Goal: Task Accomplishment & Management: Complete application form

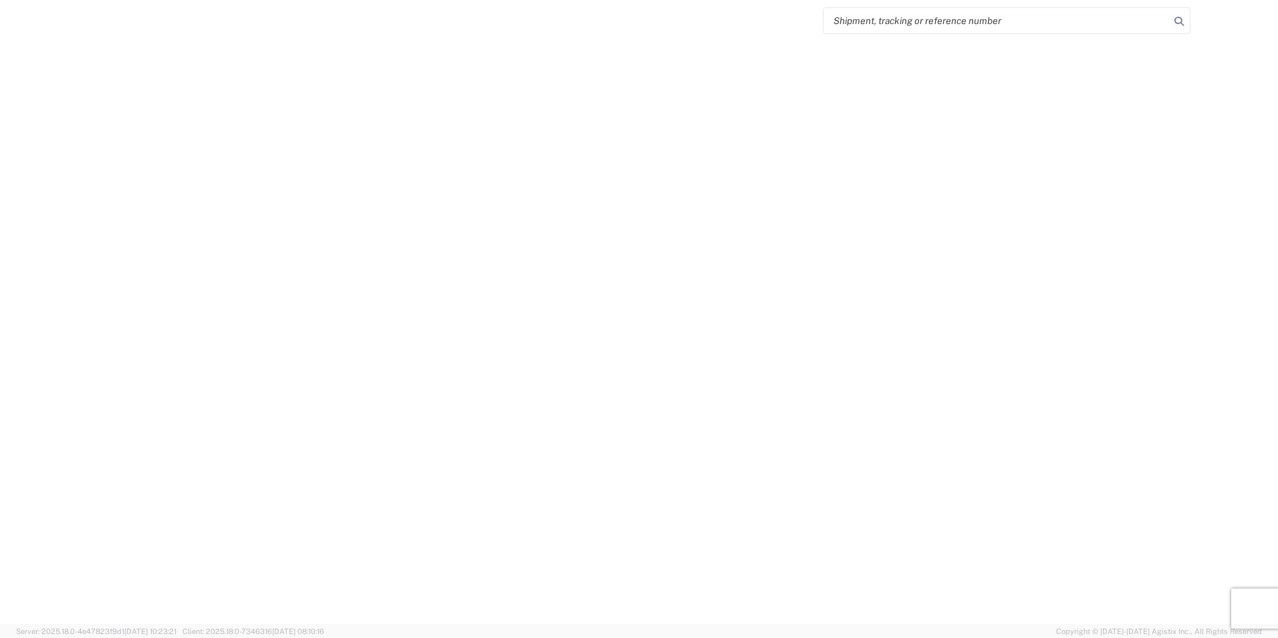
select select "FULL"
select select "LBS"
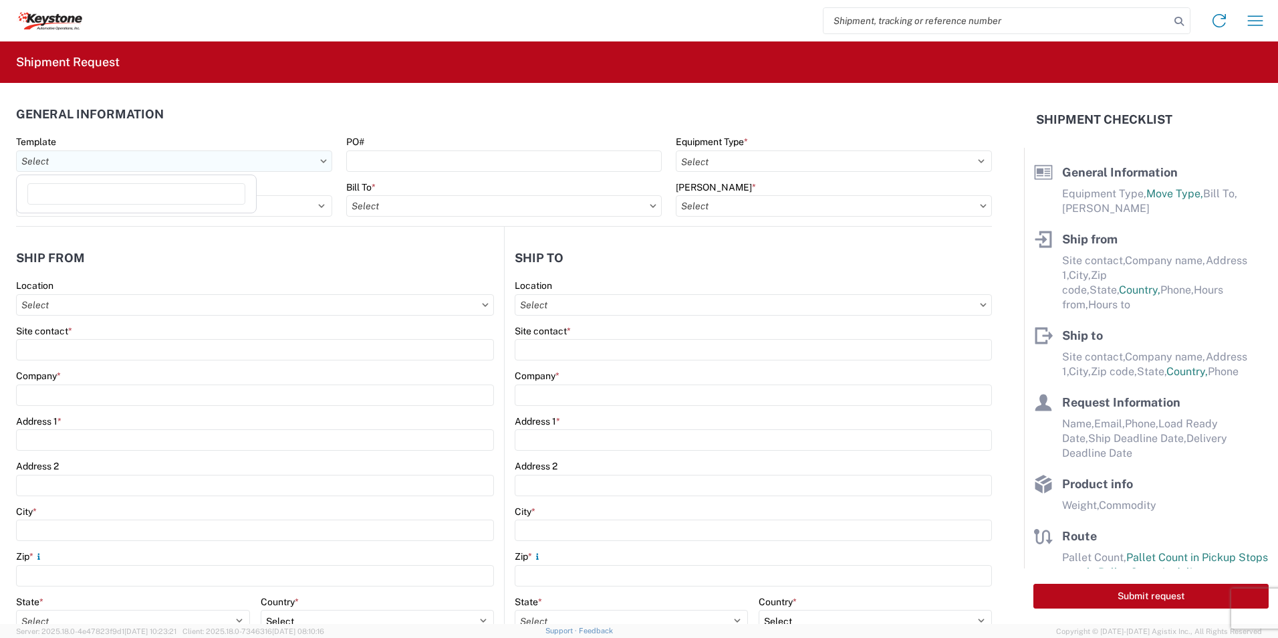
click at [45, 159] on input "Template" at bounding box center [174, 160] width 316 height 21
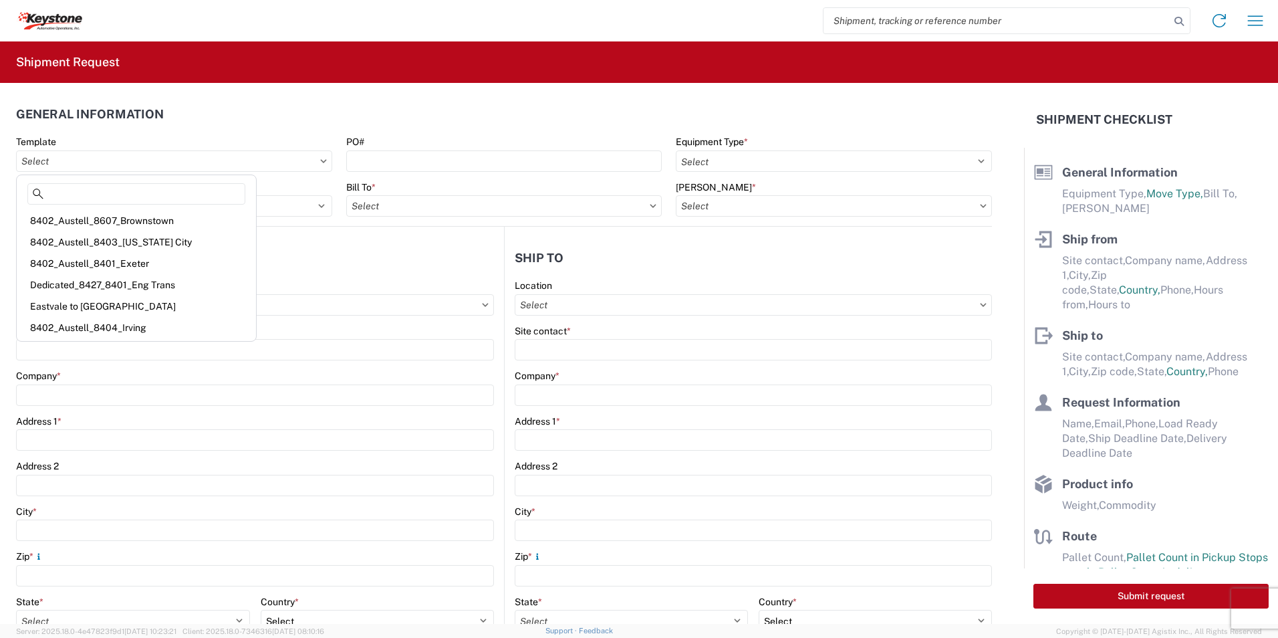
click at [435, 126] on header "General Information" at bounding box center [504, 114] width 976 height 30
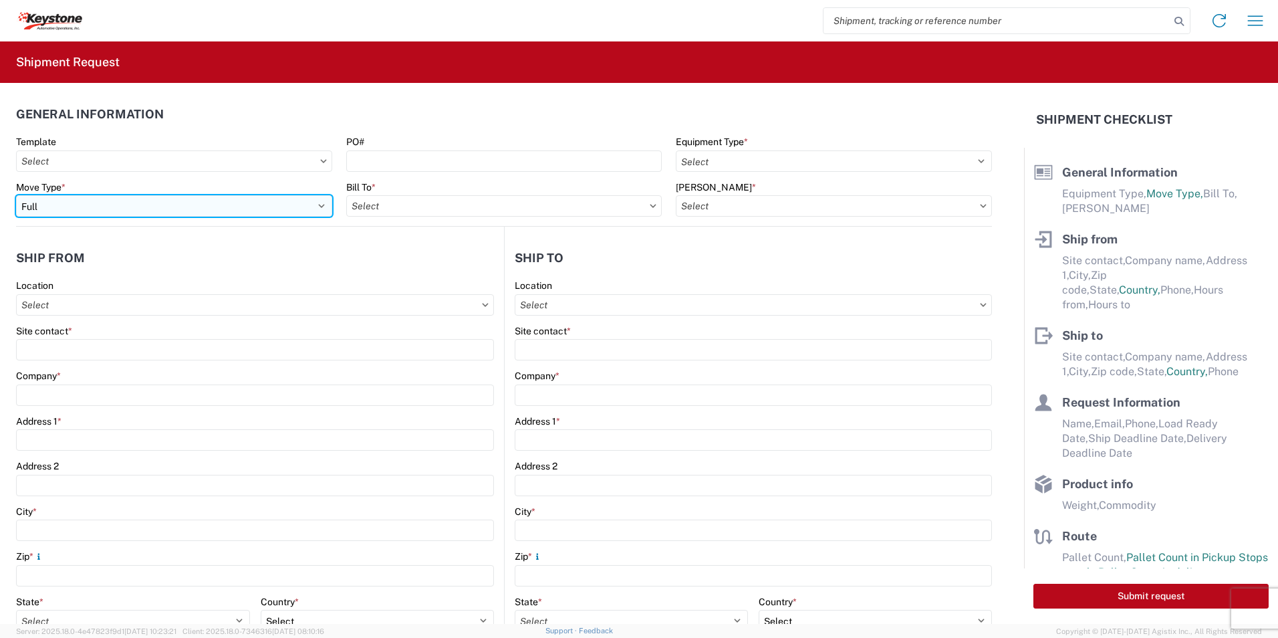
click at [318, 209] on select "Select Full Partial TL" at bounding box center [174, 205] width 316 height 21
select select "PARTIAL_TL"
click at [16, 195] on select "Select Full Partial TL" at bounding box center [174, 205] width 316 height 21
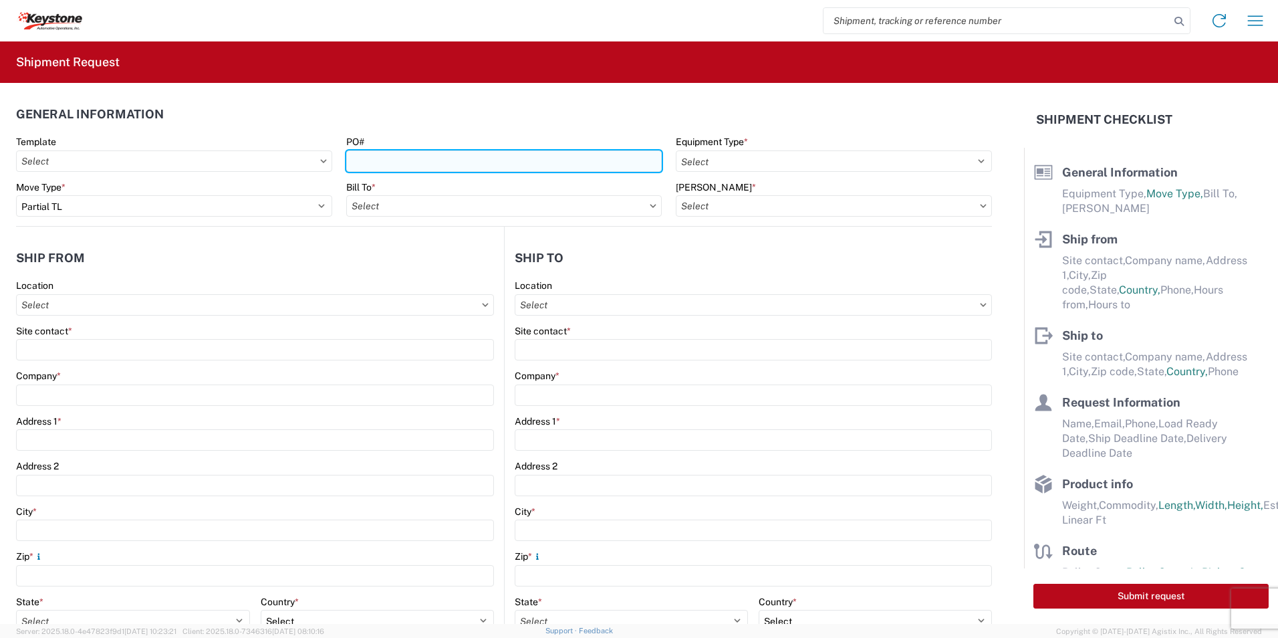
click at [378, 160] on input "PO#" at bounding box center [504, 160] width 316 height 21
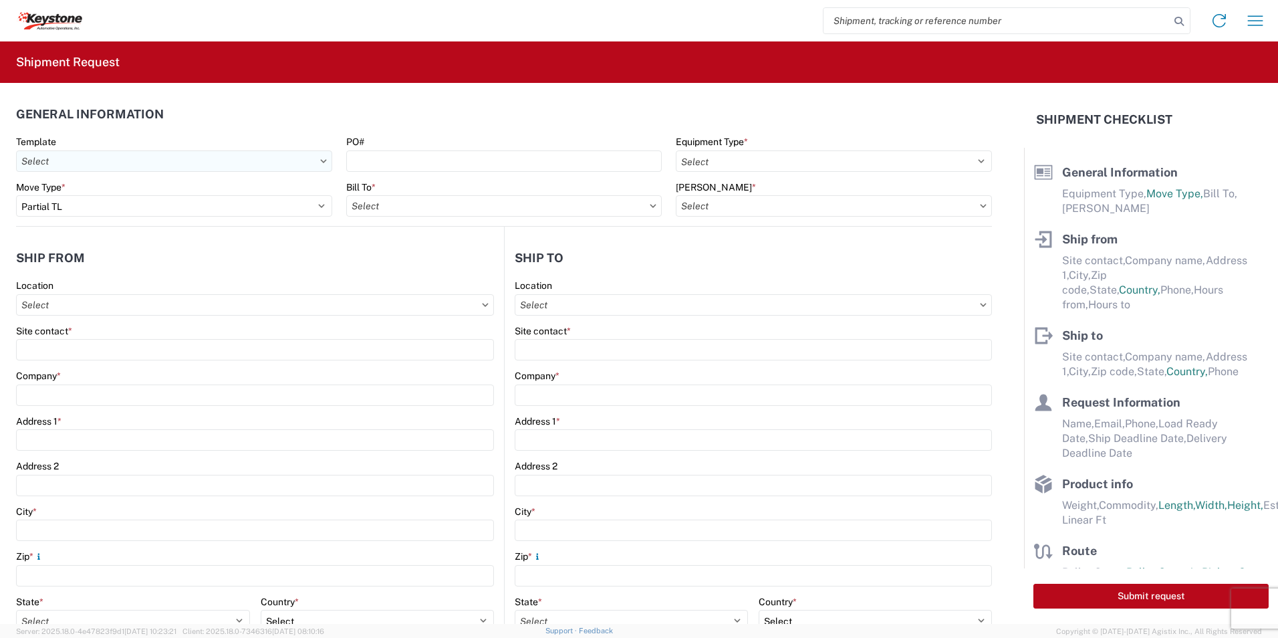
click at [132, 164] on input "Template" at bounding box center [174, 160] width 316 height 21
click at [310, 163] on input "Template" at bounding box center [174, 160] width 316 height 21
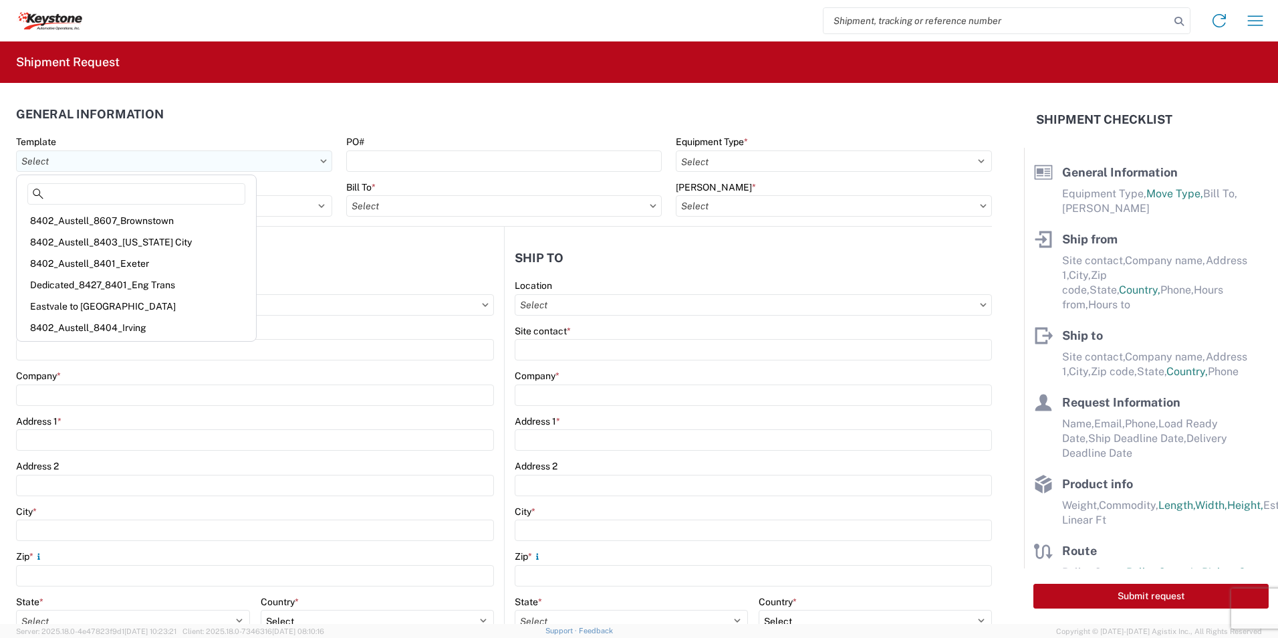
click at [326, 164] on input "Template" at bounding box center [174, 160] width 316 height 21
click at [102, 260] on div "8402_Austell_8401_Exeter" at bounding box center [136, 263] width 234 height 21
type input "8402_Austell_8401_Exeter"
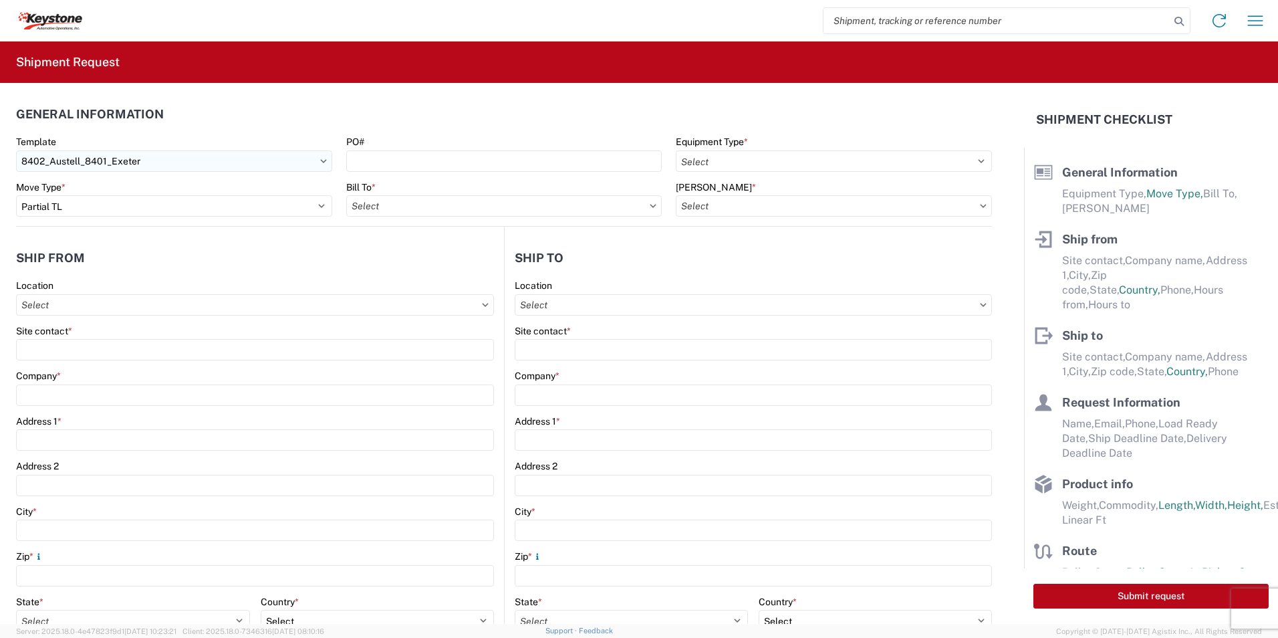
select select "STDV"
select select
type input "John Kirby"
type input "KAO"
type input "600 Hartman Industrial Ct."
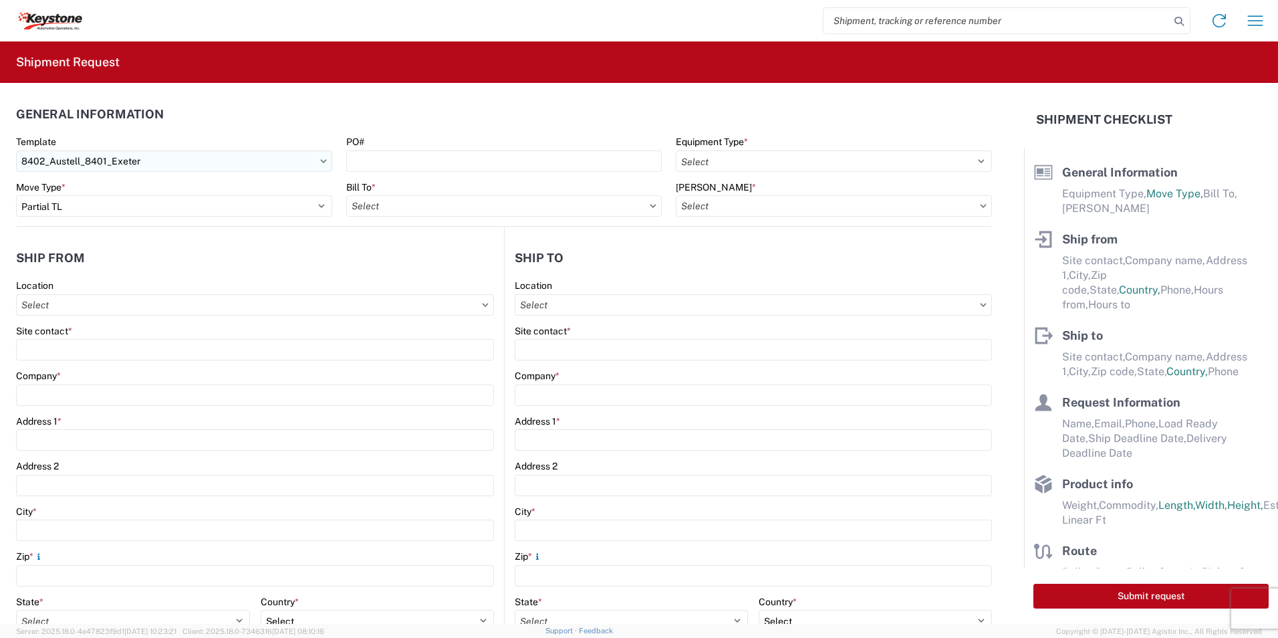
type input "Austell"
type input "30168"
type input "Mike Czerpak"
type input "KAO"
type input "[STREET_ADDRESS][PERSON_NAME]"
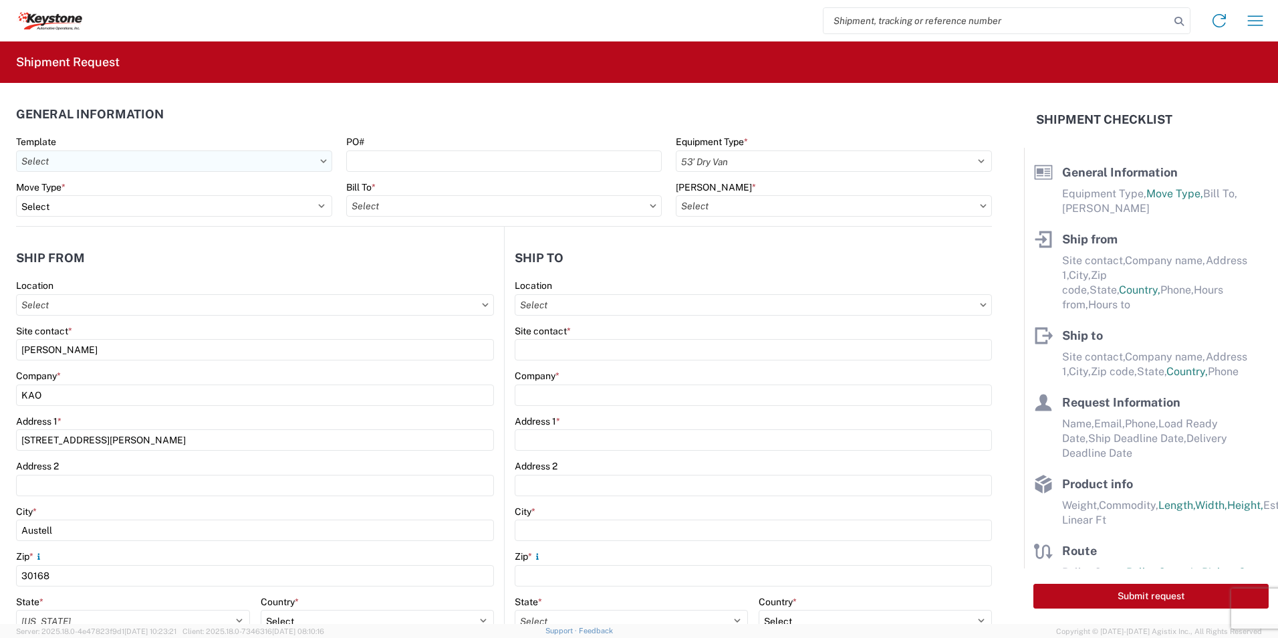
type input "[GEOGRAPHIC_DATA]"
type input "18643"
type input "mczerpak@lkqcorp.com"
type input "John Kirby"
type input "jxkirby@lkqcorp.com"
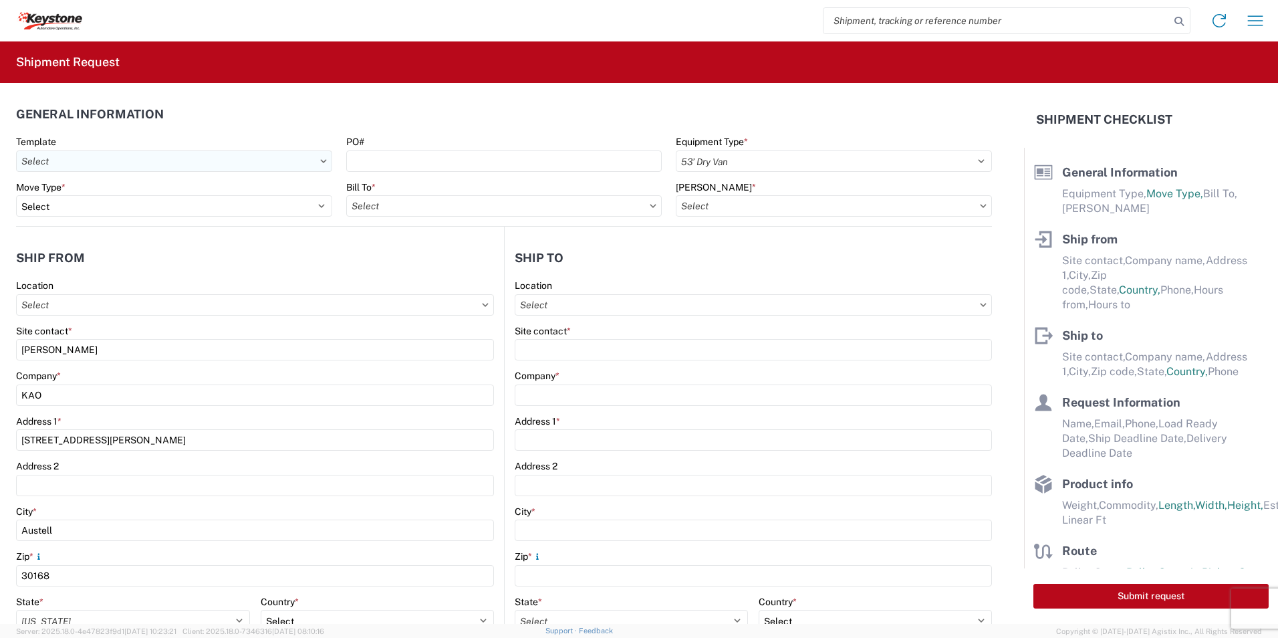
type input "913-387-9382"
type input "2023-10-03"
type input "20000"
type input "General Auto Parts (dry)"
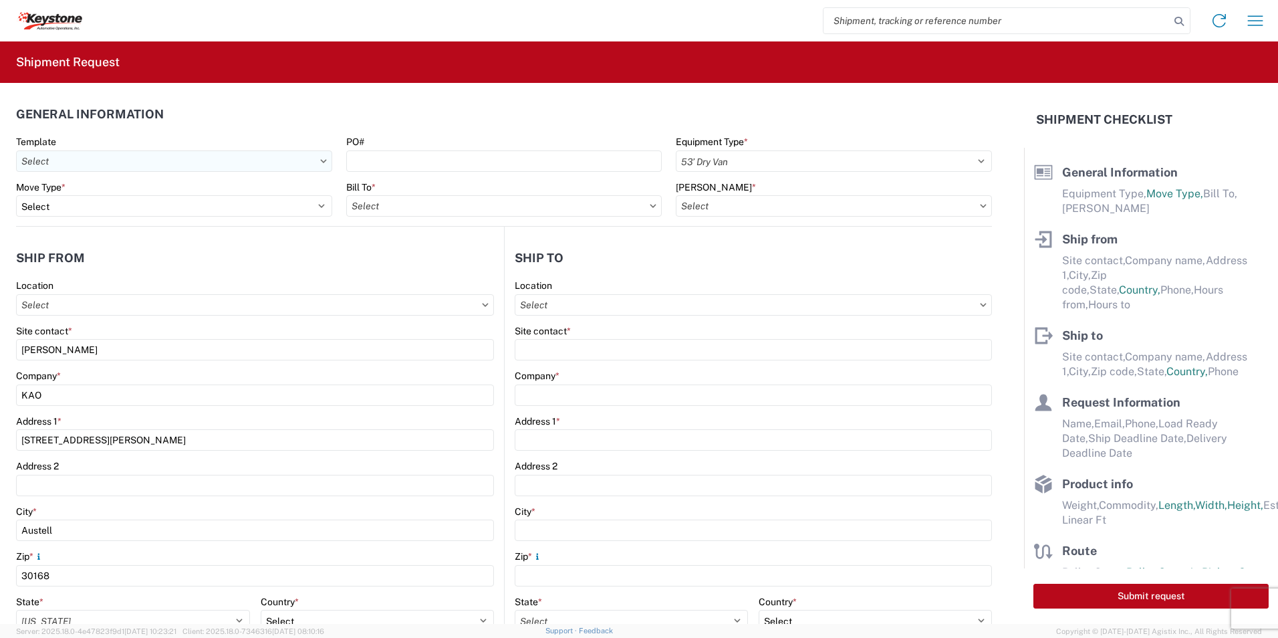
type input "20"
type input "1"
type textarea "Defects"
select select "US"
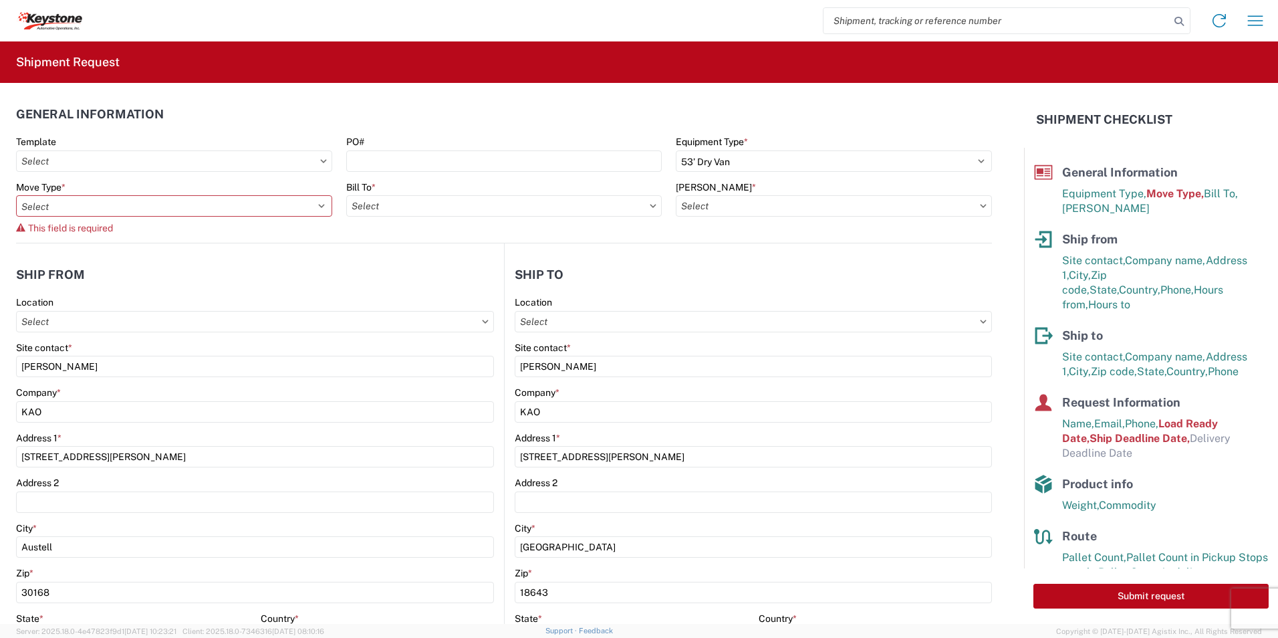
type input "8402 - Austell - KAO Warehouse [GEOGRAPHIC_DATA]"
type input "8401 - [GEOGRAPHIC_DATA] - KAO Warehouse"
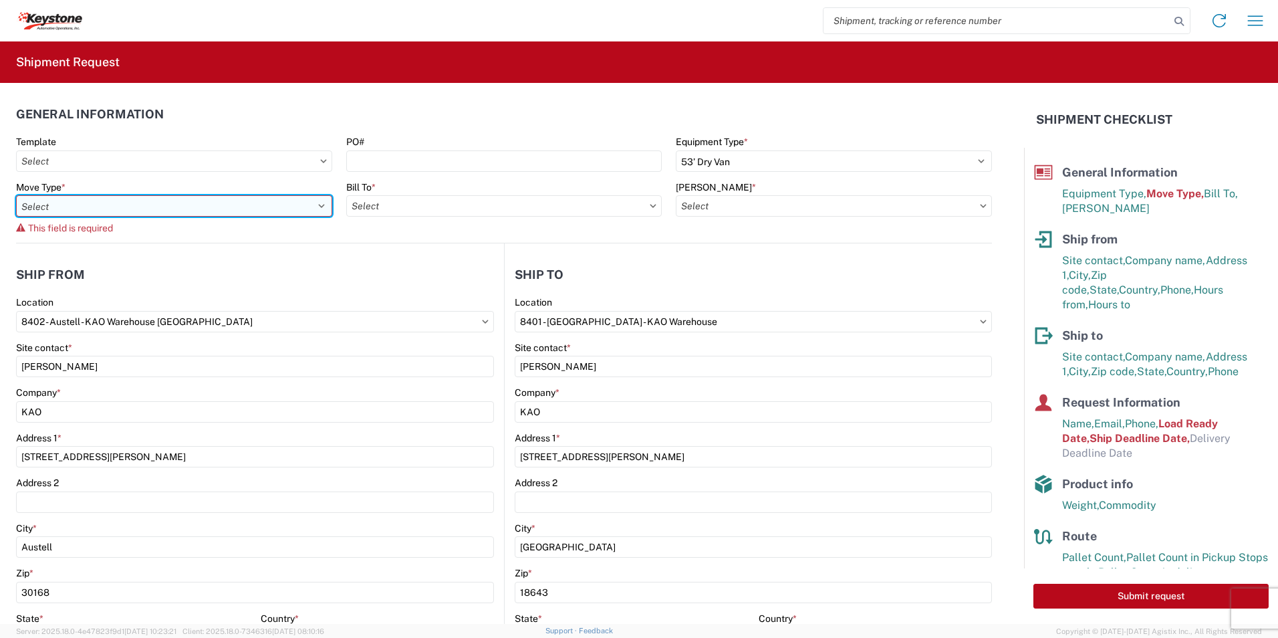
drag, startPoint x: 317, startPoint y: 205, endPoint x: 293, endPoint y: 205, distance: 24.1
click at [317, 205] on select "Select Full Partial TL" at bounding box center [174, 205] width 316 height 21
select select "PARTIAL_TL"
click at [16, 195] on select "Select Full Partial TL" at bounding box center [174, 205] width 316 height 21
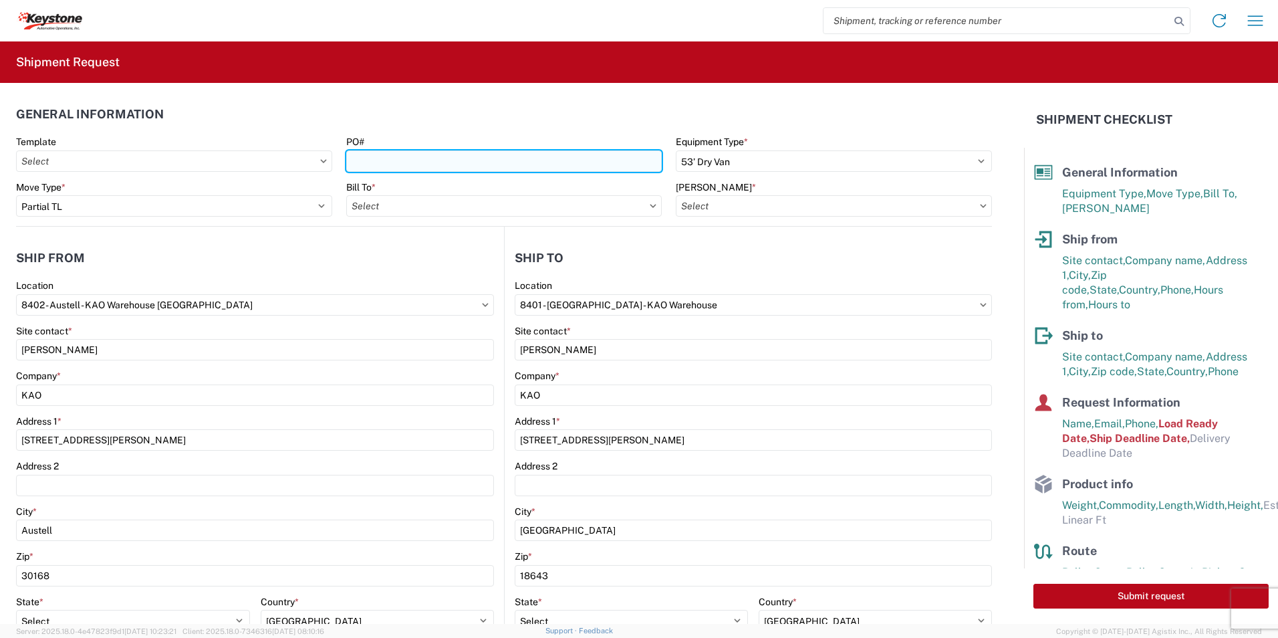
click at [414, 160] on input "PO#" at bounding box center [504, 160] width 316 height 21
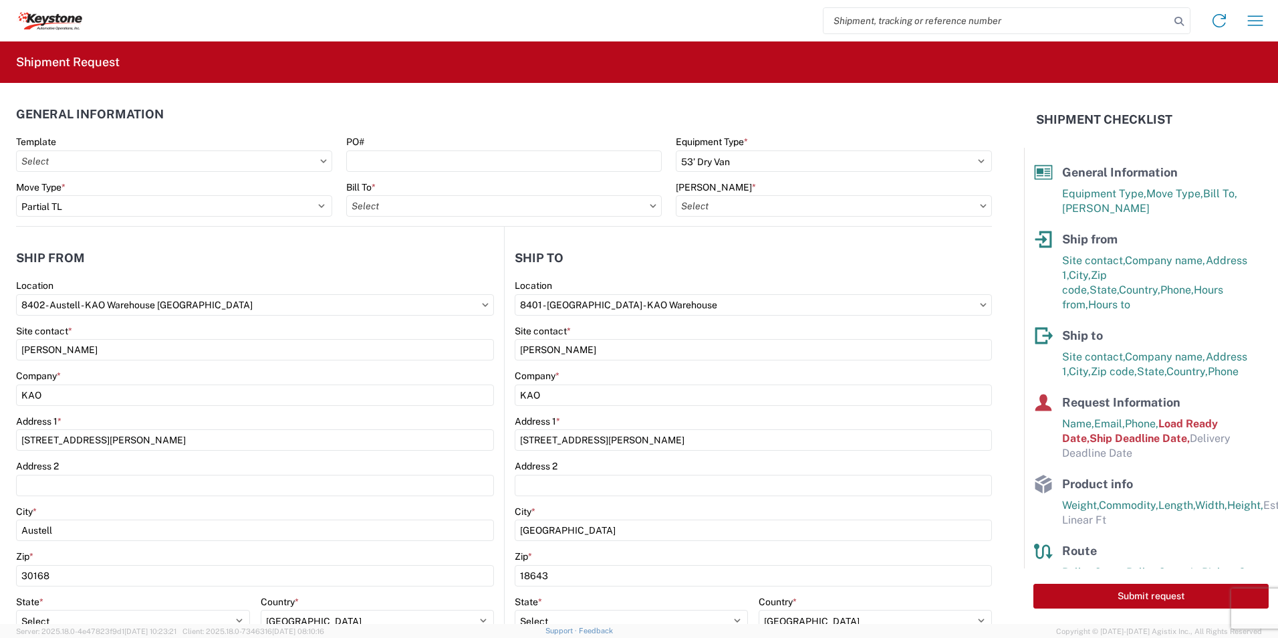
click at [320, 161] on icon at bounding box center [323, 161] width 7 height 4
click at [321, 161] on icon at bounding box center [323, 160] width 6 height 3
click at [320, 159] on icon at bounding box center [323, 160] width 6 height 3
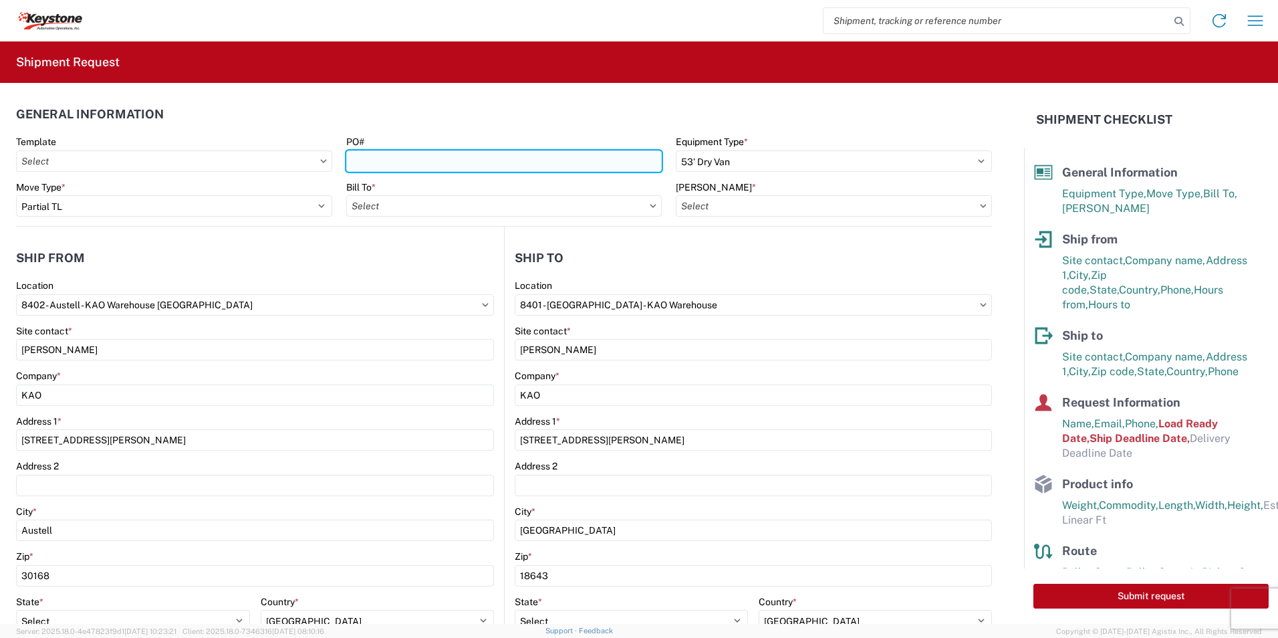
click at [420, 160] on input "PO#" at bounding box center [504, 160] width 316 height 21
type input "0459950/0461643/0464376/0463273/0462759/0464376"
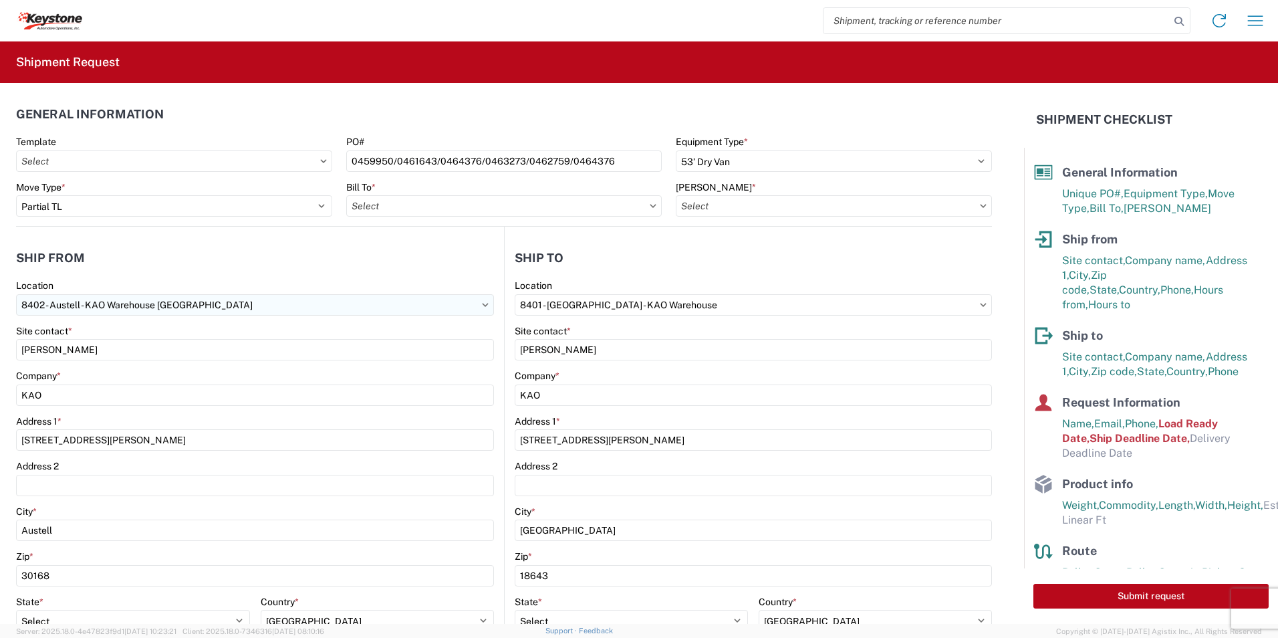
click at [263, 299] on input "8402 - Austell - KAO Warehouse [GEOGRAPHIC_DATA]" at bounding box center [255, 304] width 478 height 21
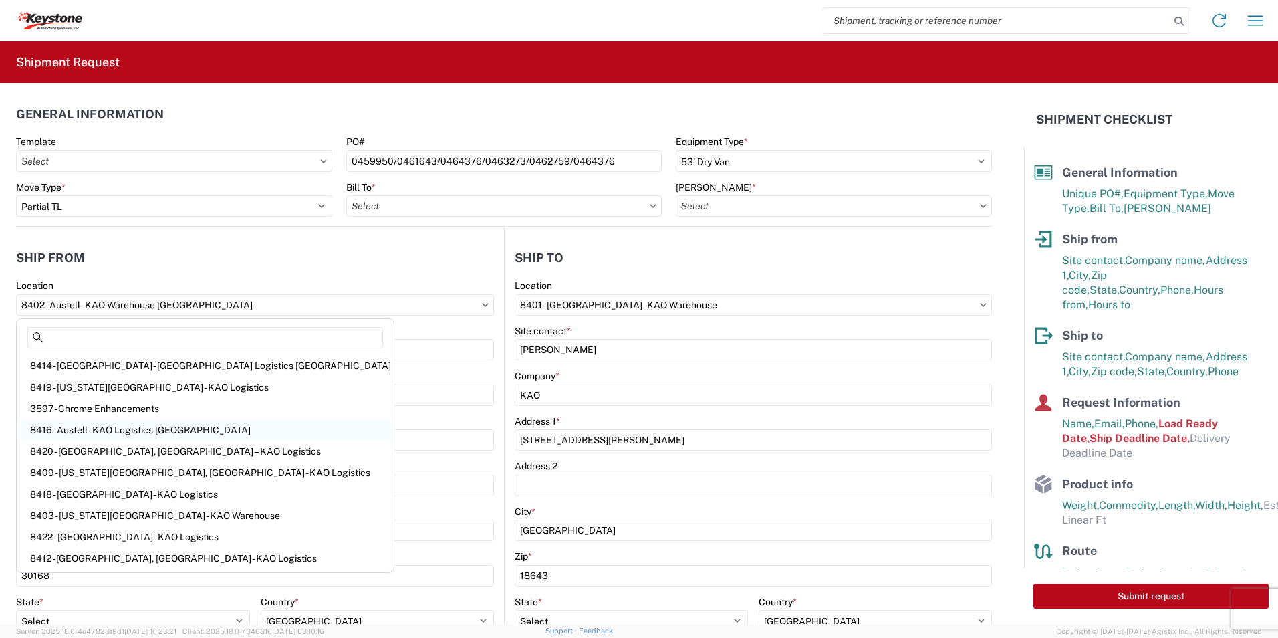
scroll to position [67, 0]
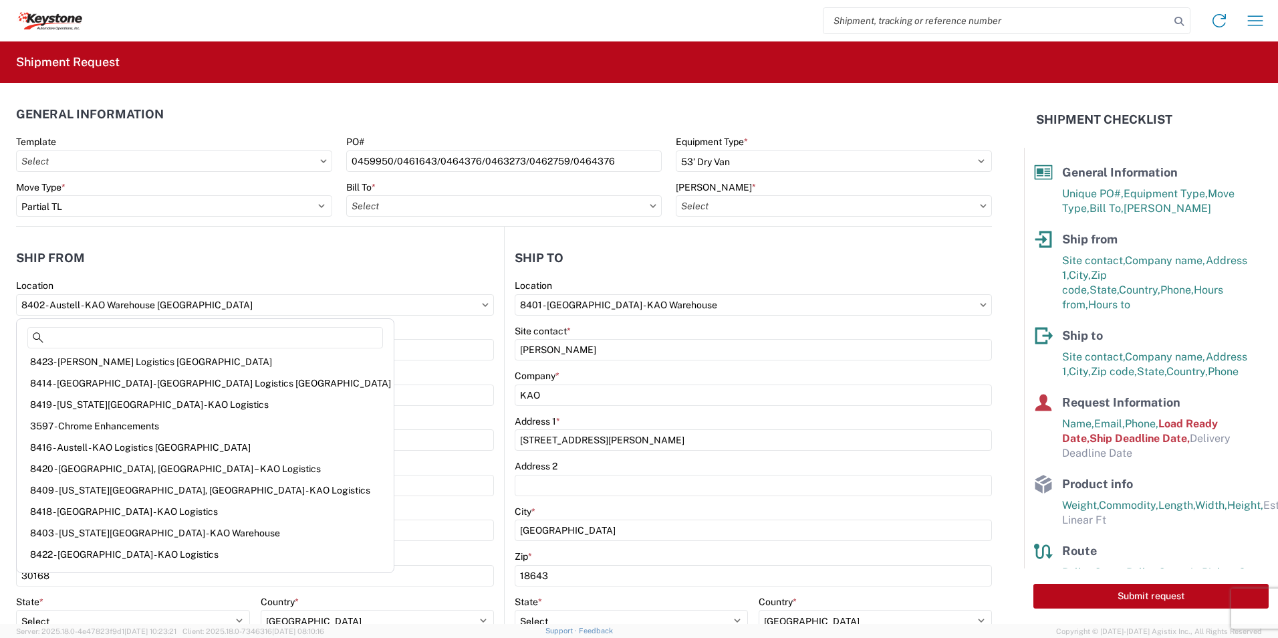
click at [494, 304] on main "8402 Location 8402 - Austell - KAO Warehouse Atlanta Site contact * John Kirby …" at bounding box center [260, 542] width 488 height 527
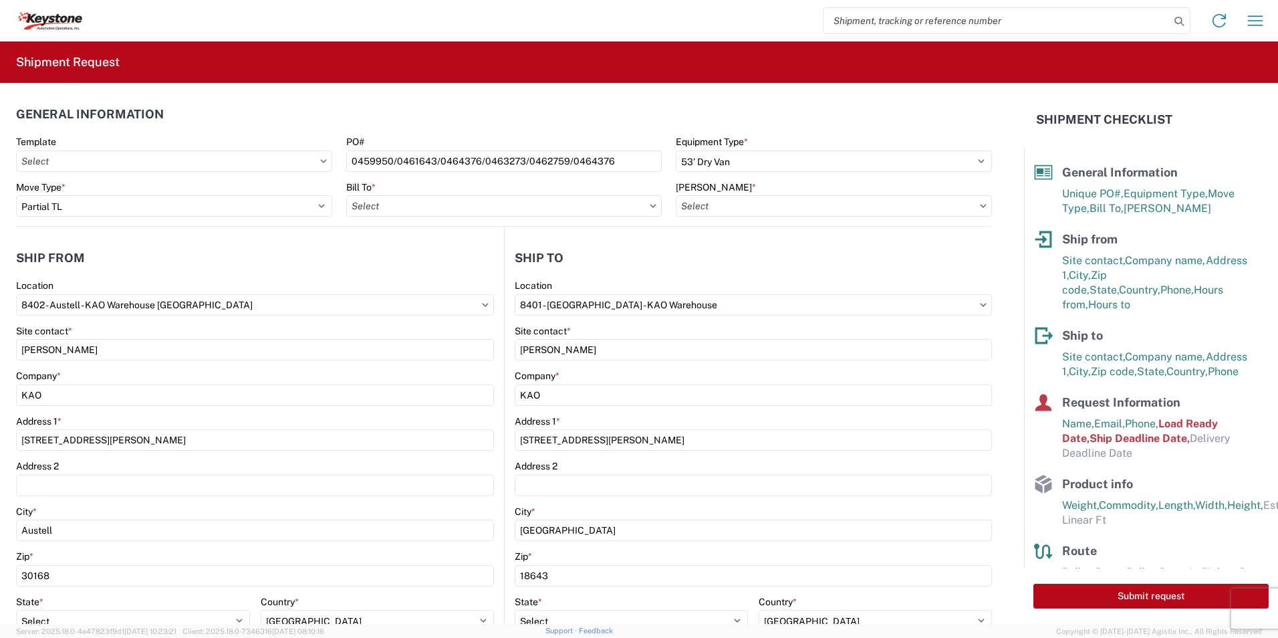
click at [482, 303] on icon at bounding box center [485, 305] width 7 height 4
click at [215, 307] on input "8402 - Austell - KAO Warehouse [GEOGRAPHIC_DATA]" at bounding box center [255, 304] width 478 height 21
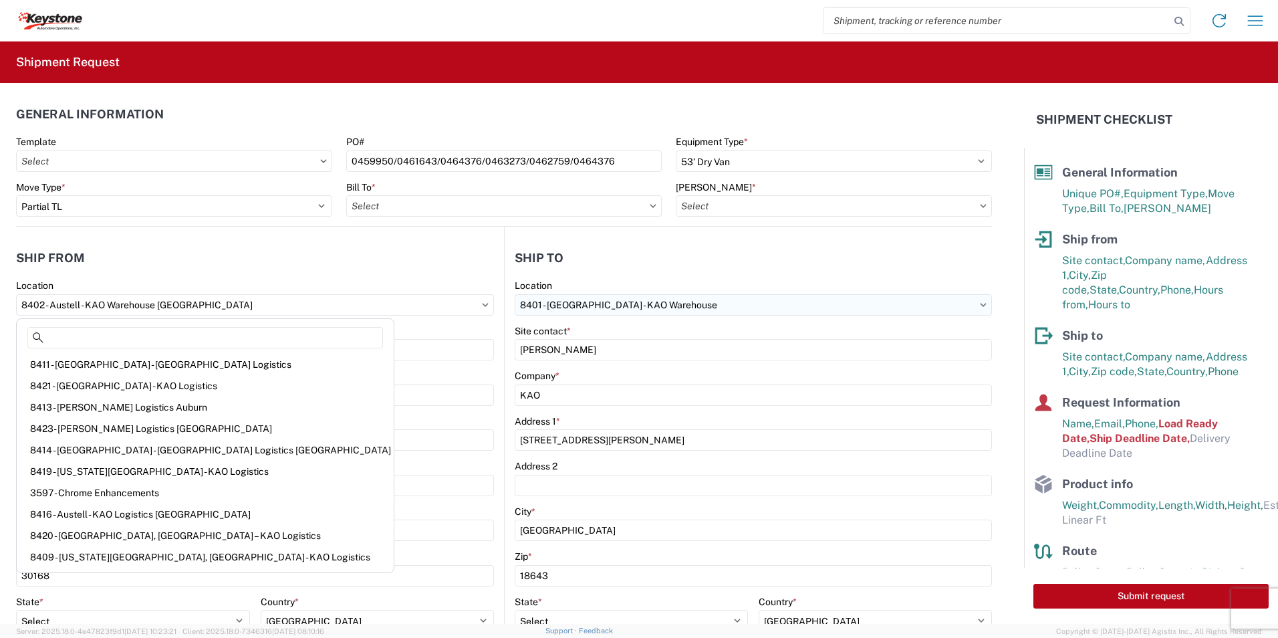
click at [494, 312] on input "8401 - [GEOGRAPHIC_DATA] - KAO Warehouse" at bounding box center [255, 304] width 478 height 21
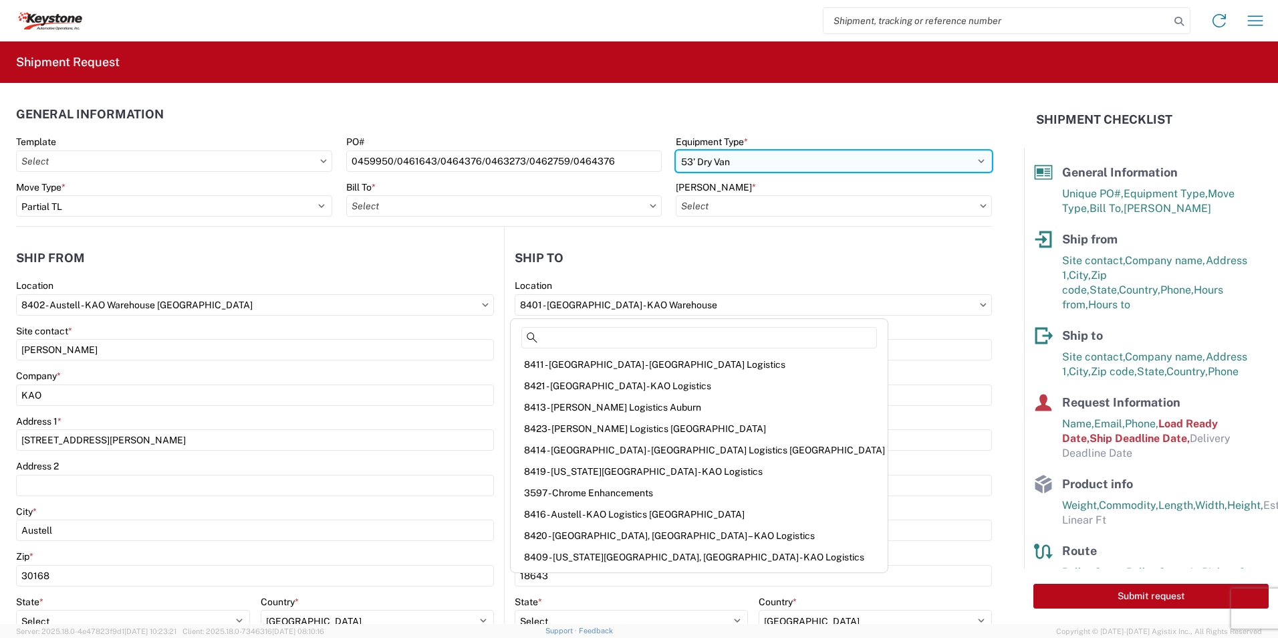
click at [790, 162] on select "Select 53’ Dry Van Flatbed Dropdeck (van) Lowboy (flatbed) Rail" at bounding box center [834, 160] width 316 height 21
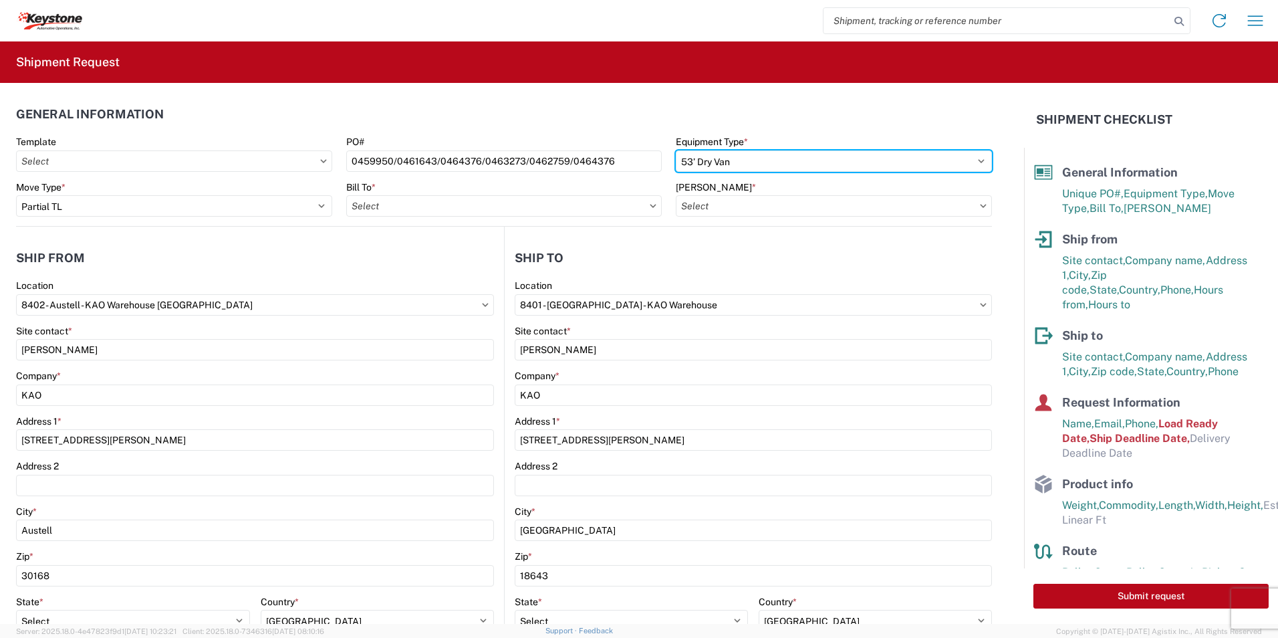
click at [676, 150] on select "Select 53’ Dry Van Flatbed Dropdeck (van) Lowboy (flatbed) Rail" at bounding box center [834, 160] width 316 height 21
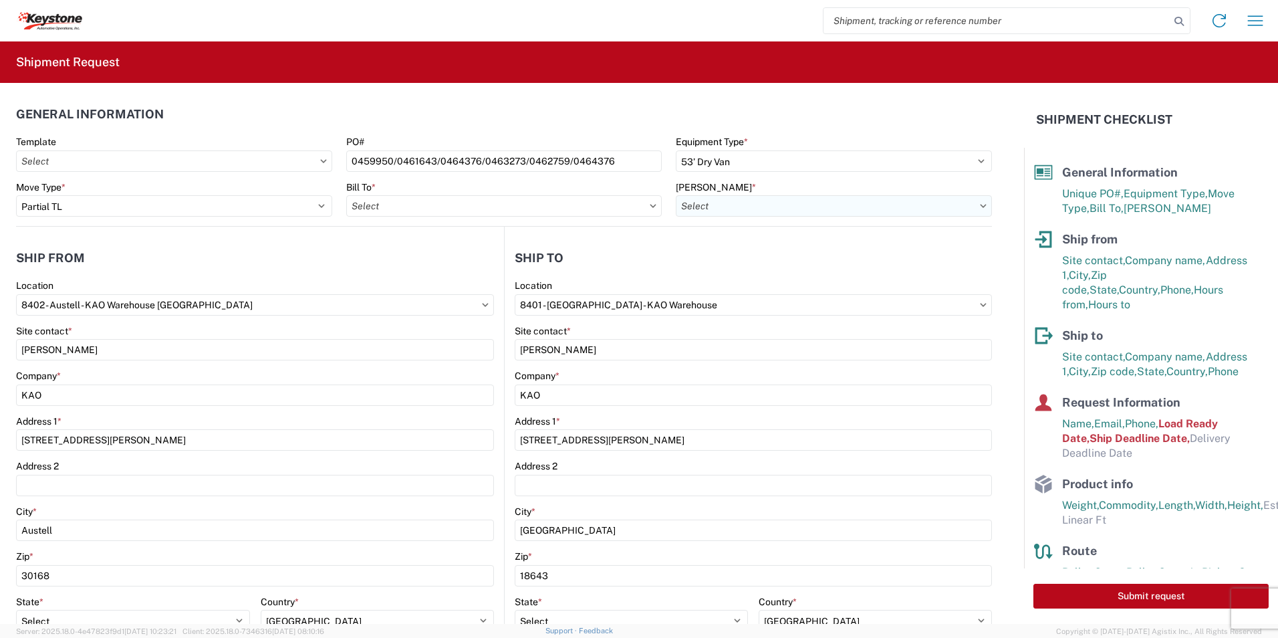
click at [701, 207] on input "[PERSON_NAME] *" at bounding box center [834, 205] width 316 height 21
click at [426, 205] on input "Bill To *" at bounding box center [504, 205] width 316 height 21
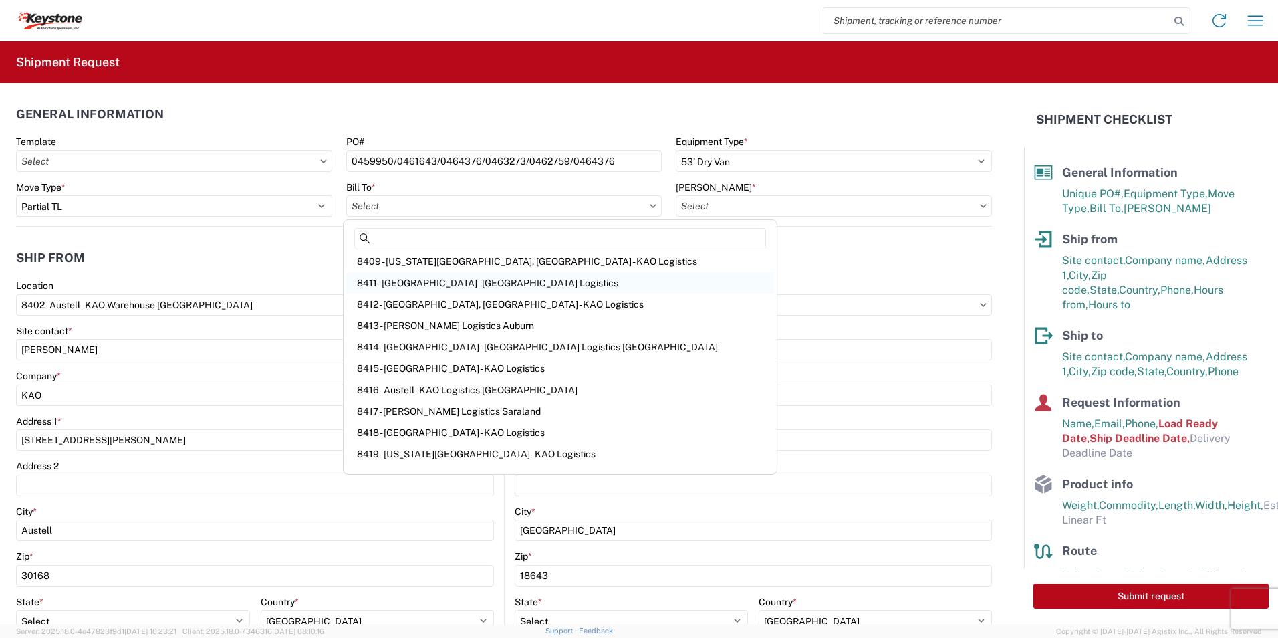
scroll to position [134, 0]
click at [392, 239] on input at bounding box center [560, 238] width 412 height 21
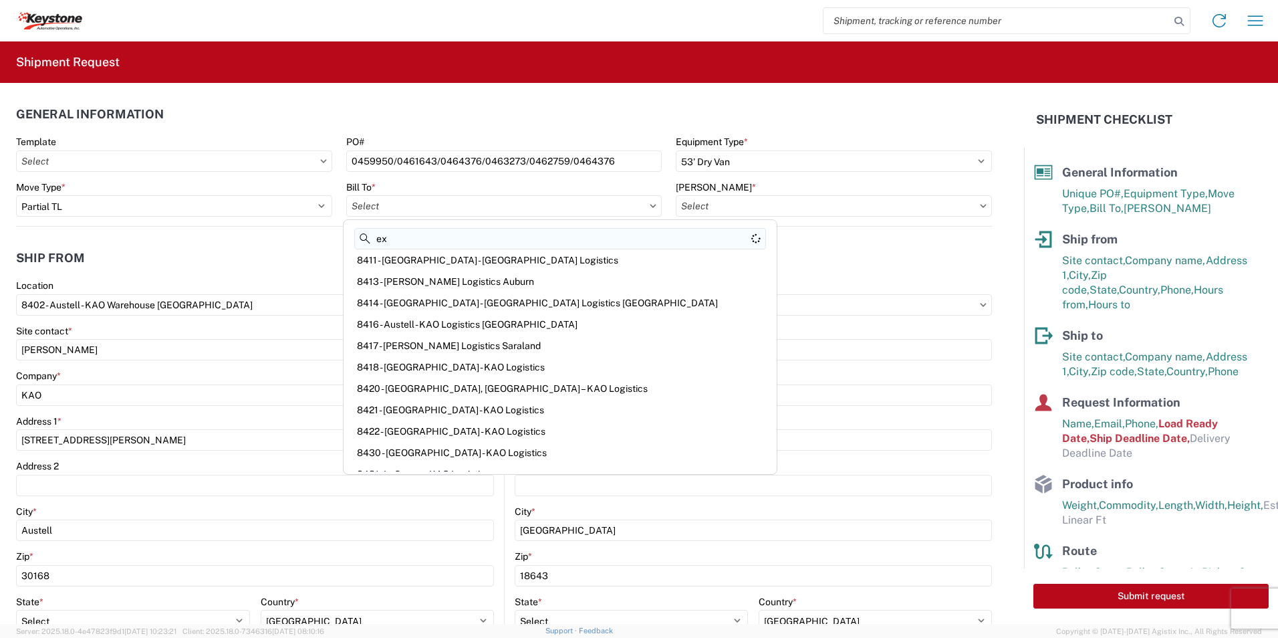
scroll to position [0, 0]
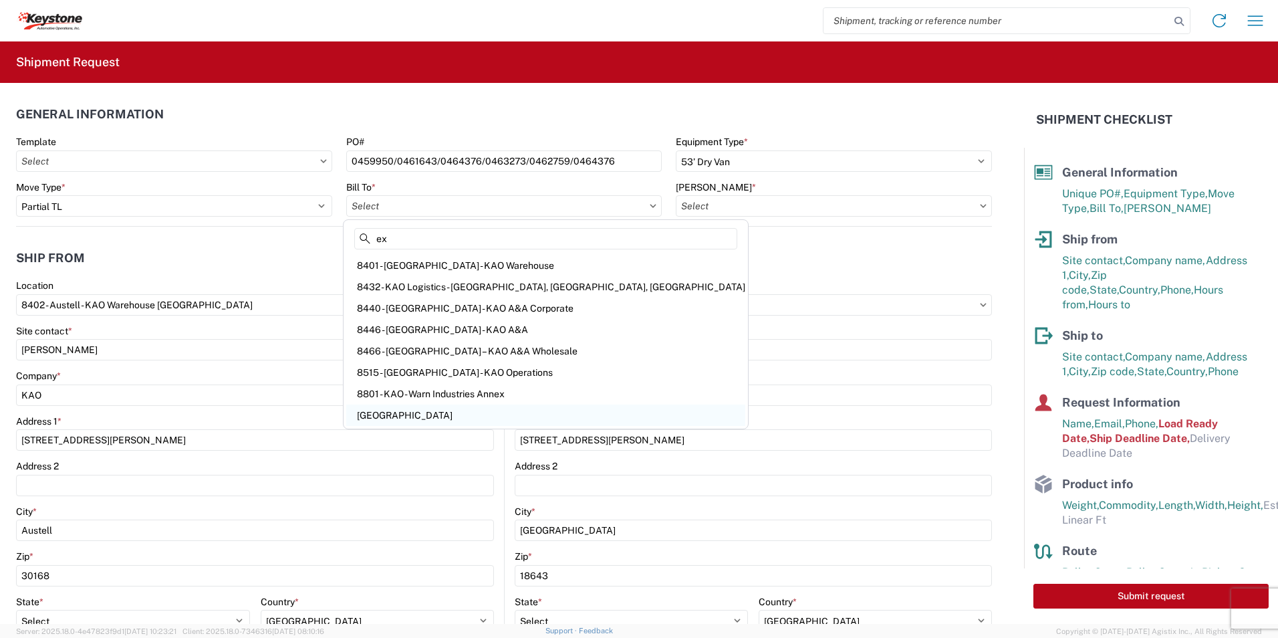
type input "ex"
click at [385, 414] on div "[GEOGRAPHIC_DATA]" at bounding box center [545, 414] width 399 height 21
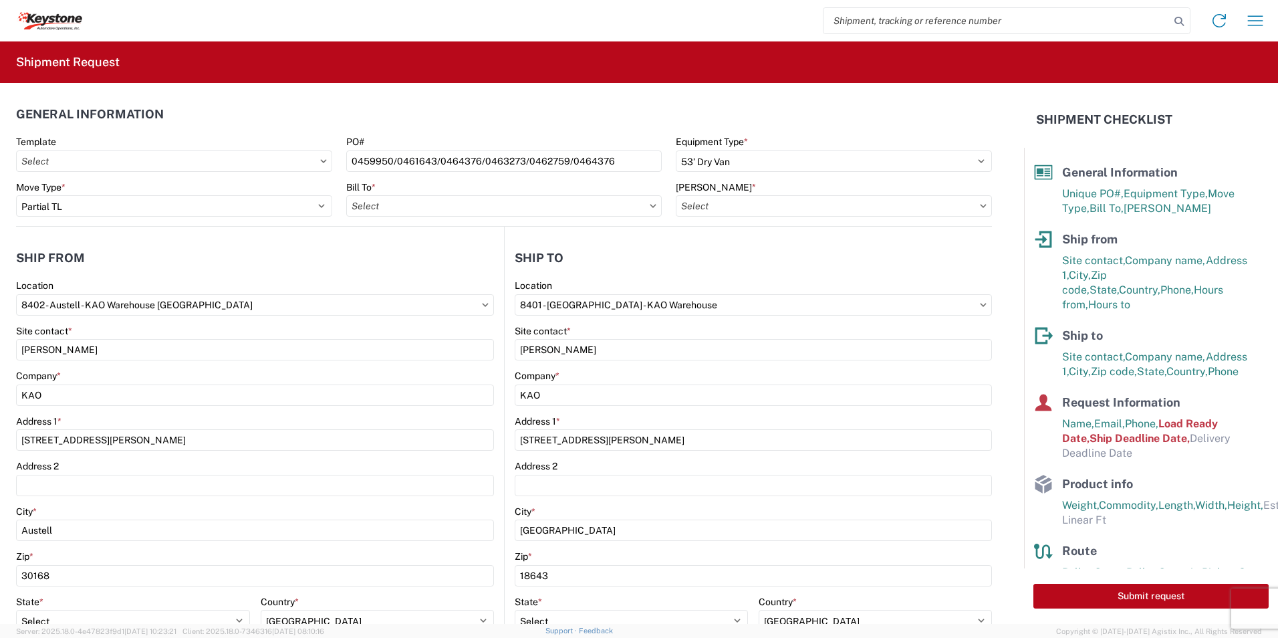
type input "[GEOGRAPHIC_DATA]"
click at [494, 307] on input "8401 - [GEOGRAPHIC_DATA] - KAO Warehouse" at bounding box center [255, 304] width 478 height 21
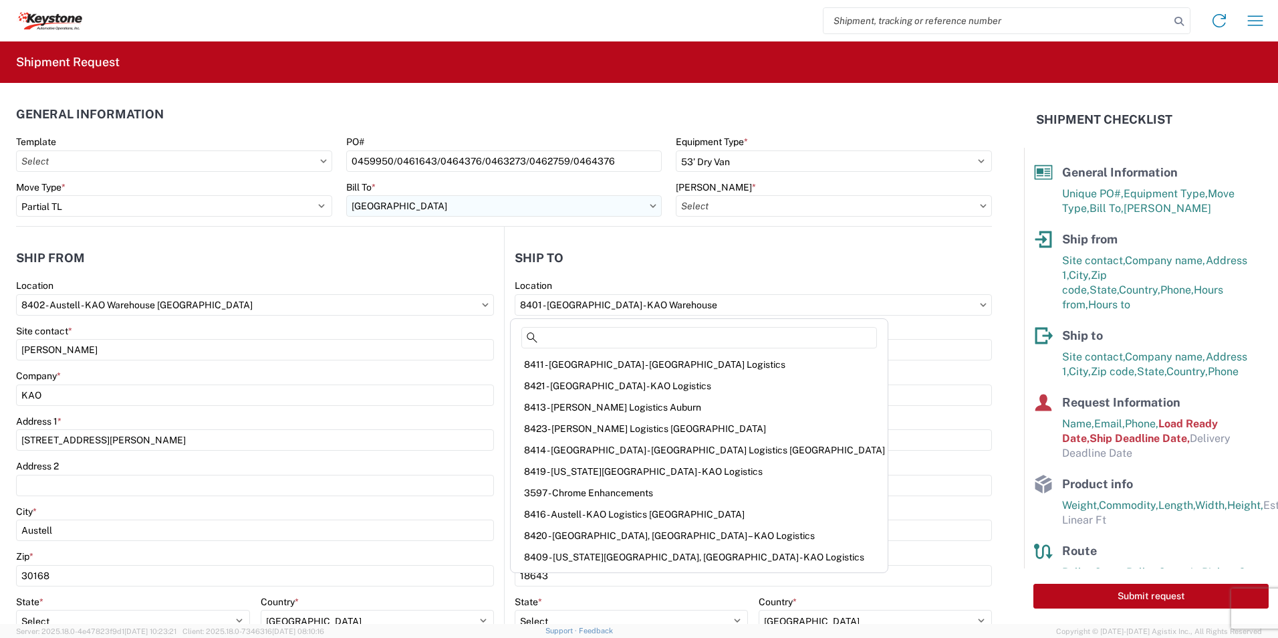
click at [407, 209] on input "[GEOGRAPHIC_DATA]" at bounding box center [504, 205] width 316 height 21
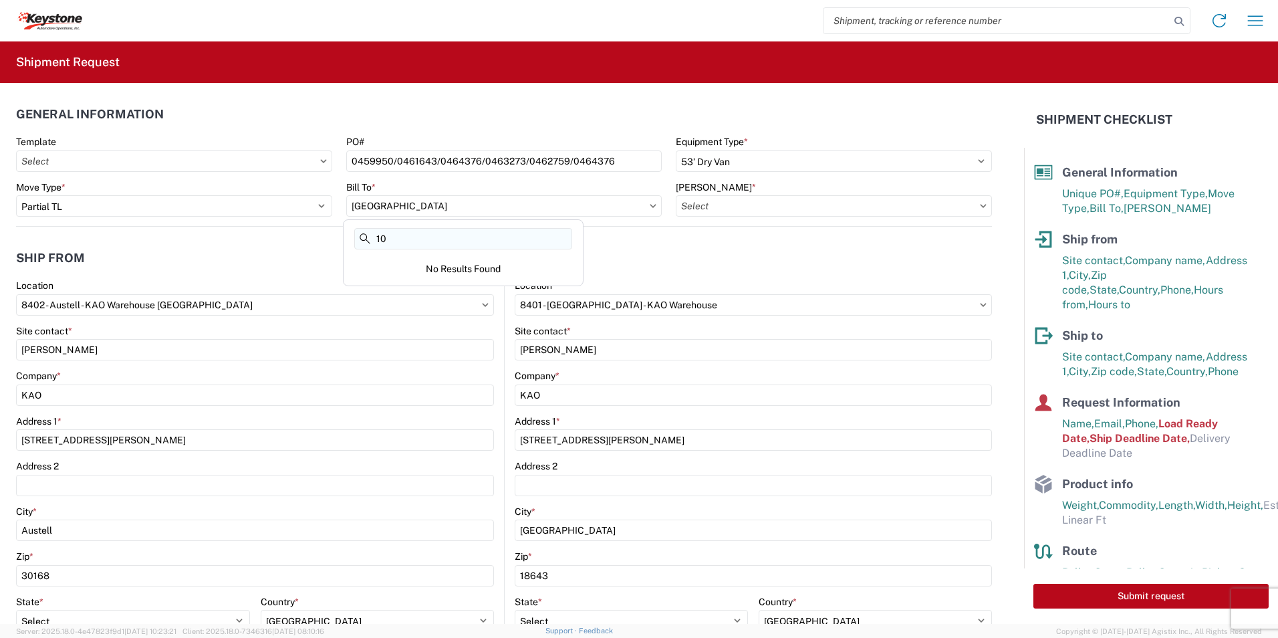
type input "1"
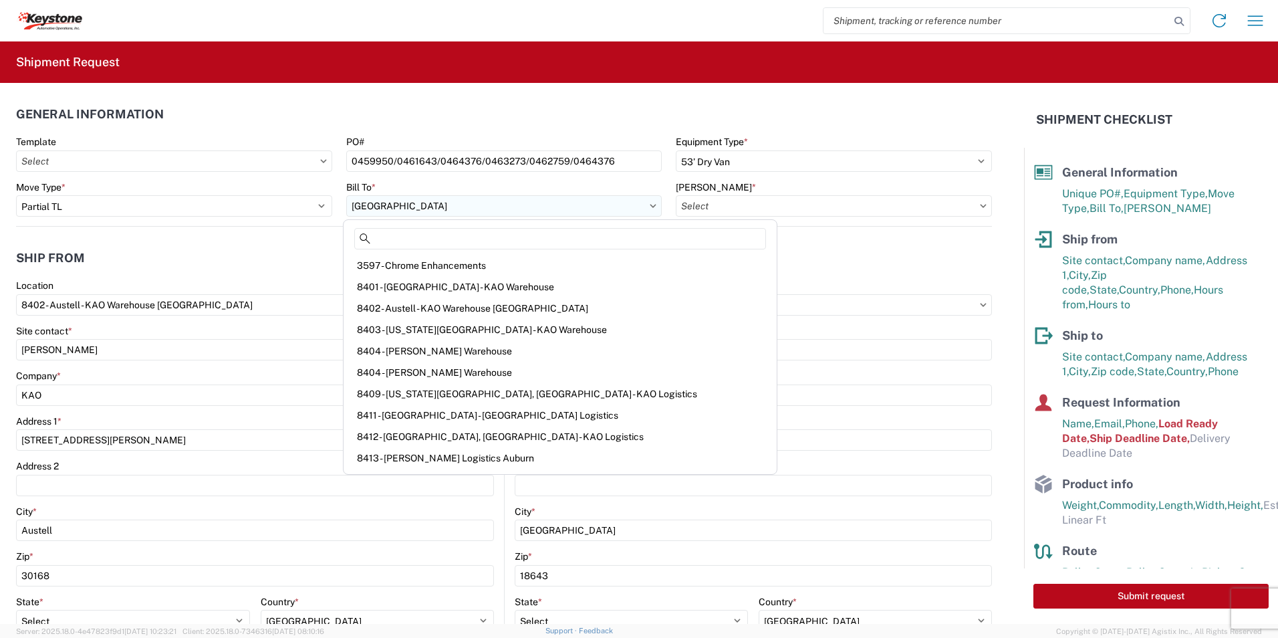
click at [425, 205] on input "[GEOGRAPHIC_DATA]" at bounding box center [504, 205] width 316 height 21
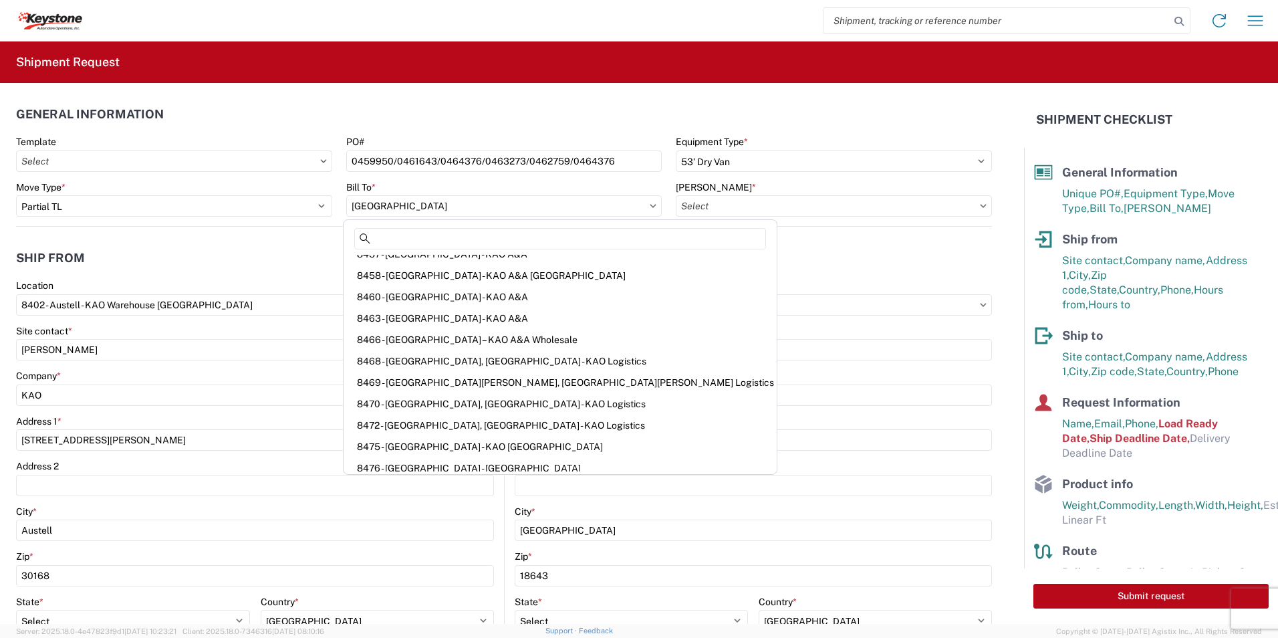
scroll to position [856, 0]
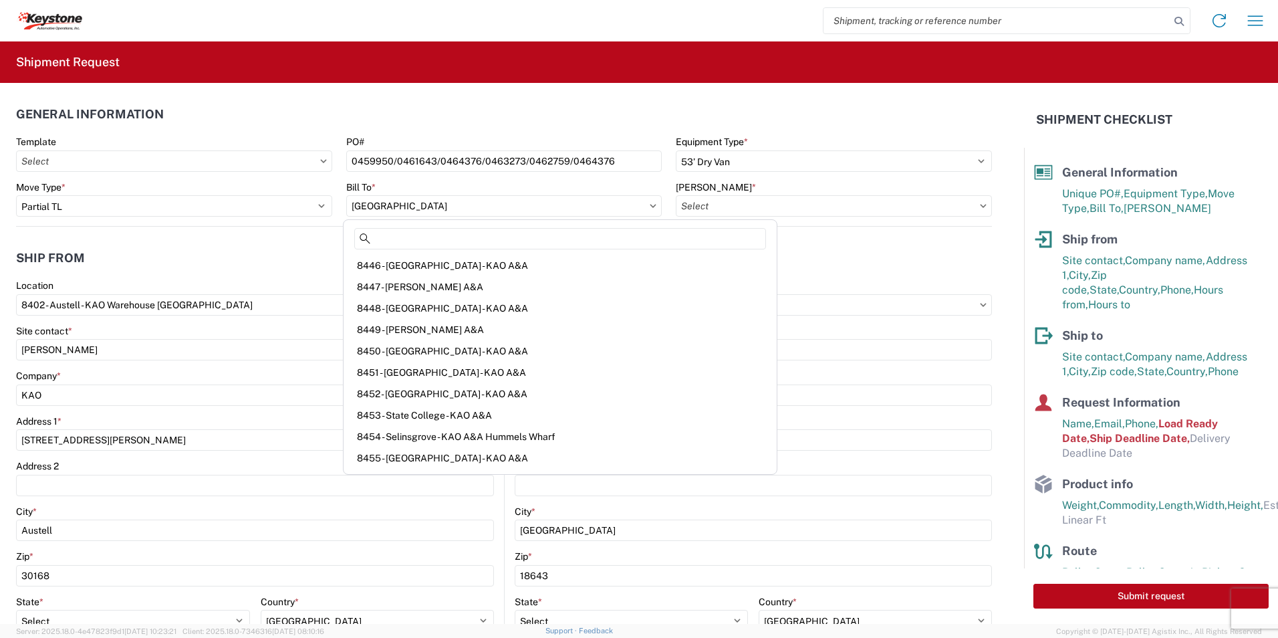
click at [222, 272] on header "Ship from" at bounding box center [260, 258] width 488 height 30
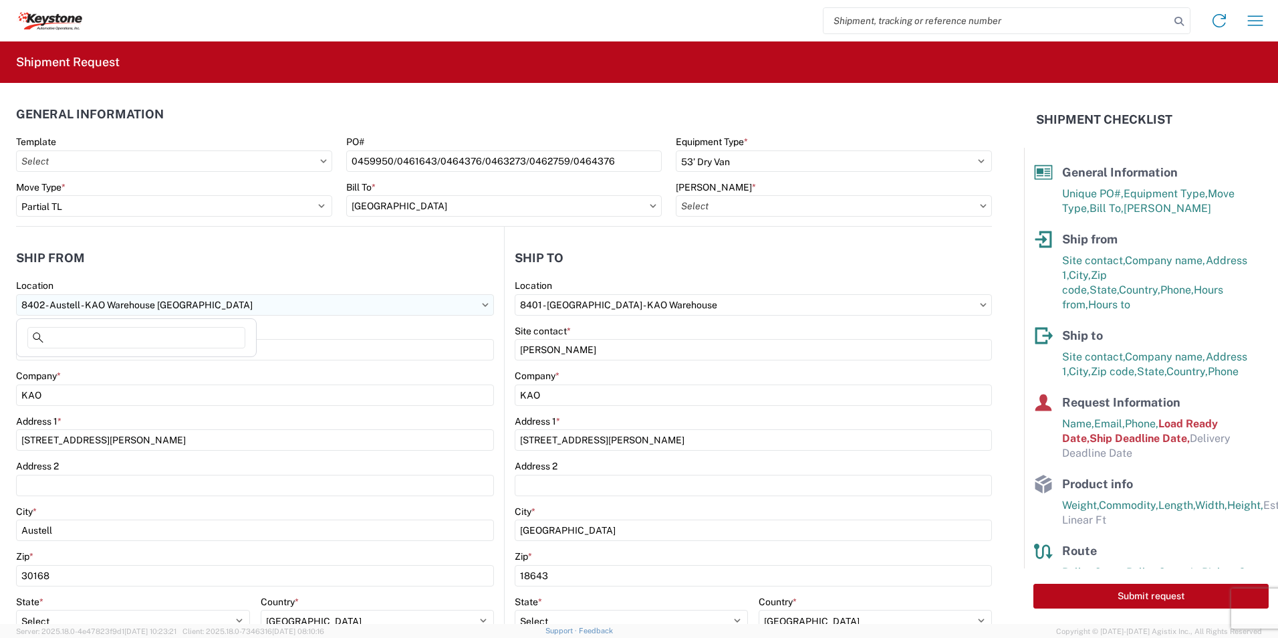
click at [292, 312] on input "8402 - Austell - KAO Warehouse [GEOGRAPHIC_DATA]" at bounding box center [255, 304] width 478 height 21
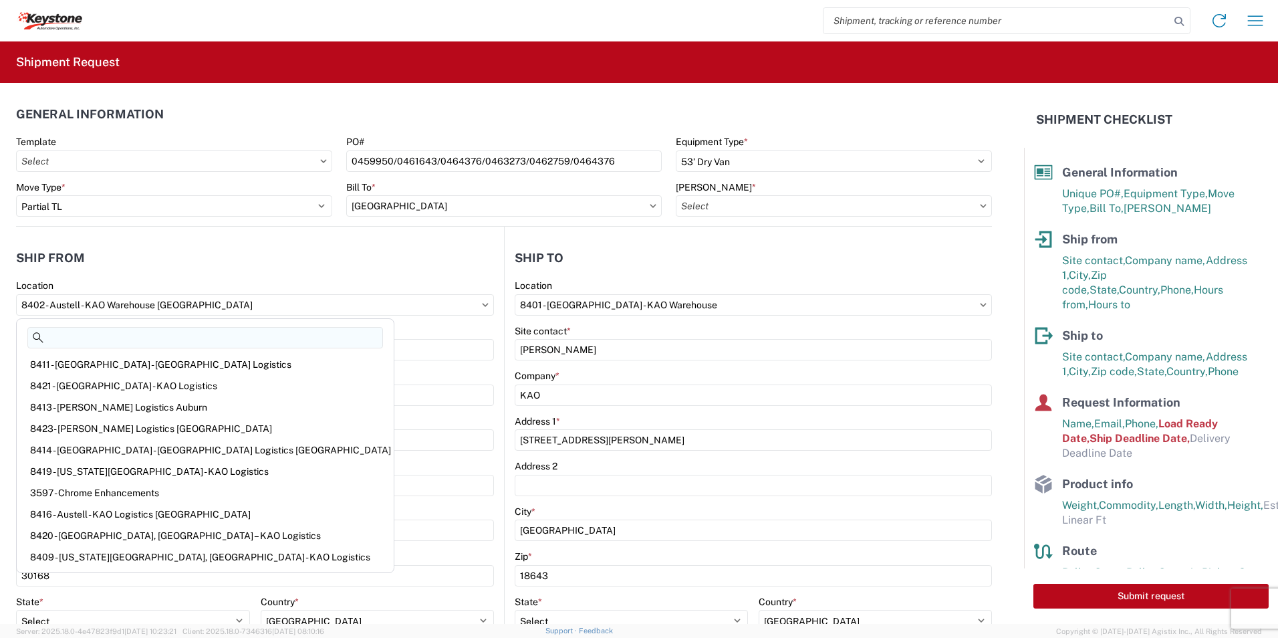
click at [186, 341] on input at bounding box center [205, 337] width 356 height 21
click at [742, 216] on input "[PERSON_NAME] *" at bounding box center [834, 205] width 316 height 21
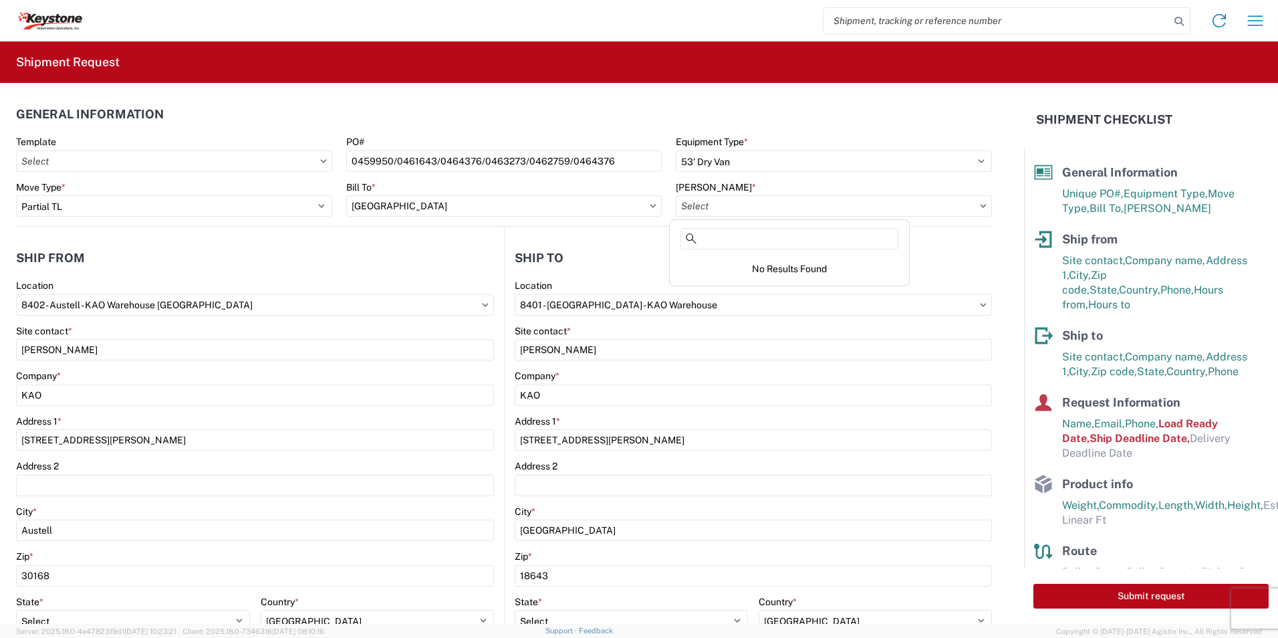
click at [981, 206] on icon at bounding box center [984, 205] width 6 height 3
click at [422, 209] on input "[GEOGRAPHIC_DATA]" at bounding box center [504, 205] width 316 height 21
click at [650, 206] on icon at bounding box center [653, 206] width 7 height 4
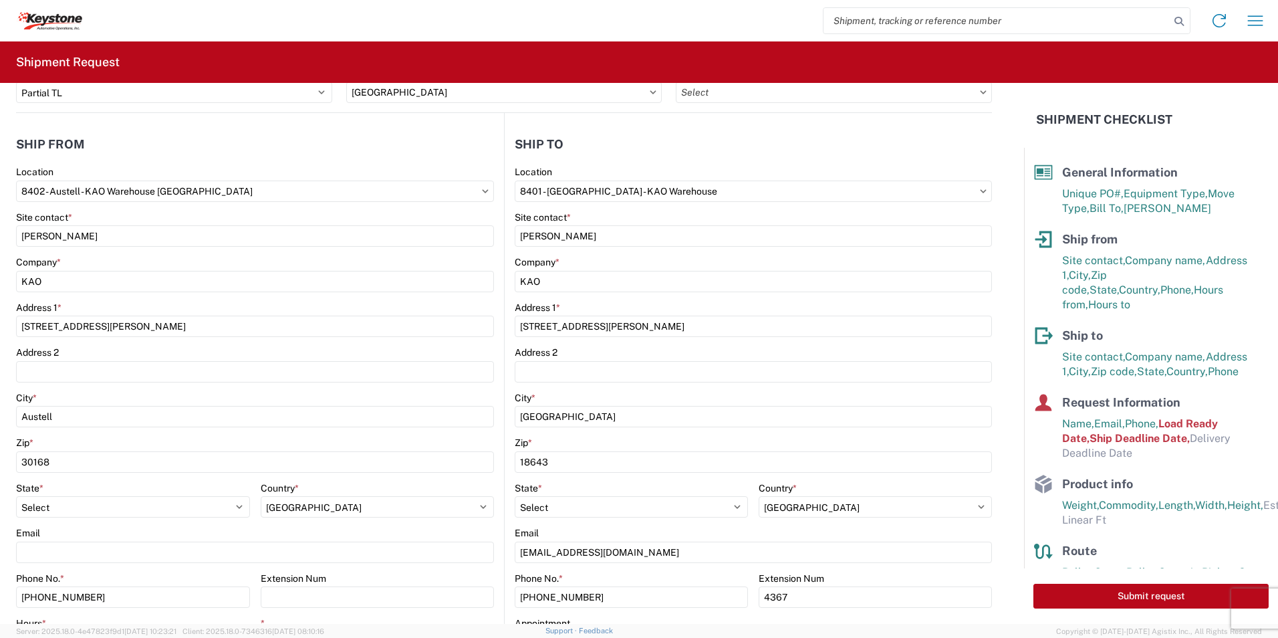
scroll to position [0, 0]
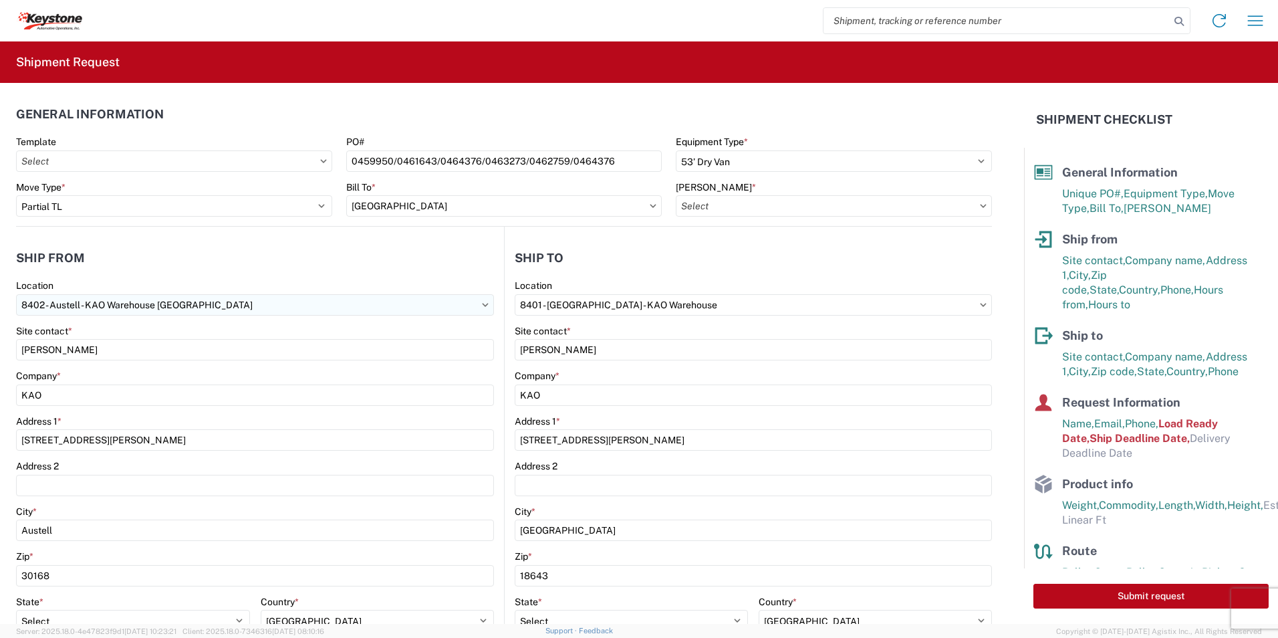
click at [197, 300] on input "8402 - Austell - KAO Warehouse [GEOGRAPHIC_DATA]" at bounding box center [255, 304] width 478 height 21
click at [481, 307] on input "8402 - Austell - KAO Warehouse [GEOGRAPHIC_DATA]" at bounding box center [255, 304] width 478 height 21
type input "dome"
click at [483, 305] on icon at bounding box center [486, 304] width 6 height 3
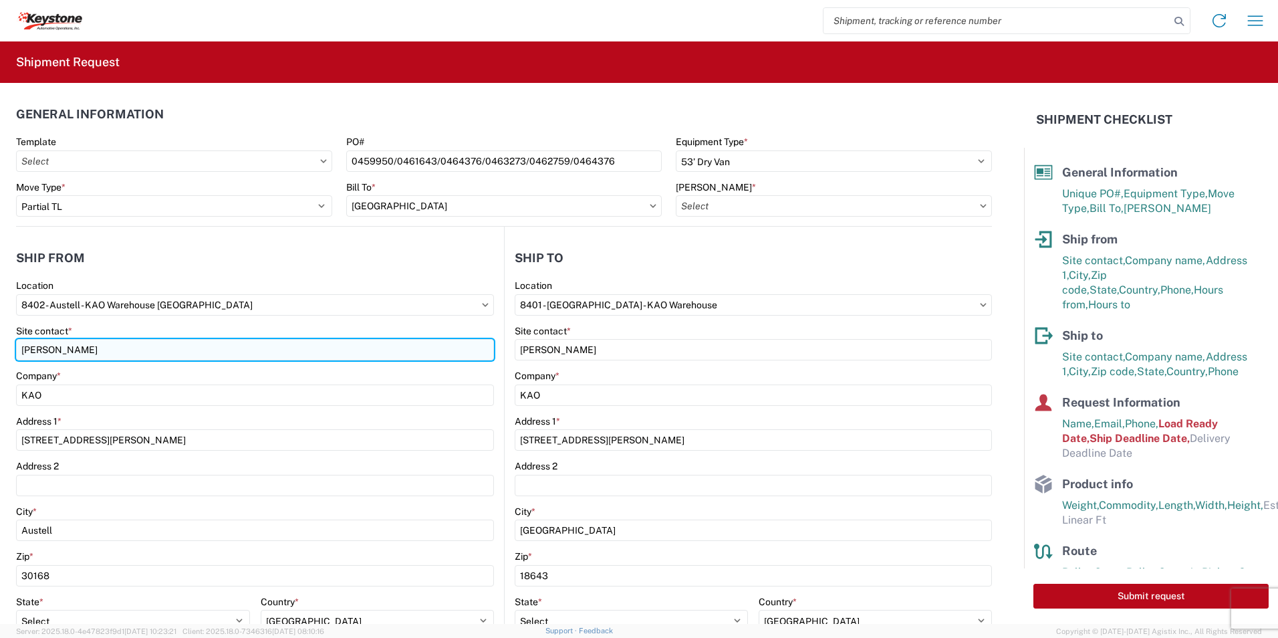
click at [95, 346] on input "John Kirby" at bounding box center [255, 349] width 478 height 21
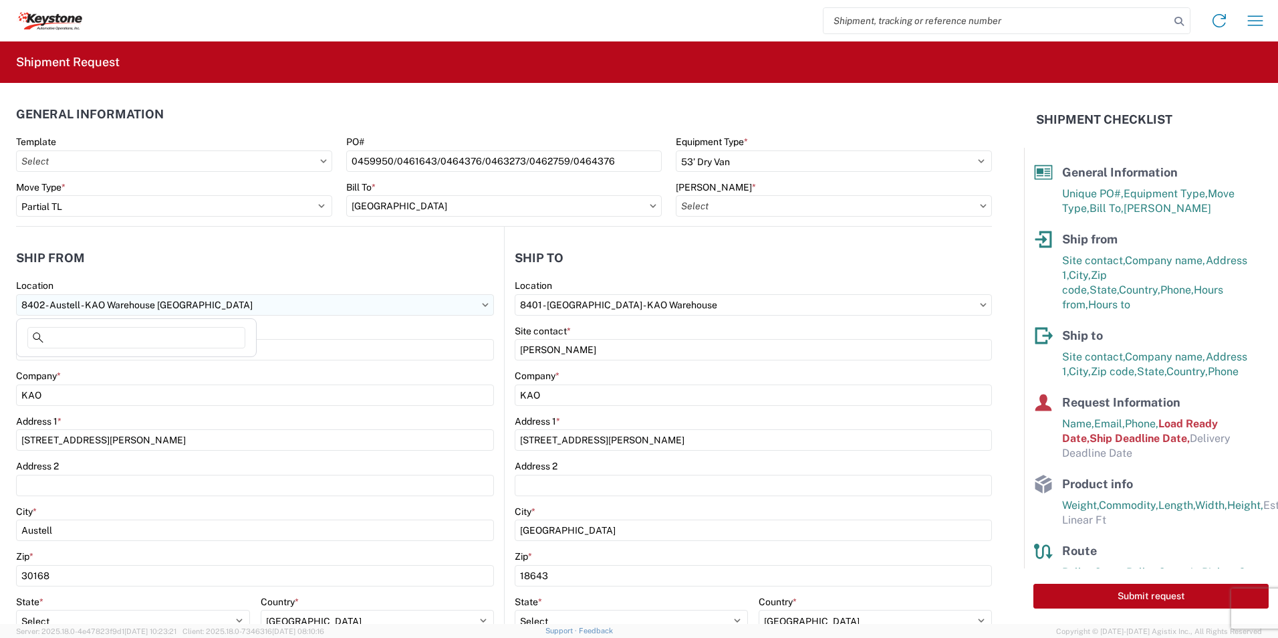
click at [320, 295] on input "8402 - Austell - KAO Warehouse [GEOGRAPHIC_DATA]" at bounding box center [255, 304] width 478 height 21
type input "domestic"
drag, startPoint x: 92, startPoint y: 336, endPoint x: 0, endPoint y: 333, distance: 92.3
click at [0, 333] on agx-block-ui "Home Shipment request Shipment tracking Shipment Request General Information Te…" at bounding box center [639, 319] width 1278 height 638
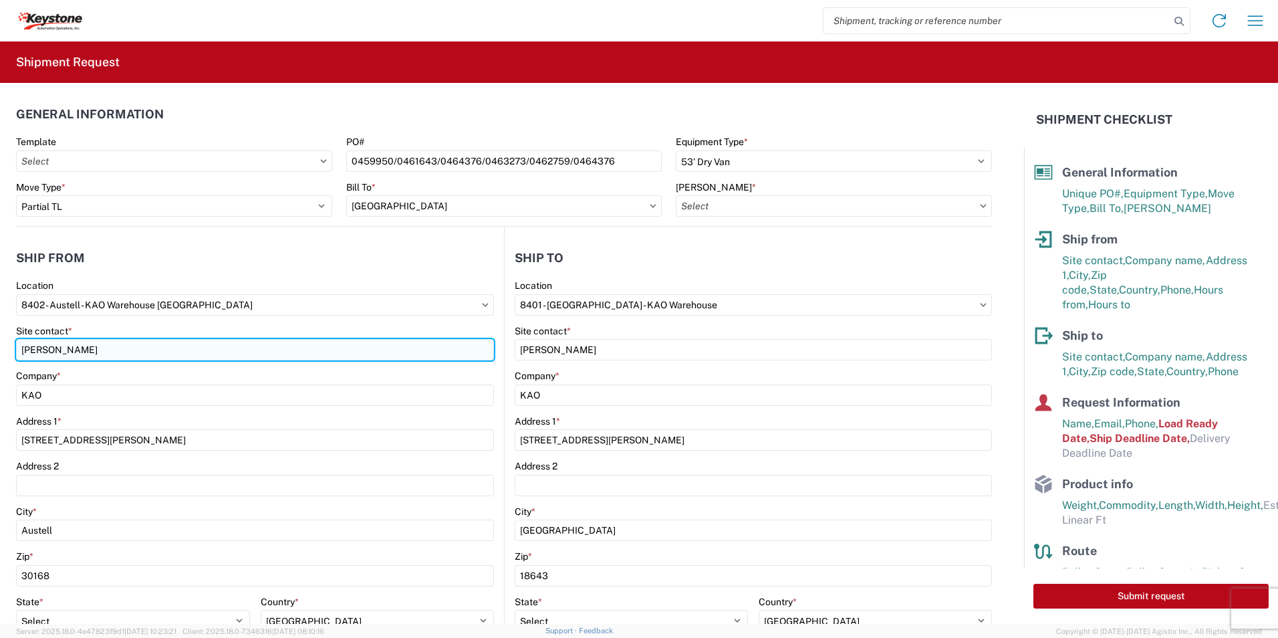
click at [95, 352] on input "John Kirby" at bounding box center [255, 349] width 478 height 21
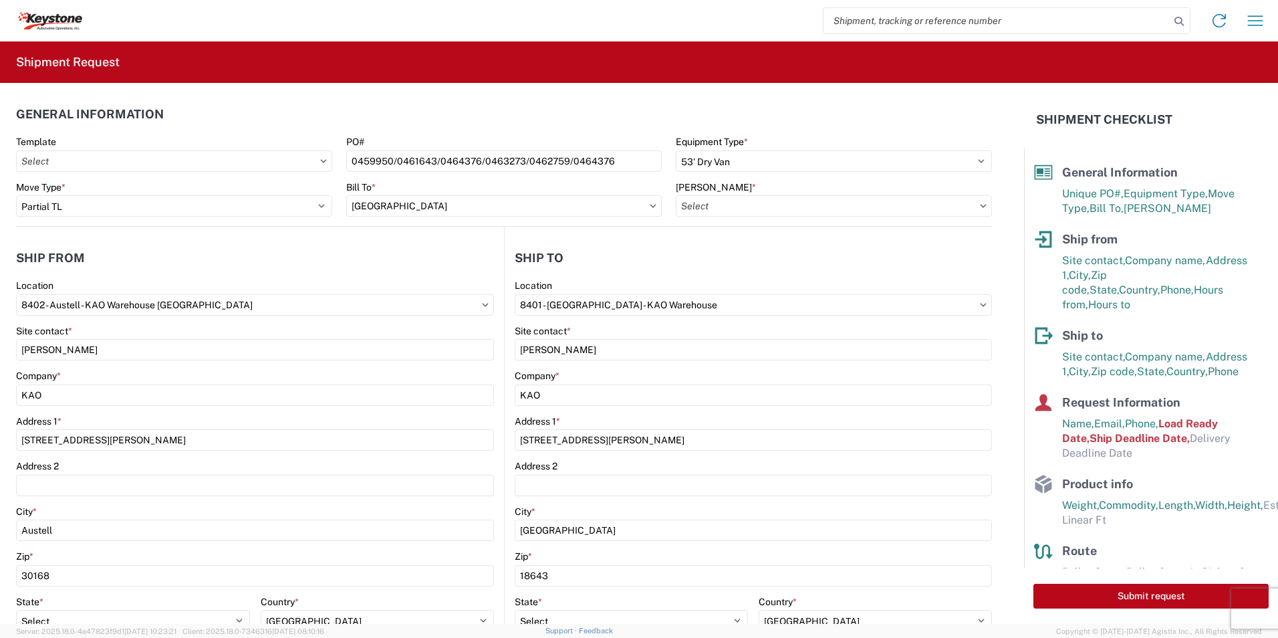
click at [483, 303] on icon at bounding box center [486, 304] width 6 height 3
click at [482, 303] on icon at bounding box center [485, 305] width 7 height 4
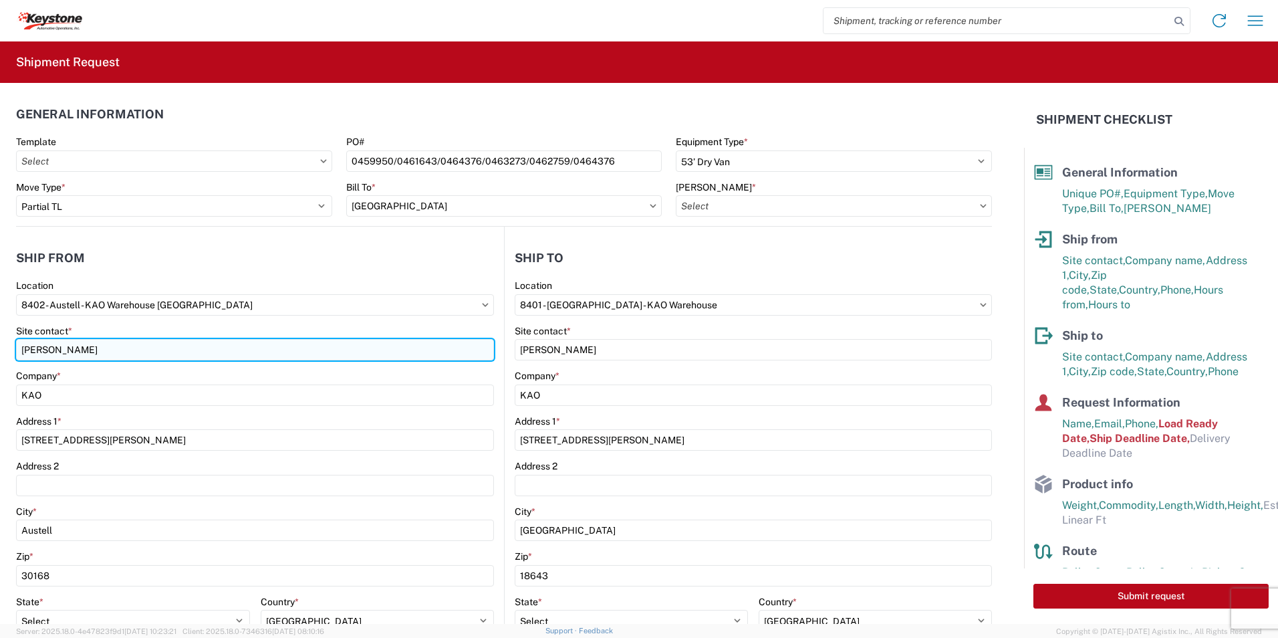
click at [189, 346] on input "John Kirby" at bounding box center [255, 349] width 478 height 21
drag, startPoint x: 36, startPoint y: 347, endPoint x: -225, endPoint y: 335, distance: 261.7
click at [0, 335] on html "Home Shipment request Shipment tracking Shipment Request General Information Te…" at bounding box center [639, 319] width 1278 height 638
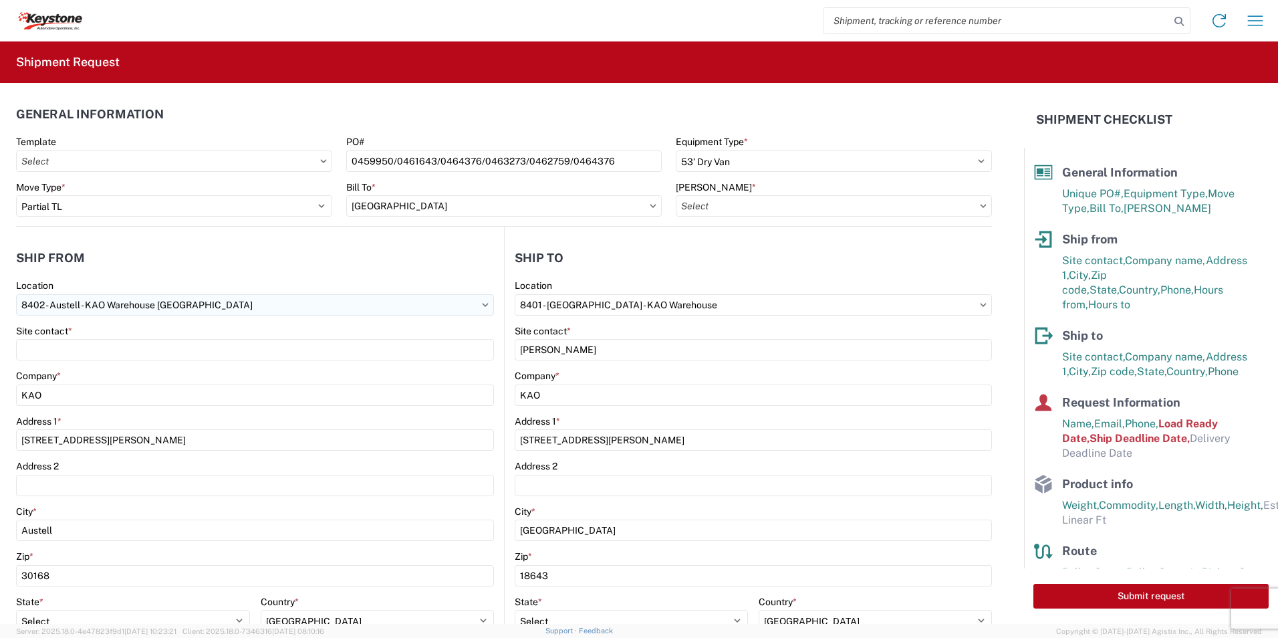
click at [183, 295] on input "8402 - Austell - KAO Warehouse [GEOGRAPHIC_DATA]" at bounding box center [255, 304] width 478 height 21
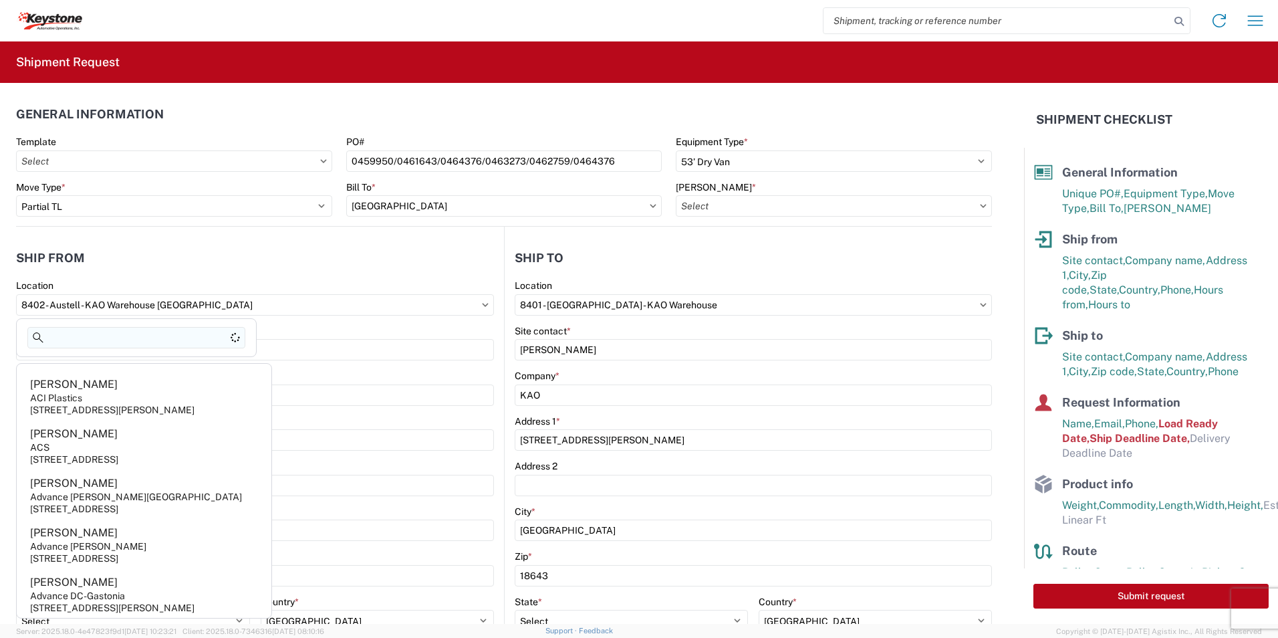
click at [134, 340] on input at bounding box center [136, 337] width 218 height 21
type input "Dometic"
click at [274, 268] on header "Ship from" at bounding box center [260, 258] width 488 height 30
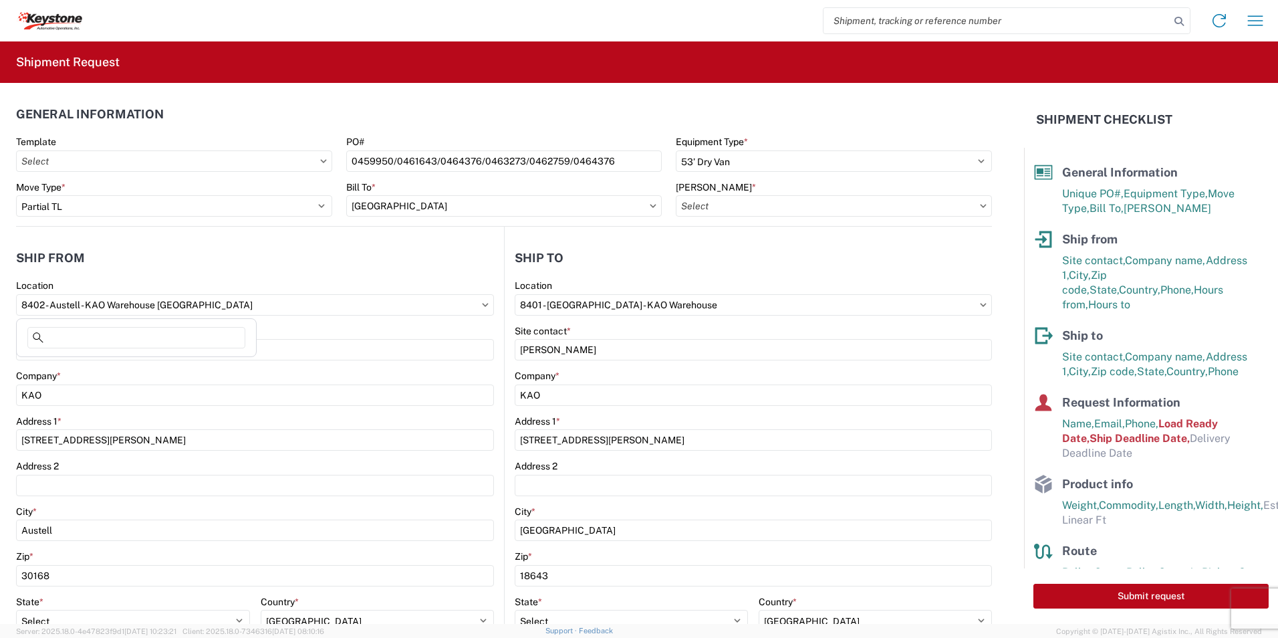
drag, startPoint x: 225, startPoint y: 308, endPoint x: -42, endPoint y: 306, distance: 266.7
click at [0, 306] on html "Home Shipment request Shipment tracking Shipment Request General Information Te…" at bounding box center [639, 319] width 1278 height 638
click at [715, 316] on agx-form-control-wrapper-v2 "Location 8401 - Exeter - KAO Warehouse" at bounding box center [753, 301] width 477 height 45
click at [705, 304] on input "8401 - [GEOGRAPHIC_DATA] - KAO Warehouse" at bounding box center [753, 304] width 477 height 21
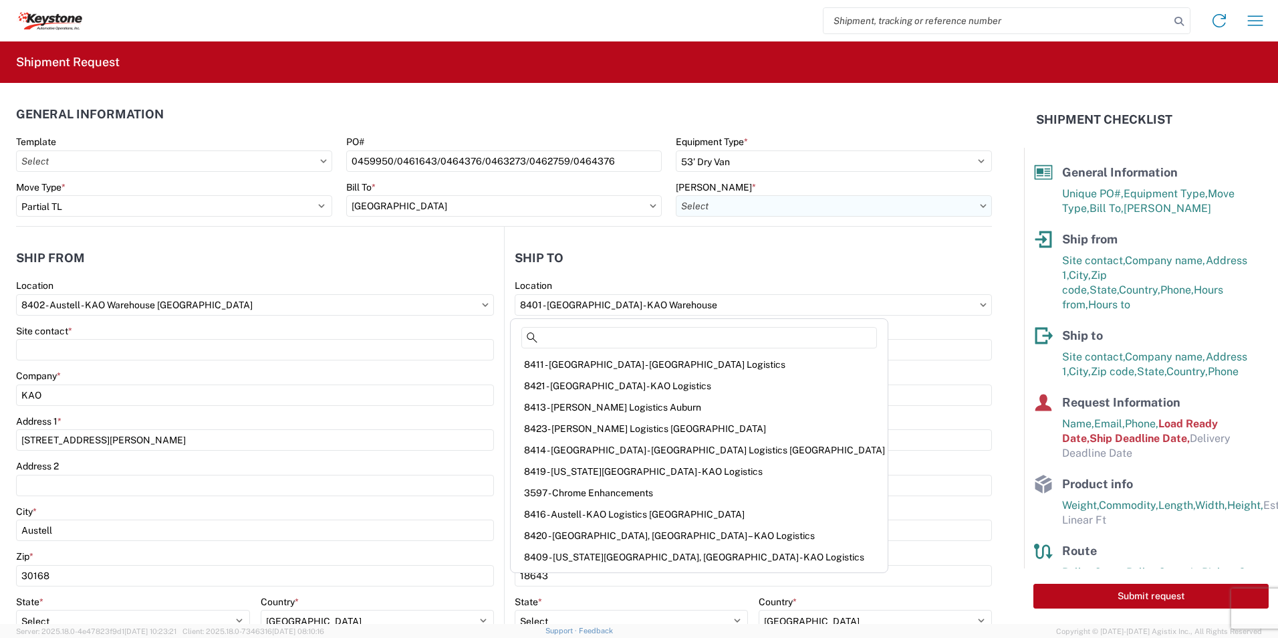
drag, startPoint x: 736, startPoint y: 242, endPoint x: 845, endPoint y: 203, distance: 115.7
click at [737, 242] on agx-shipment-stop-widget-v2 "Ship to 8401 Location 8401 - Exeter - KAO Warehouse Site contact * Mike Czerpak…" at bounding box center [748, 517] width 488 height 581
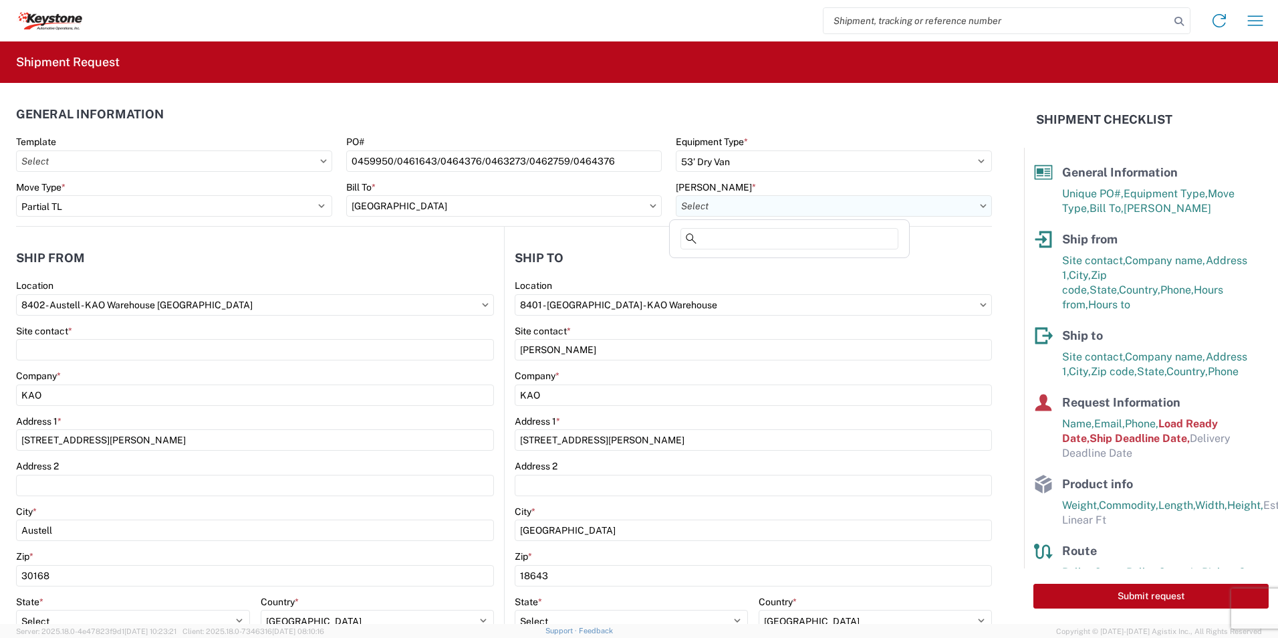
click at [917, 207] on input "[PERSON_NAME] *" at bounding box center [834, 205] width 316 height 21
click at [798, 242] on input at bounding box center [790, 238] width 218 height 21
type input "d"
type input "ex"
drag, startPoint x: 797, startPoint y: 242, endPoint x: 606, endPoint y: 223, distance: 191.5
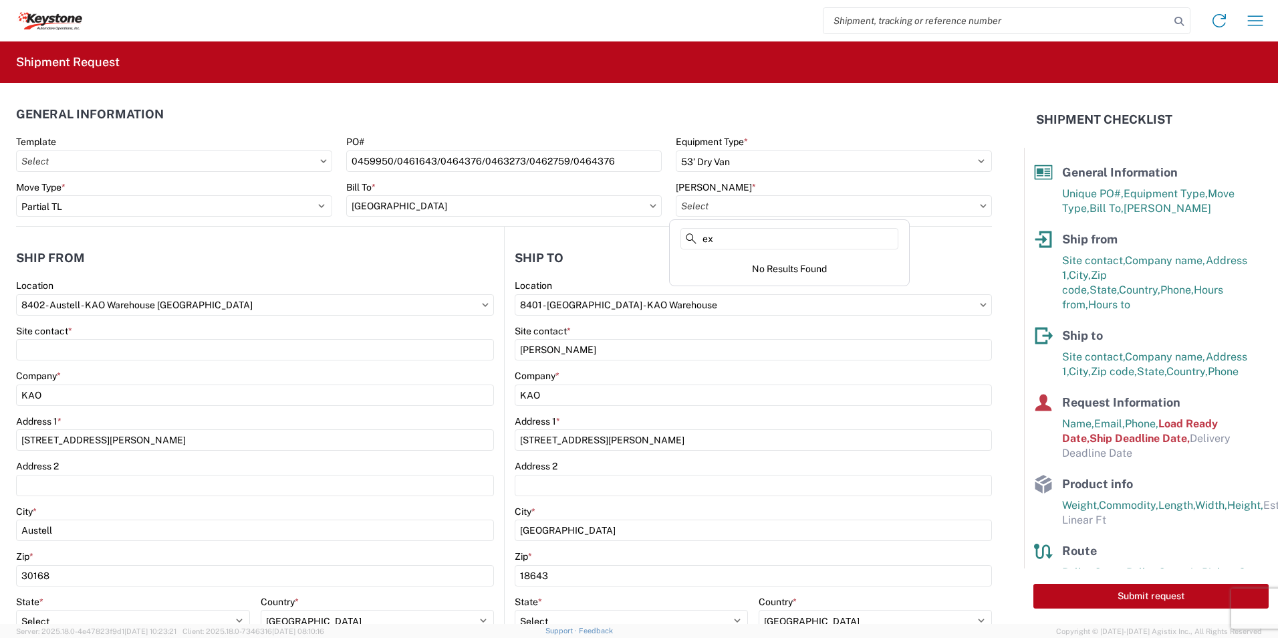
click at [595, 223] on agx-block-ui "Home Shipment request Shipment tracking Shipment Request General Information Te…" at bounding box center [639, 319] width 1278 height 638
click at [103, 301] on input "8402 - Austell - KAO Warehouse [GEOGRAPHIC_DATA]" at bounding box center [255, 304] width 478 height 21
type input "Dometic Corp"
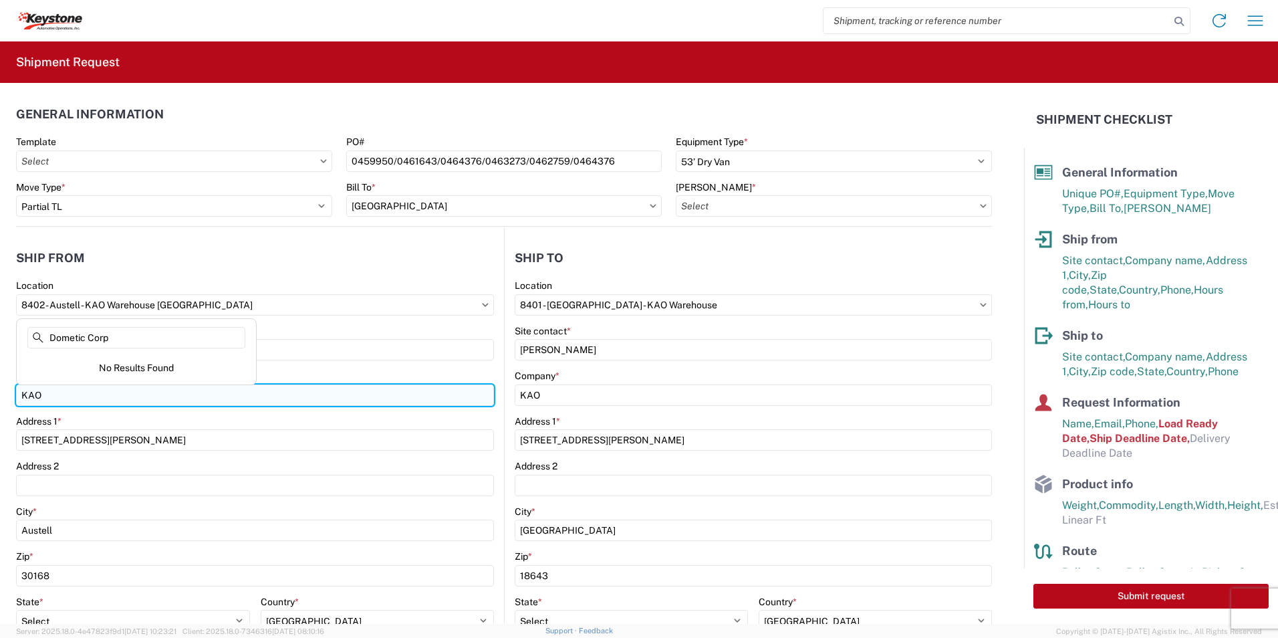
click at [90, 395] on input "KAO" at bounding box center [255, 394] width 478 height 21
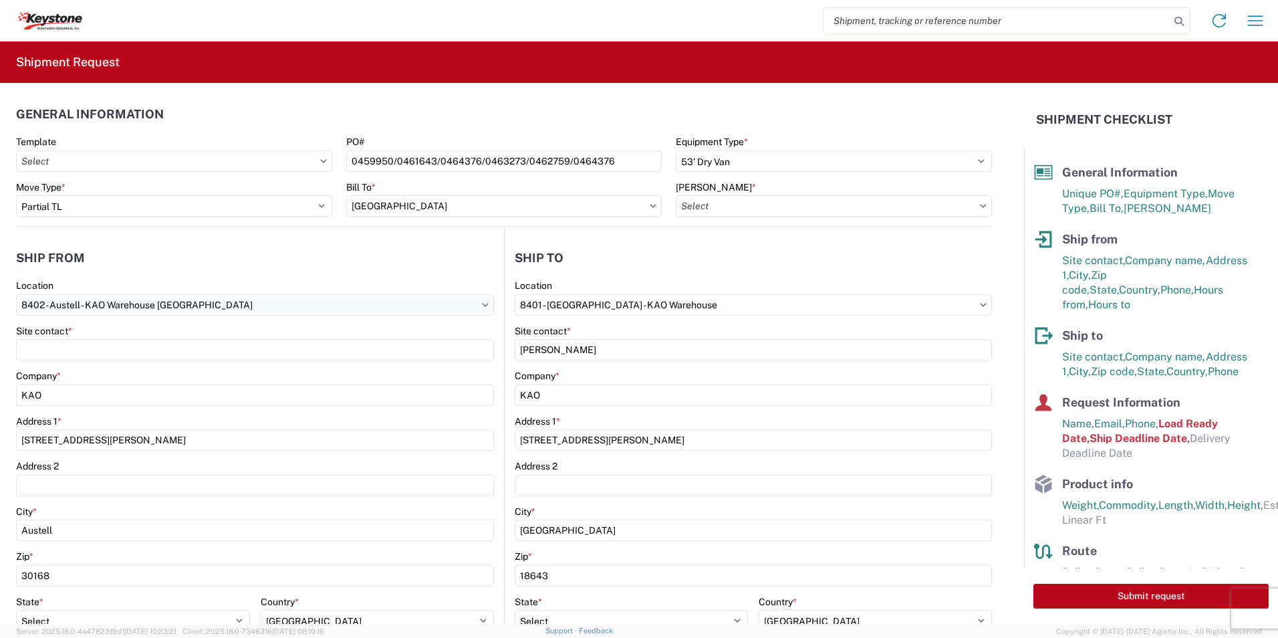
click at [144, 303] on input "8402 - Austell - KAO Warehouse [GEOGRAPHIC_DATA]" at bounding box center [255, 304] width 478 height 21
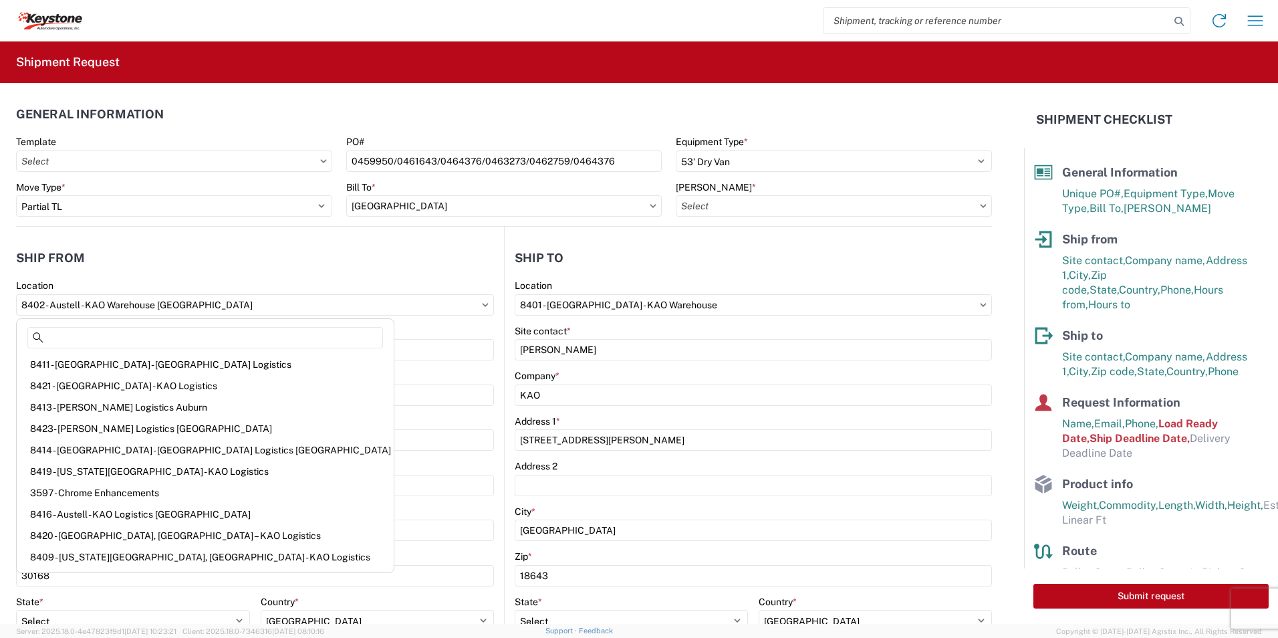
drag, startPoint x: 233, startPoint y: 308, endPoint x: -174, endPoint y: 279, distance: 407.5
click at [0, 279] on html "Home Shipment request Shipment tracking Shipment Request General Information Te…" at bounding box center [639, 319] width 1278 height 638
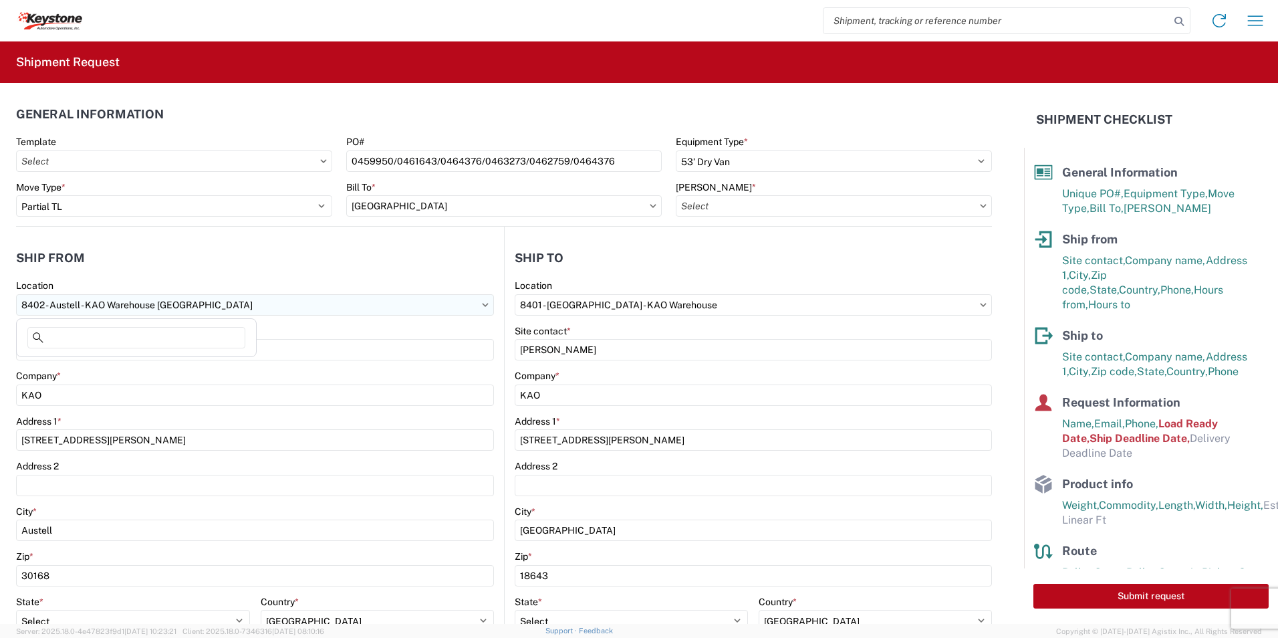
click at [484, 304] on input "8402 - Austell - KAO Warehouse [GEOGRAPHIC_DATA]" at bounding box center [255, 304] width 478 height 21
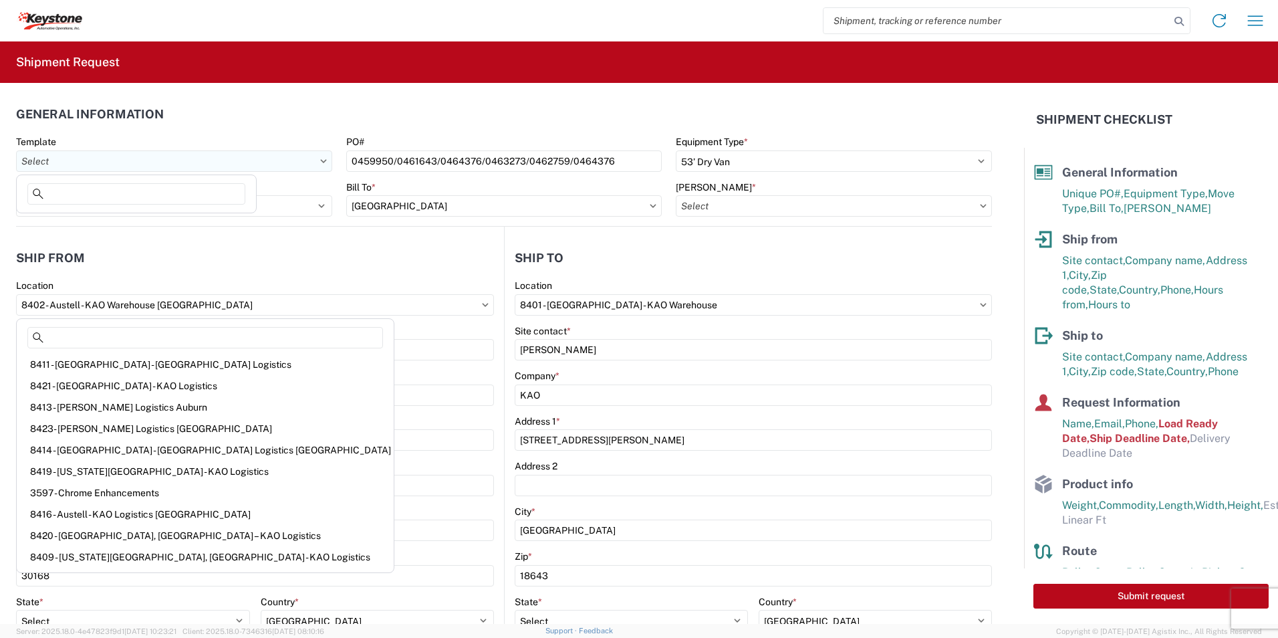
click at [132, 160] on input "Template" at bounding box center [174, 160] width 316 height 21
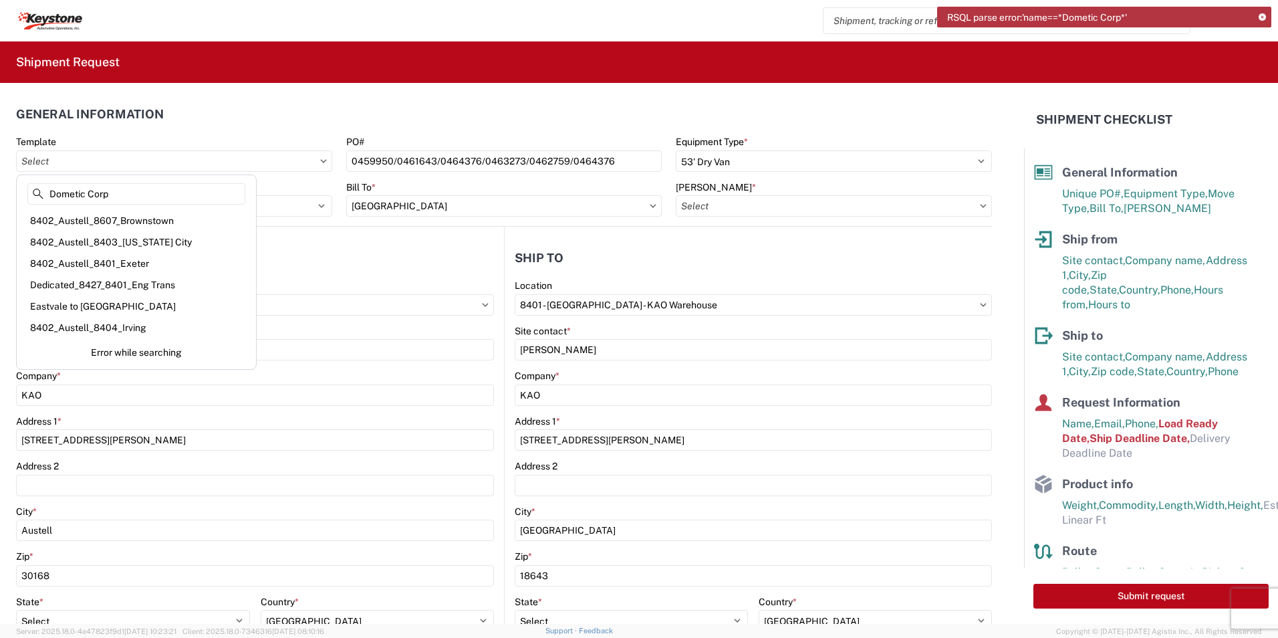
type input "Dometic Corp"
click at [358, 261] on header "Ship from" at bounding box center [260, 258] width 488 height 30
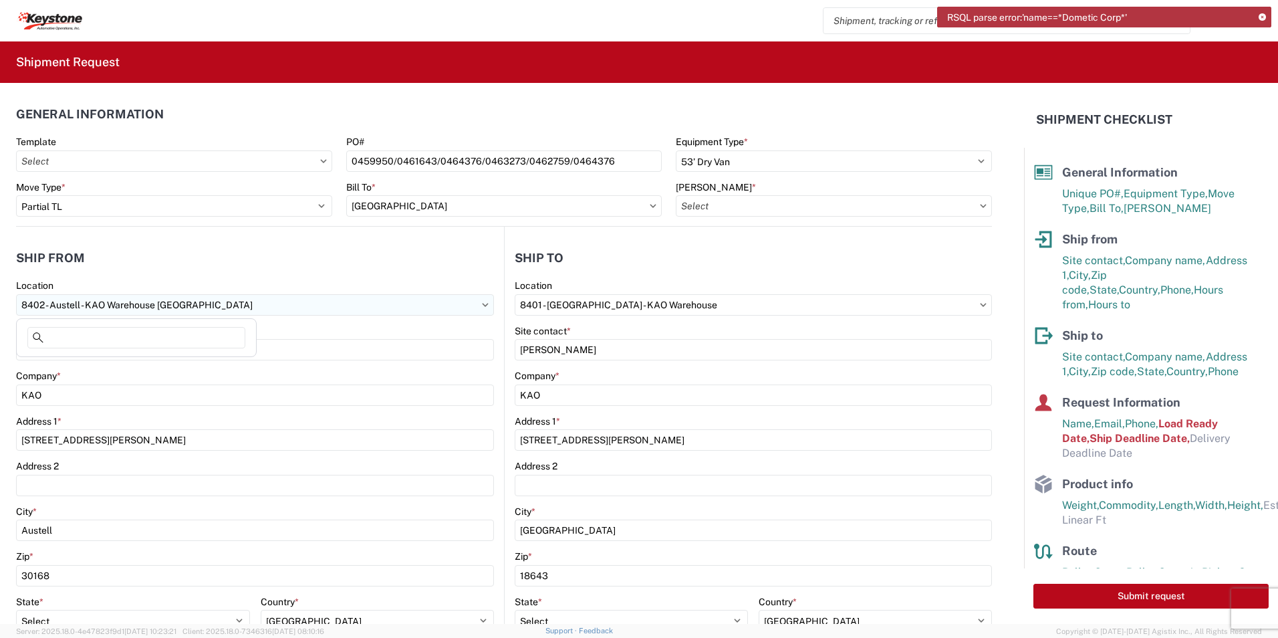
click at [172, 304] on input "8402 - Austell - KAO Warehouse [GEOGRAPHIC_DATA]" at bounding box center [255, 304] width 478 height 21
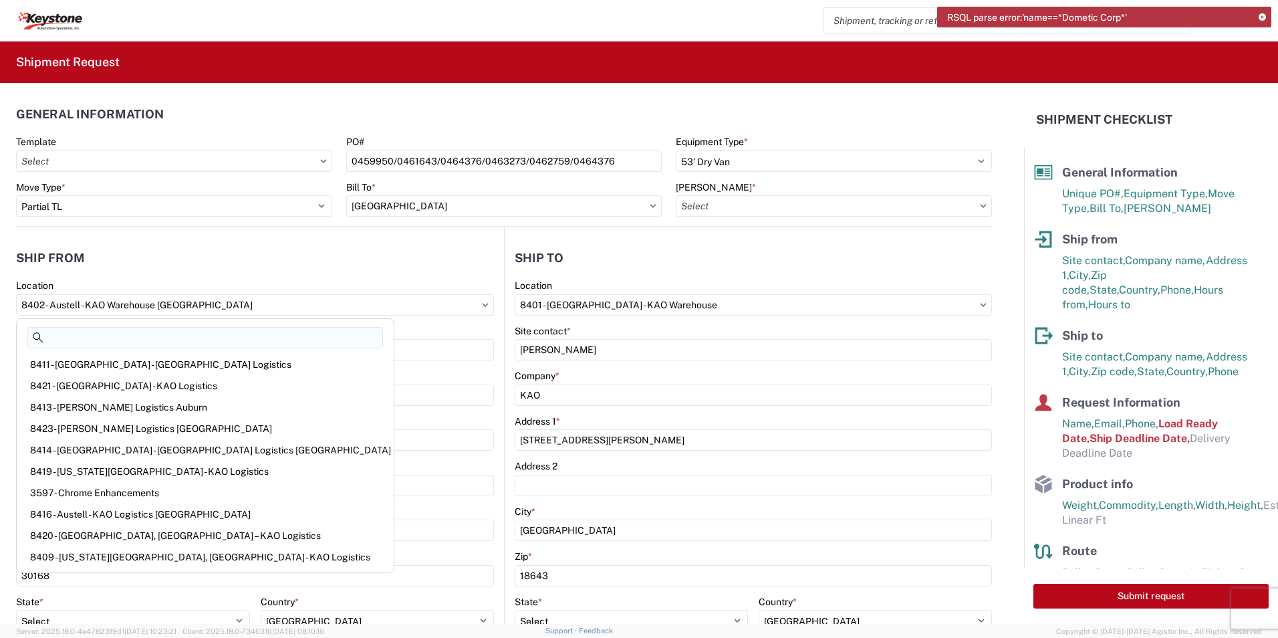
click at [121, 336] on input at bounding box center [205, 337] width 356 height 21
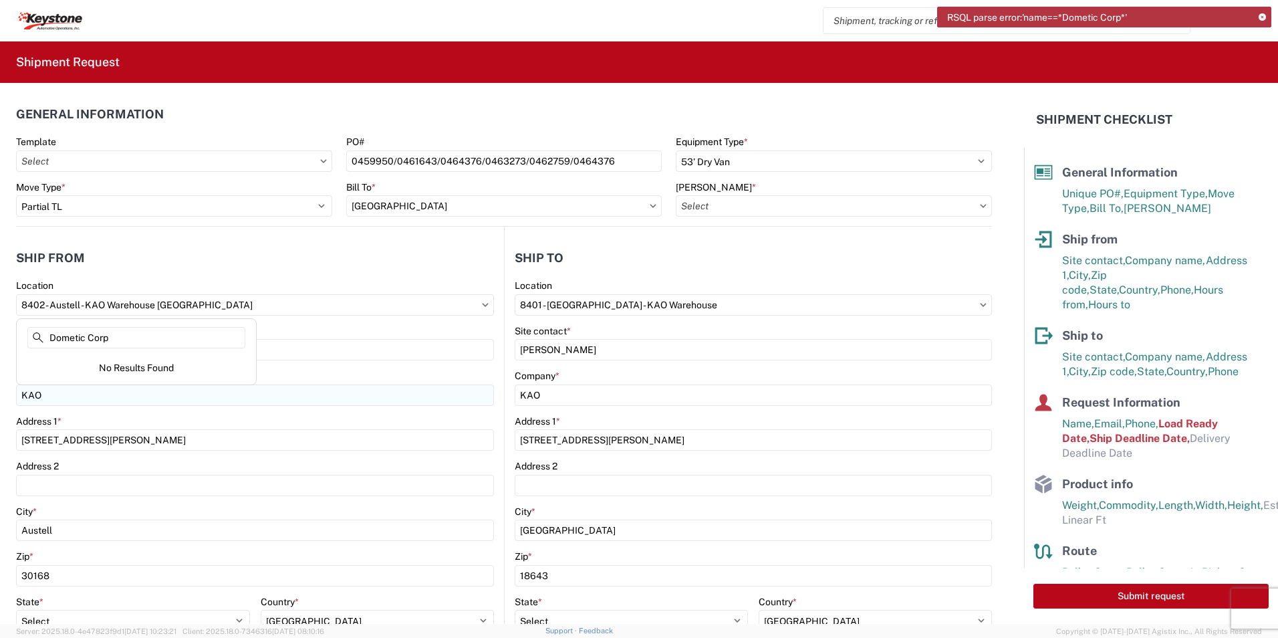
type input "Dometic Corp"
click at [84, 394] on input "KAO" at bounding box center [255, 394] width 478 height 21
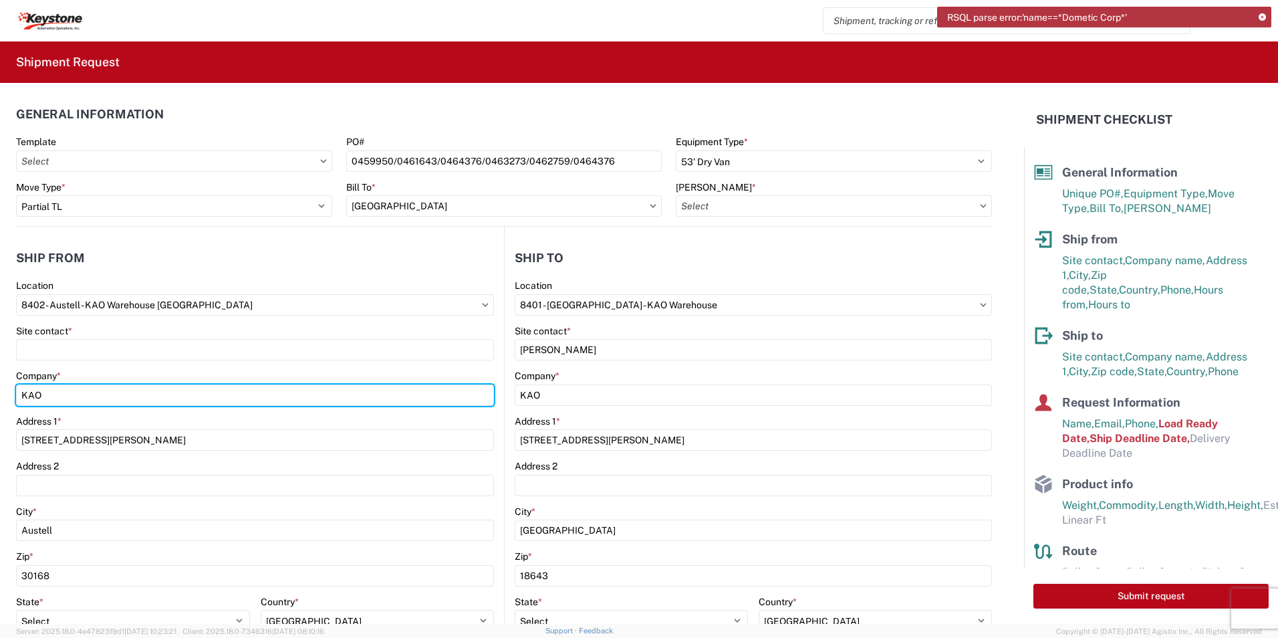
drag, startPoint x: 72, startPoint y: 394, endPoint x: -49, endPoint y: 391, distance: 121.0
click at [0, 391] on html "RSQL parse error:'name==*Dometic Corp*' Home Shipment request Shipment tracking…" at bounding box center [639, 319] width 1278 height 638
paste input "Dometic Corp"
type input "Dometic Corp"
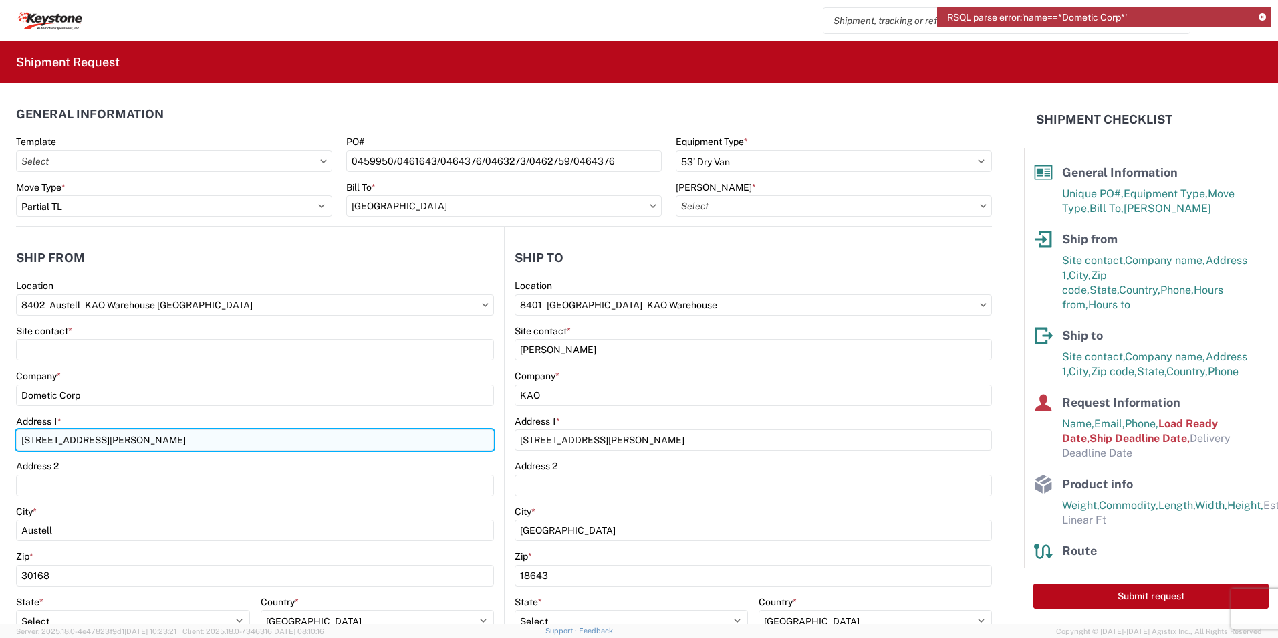
click at [141, 443] on input "600 Hartman Industrial Ct." at bounding box center [255, 439] width 478 height 21
drag, startPoint x: 149, startPoint y: 437, endPoint x: -192, endPoint y: 438, distance: 340.9
click at [0, 438] on html "RSQL parse error:'name==*Dometic Corp*' Home Shipment request Shipment tracking…" at bounding box center [639, 319] width 1278 height 638
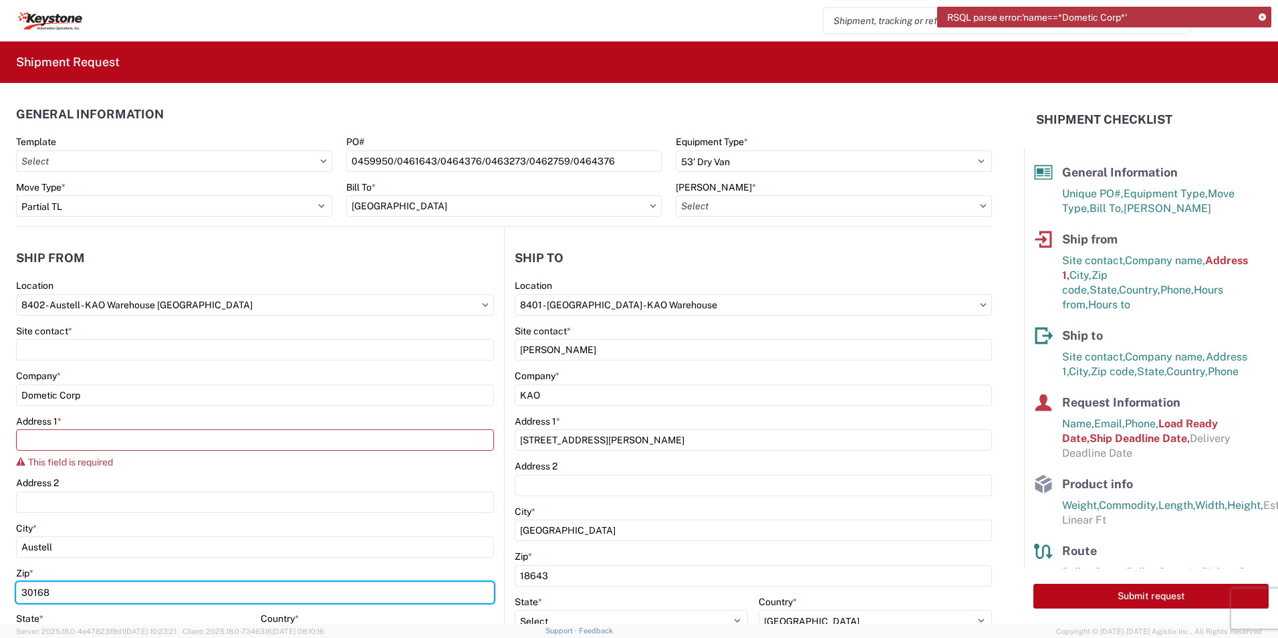
drag, startPoint x: 82, startPoint y: 575, endPoint x: -128, endPoint y: 555, distance: 210.9
click at [0, 555] on html "RSQL parse error:'name==*Dometic Corp*' Home Shipment request Shipment tracking…" at bounding box center [639, 319] width 1278 height 638
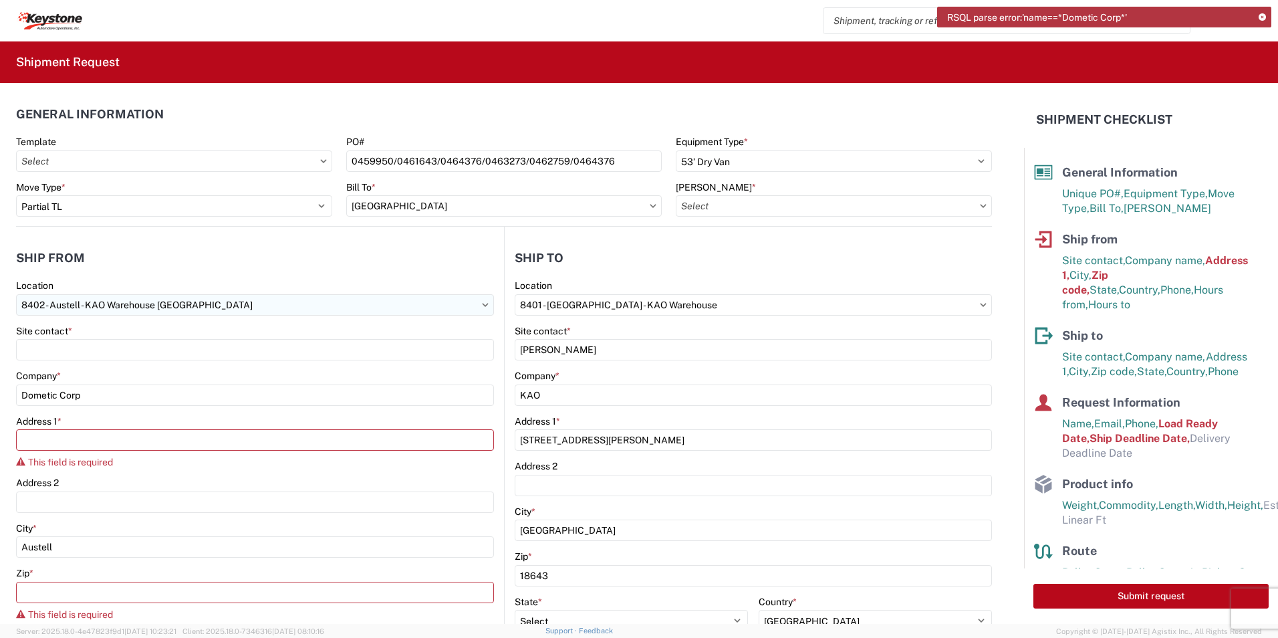
click at [116, 307] on input "8402 - Austell - KAO Warehouse [GEOGRAPHIC_DATA]" at bounding box center [255, 304] width 478 height 21
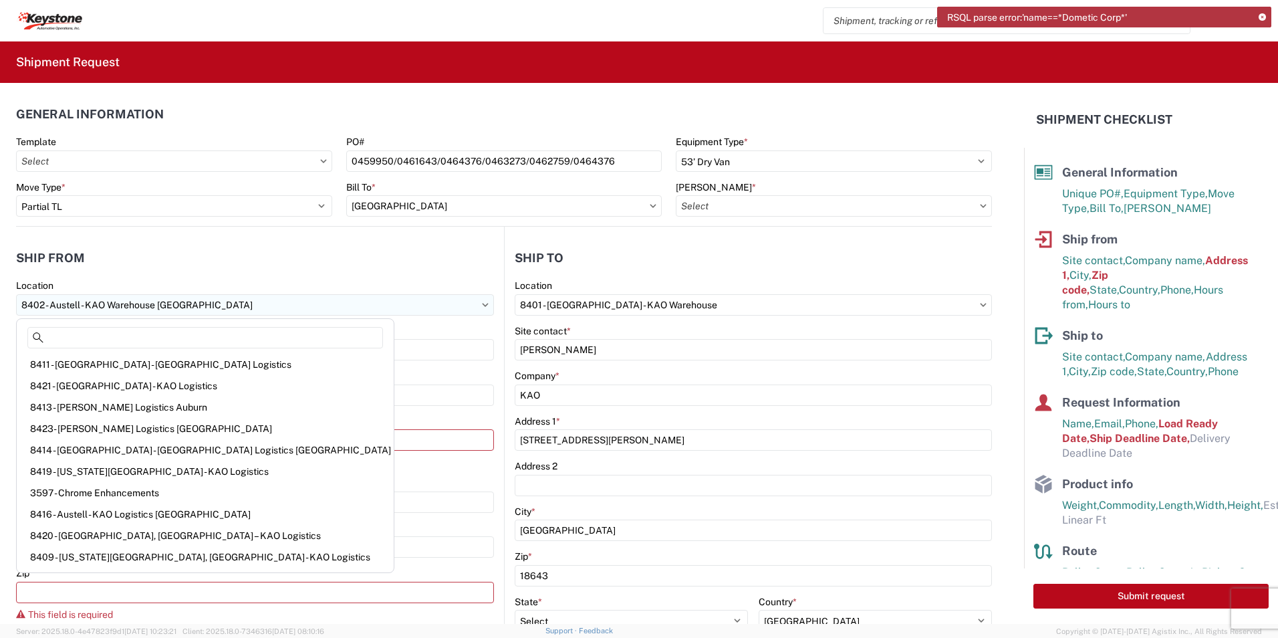
click at [233, 298] on input "8402 - Austell - KAO Warehouse [GEOGRAPHIC_DATA]" at bounding box center [255, 304] width 478 height 21
click at [483, 306] on icon at bounding box center [486, 304] width 6 height 3
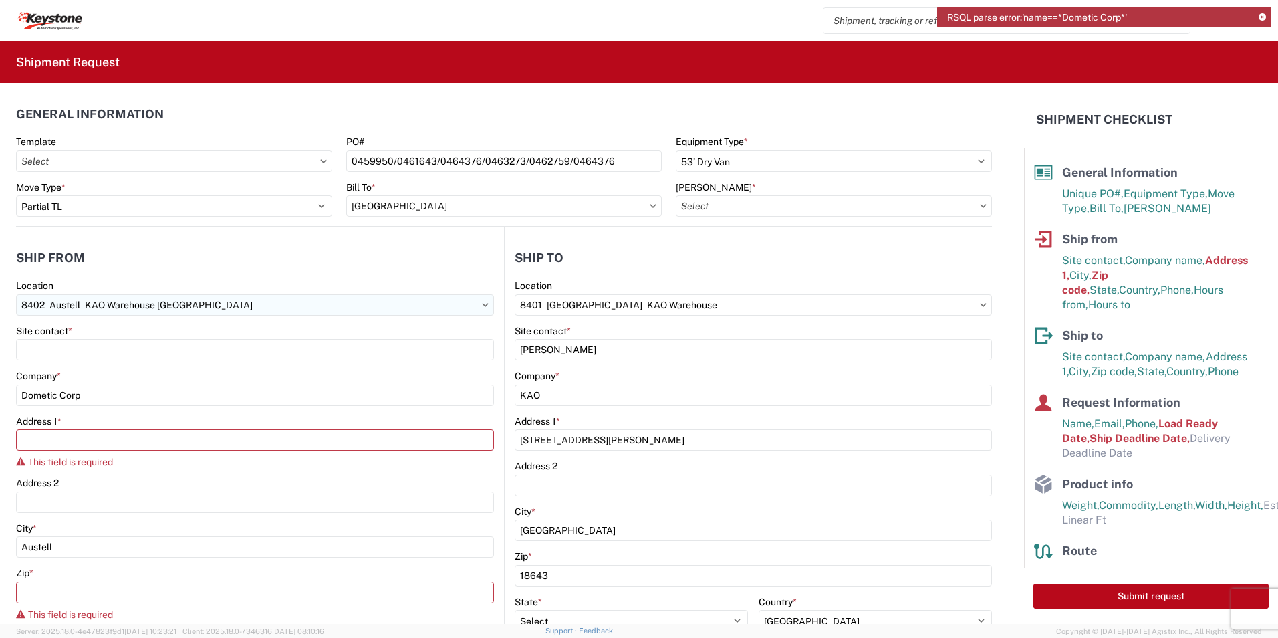
drag, startPoint x: 349, startPoint y: 313, endPoint x: 444, endPoint y: 314, distance: 94.9
click at [350, 314] on input "8402 - Austell - KAO Warehouse [GEOGRAPHIC_DATA]" at bounding box center [255, 304] width 478 height 21
click at [482, 306] on icon at bounding box center [485, 305] width 7 height 4
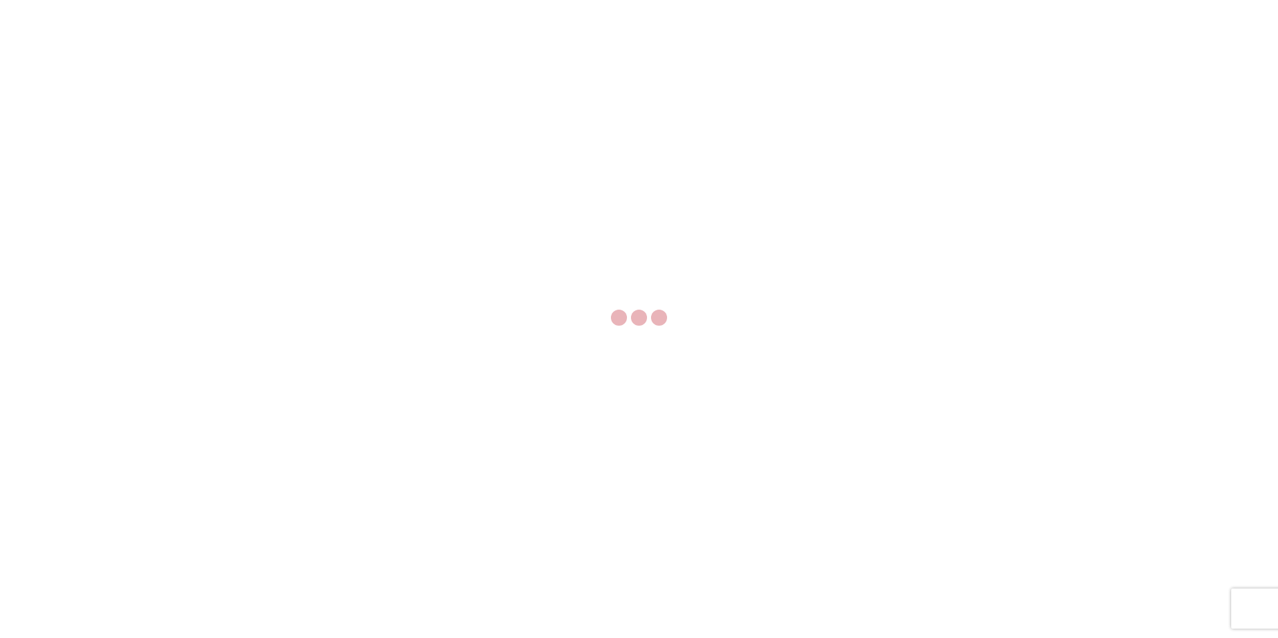
select select "FULL"
select select "LBS"
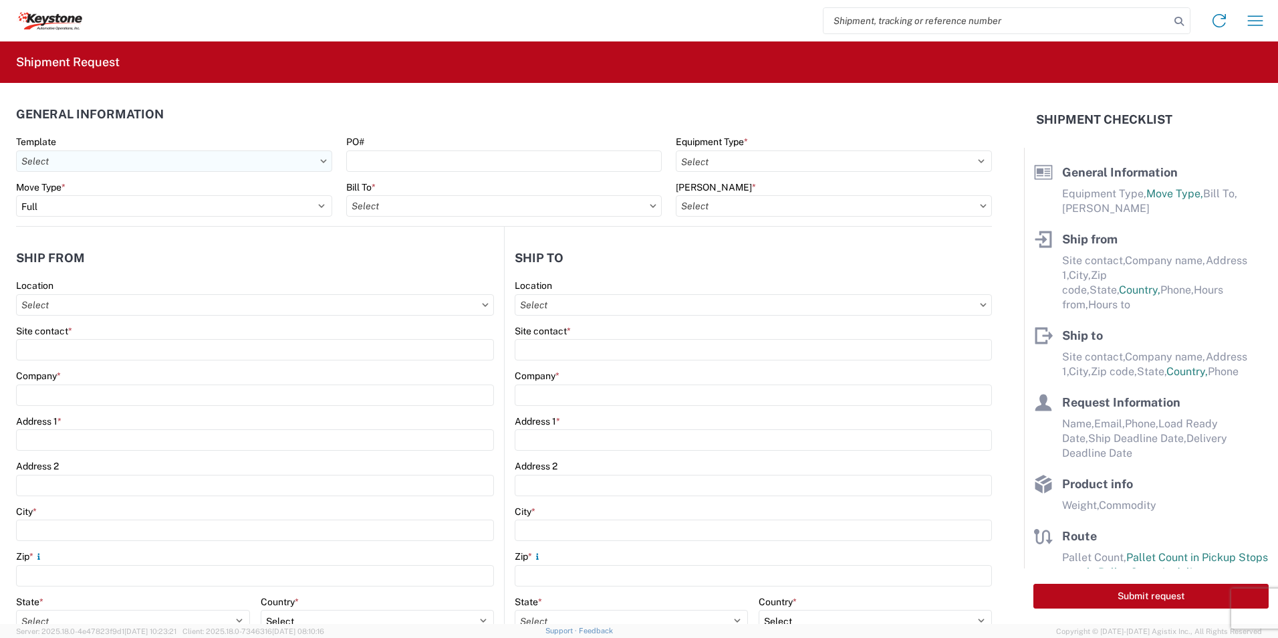
click at [65, 156] on input "Template" at bounding box center [174, 160] width 316 height 21
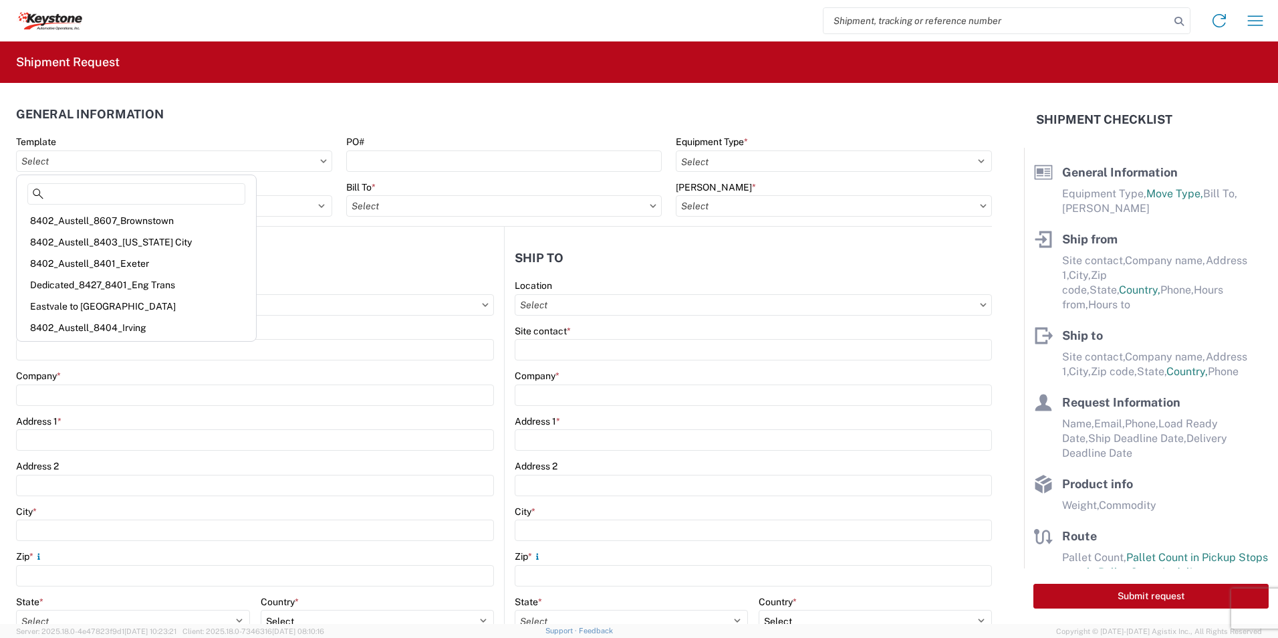
click at [342, 96] on agx-general-info "General Information Template PO# Equipment Type * Select 53’ Dry Van Flatbed Dr…" at bounding box center [504, 155] width 976 height 144
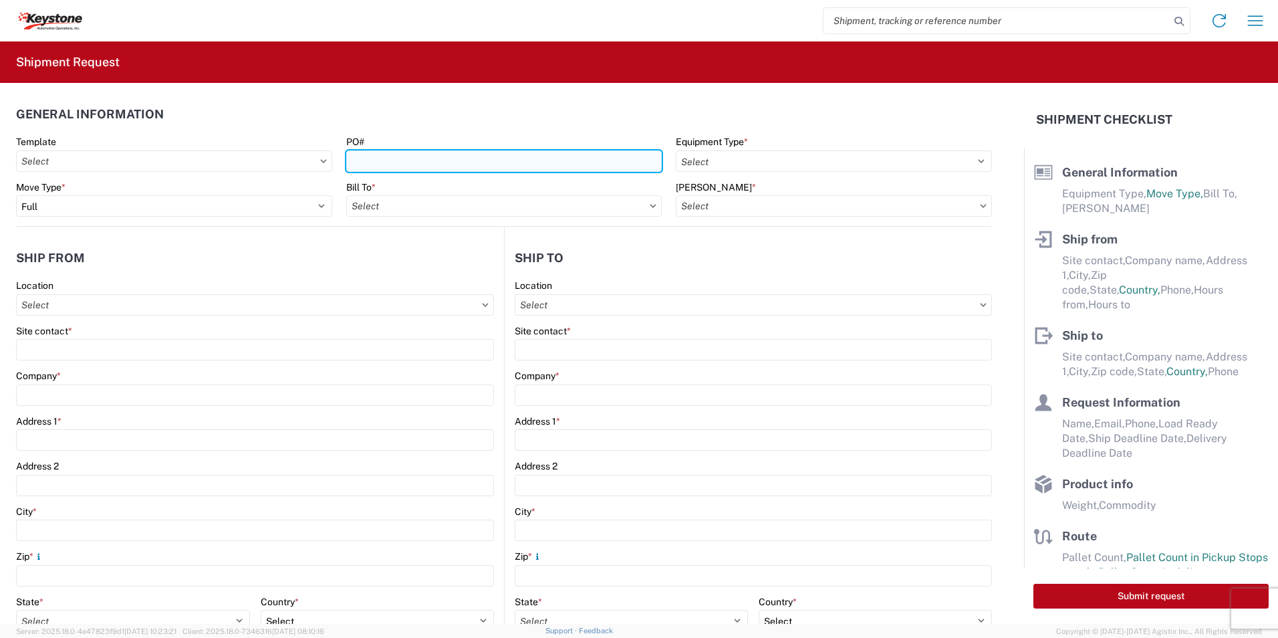
click at [374, 163] on input "PO#" at bounding box center [504, 160] width 316 height 21
paste input "Dometic Corp"
type input "Dometic Corp"
drag, startPoint x: 418, startPoint y: 150, endPoint x: 291, endPoint y: 150, distance: 127.0
click at [291, 150] on div "Template PO# Dometic Corp Equipment Type * Select 53’ Dry Van Flatbed Dropdeck …" at bounding box center [504, 158] width 990 height 45
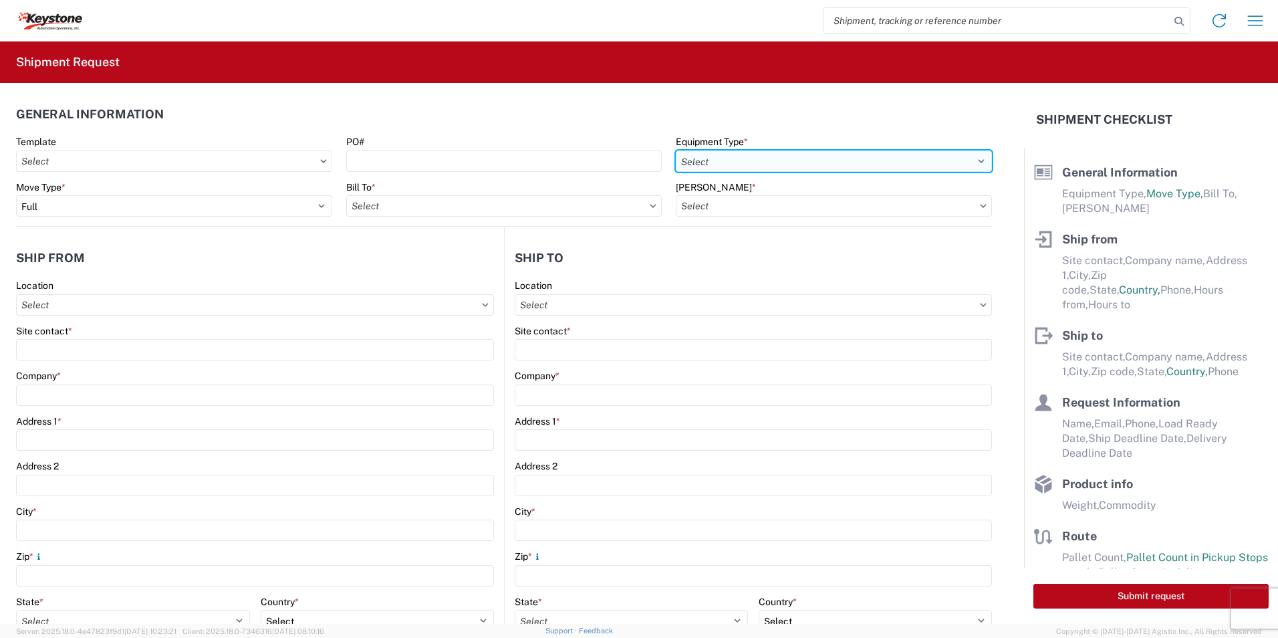
click at [777, 155] on select "Select 53’ Dry Van Flatbed Dropdeck (van) Lowboy (flatbed) Rail" at bounding box center [834, 160] width 316 height 21
select select "STDV"
click at [676, 150] on select "Select 53’ Dry Van Flatbed Dropdeck (van) Lowboy (flatbed) Rail" at bounding box center [834, 160] width 316 height 21
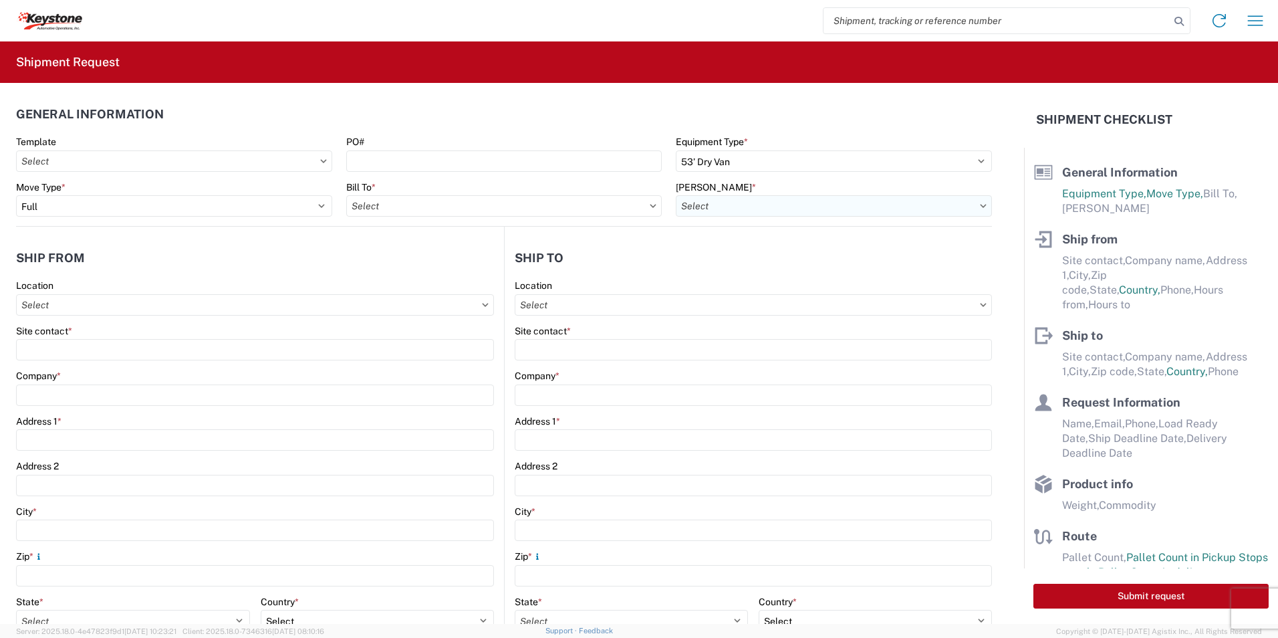
click at [773, 213] on input "[PERSON_NAME] *" at bounding box center [834, 205] width 316 height 21
click at [658, 106] on header "General Information" at bounding box center [504, 114] width 976 height 30
click at [122, 310] on input "Location" at bounding box center [255, 304] width 478 height 21
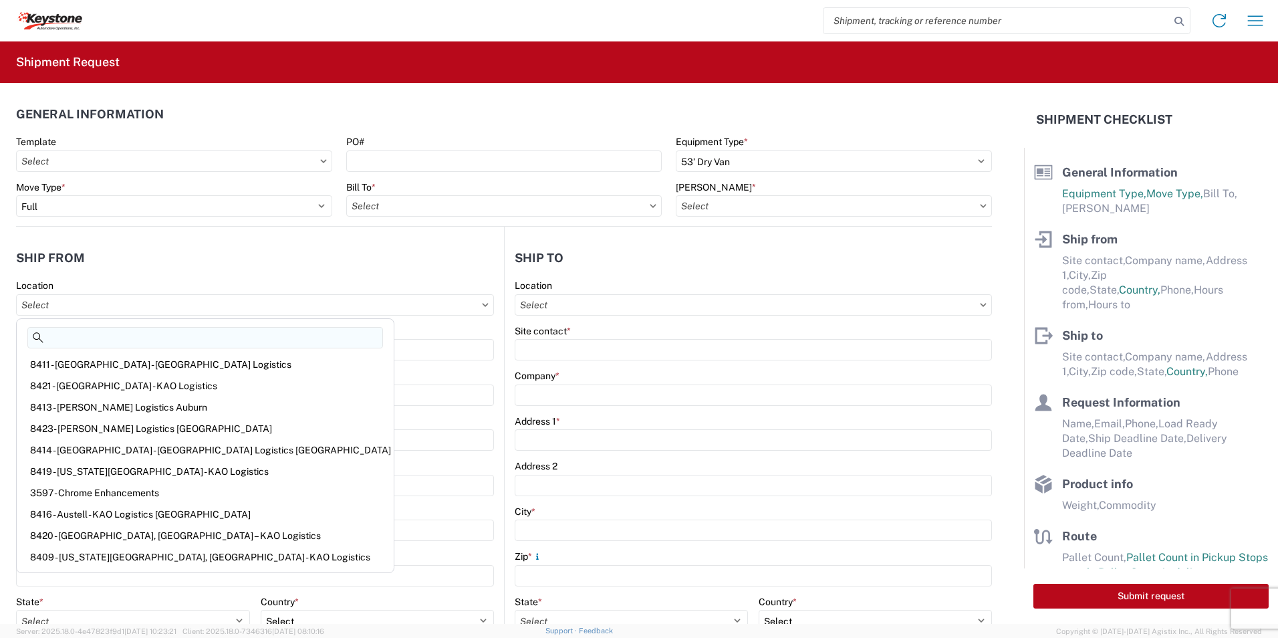
type input "Dometic Corp"
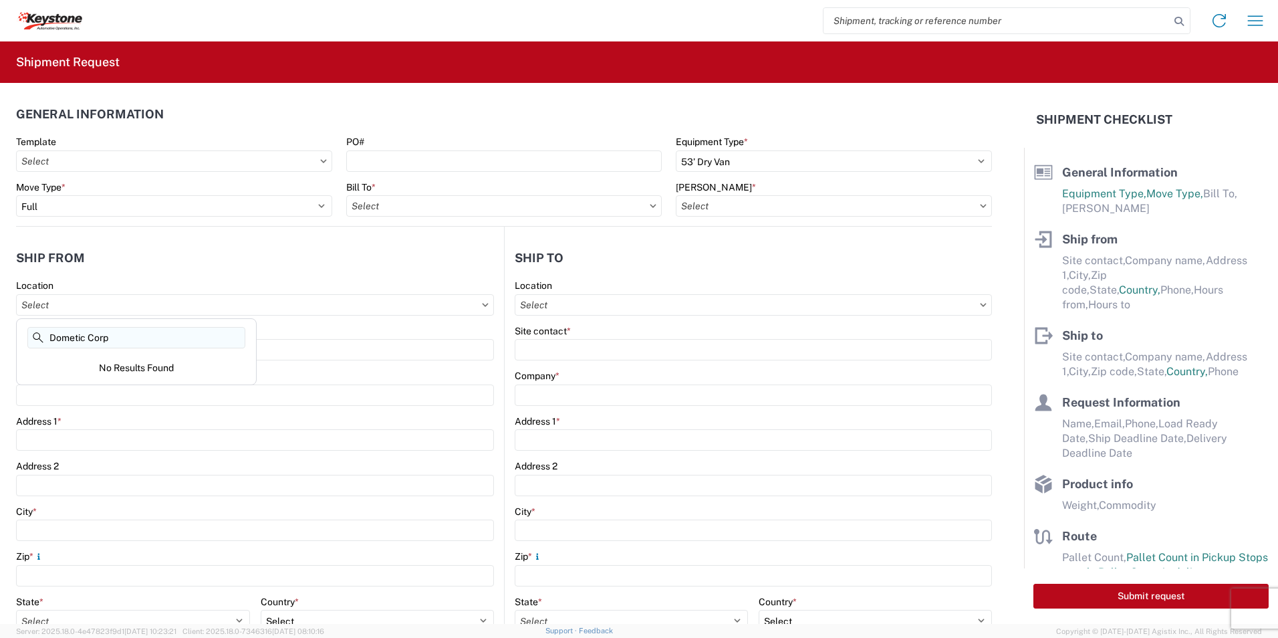
click at [150, 334] on input "Dometic Corp" at bounding box center [136, 337] width 218 height 21
click at [152, 306] on input "Location" at bounding box center [255, 304] width 478 height 21
click at [480, 301] on input "Location" at bounding box center [255, 304] width 478 height 21
drag, startPoint x: 126, startPoint y: 338, endPoint x: 2, endPoint y: 333, distance: 124.5
click at [2, 333] on agx-block-ui "Home Shipment request Shipment tracking Shipment Request General Information Te…" at bounding box center [639, 319] width 1278 height 638
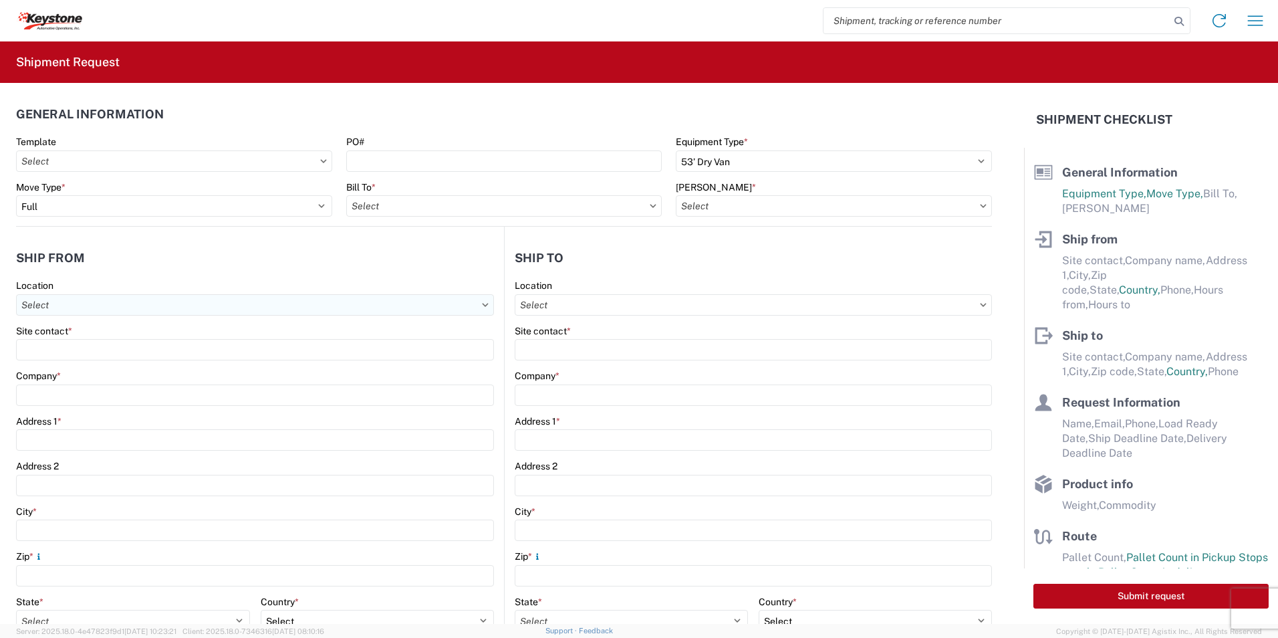
click at [102, 314] on input "Location" at bounding box center [255, 304] width 478 height 21
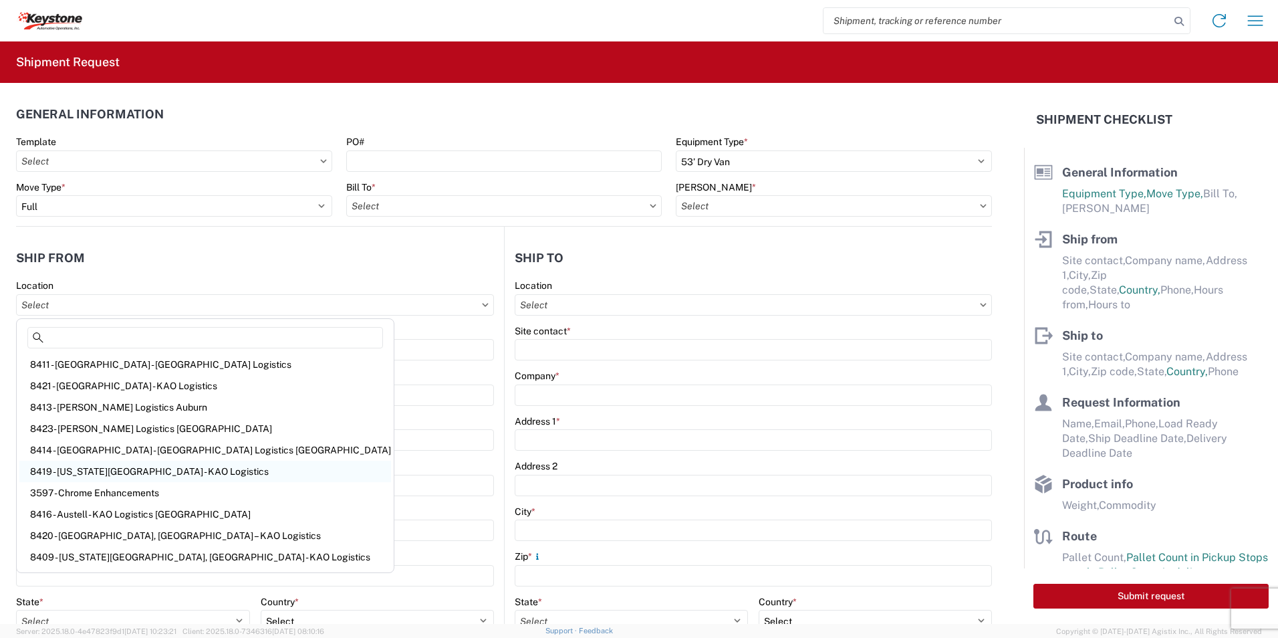
scroll to position [211, 0]
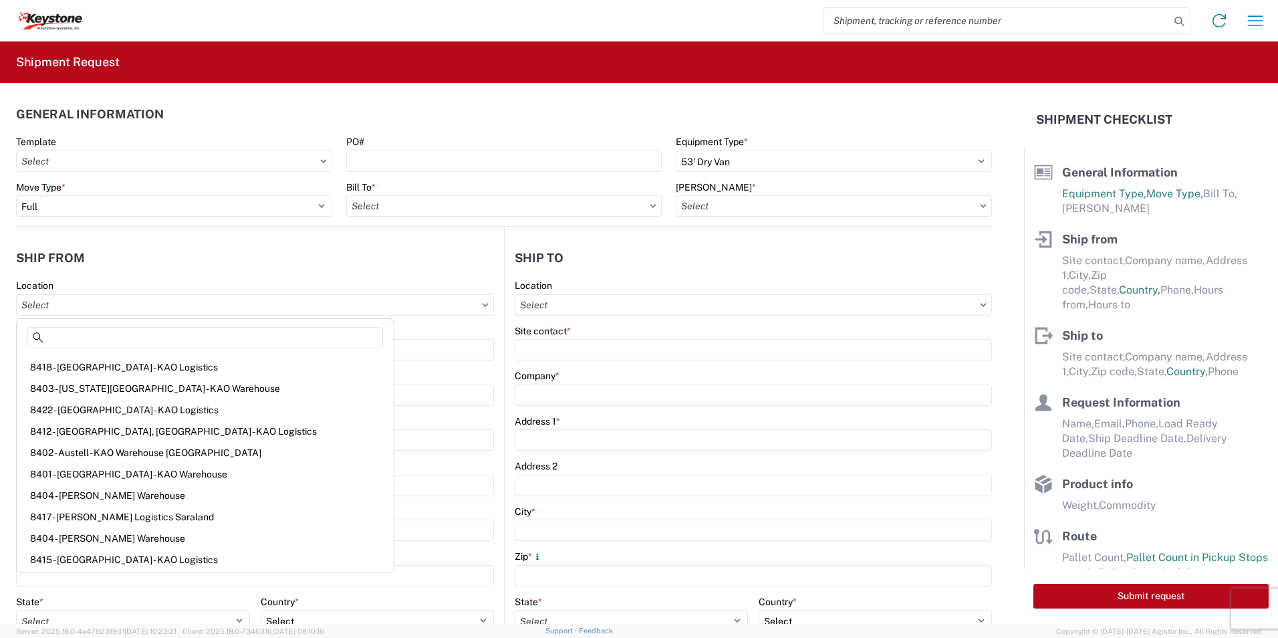
click at [341, 269] on header "Ship from" at bounding box center [260, 258] width 488 height 30
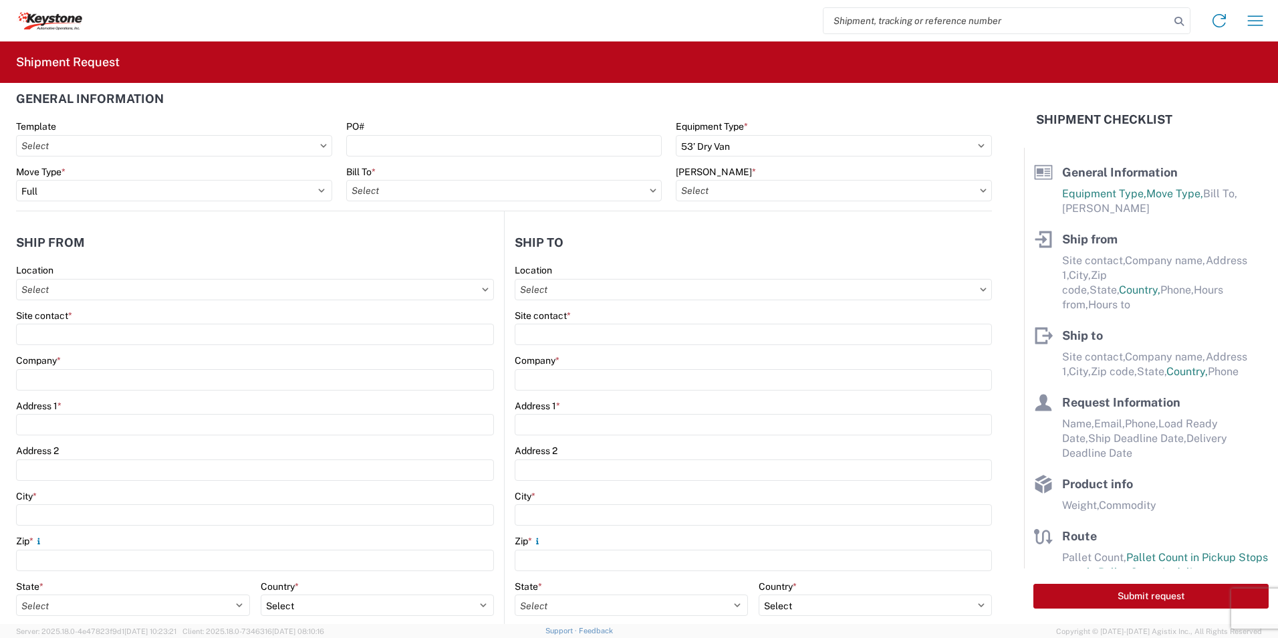
scroll to position [0, 0]
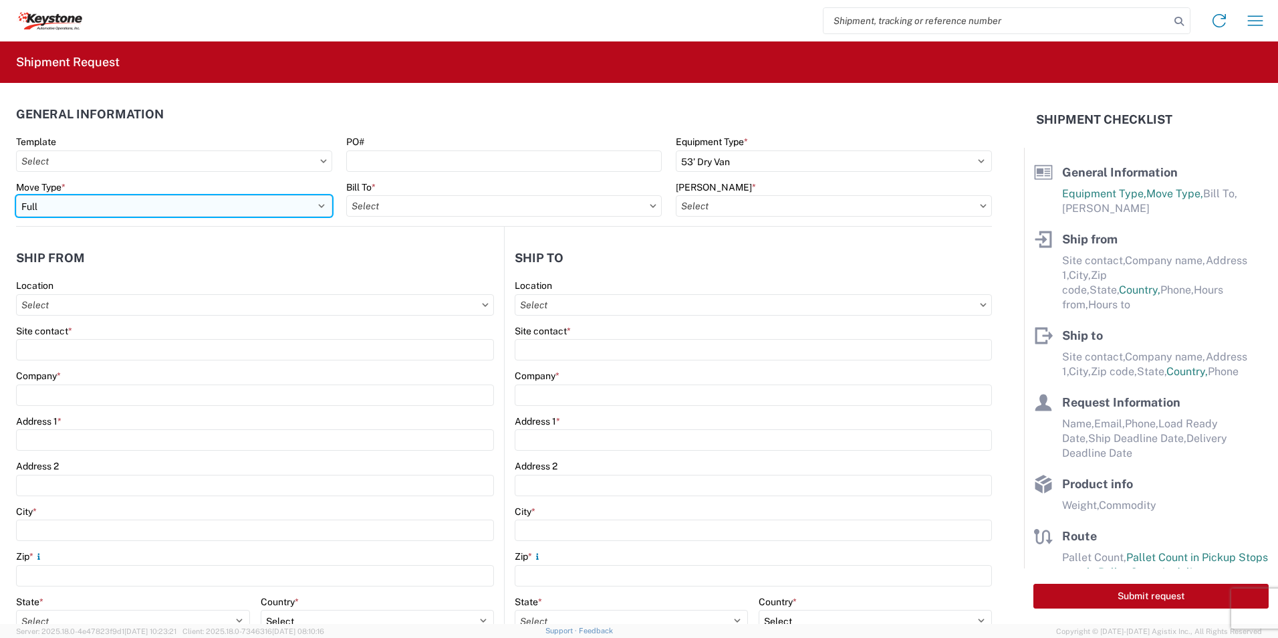
click at [318, 207] on select "Select Full Partial TL" at bounding box center [174, 205] width 316 height 21
select select "PARTIAL_TL"
click at [16, 195] on select "Select Full Partial TL" at bounding box center [174, 205] width 316 height 21
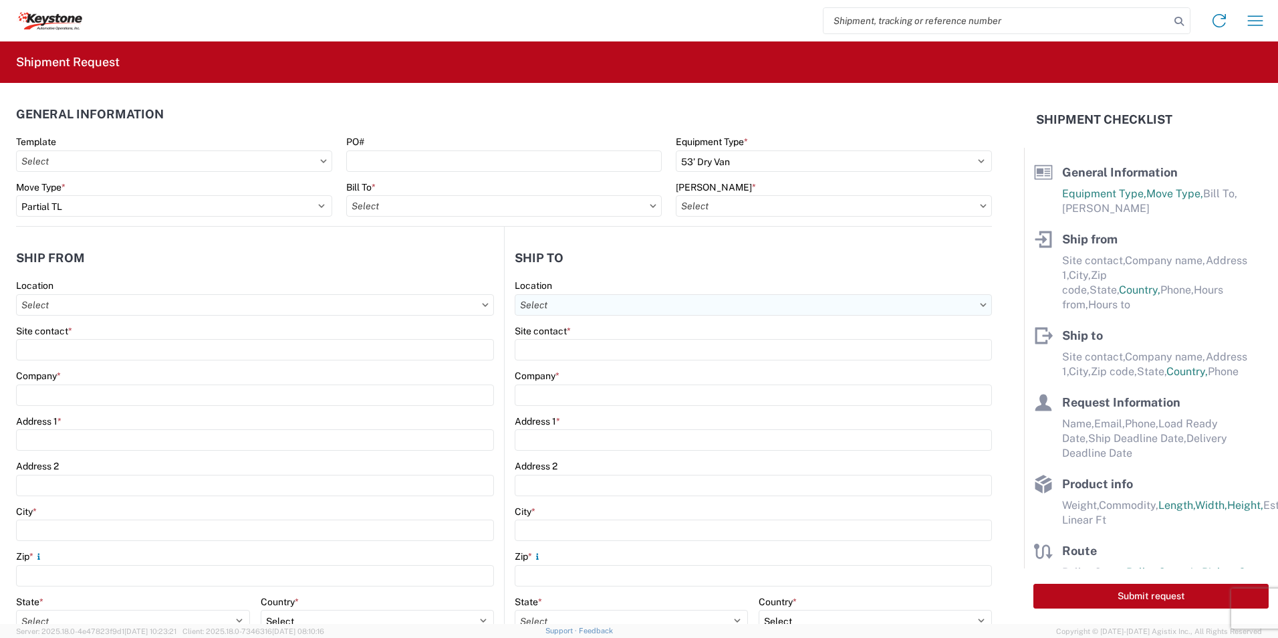
click at [494, 311] on input "Location" at bounding box center [255, 304] width 478 height 21
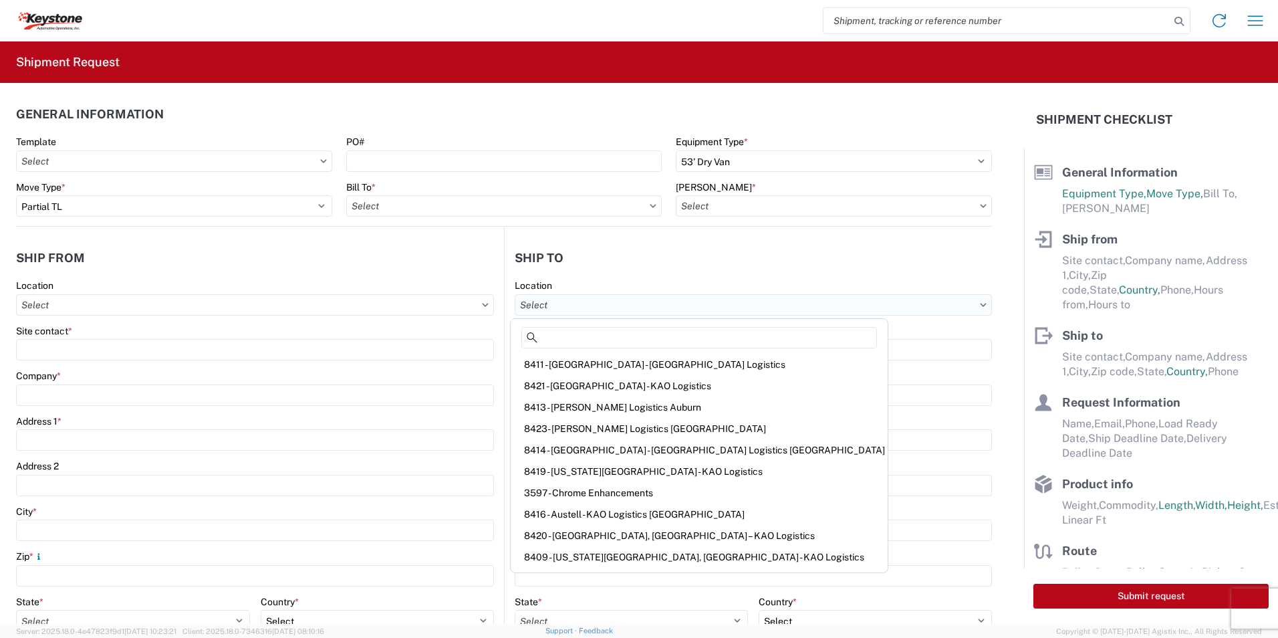
click at [494, 302] on input "Location" at bounding box center [255, 304] width 478 height 21
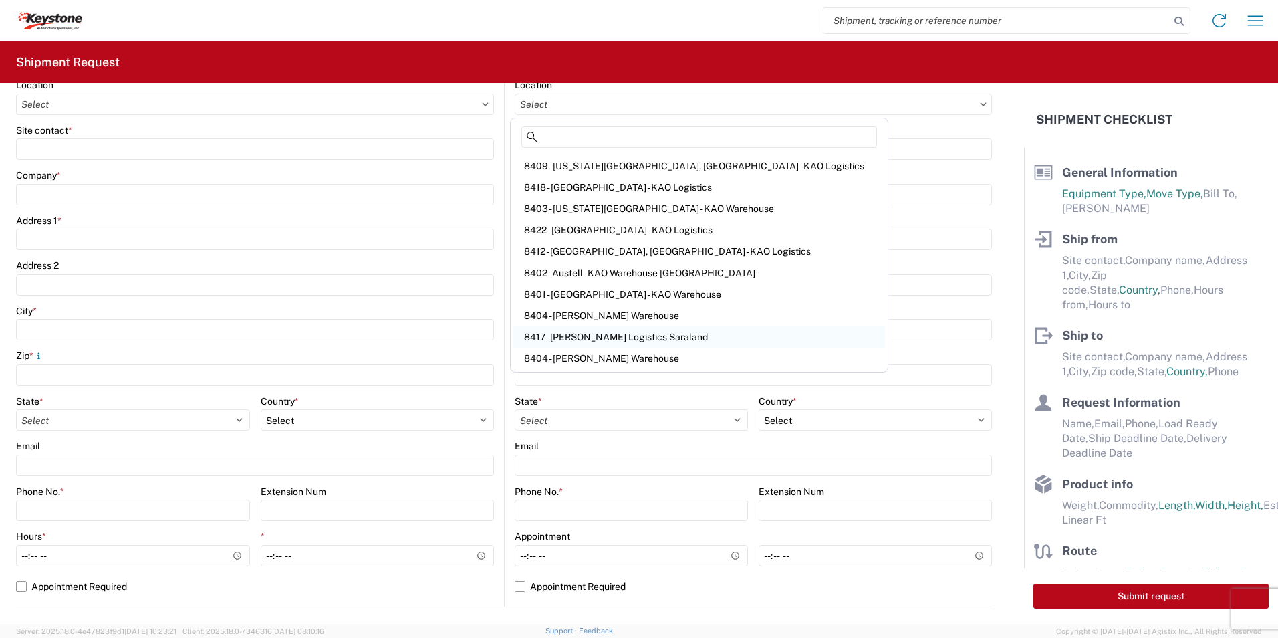
scroll to position [211, 0]
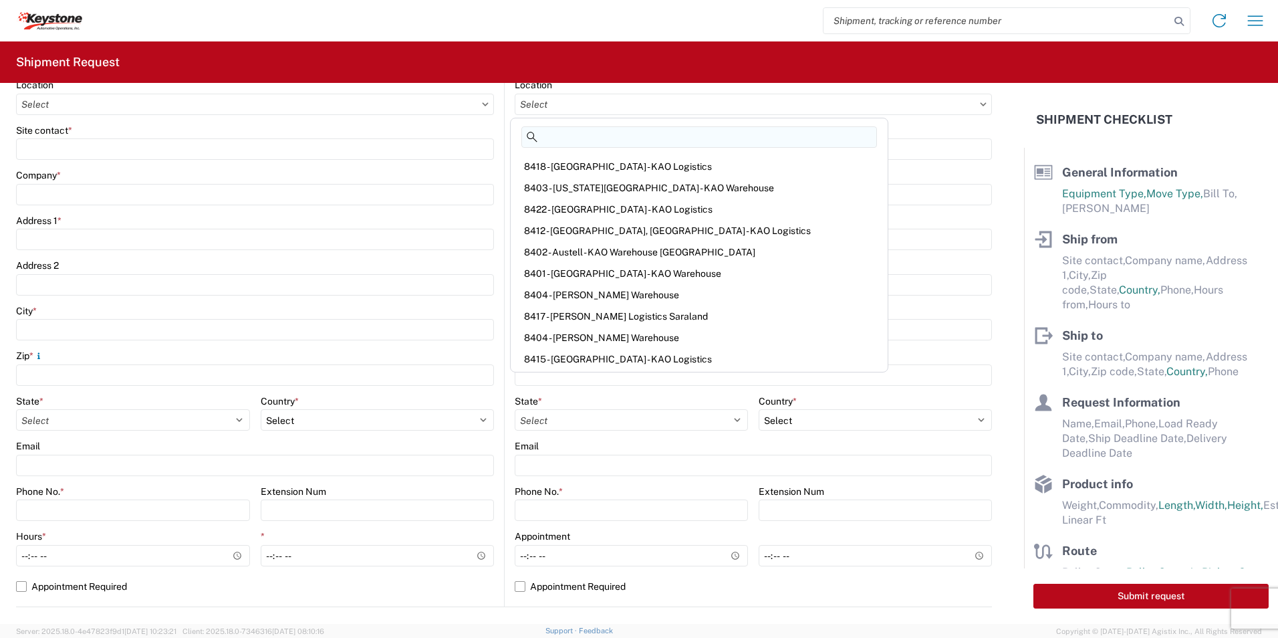
click at [576, 135] on input at bounding box center [699, 136] width 356 height 21
click at [638, 275] on div "8401 - [GEOGRAPHIC_DATA] - KAO Warehouse" at bounding box center [699, 273] width 372 height 21
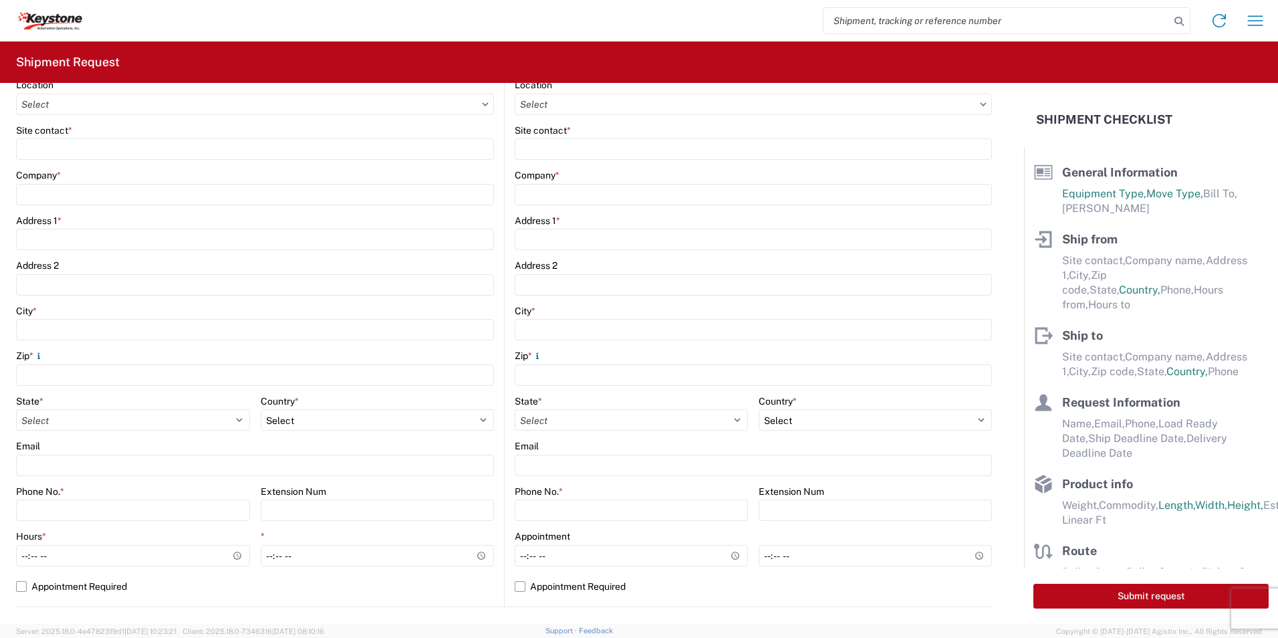
type input "8401 - [GEOGRAPHIC_DATA] - KAO Warehouse"
type input "KAO"
type input "[STREET_ADDRESS][PERSON_NAME]"
type input "[GEOGRAPHIC_DATA]"
type input "18643"
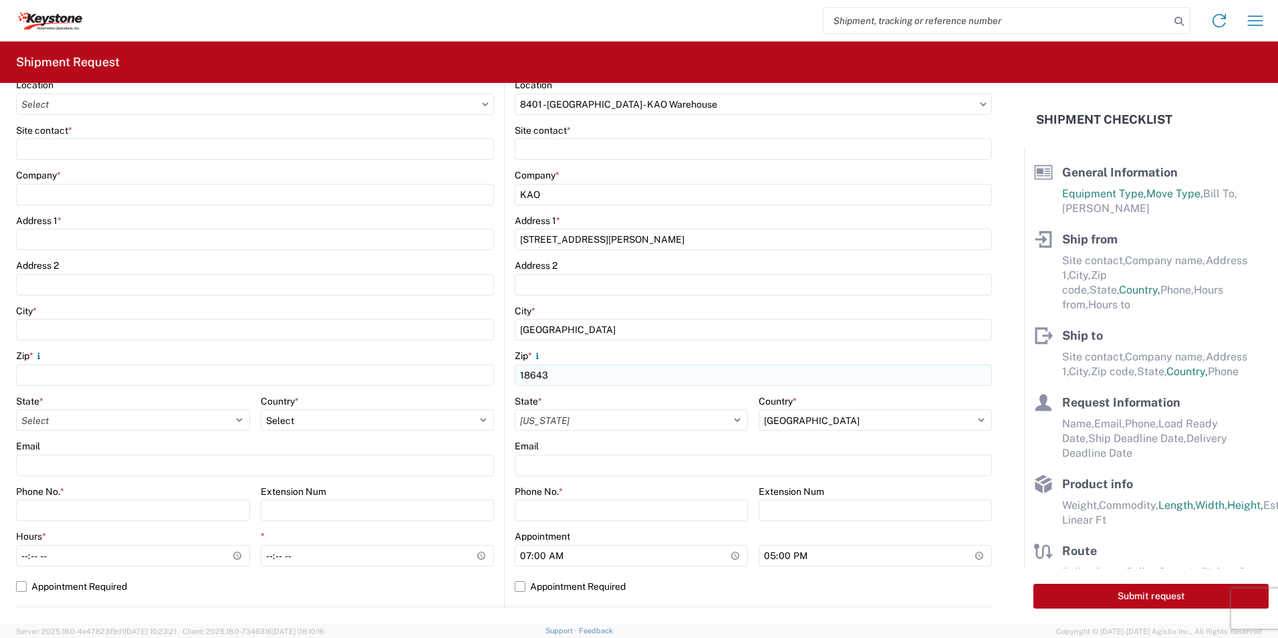
select select "PA"
select select "US"
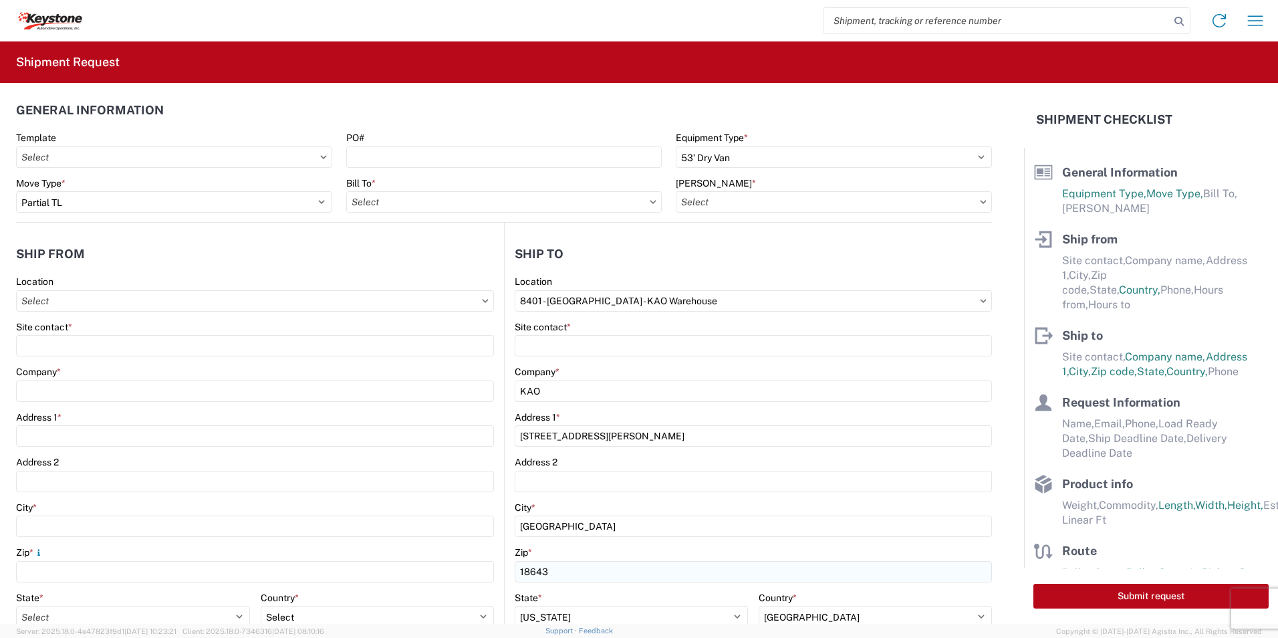
scroll to position [0, 0]
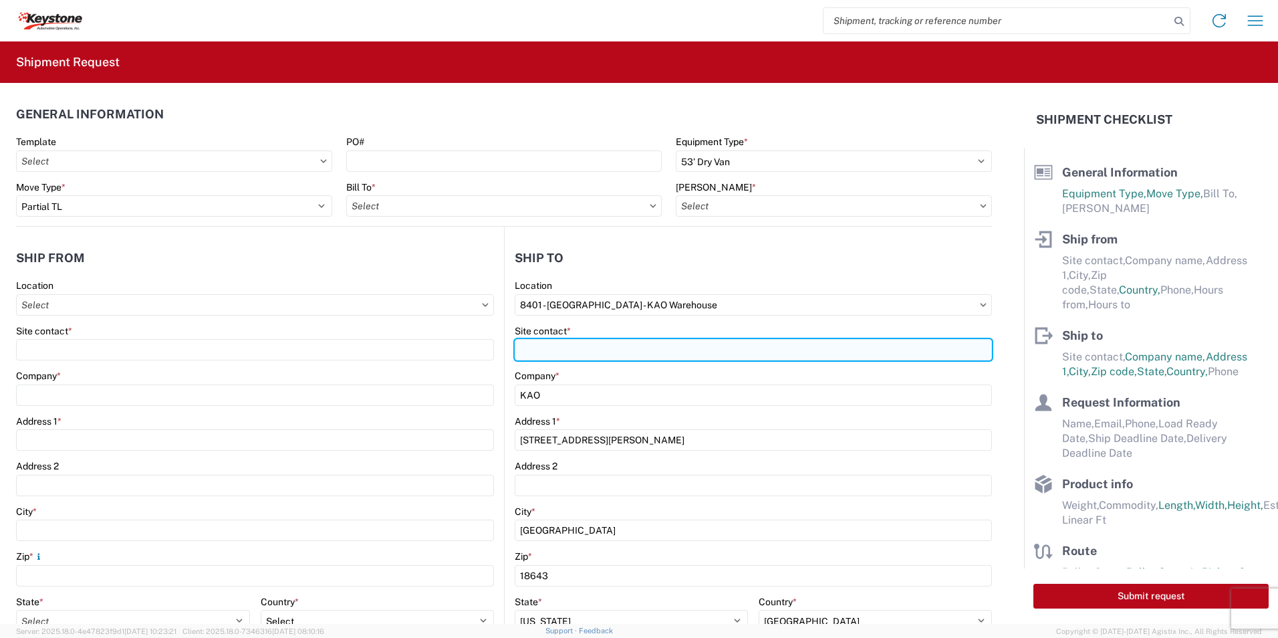
click at [576, 353] on input "Site contact *" at bounding box center [753, 349] width 477 height 21
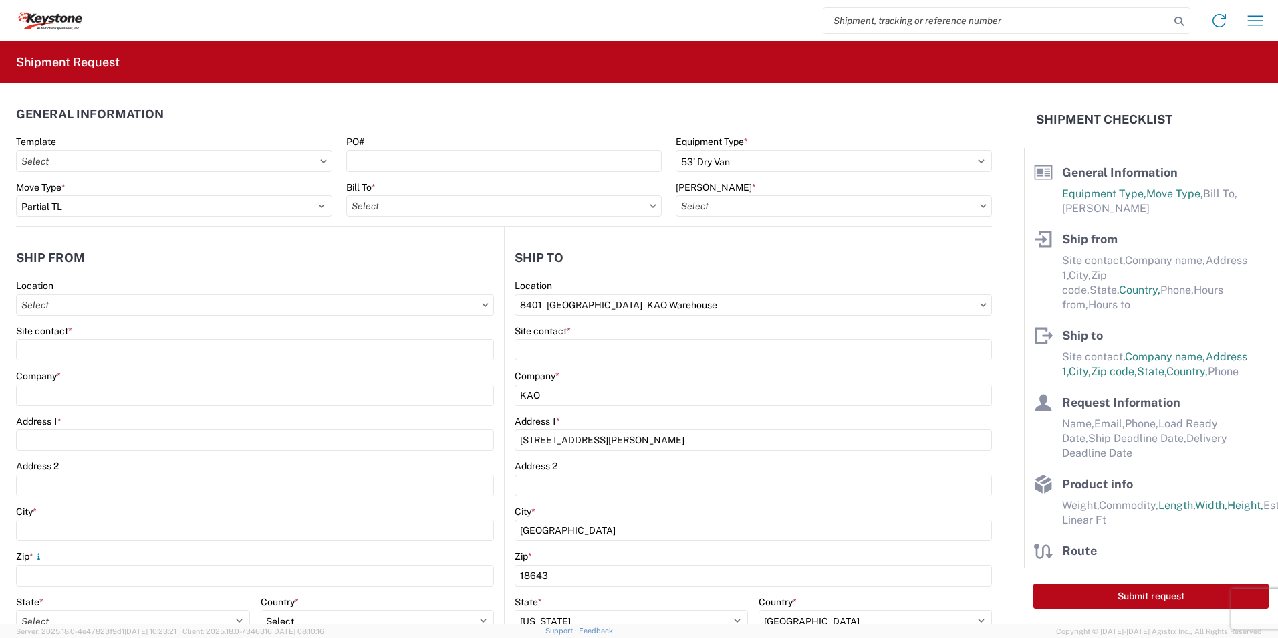
click at [980, 304] on icon at bounding box center [983, 305] width 7 height 4
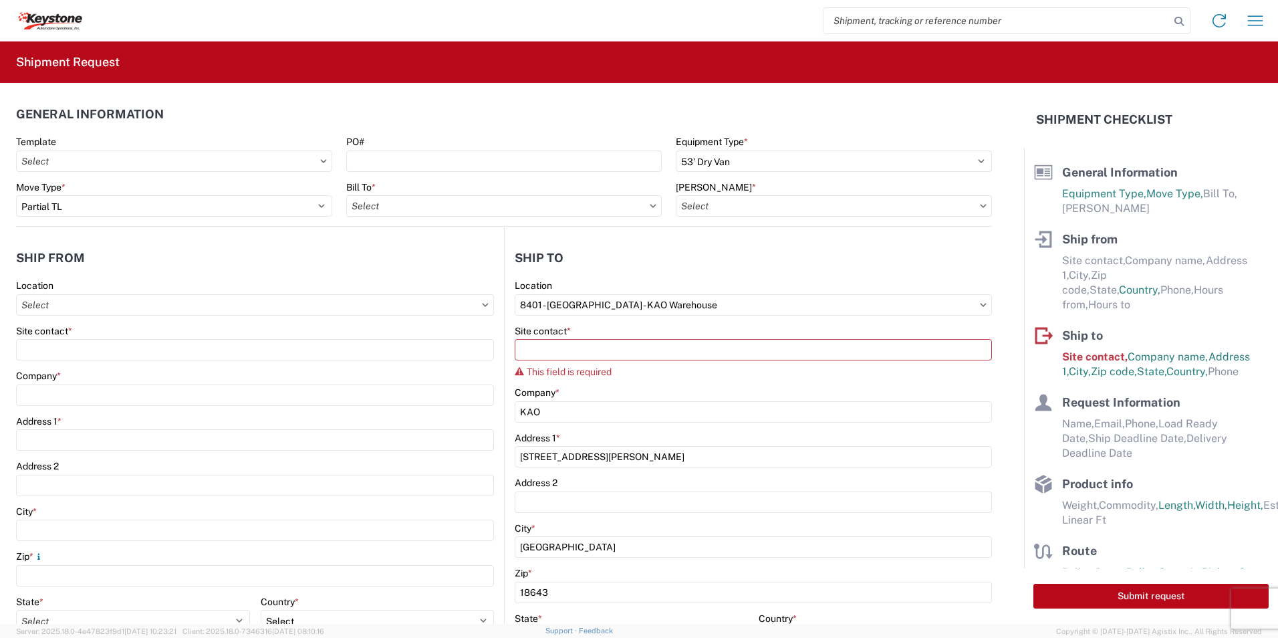
click at [980, 304] on icon at bounding box center [983, 305] width 7 height 4
click at [776, 306] on input "8401 - [GEOGRAPHIC_DATA] - KAO Warehouse" at bounding box center [753, 304] width 477 height 21
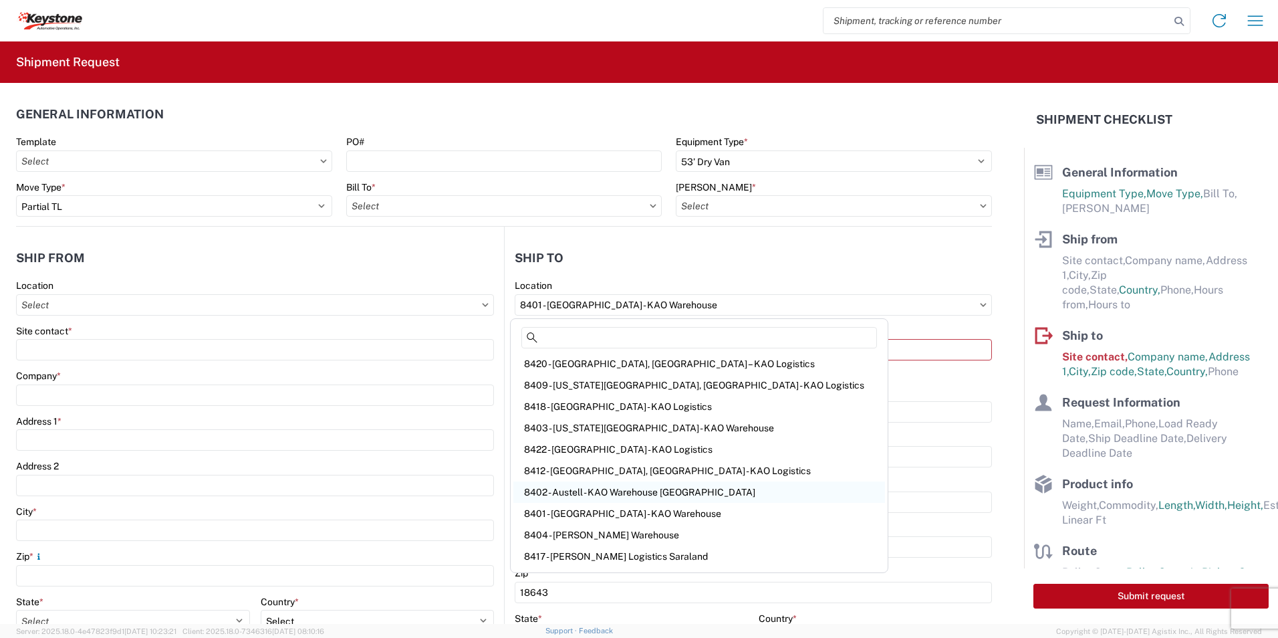
scroll to position [211, 0]
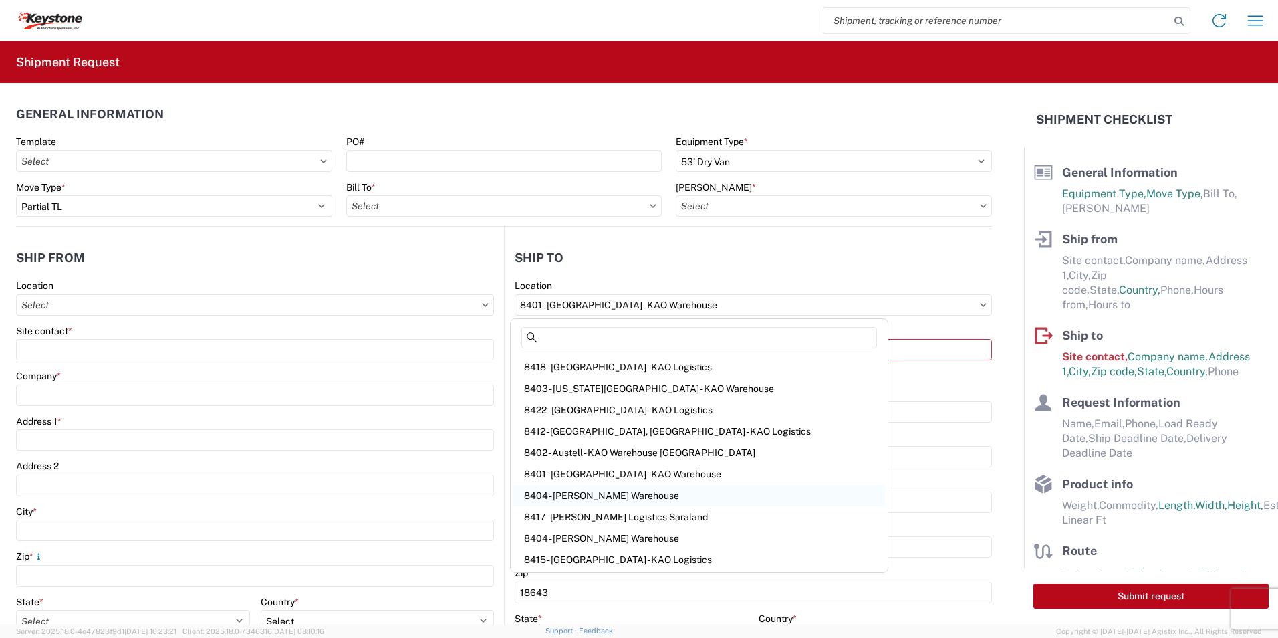
click at [606, 501] on div "8404 - [PERSON_NAME] Warehouse" at bounding box center [699, 495] width 372 height 21
type input "8404 - [PERSON_NAME] Warehouse"
type input "[STREET_ADDRESS]"
type input "Corona"
type input "92883"
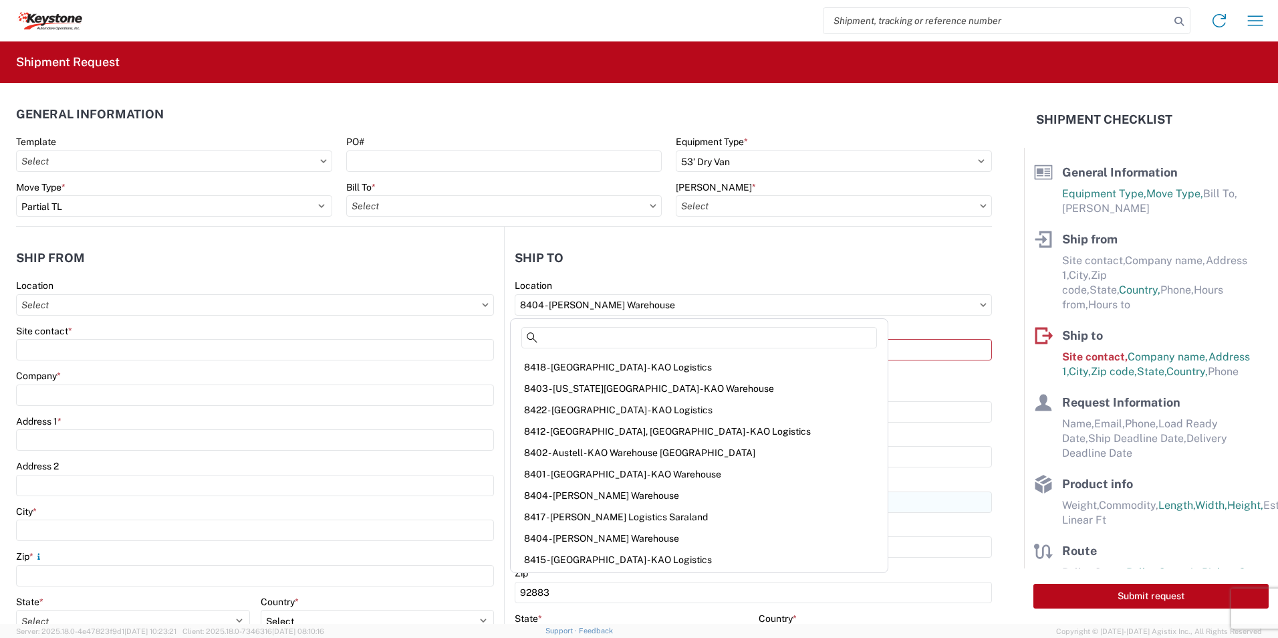
select select "US"
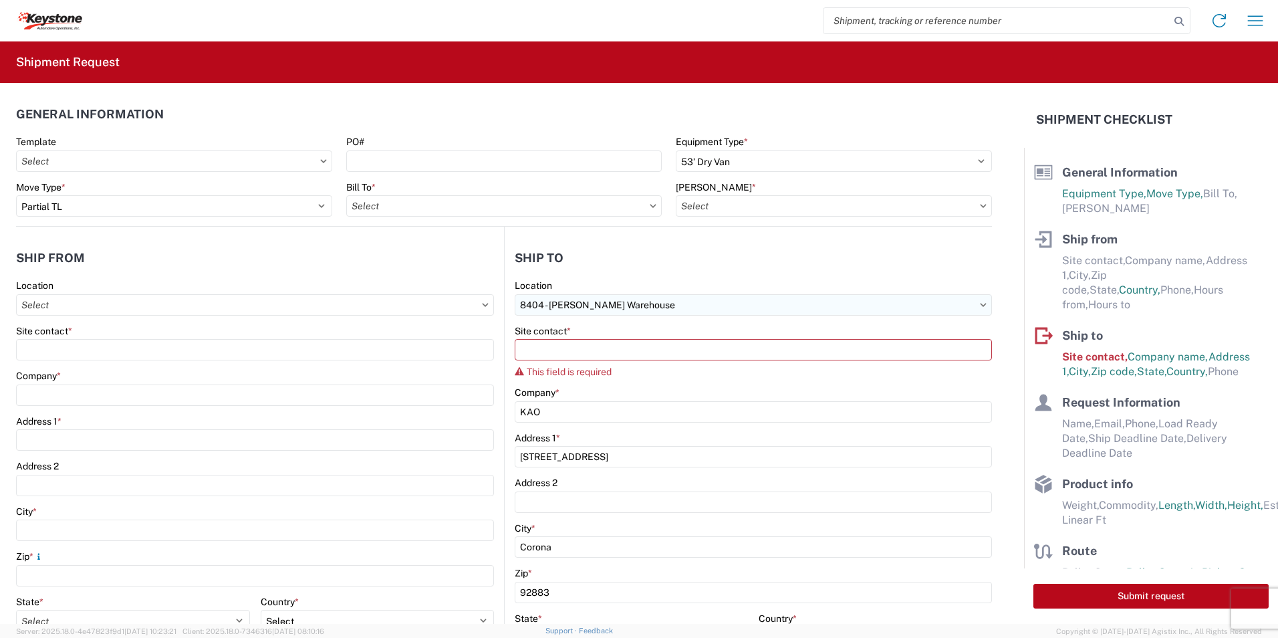
click at [666, 299] on input "8404 - [PERSON_NAME] Warehouse" at bounding box center [753, 304] width 477 height 21
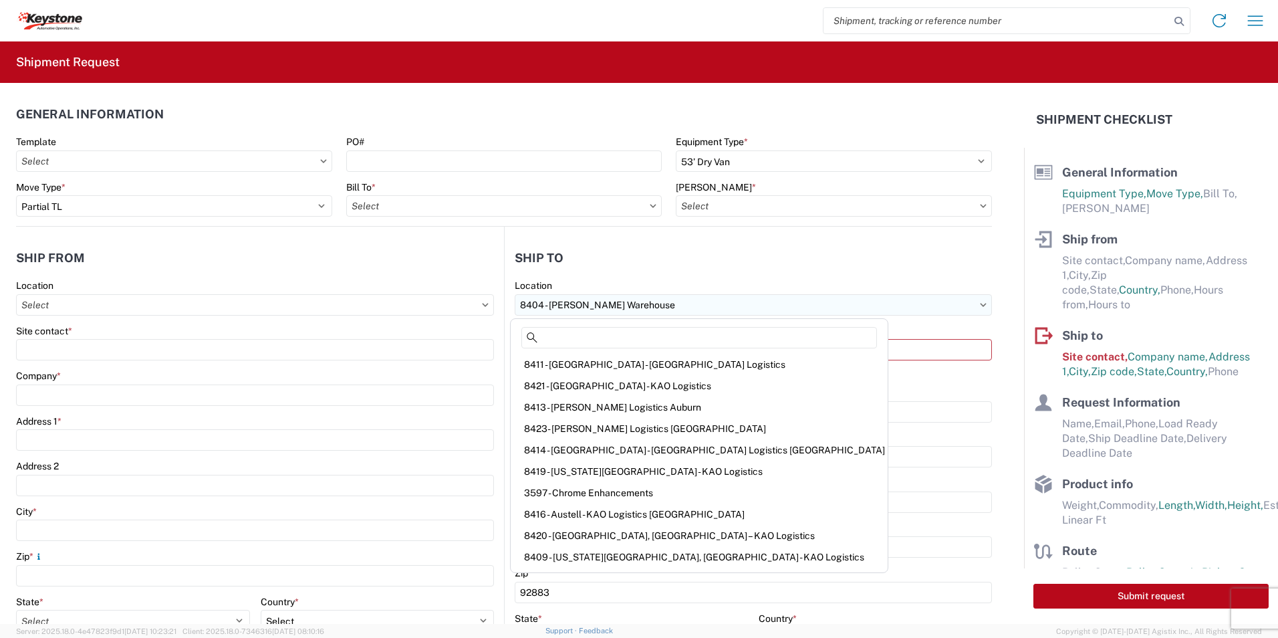
click at [976, 308] on input "8404 - [PERSON_NAME] Warehouse" at bounding box center [753, 304] width 477 height 21
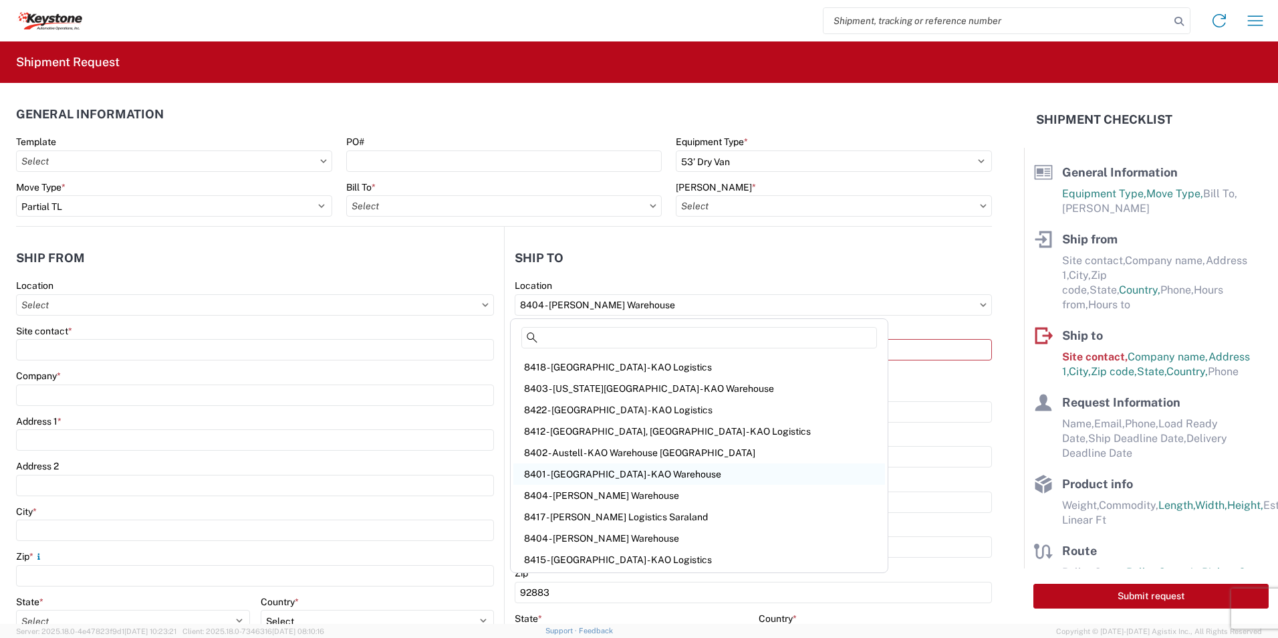
click at [603, 471] on div "8401 - [GEOGRAPHIC_DATA] - KAO Warehouse" at bounding box center [699, 473] width 372 height 21
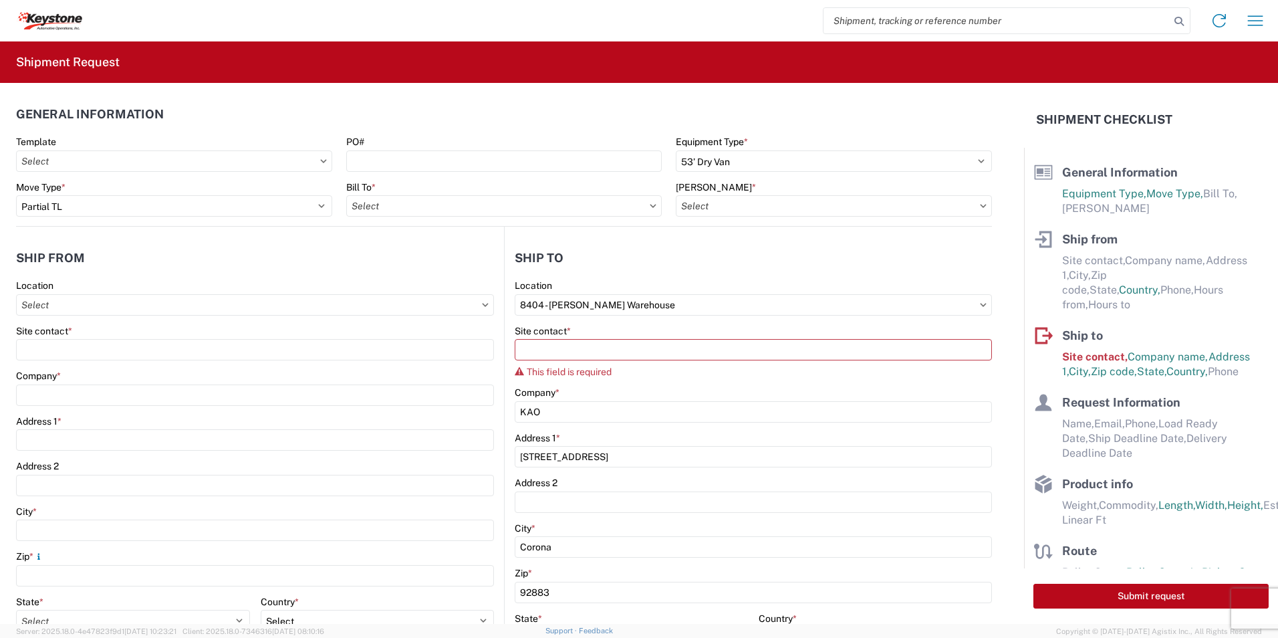
type input "8401 - [GEOGRAPHIC_DATA] - KAO Warehouse"
type input "[STREET_ADDRESS][PERSON_NAME]"
type input "[GEOGRAPHIC_DATA]"
type input "18643"
select select "US"
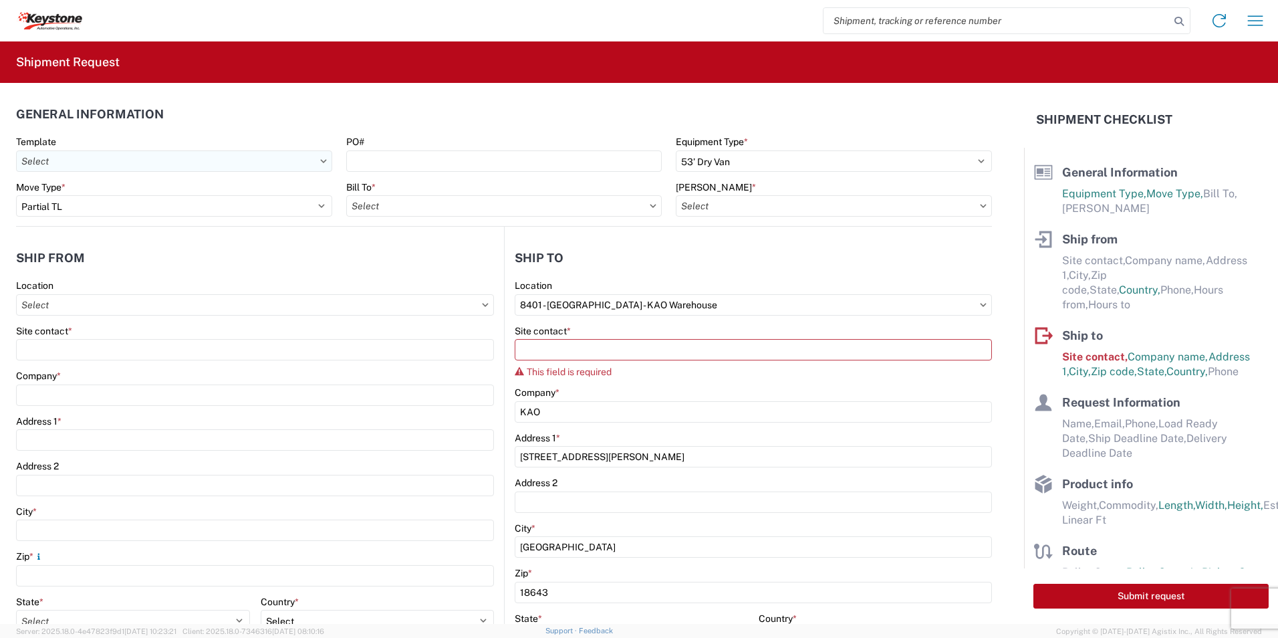
click at [146, 159] on input "Template" at bounding box center [174, 160] width 316 height 21
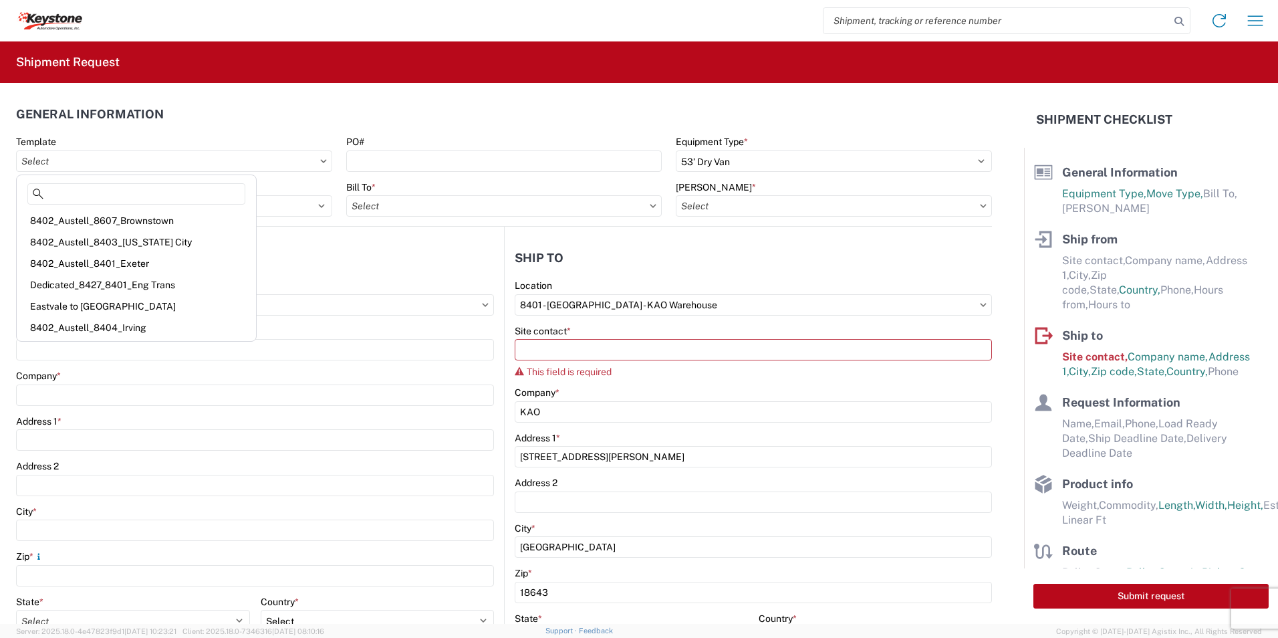
click at [328, 251] on header "Ship from" at bounding box center [260, 258] width 488 height 30
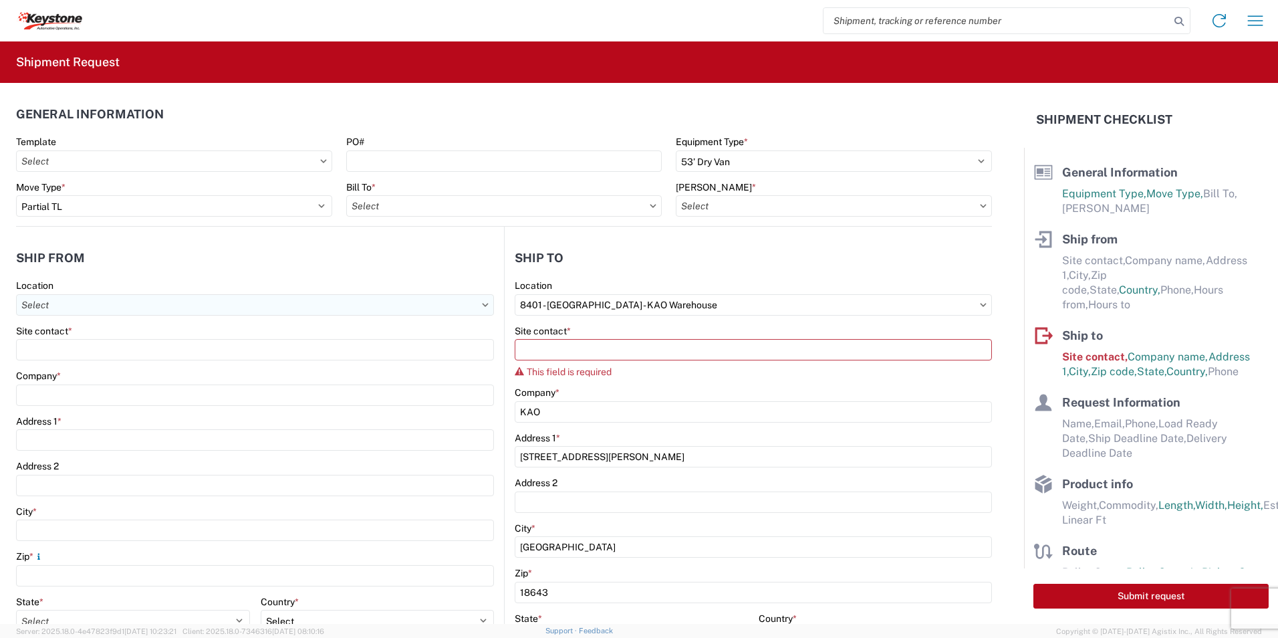
click at [80, 308] on input "Location" at bounding box center [255, 304] width 478 height 21
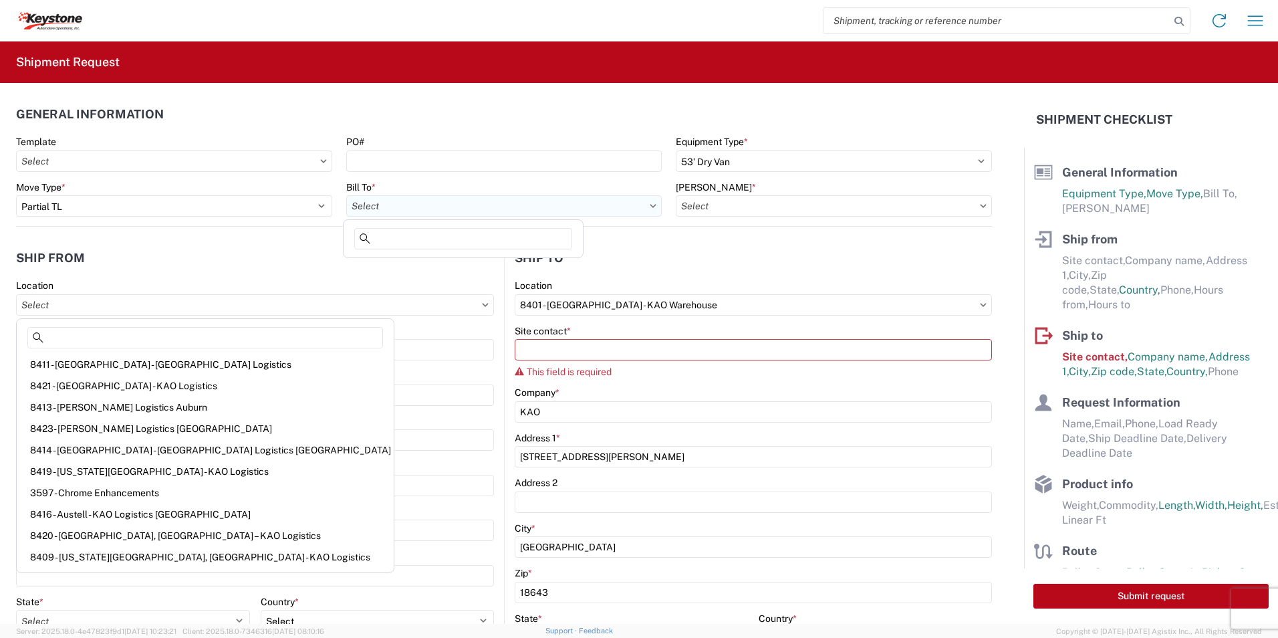
click at [447, 209] on input "Bill To *" at bounding box center [504, 205] width 316 height 21
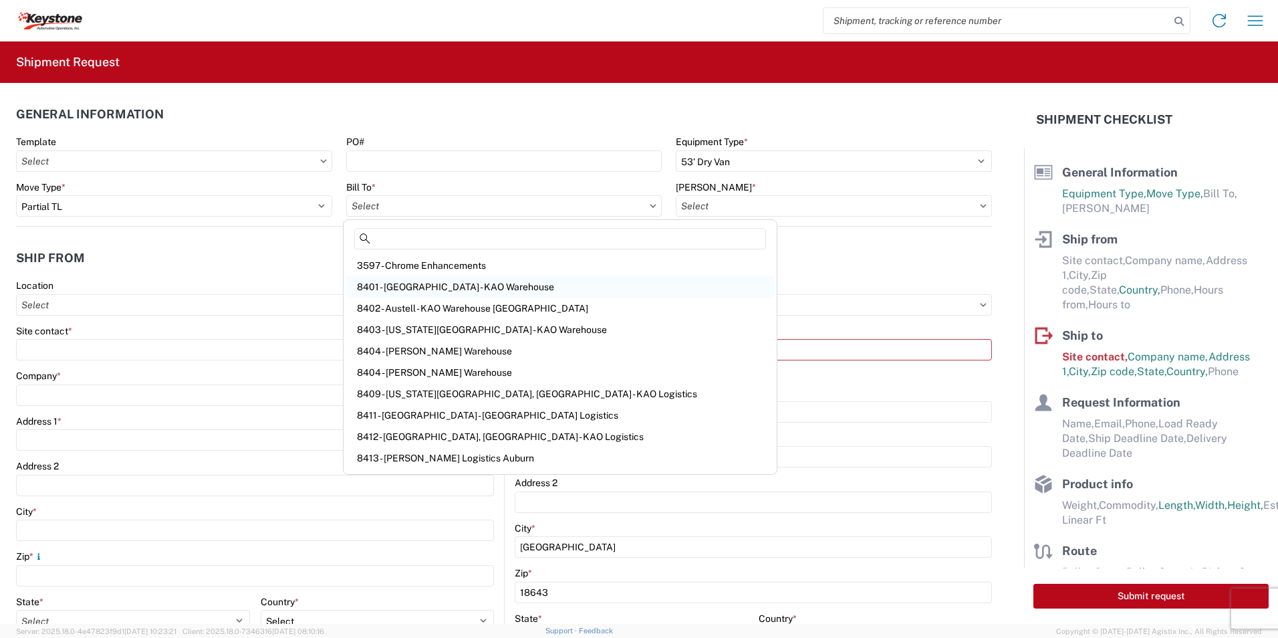
click at [434, 286] on div "8401 - [GEOGRAPHIC_DATA] - KAO Warehouse" at bounding box center [560, 286] width 428 height 21
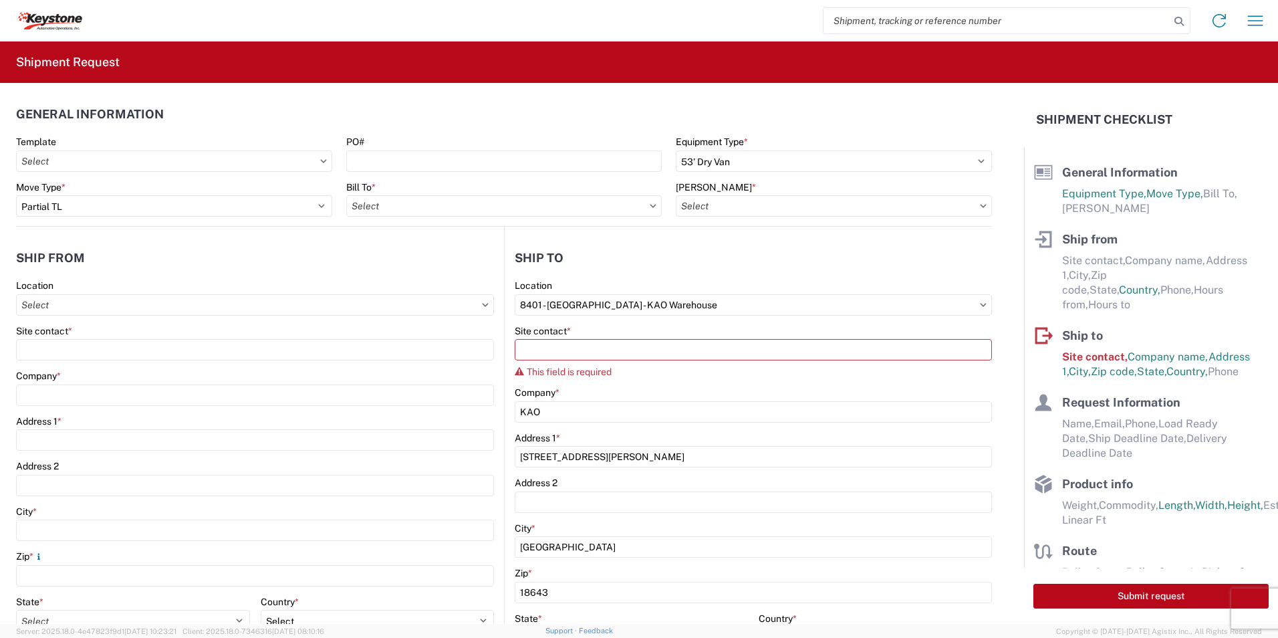
type input "8401 - [GEOGRAPHIC_DATA] - KAO Warehouse"
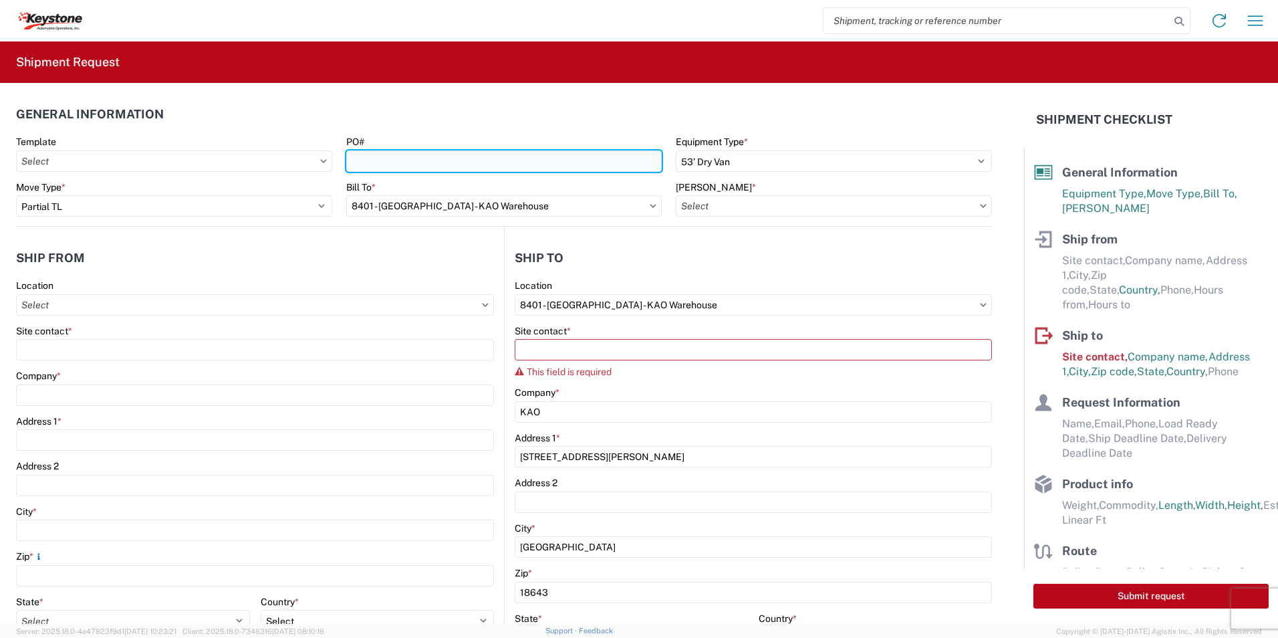
click at [416, 157] on input "PO#" at bounding box center [504, 160] width 316 height 21
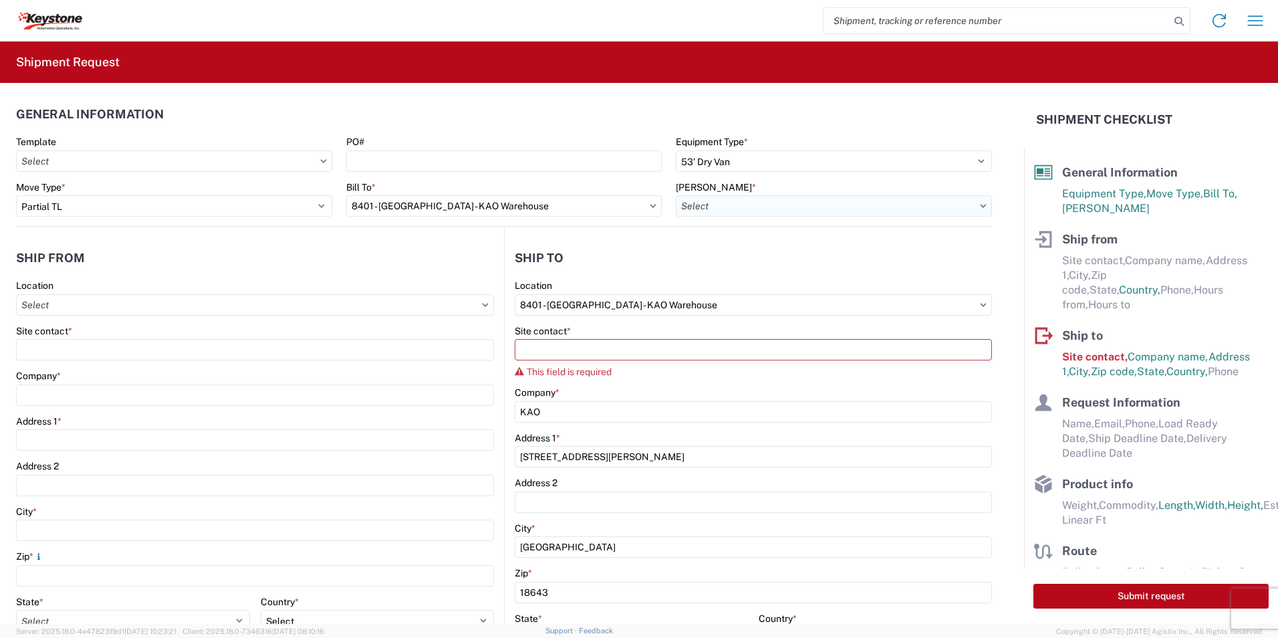
click at [796, 211] on input "[PERSON_NAME] *" at bounding box center [834, 205] width 316 height 21
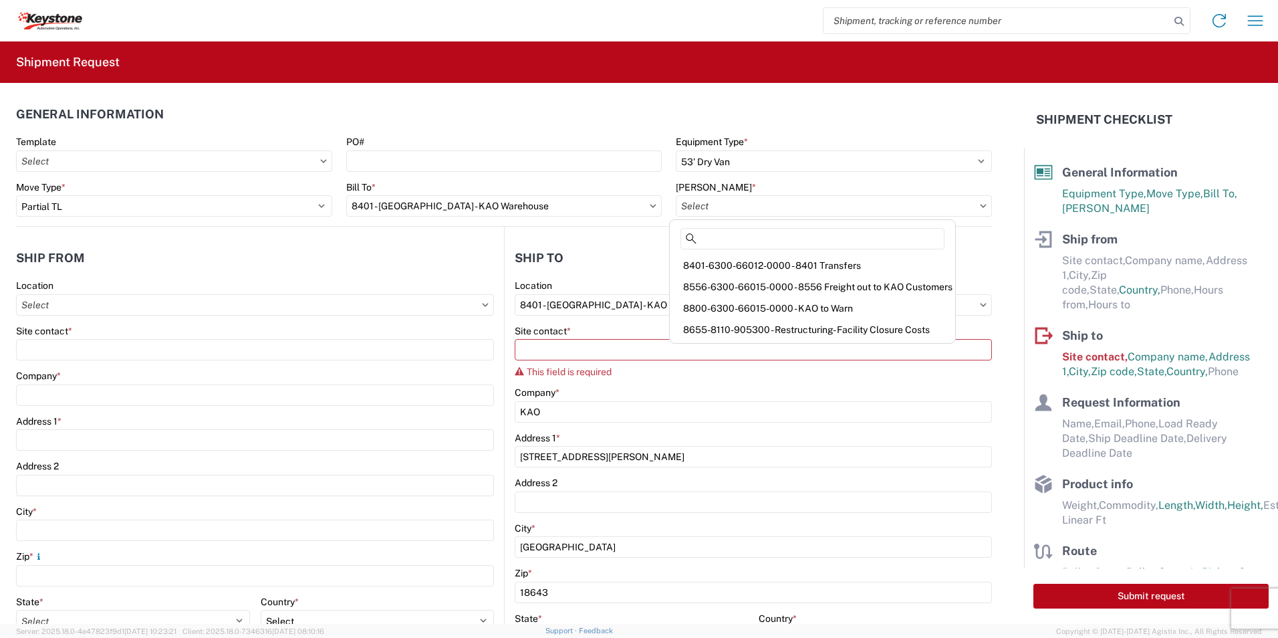
click at [921, 287] on div "8556-6300-66015-0000 - 8556 Freight out to KAO Customers" at bounding box center [813, 286] width 280 height 21
type input "8556-6300-66015-0000 - 8556 Freight out to KAO Customers"
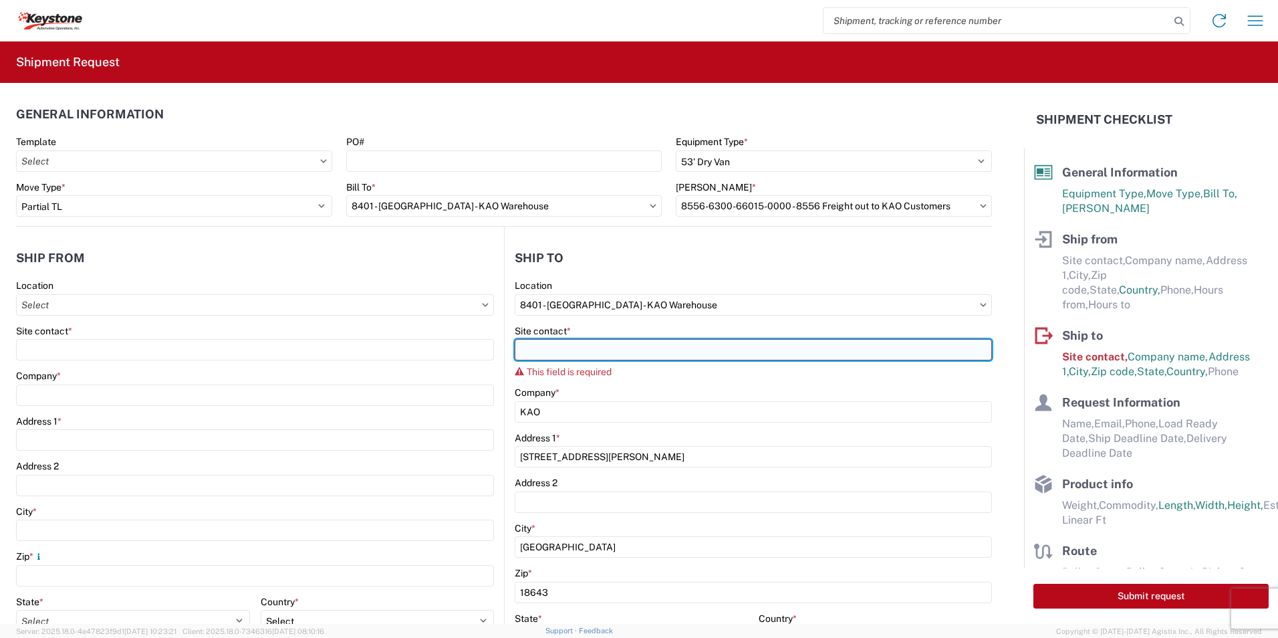
click at [556, 340] on input "Site contact *" at bounding box center [753, 349] width 477 height 21
click at [535, 341] on input "Site contact *" at bounding box center [753, 349] width 477 height 21
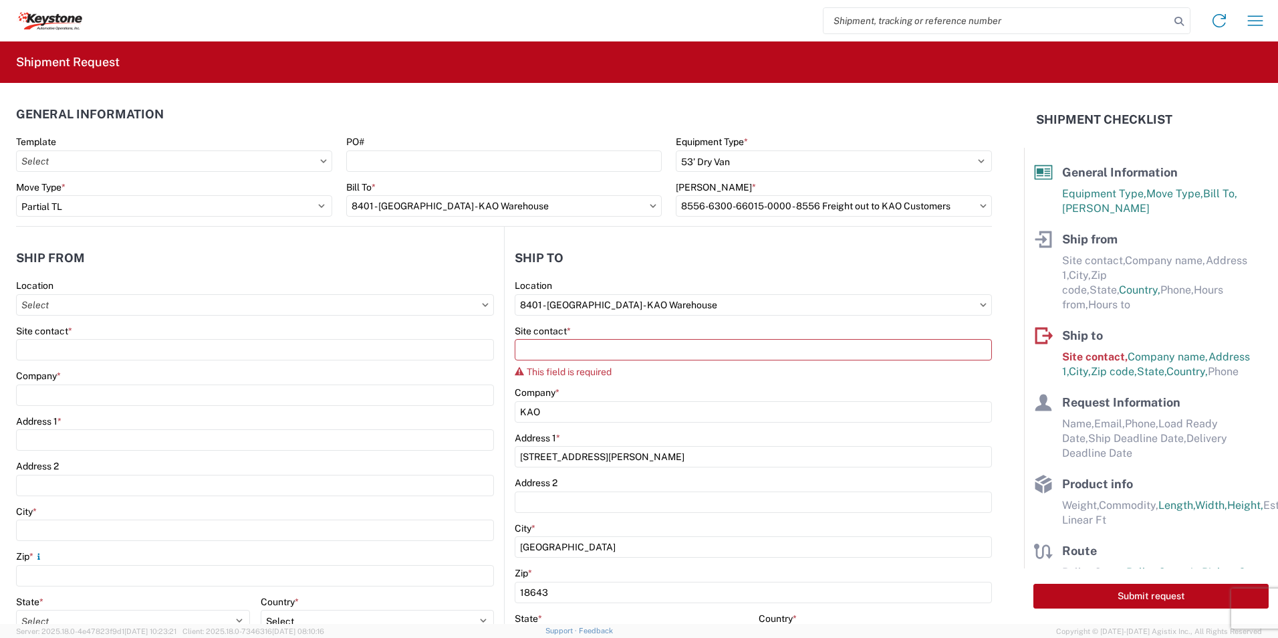
click at [642, 250] on header "Ship to" at bounding box center [748, 258] width 487 height 30
click at [978, 307] on input "8401 - [GEOGRAPHIC_DATA] - KAO Warehouse" at bounding box center [753, 304] width 477 height 21
click at [980, 303] on icon at bounding box center [983, 305] width 7 height 4
click at [741, 310] on input "8401 - [GEOGRAPHIC_DATA] - KAO Warehouse" at bounding box center [753, 304] width 477 height 21
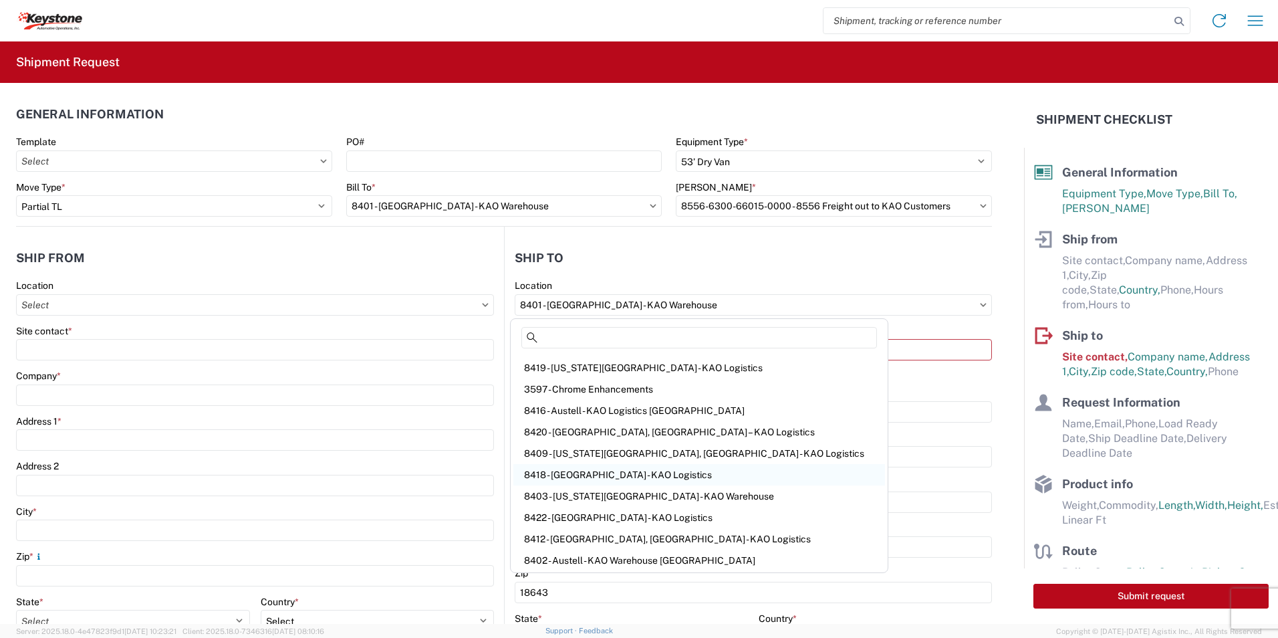
scroll to position [134, 0]
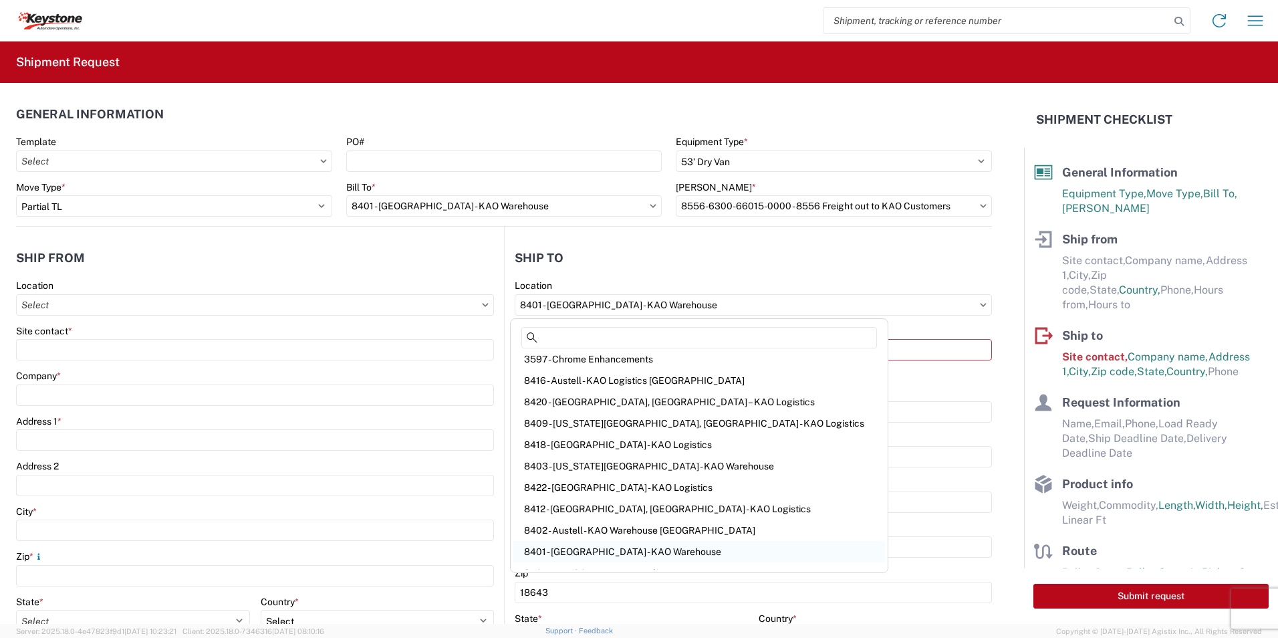
click at [588, 549] on div "8401 - [GEOGRAPHIC_DATA] - KAO Warehouse" at bounding box center [699, 551] width 372 height 21
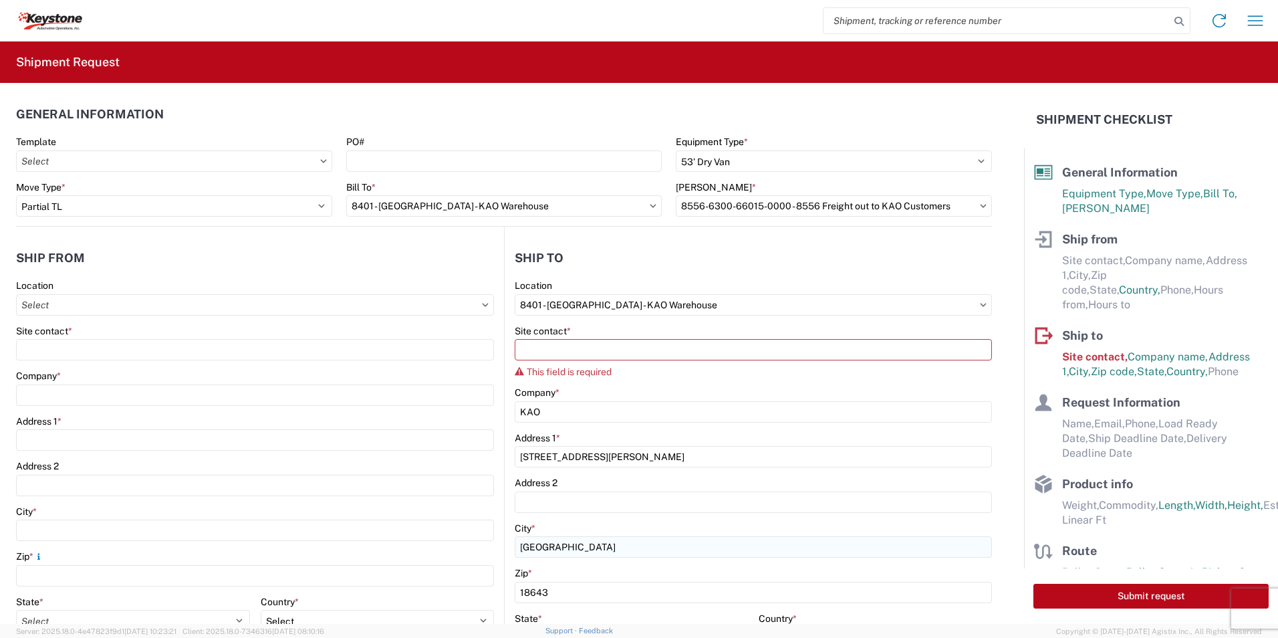
select select "PA"
select select "US"
click at [578, 205] on input "8401 - [GEOGRAPHIC_DATA] - KAO Warehouse" at bounding box center [504, 205] width 316 height 21
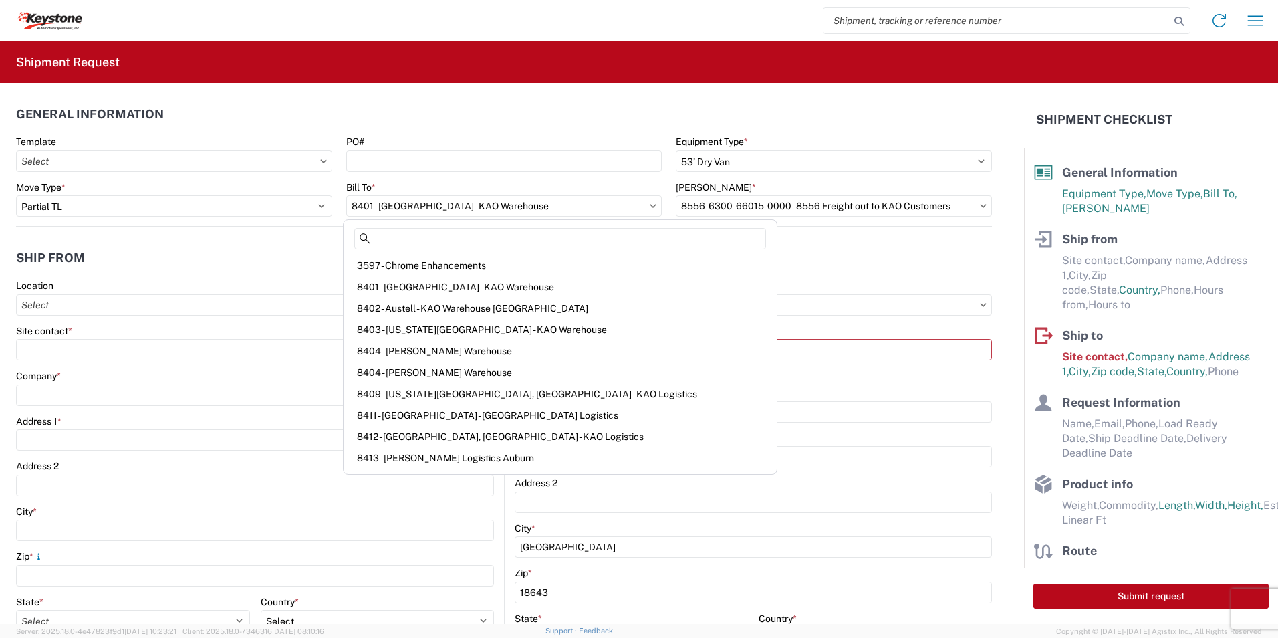
click at [320, 363] on agx-form-control-wrapper-v2 "Site contact *" at bounding box center [255, 347] width 478 height 45
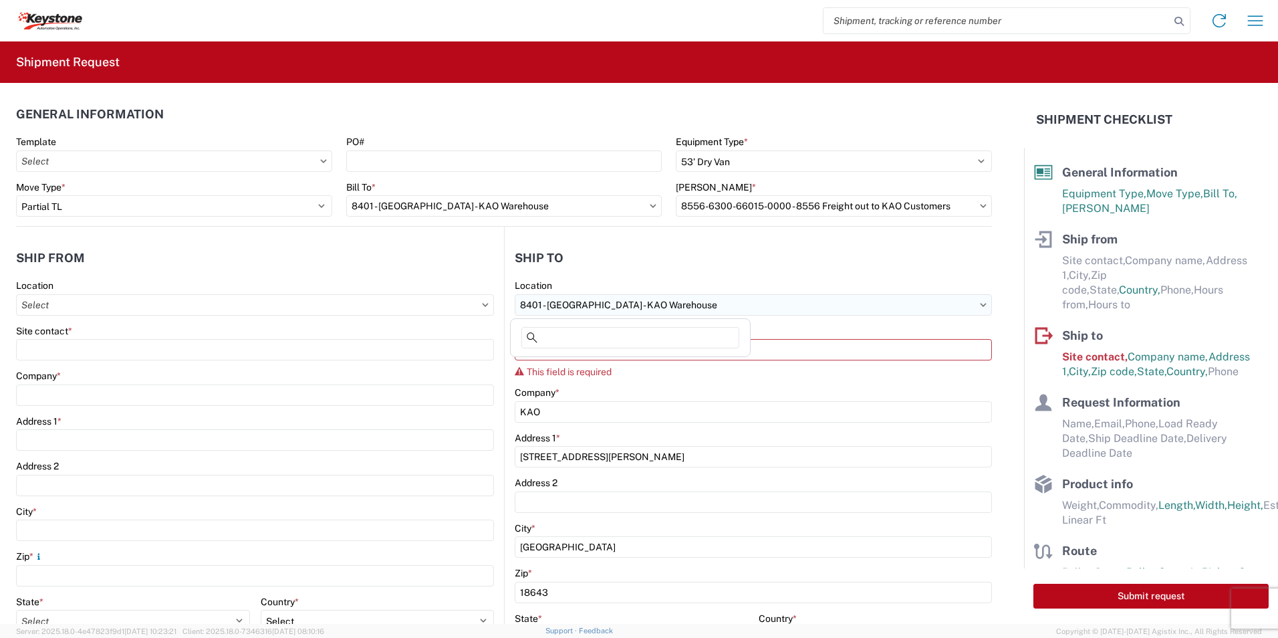
click at [600, 309] on input "8401 - [GEOGRAPHIC_DATA] - KAO Warehouse" at bounding box center [753, 304] width 477 height 21
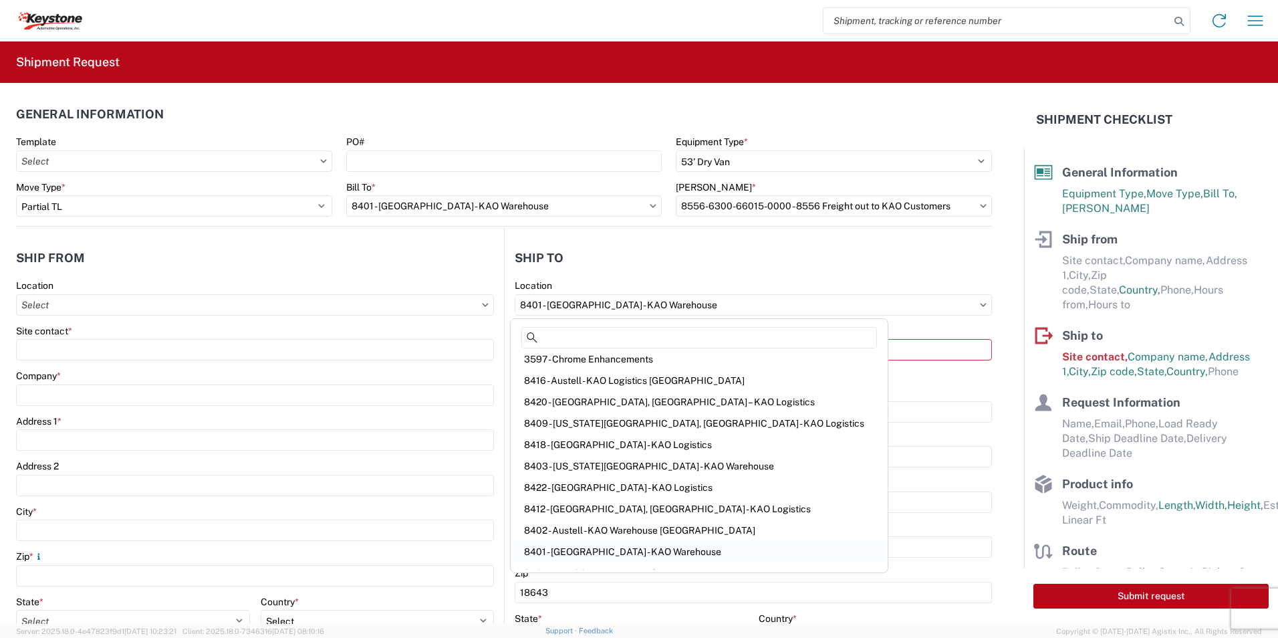
click at [594, 550] on div "8401 - [GEOGRAPHIC_DATA] - KAO Warehouse" at bounding box center [699, 551] width 372 height 21
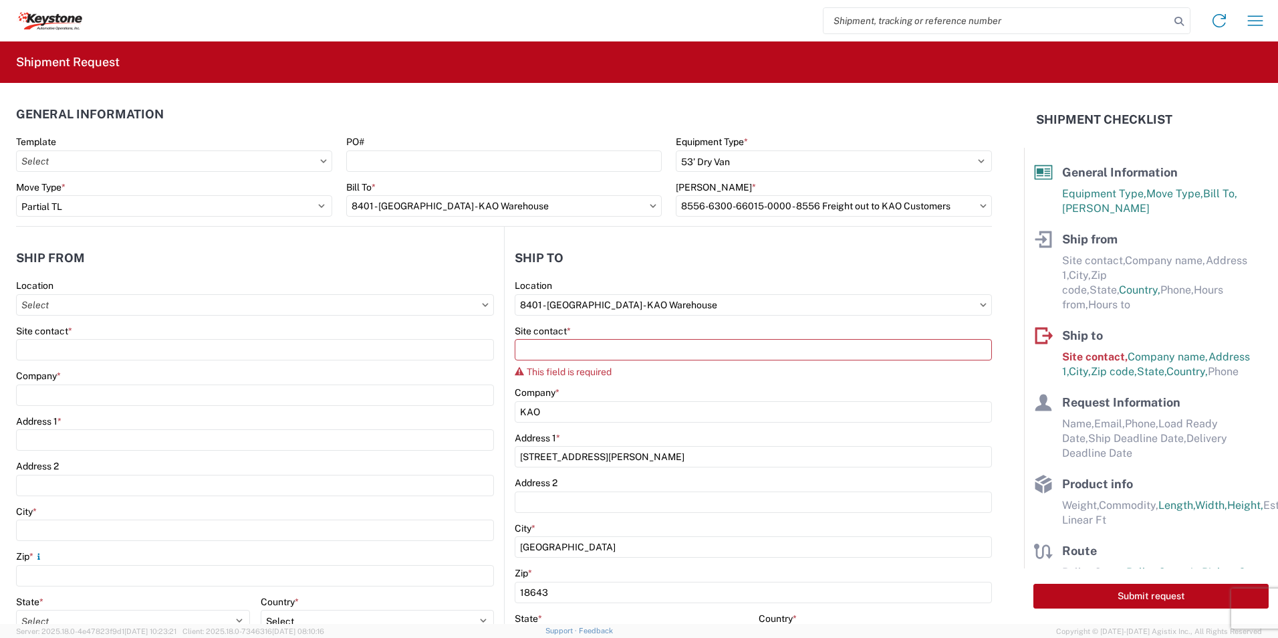
select select "PA"
select select "US"
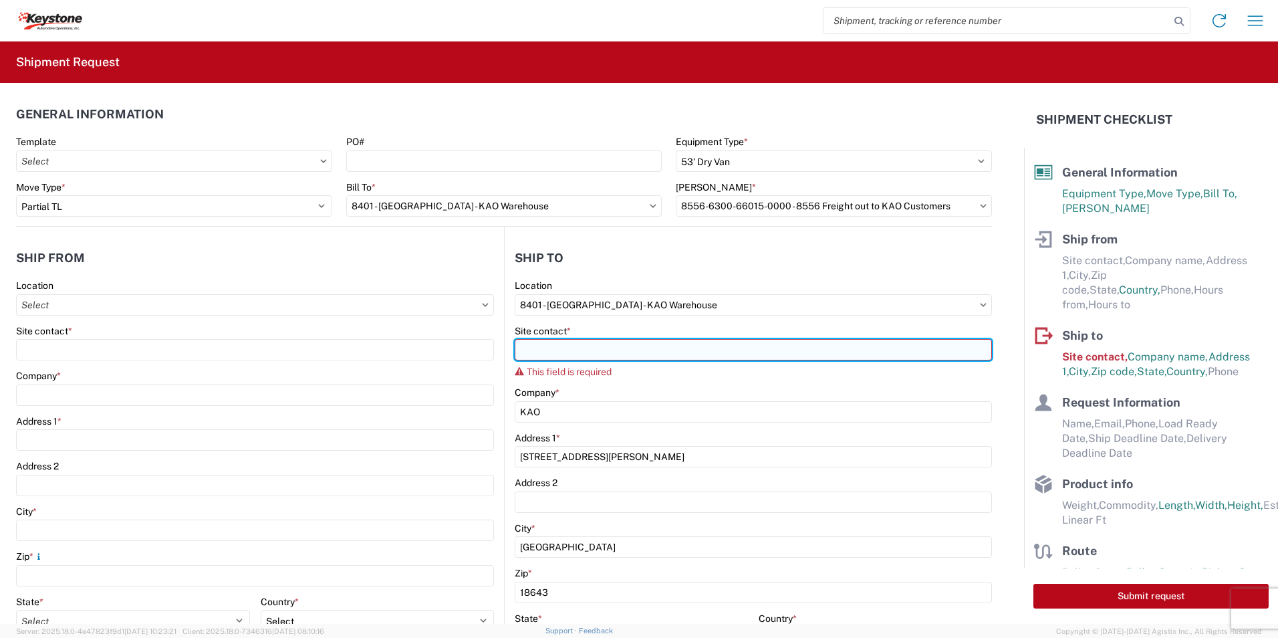
click at [965, 353] on input "Site contact *" at bounding box center [753, 349] width 477 height 21
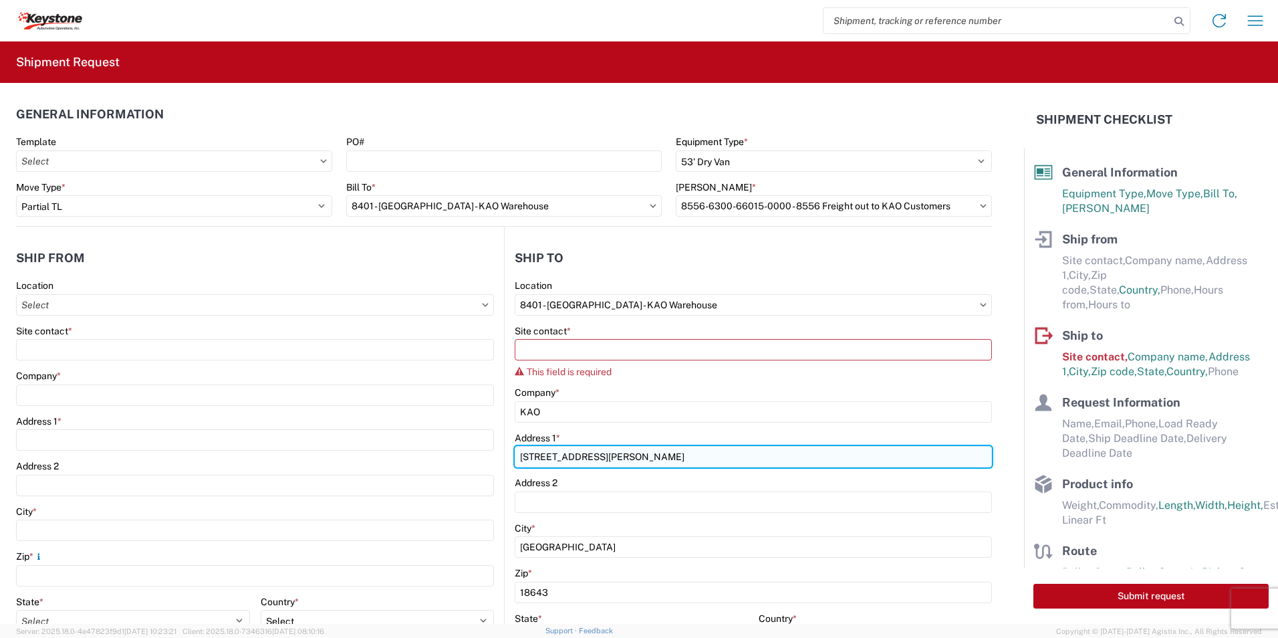
click at [713, 460] on input "[STREET_ADDRESS][PERSON_NAME]" at bounding box center [753, 456] width 477 height 21
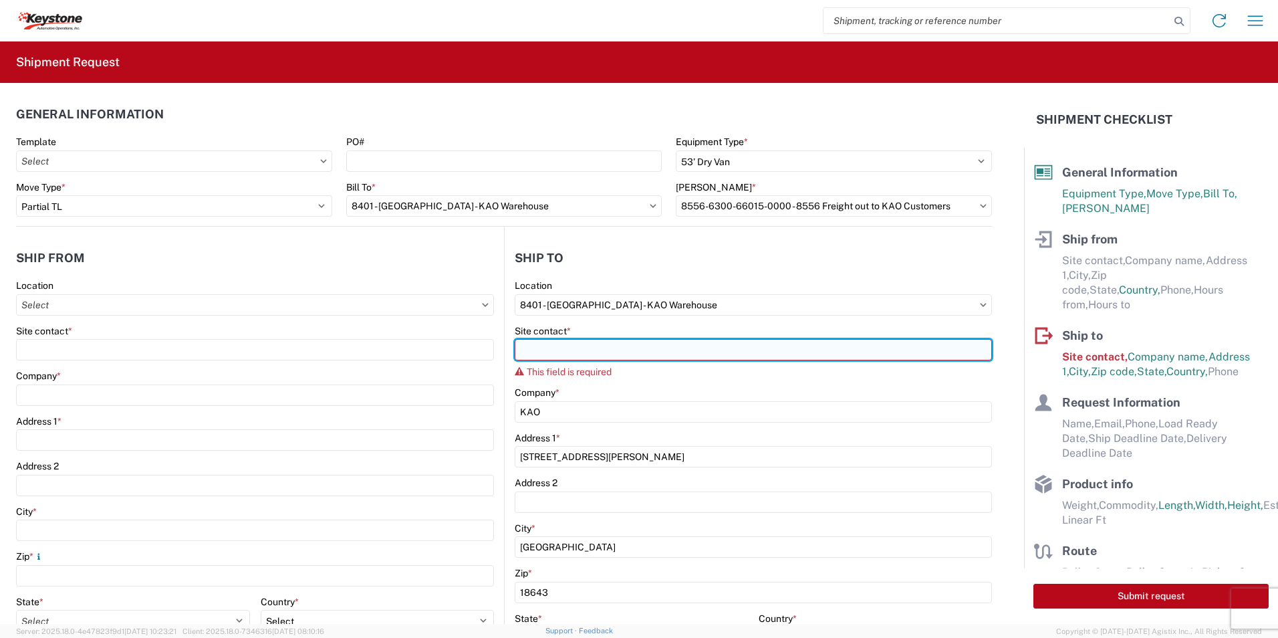
click at [616, 348] on input "Site contact *" at bounding box center [753, 349] width 477 height 21
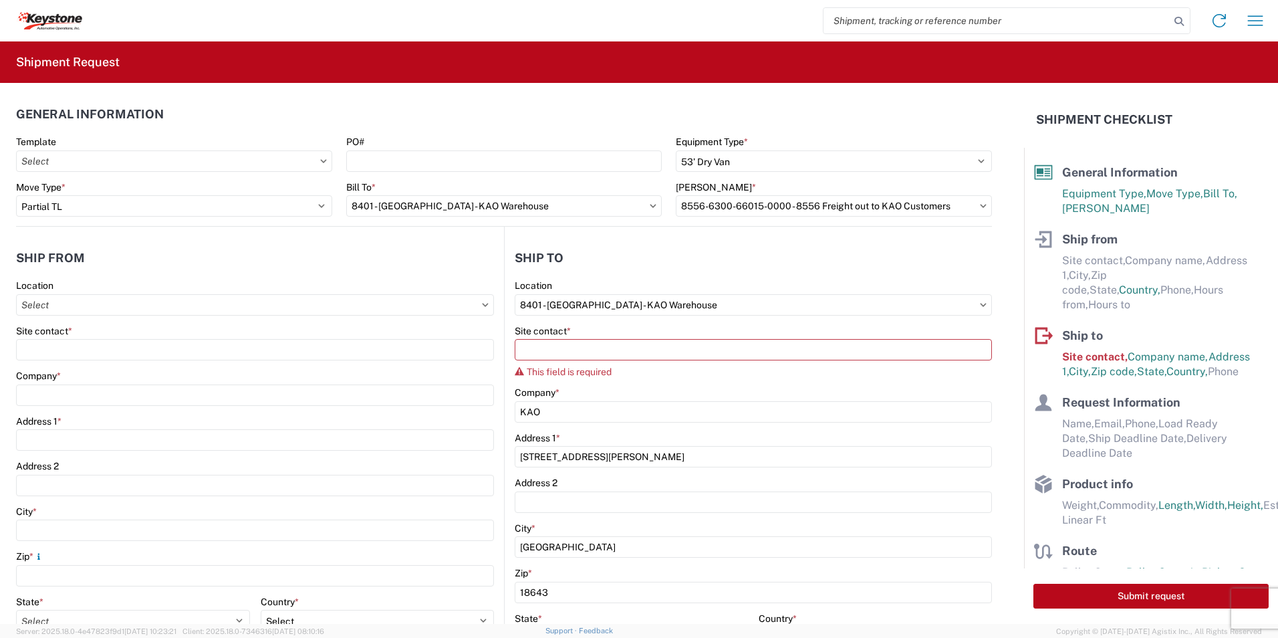
click at [980, 306] on icon at bounding box center [983, 305] width 7 height 4
click at [786, 262] on header "Ship to" at bounding box center [748, 258] width 487 height 30
click at [155, 374] on div "Company *" at bounding box center [255, 376] width 478 height 12
click at [90, 317] on agx-form-control-wrapper-v2 "Location" at bounding box center [255, 301] width 478 height 45
click at [76, 302] on input "Location" at bounding box center [255, 304] width 478 height 21
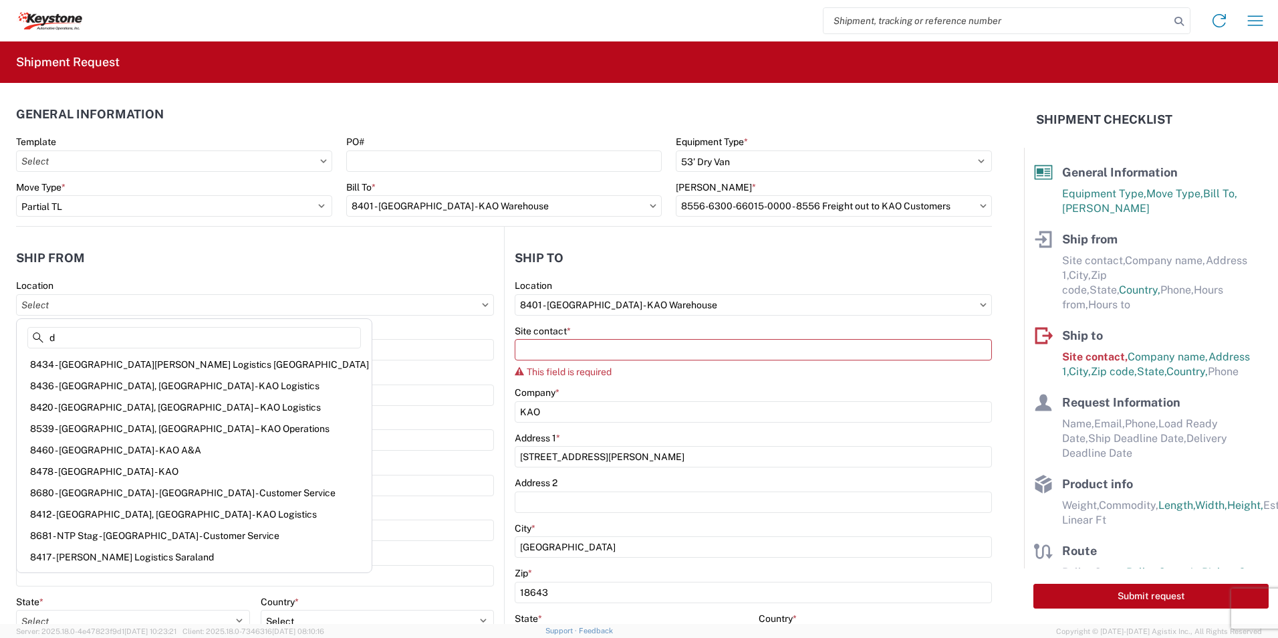
type input "d"
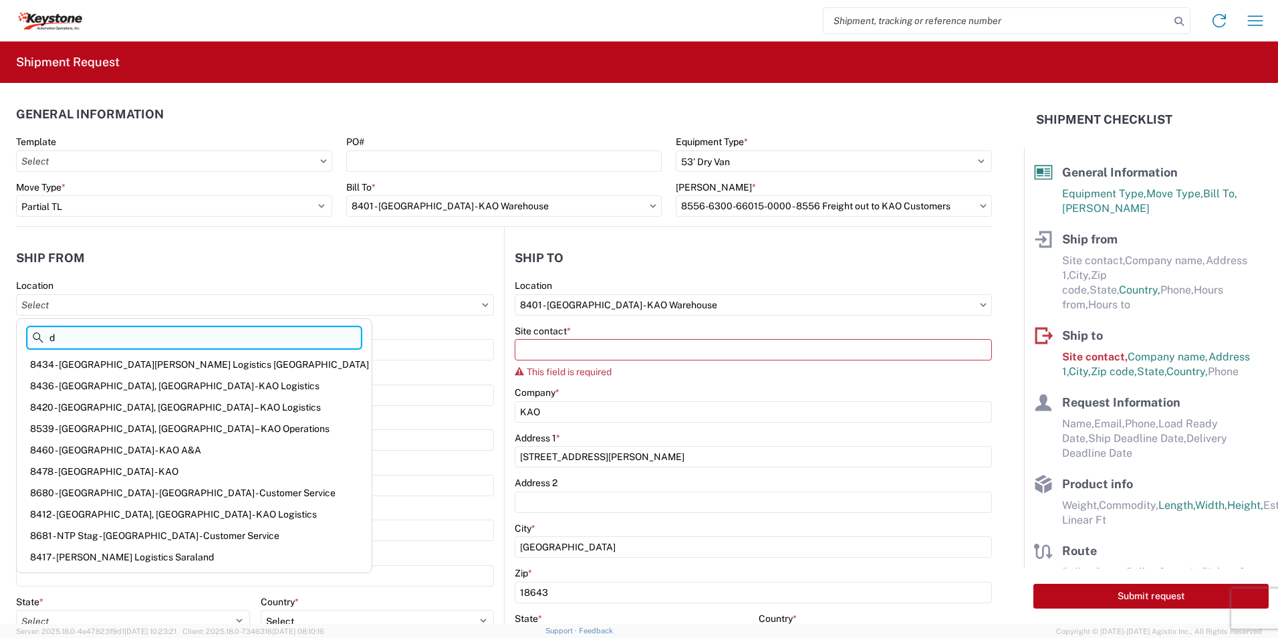
click at [79, 327] on input "d" at bounding box center [194, 337] width 334 height 21
click at [0, 307] on html "Home Shipment request Shipment tracking Shipment Request General Information Te…" at bounding box center [639, 319] width 1278 height 638
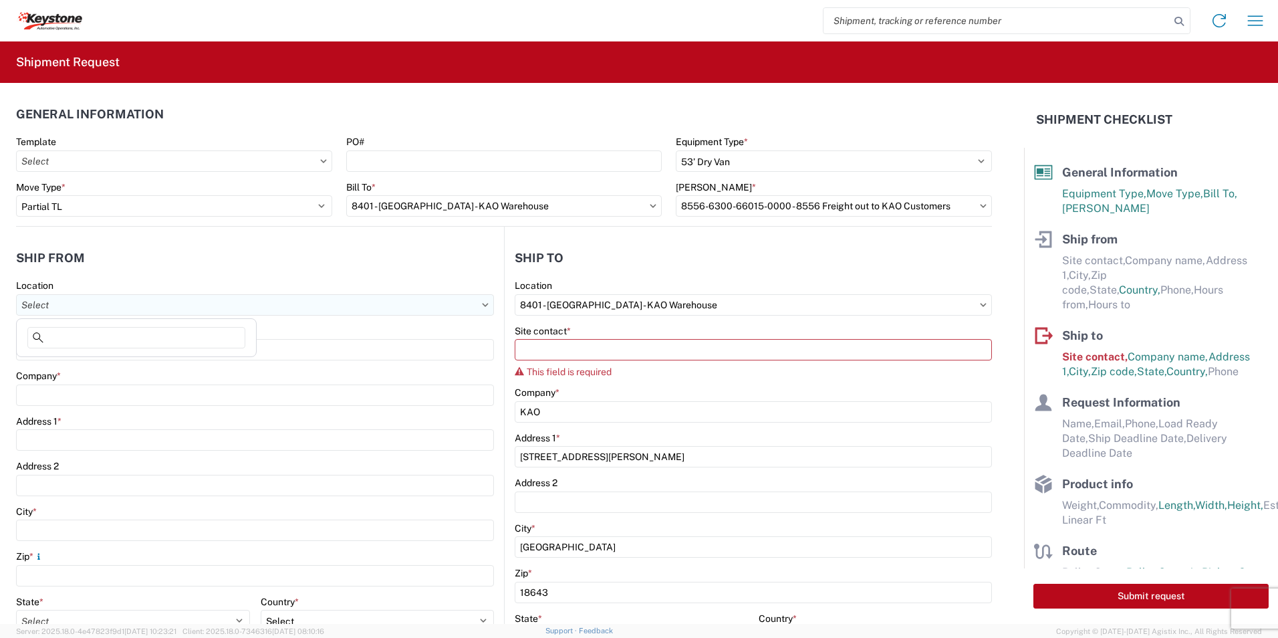
click at [82, 300] on input "Location" at bounding box center [255, 304] width 478 height 21
click at [72, 340] on input at bounding box center [136, 337] width 218 height 21
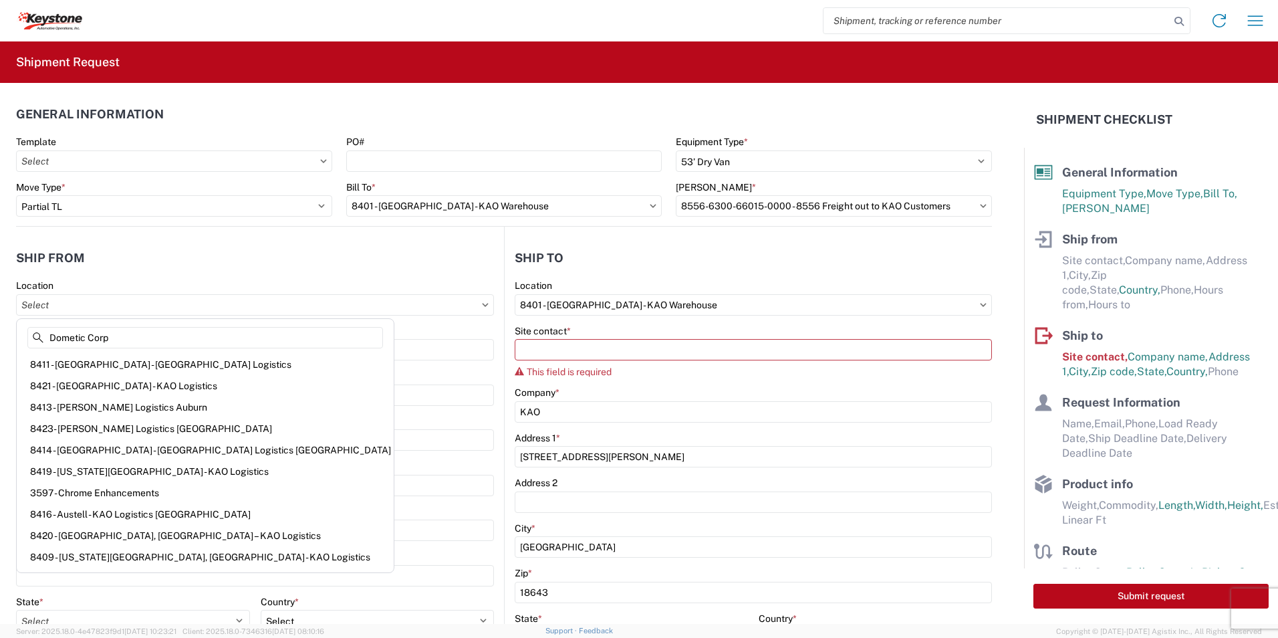
type input "Dometic Corp"
click at [341, 428] on div "Address 1 *" at bounding box center [255, 433] width 478 height 36
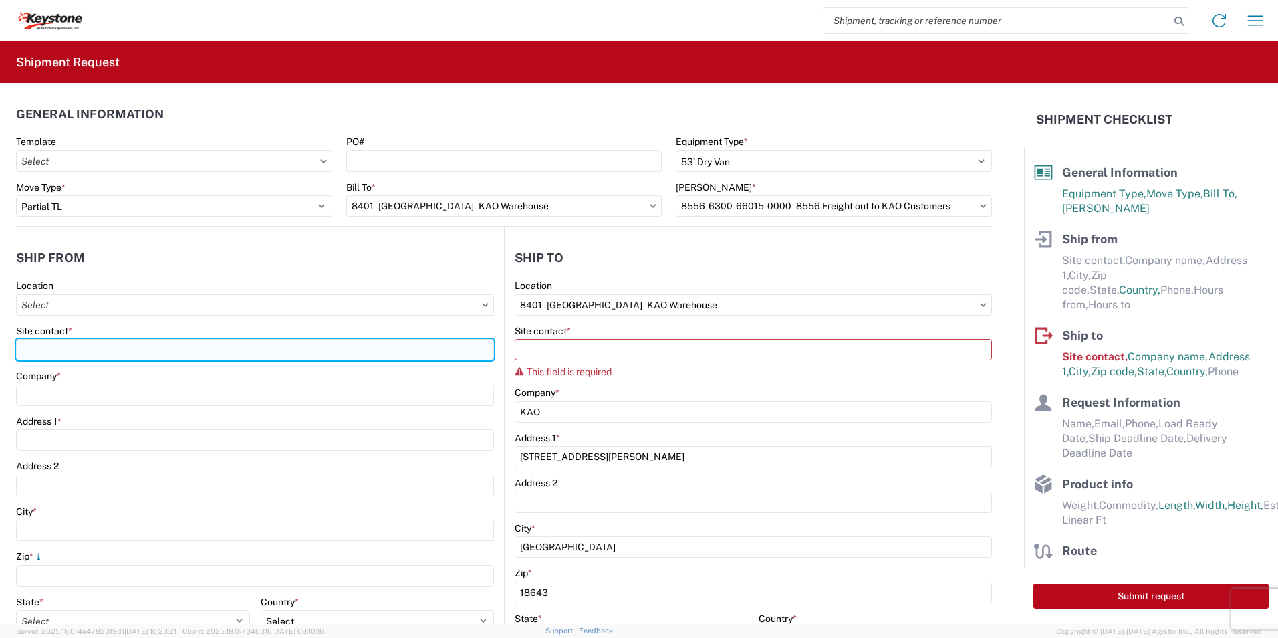
click at [55, 350] on input "Site contact *" at bounding box center [255, 349] width 478 height 21
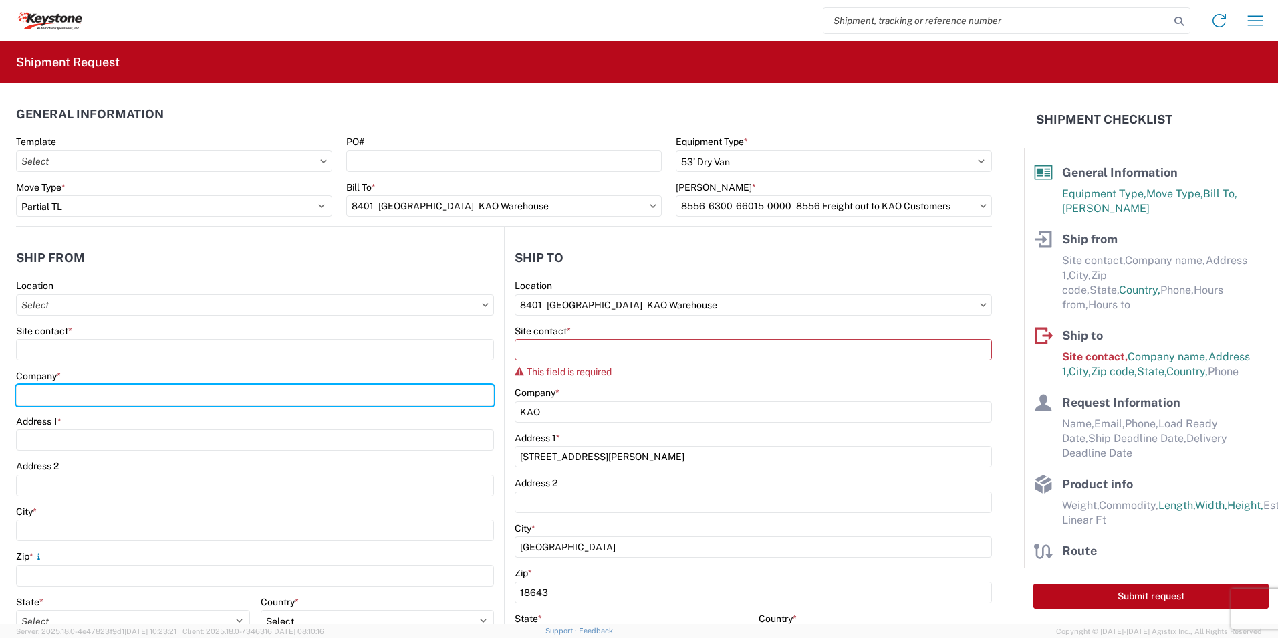
drag, startPoint x: 55, startPoint y: 350, endPoint x: 38, endPoint y: 393, distance: 46.6
click at [38, 393] on div "Company *" at bounding box center [255, 388] width 478 height 36
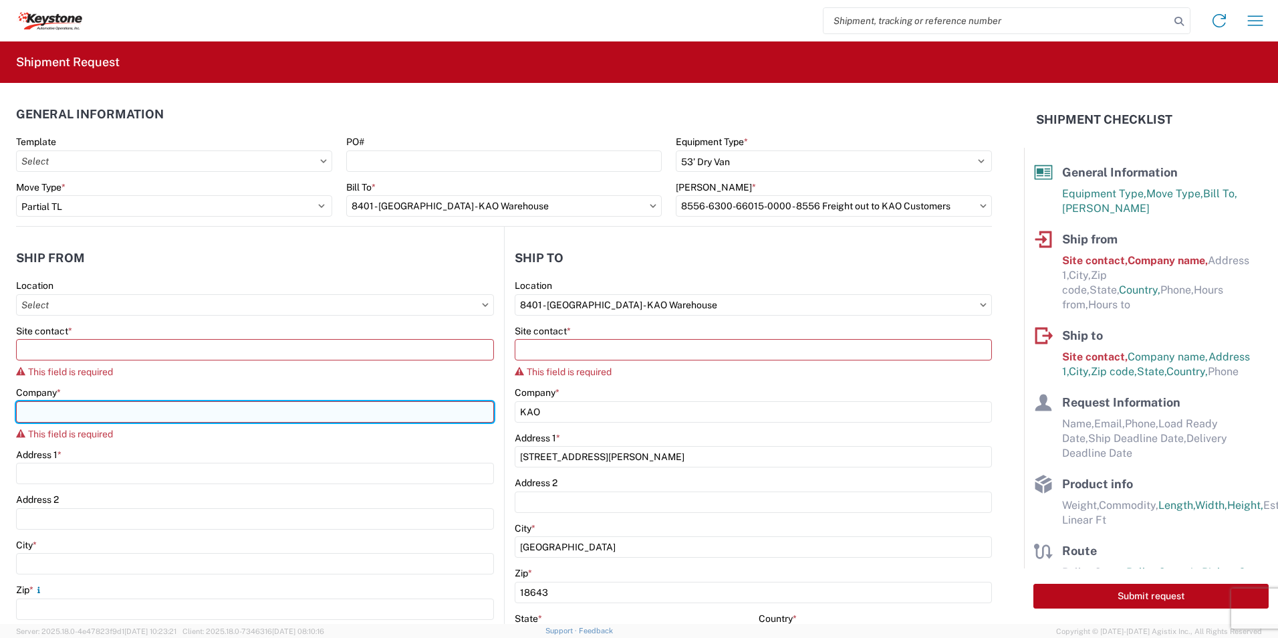
drag, startPoint x: 38, startPoint y: 393, endPoint x: 41, endPoint y: 413, distance: 20.3
click at [41, 413] on input "Company *" at bounding box center [255, 411] width 478 height 21
paste input "Dometic Corp"
type input "Dometic Corp"
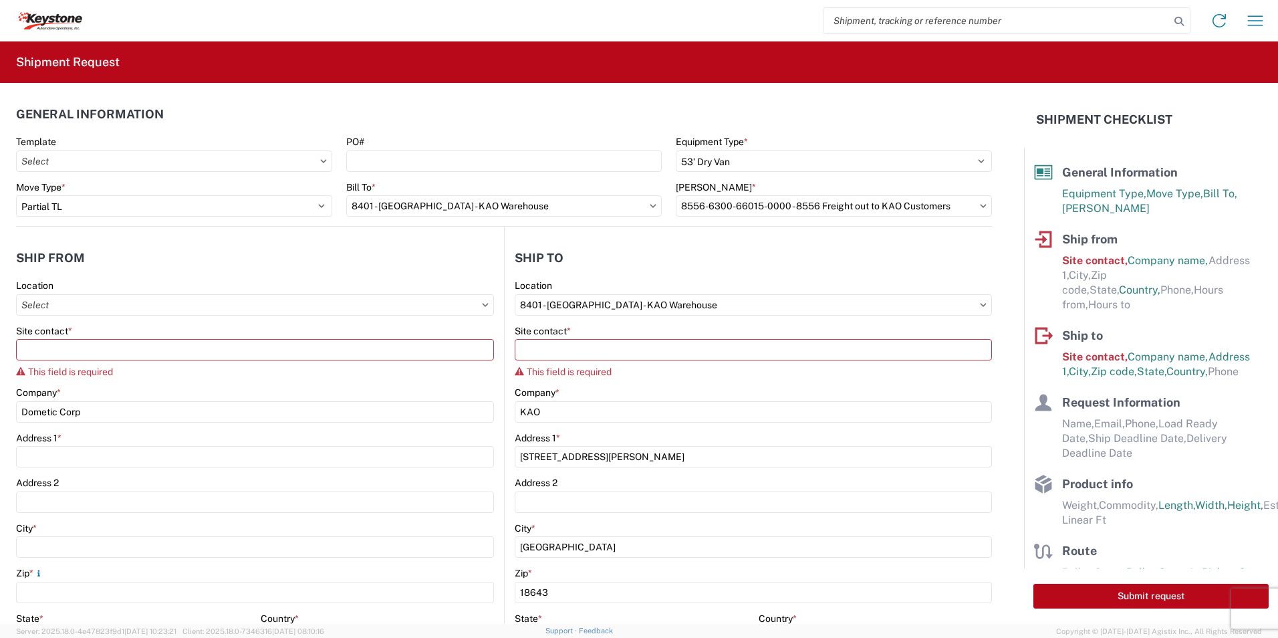
click at [205, 487] on div "Address 2" at bounding box center [255, 483] width 478 height 12
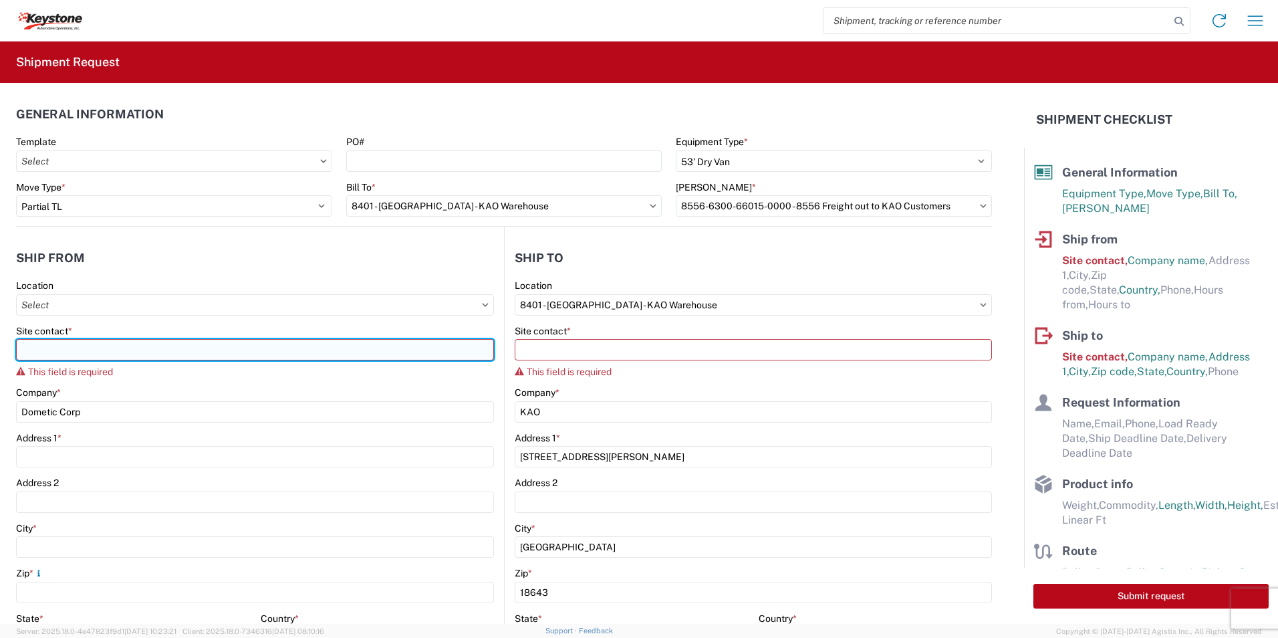
click at [76, 350] on input "Site contact *" at bounding box center [255, 349] width 478 height 21
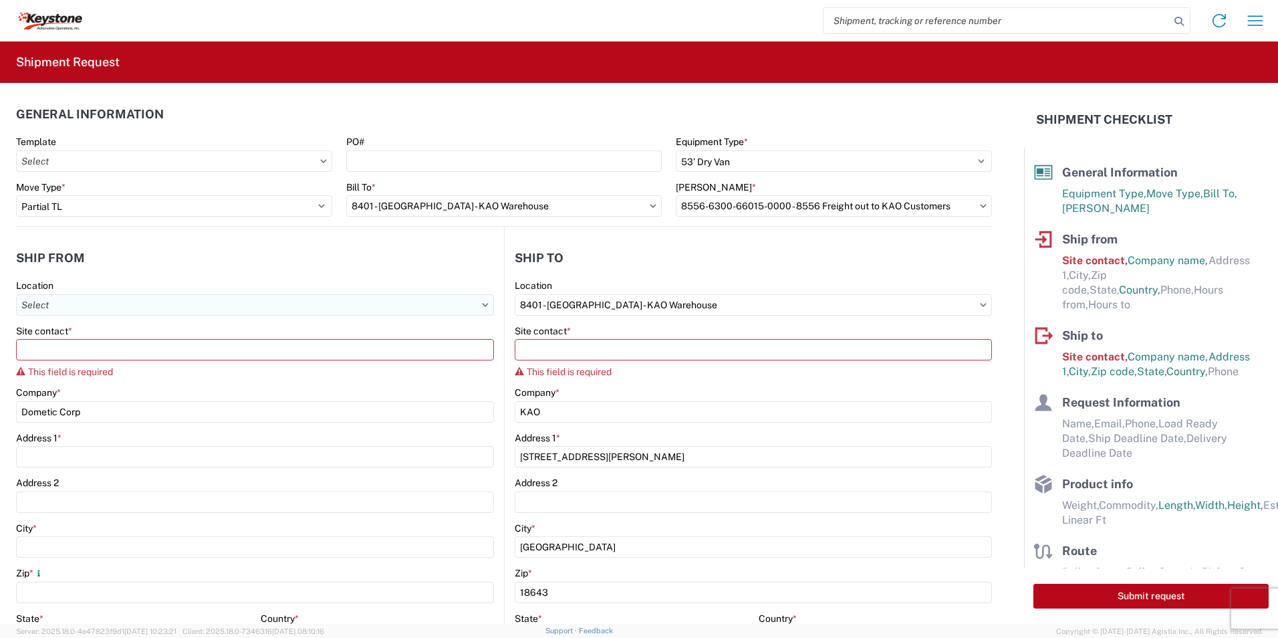
click at [53, 300] on input "Location" at bounding box center [255, 304] width 478 height 21
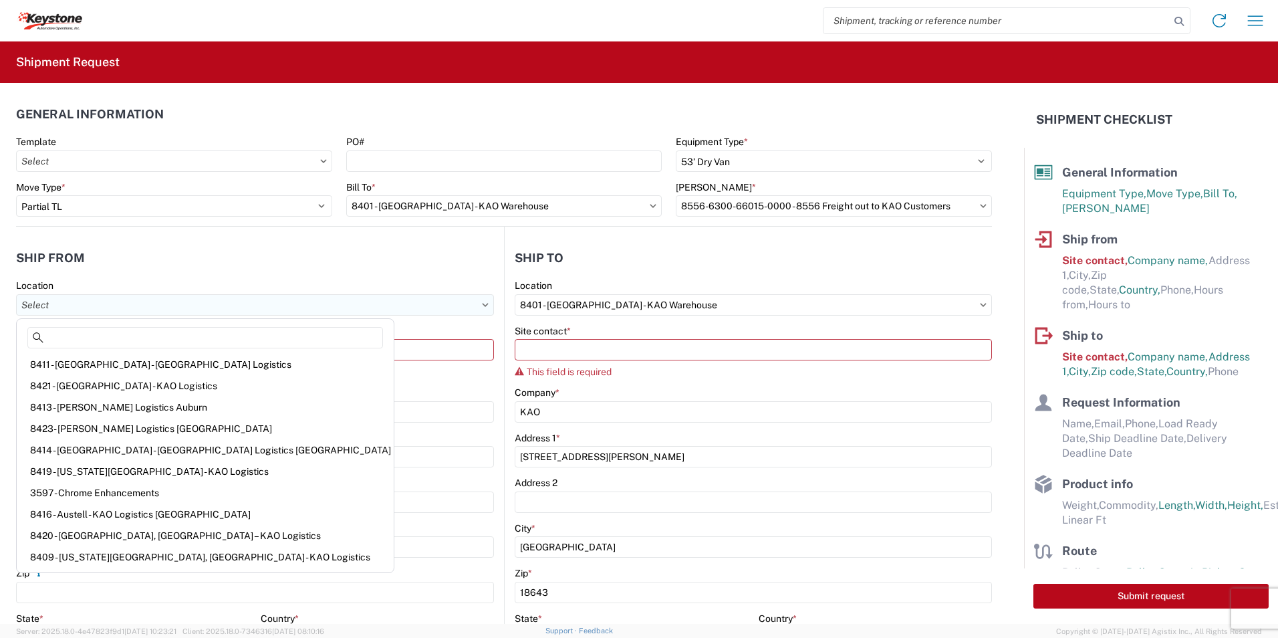
click at [136, 306] on input "Location" at bounding box center [255, 304] width 478 height 21
type input "Dometic Corp"
click at [213, 265] on header "Ship from" at bounding box center [260, 258] width 488 height 30
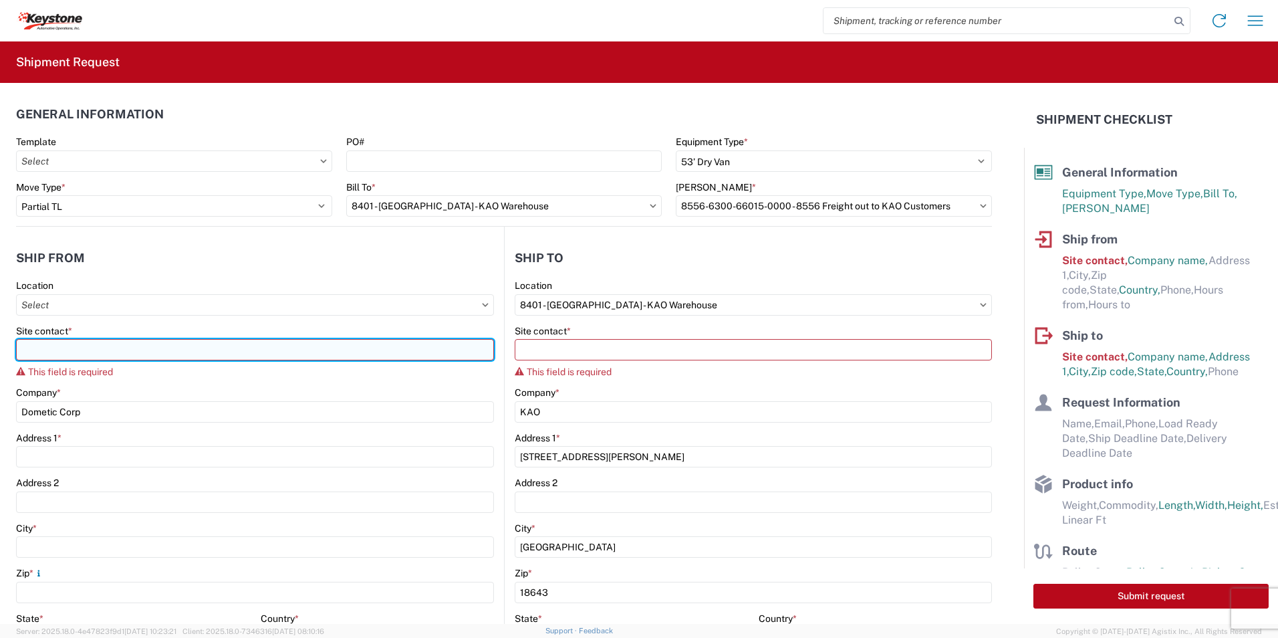
click at [357, 348] on input "Site contact *" at bounding box center [255, 349] width 478 height 21
paste input "Dometic Corp"
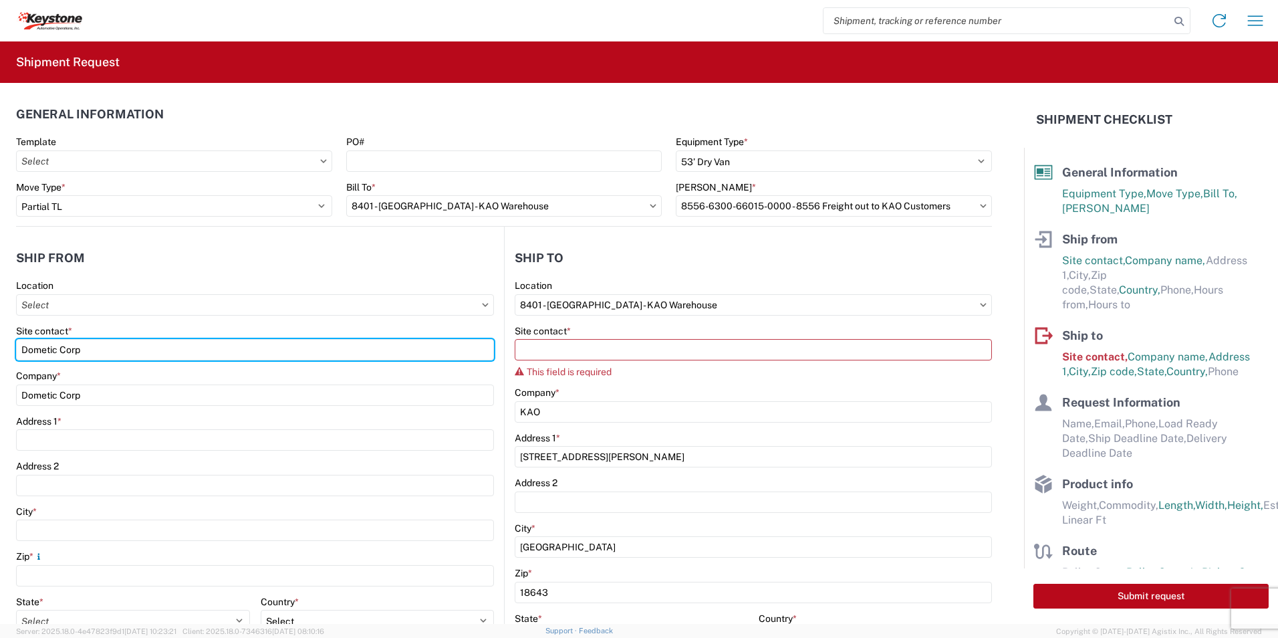
type input "Dometic Corp"
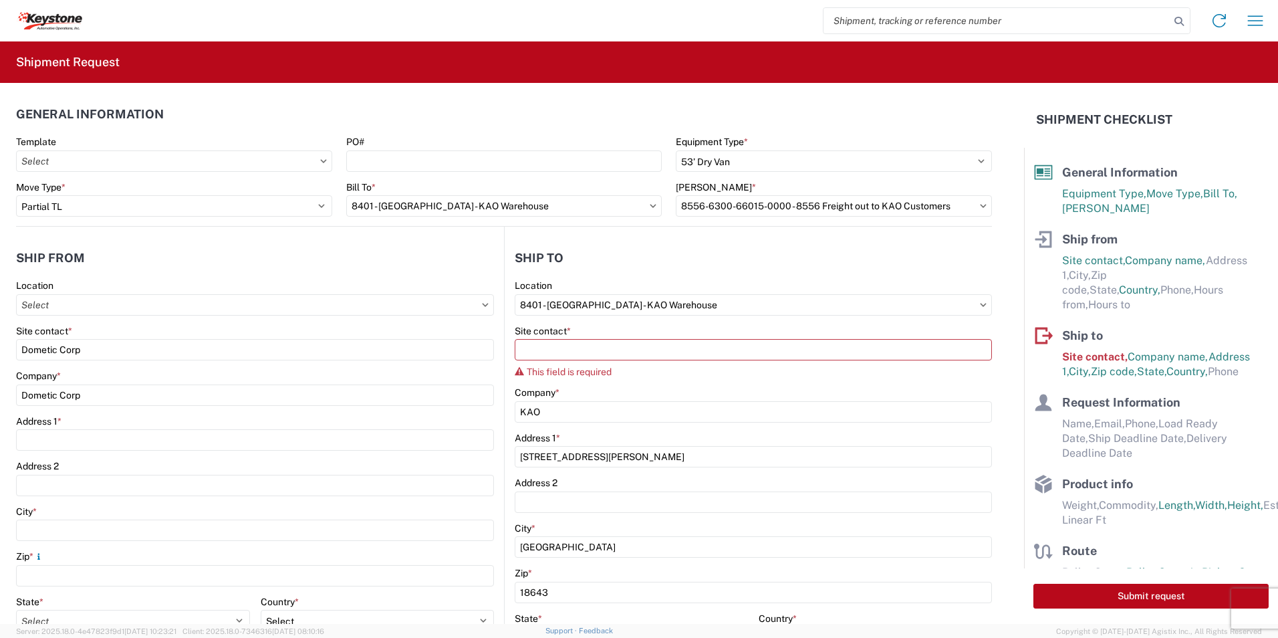
click at [229, 265] on header "Ship from" at bounding box center [260, 258] width 488 height 30
click at [49, 304] on input "Location" at bounding box center [255, 304] width 478 height 21
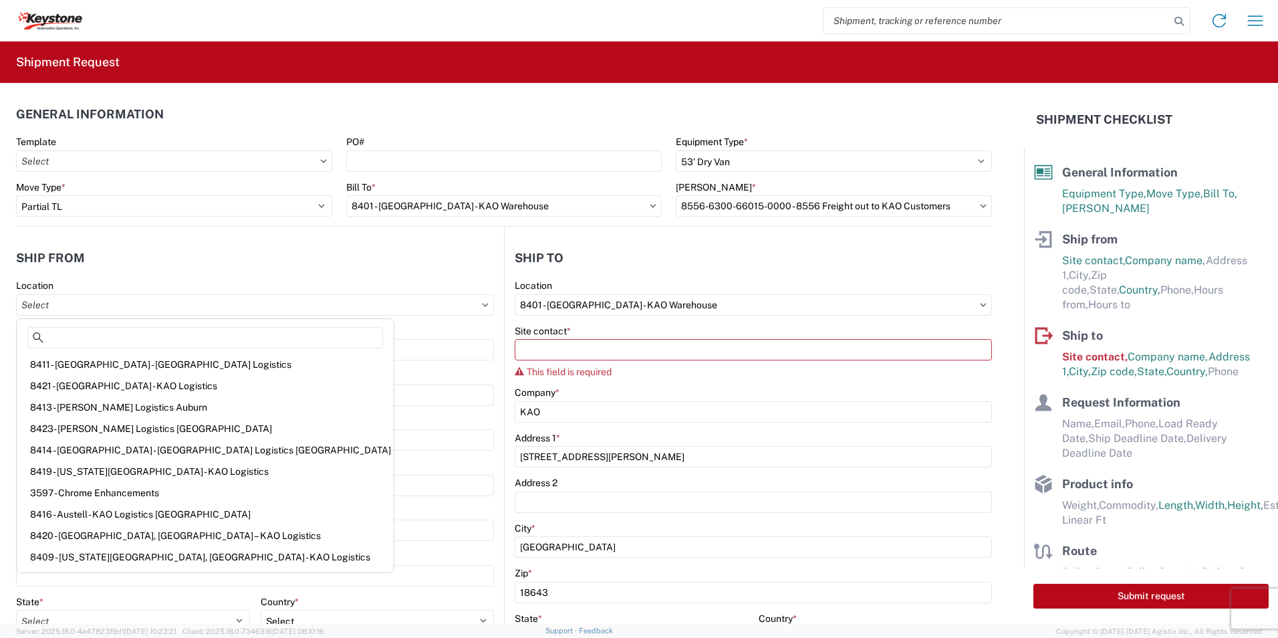
click at [162, 264] on header "Ship from" at bounding box center [260, 258] width 488 height 30
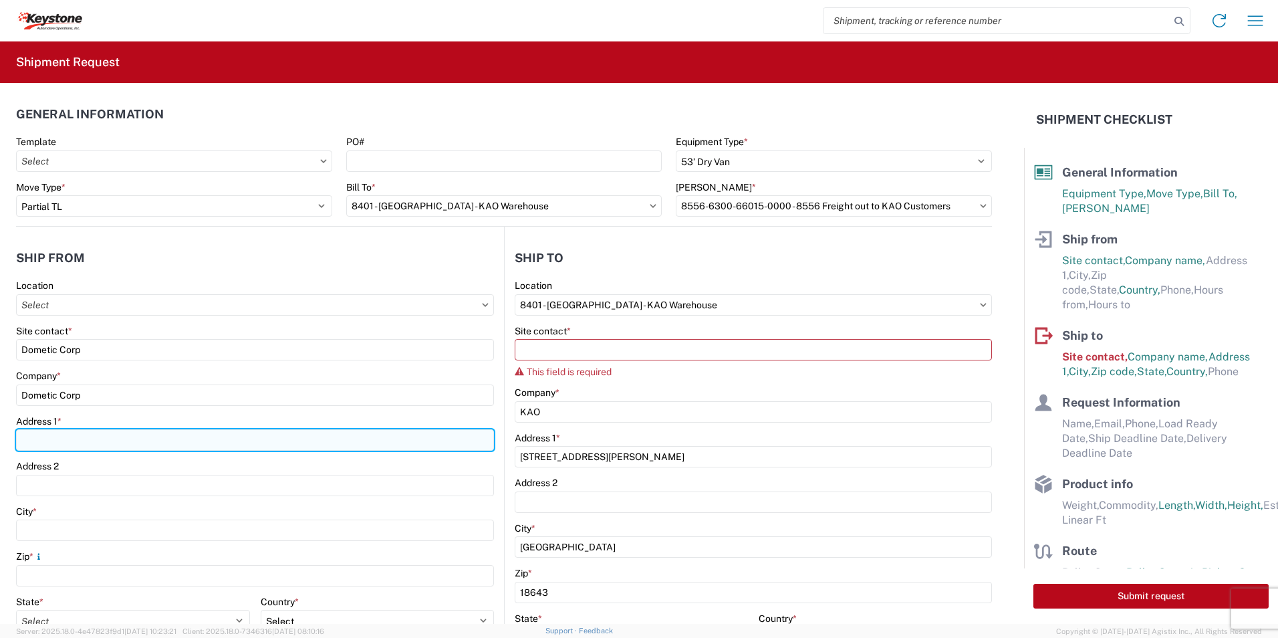
click at [90, 441] on input "Address 1 *" at bounding box center [255, 439] width 478 height 21
click at [78, 438] on input "Address 1 *" at bounding box center [255, 439] width 478 height 21
paste input "[STREET_ADDRESS]"
type input "[STREET_ADDRESS]"
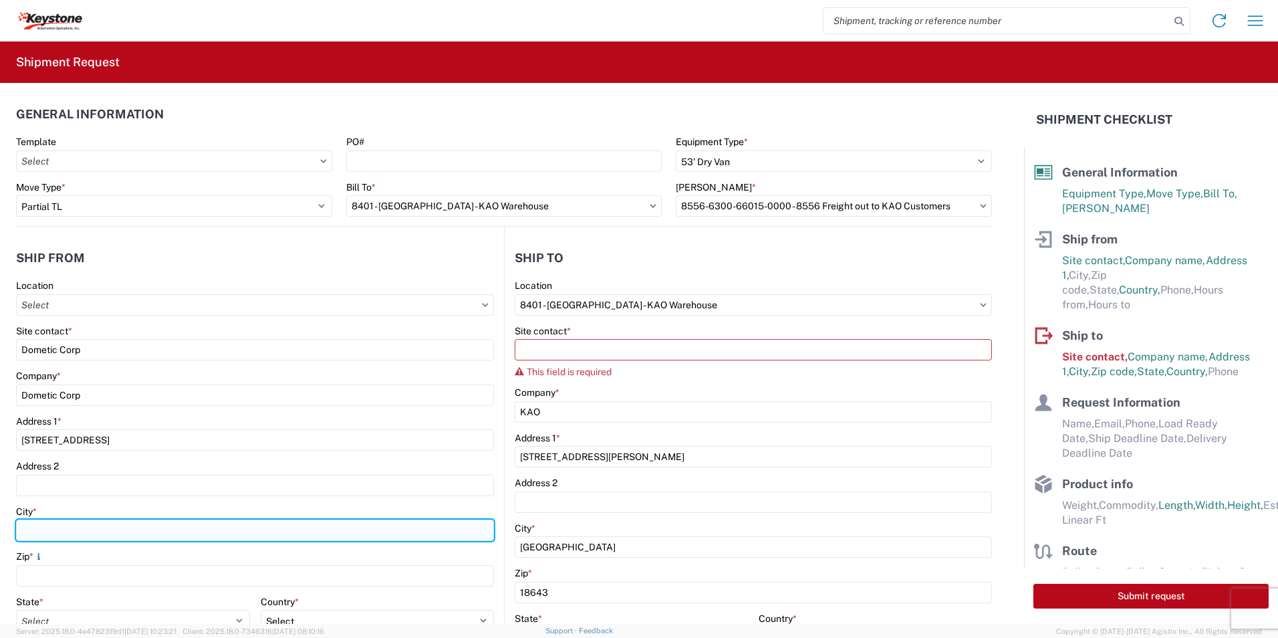
click at [45, 531] on input "City *" at bounding box center [255, 529] width 478 height 21
click at [66, 523] on input "City *" at bounding box center [255, 529] width 478 height 21
paste input "[GEOGRAPHIC_DATA]"
click at [307, 528] on input "[GEOGRAPHIC_DATA]" at bounding box center [255, 529] width 478 height 21
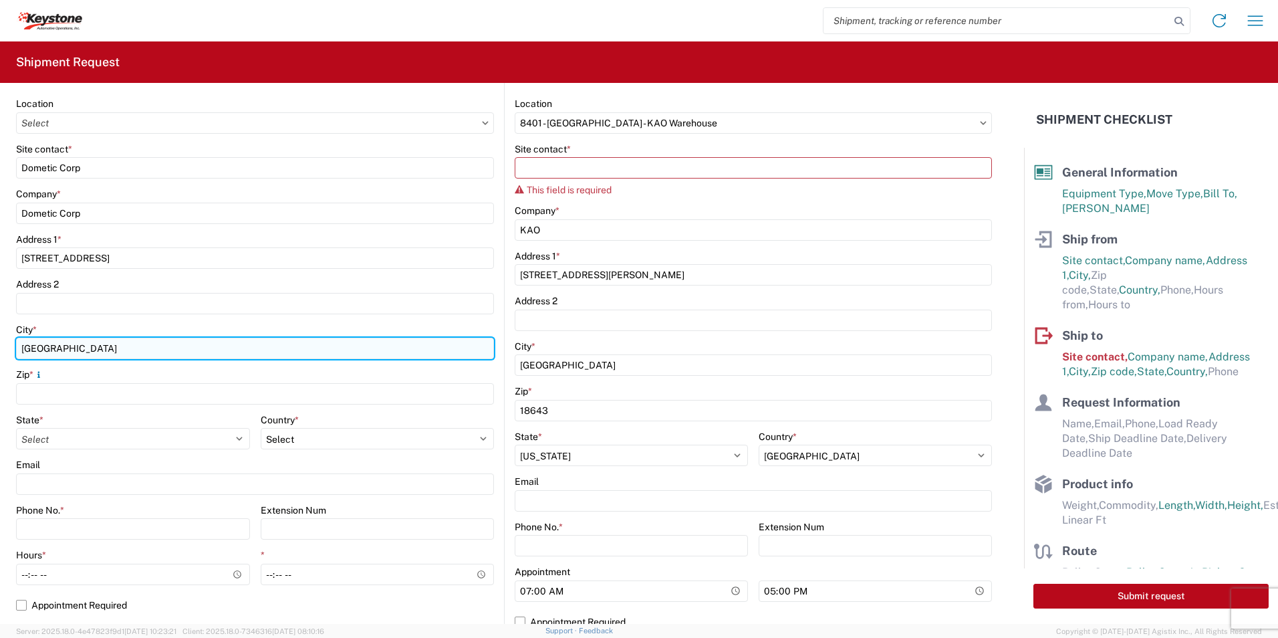
scroll to position [201, 0]
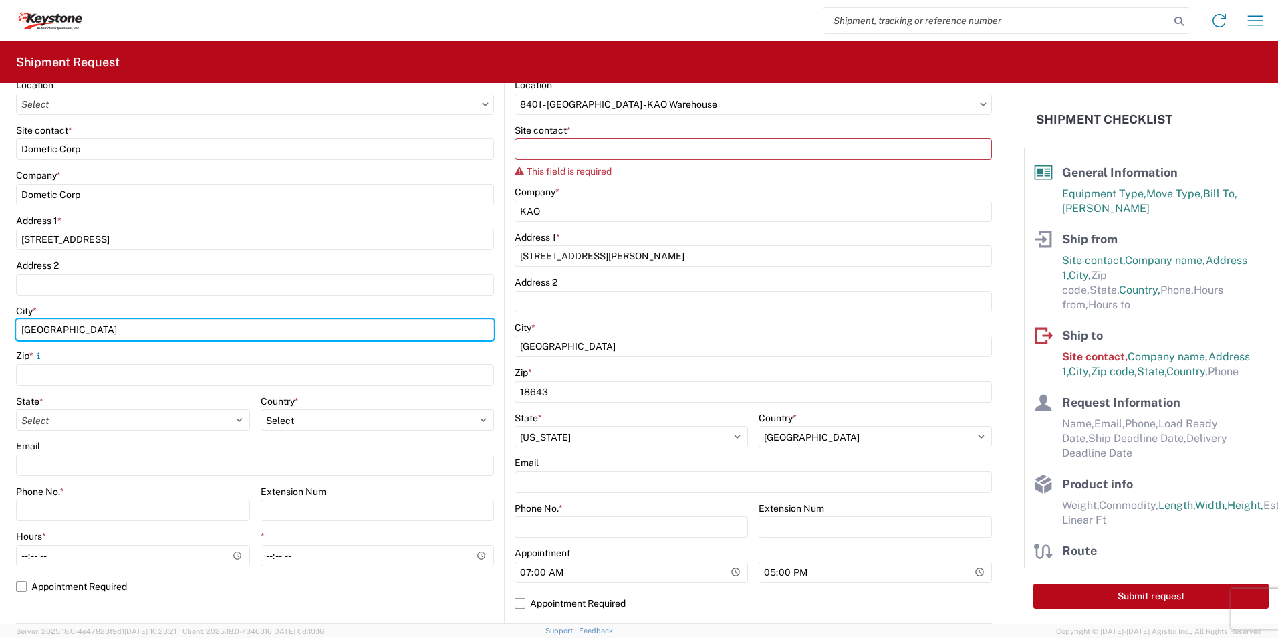
type input "[GEOGRAPHIC_DATA]"
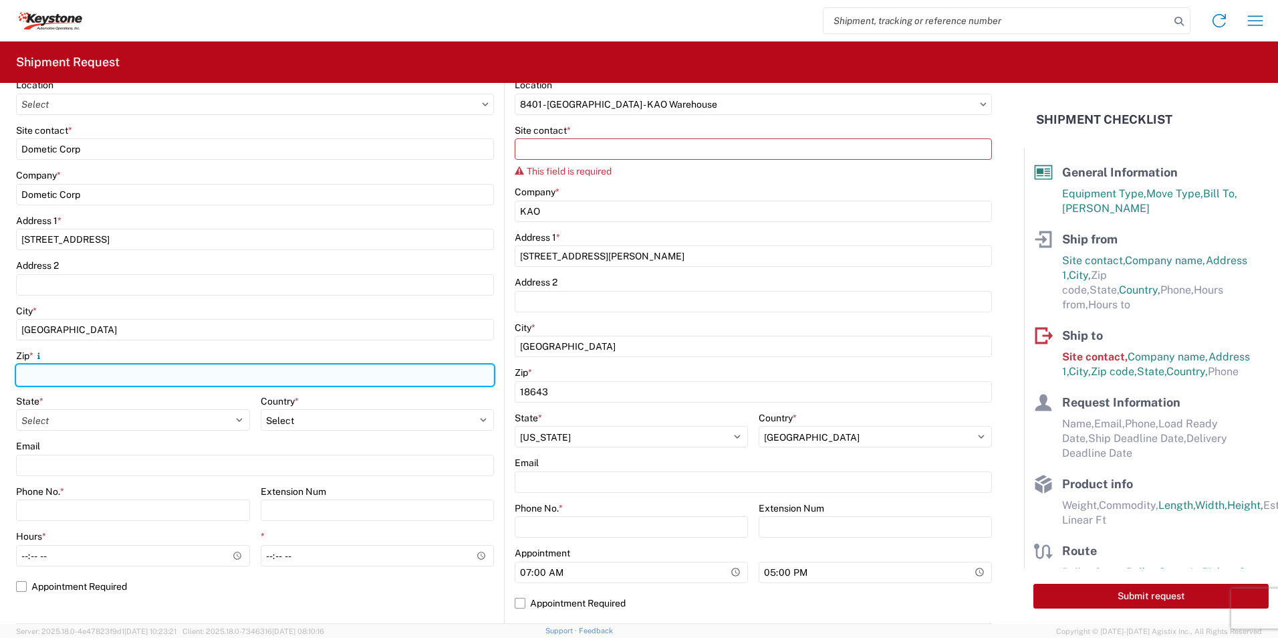
click at [163, 368] on input "Zip *" at bounding box center [255, 374] width 478 height 21
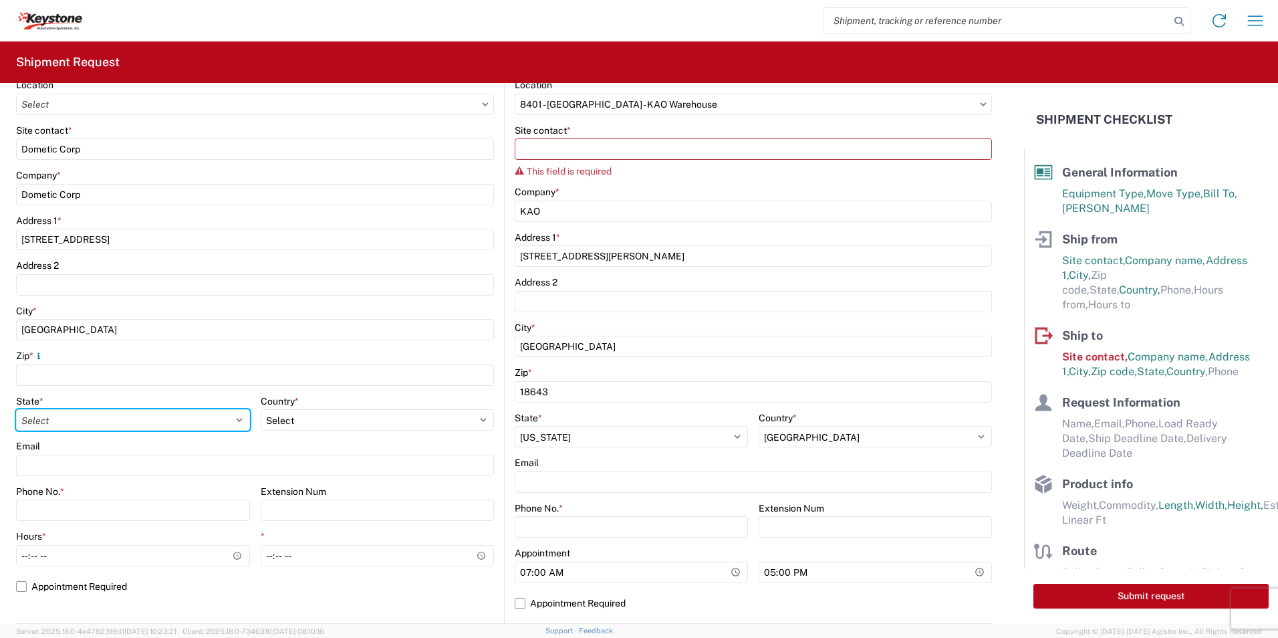
click at [113, 423] on div "State * Select [US_STATE] [US_STATE] [US_STATE] [US_STATE] Armed Forces America…" at bounding box center [133, 413] width 234 height 36
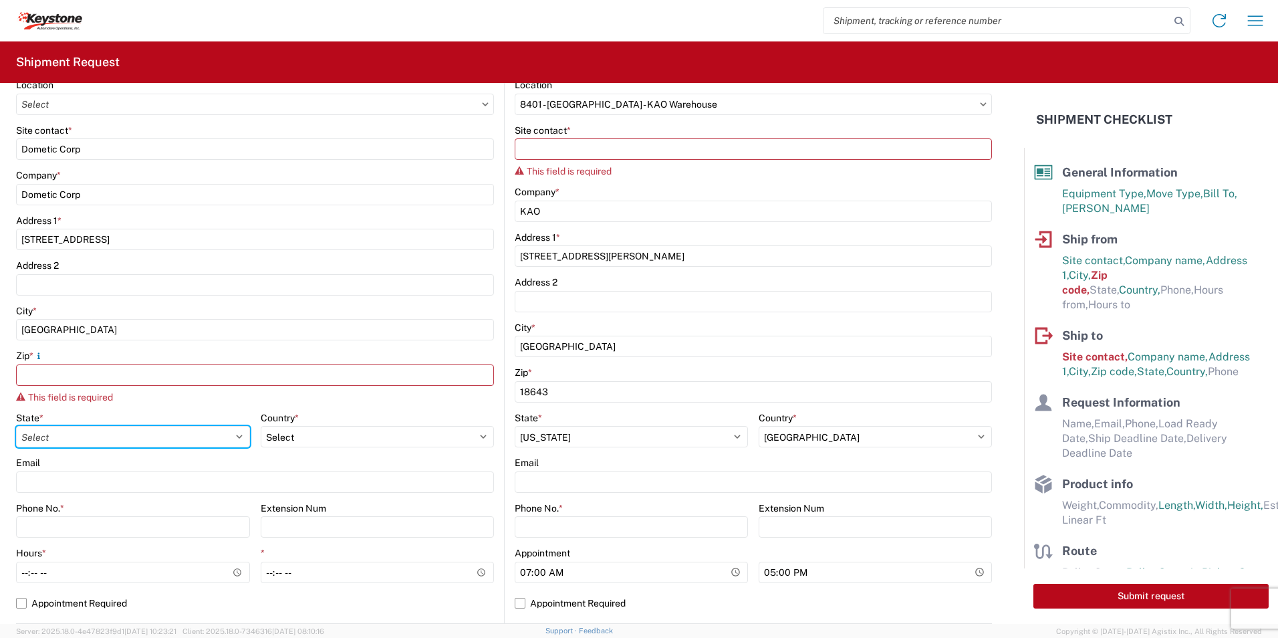
select select "[GEOGRAPHIC_DATA]"
click at [16, 426] on select "Select [US_STATE] [US_STATE] [US_STATE] [US_STATE] Armed Forces Americas Armed …" at bounding box center [133, 436] width 234 height 21
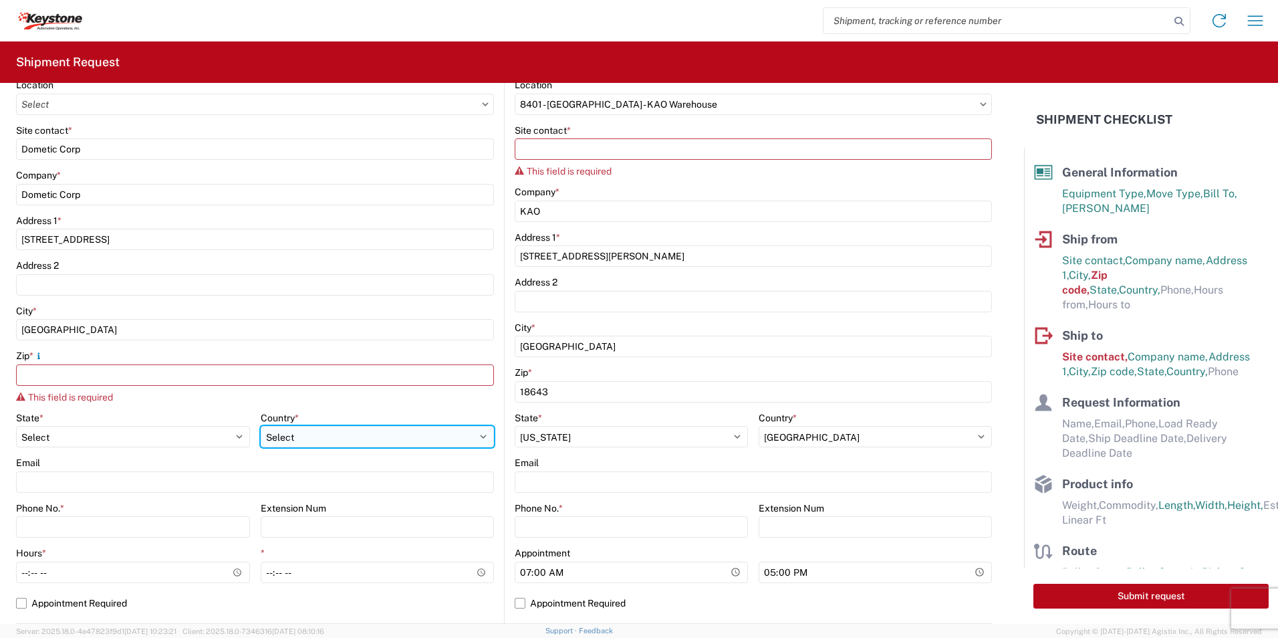
drag, startPoint x: 354, startPoint y: 434, endPoint x: 274, endPoint y: 447, distance: 80.6
click at [354, 434] on select "Select [GEOGRAPHIC_DATA] [GEOGRAPHIC_DATA] [GEOGRAPHIC_DATA] [GEOGRAPHIC_DATA] …" at bounding box center [378, 436] width 234 height 21
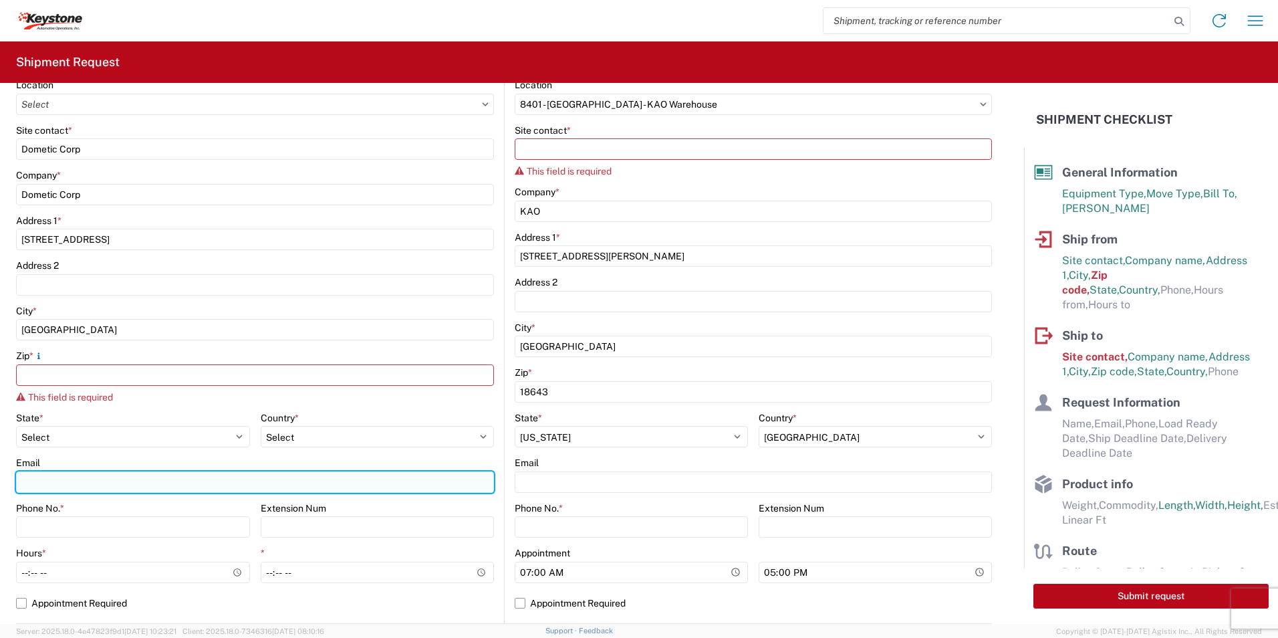
click at [76, 481] on input "Email" at bounding box center [255, 481] width 478 height 21
type input "[PERSON_NAME][EMAIL_ADDRESS][DOMAIN_NAME]"
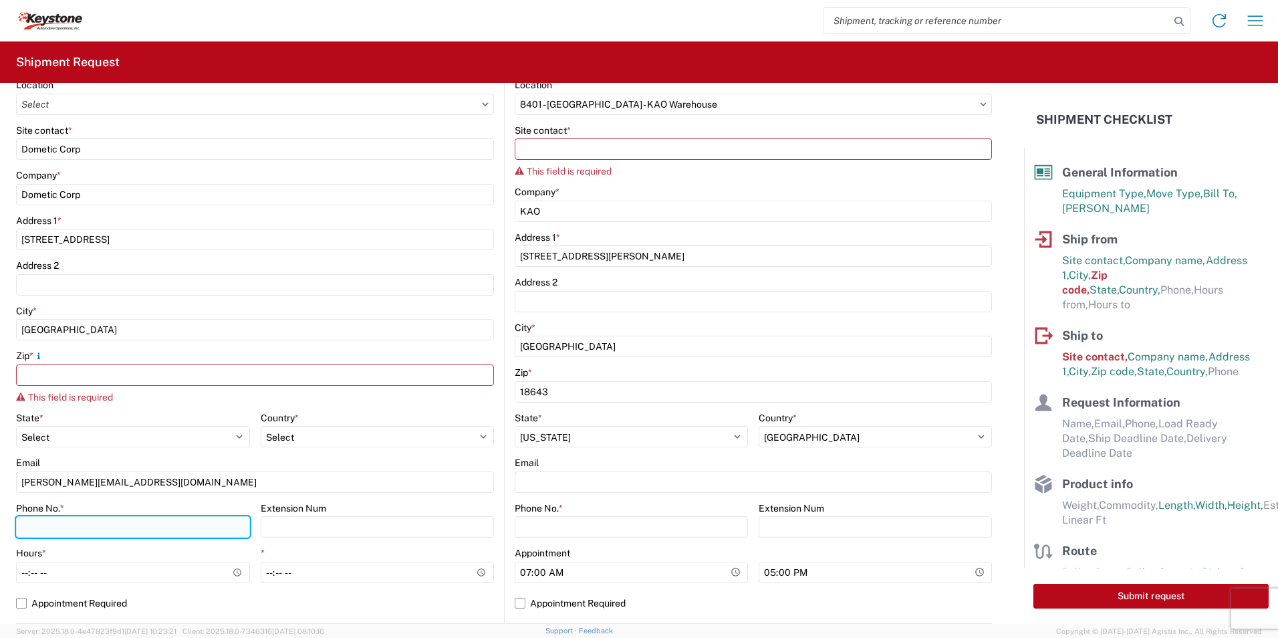
click at [62, 527] on input "Phone No. *" at bounding box center [133, 526] width 234 height 21
type input "9726819797"
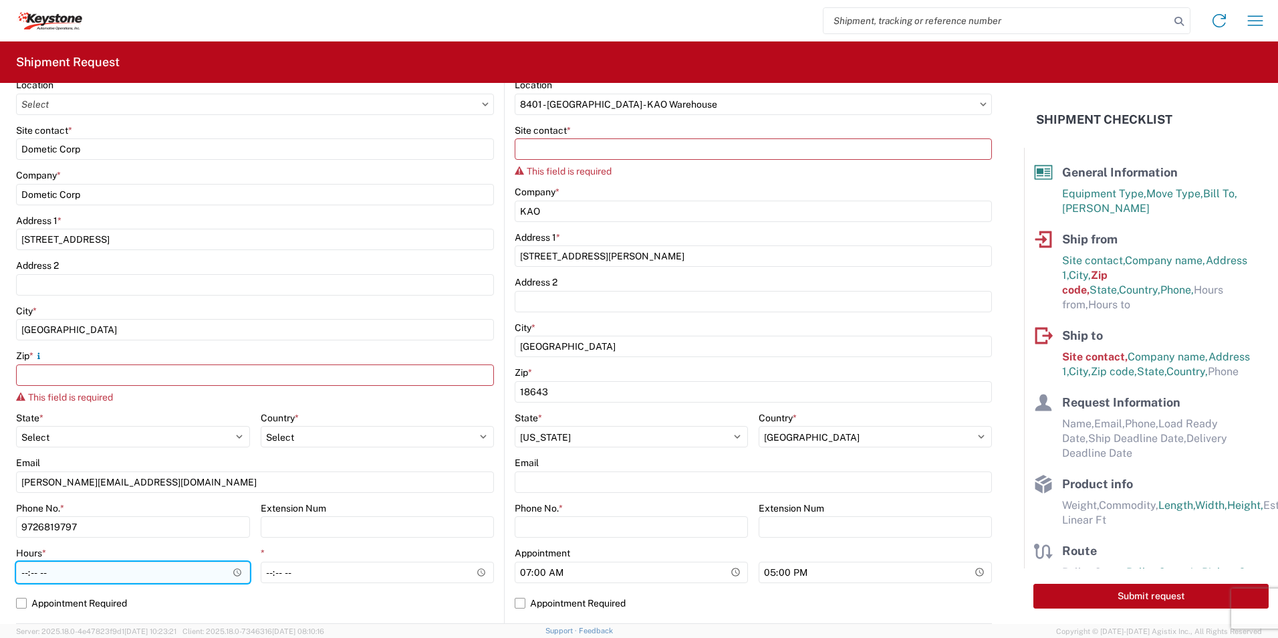
click at [83, 575] on input "Hours *" at bounding box center [133, 572] width 234 height 21
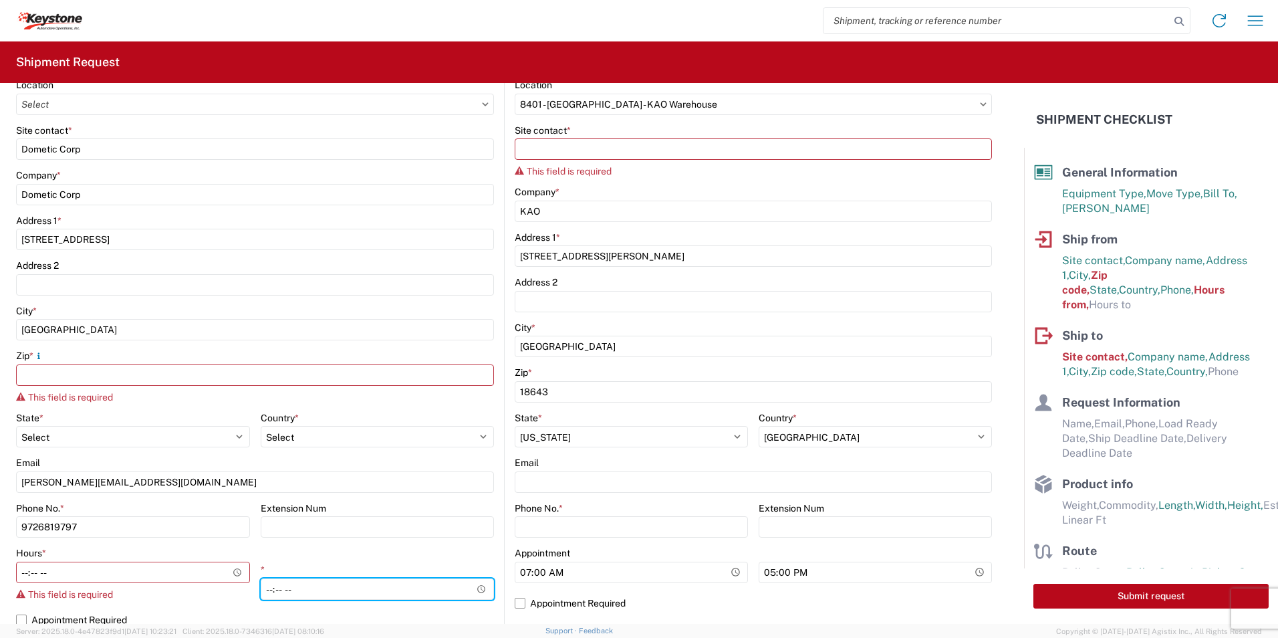
click at [386, 577] on div "*" at bounding box center [378, 582] width 234 height 36
click at [277, 588] on input "*" at bounding box center [378, 588] width 234 height 21
drag, startPoint x: 273, startPoint y: 586, endPoint x: 259, endPoint y: 588, distance: 14.1
click at [261, 588] on input "*" at bounding box center [378, 588] width 234 height 21
click at [386, 556] on div "Hours * This field is required *" at bounding box center [255, 578] width 478 height 62
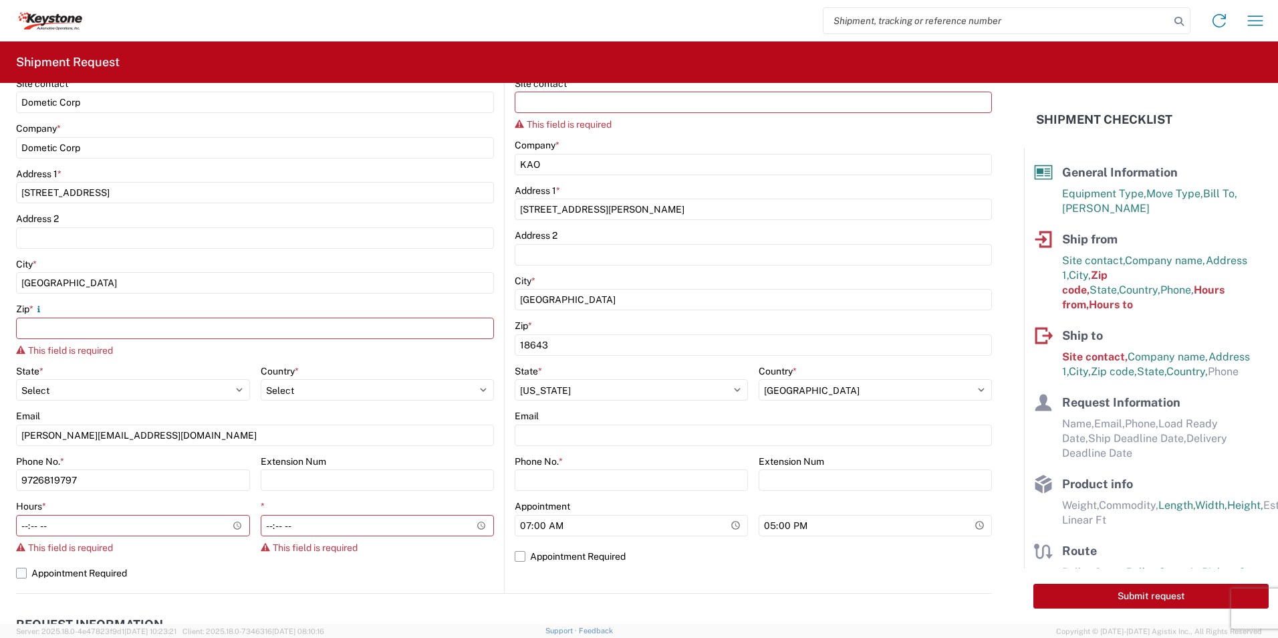
scroll to position [334, 0]
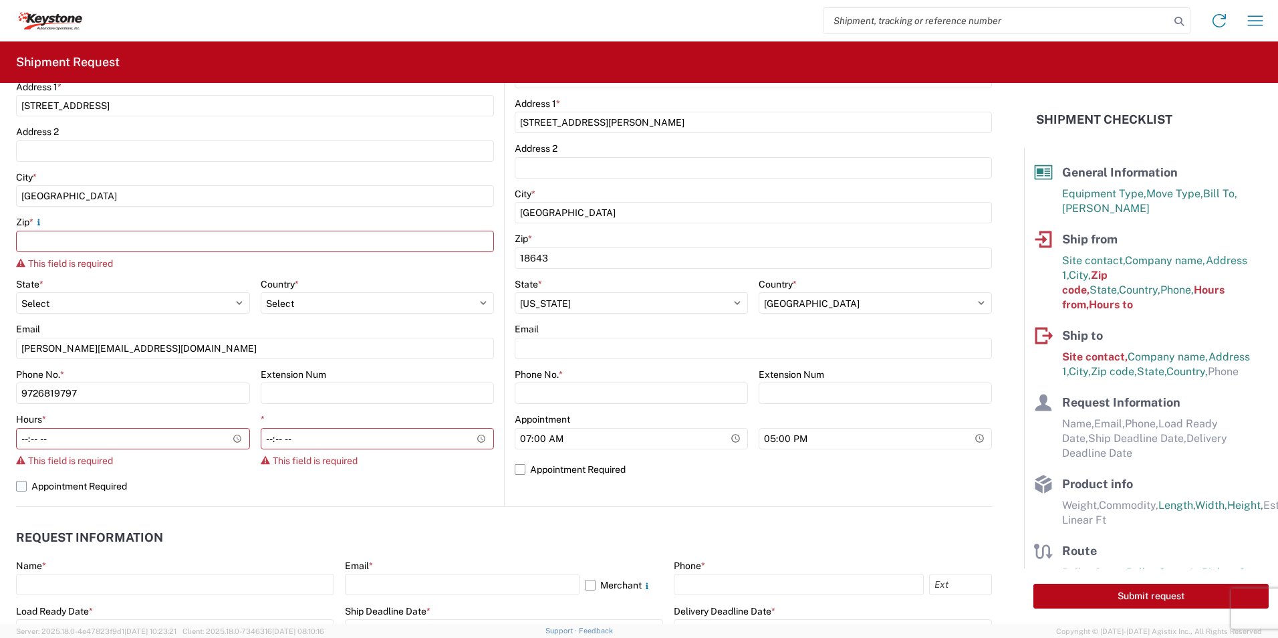
click at [23, 484] on label "Appointment Required" at bounding box center [255, 485] width 478 height 21
click at [0, 0] on input "Appointment Required" at bounding box center [0, 0] width 0 height 0
select select "US"
click at [23, 484] on label "Appointment Required" at bounding box center [255, 485] width 478 height 21
click at [0, 0] on input "Appointment Required" at bounding box center [0, 0] width 0 height 0
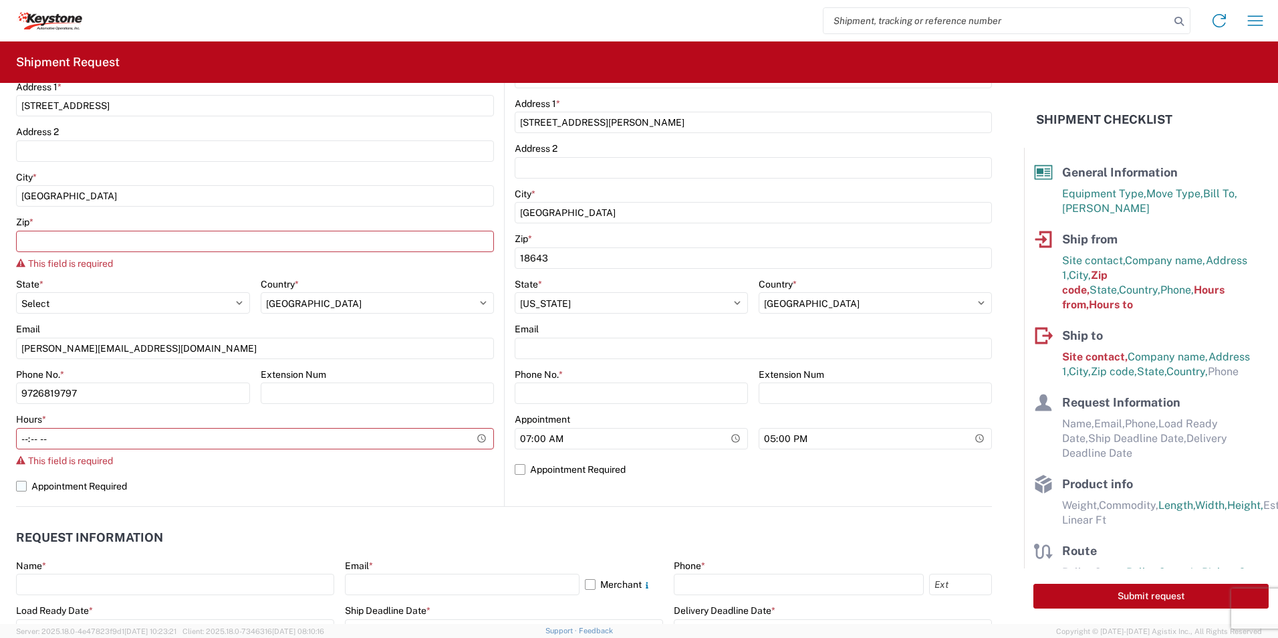
select select "[GEOGRAPHIC_DATA]"
select select "US"
click at [41, 437] on input "Hours *" at bounding box center [133, 438] width 234 height 21
click at [45, 437] on input "Hours *" at bounding box center [133, 438] width 234 height 21
drag, startPoint x: 22, startPoint y: 439, endPoint x: 48, endPoint y: 439, distance: 26.1
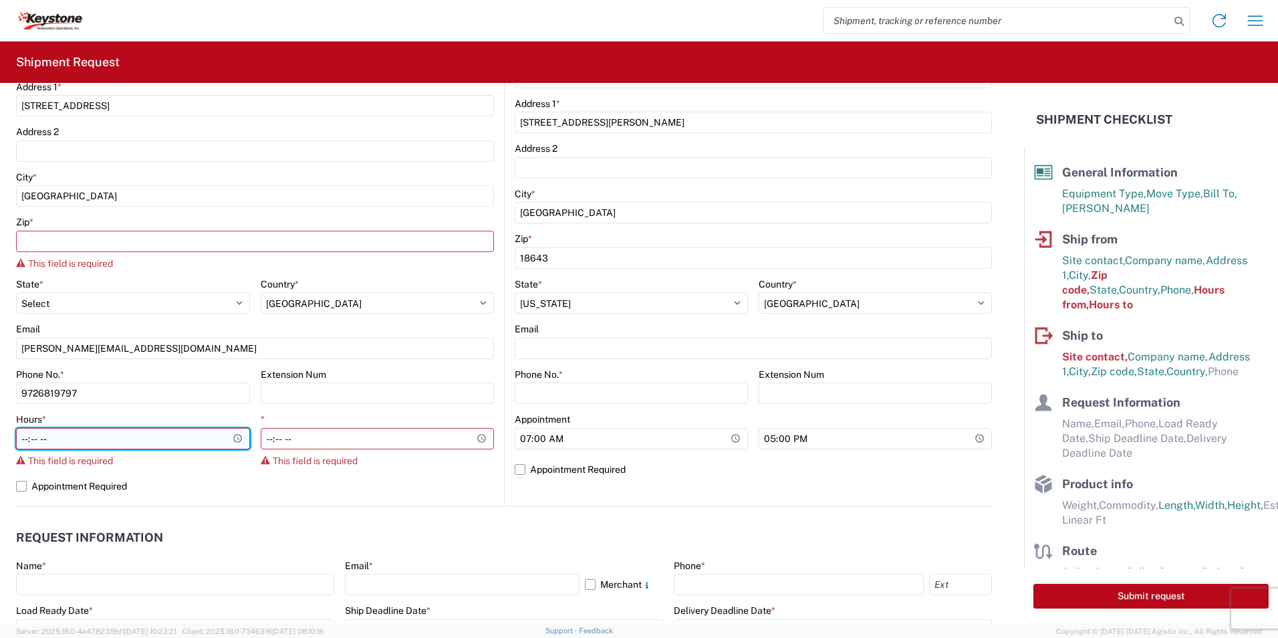
click at [48, 439] on input "Hours *" at bounding box center [133, 438] width 234 height 21
click at [98, 431] on input "Hours *" at bounding box center [133, 438] width 234 height 21
click at [96, 441] on input "Hours *" at bounding box center [133, 438] width 234 height 21
type input "06:00"
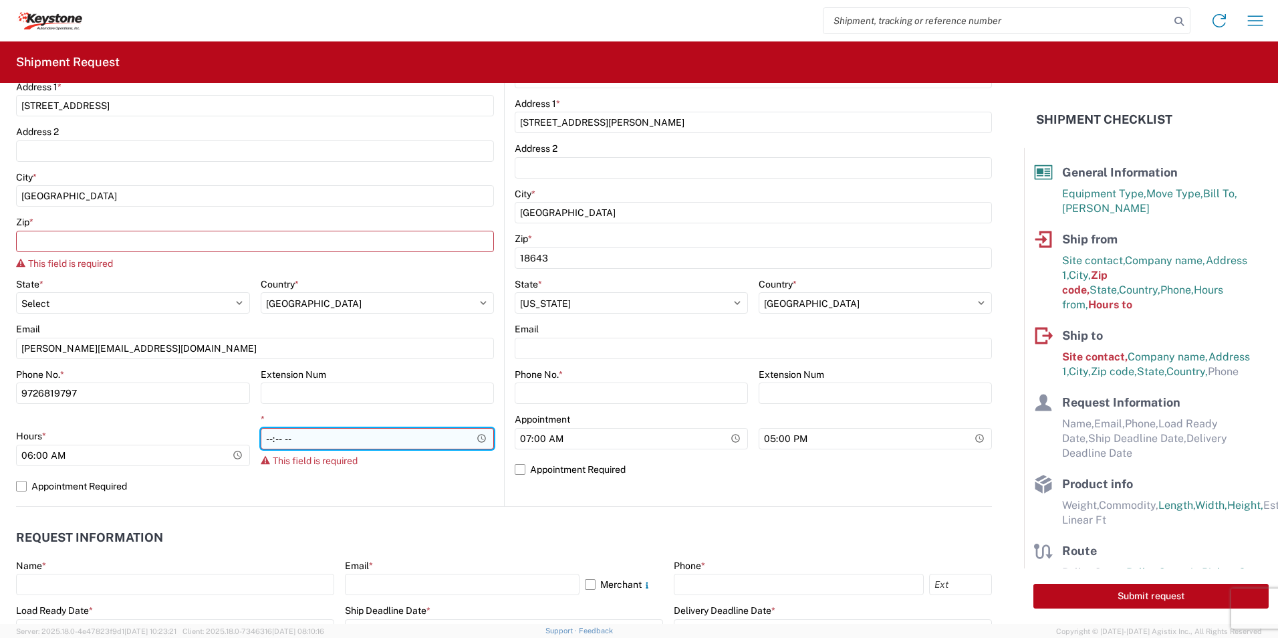
click at [383, 442] on input "*" at bounding box center [378, 438] width 234 height 21
type input "15:30"
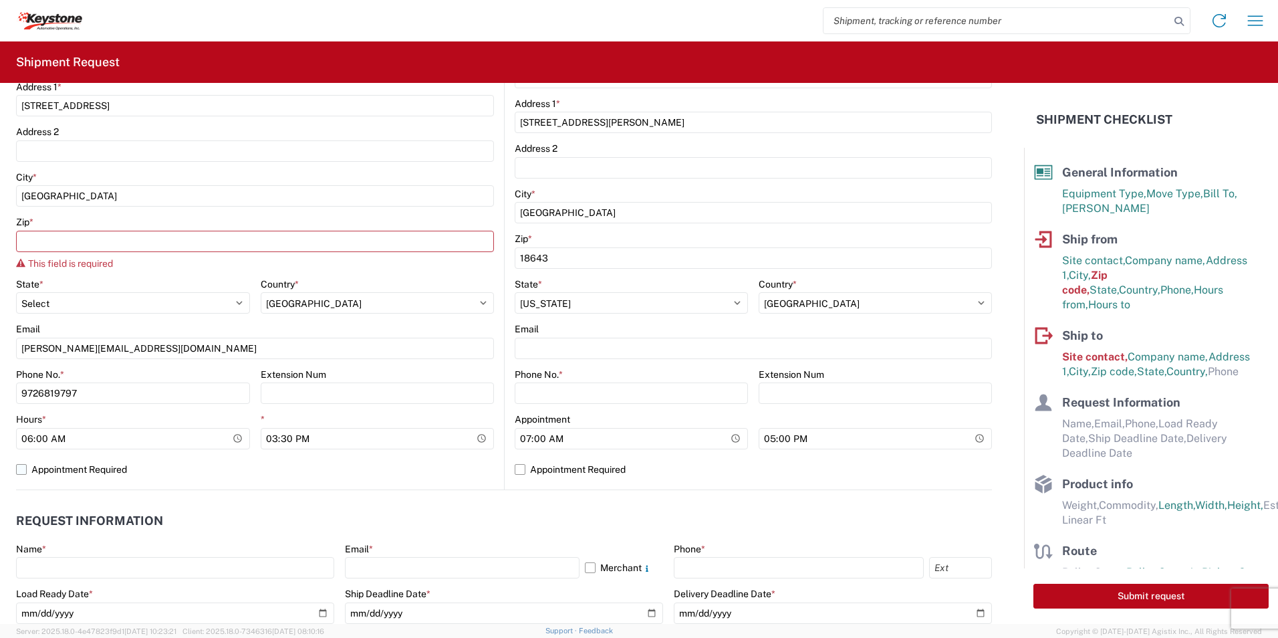
click at [258, 473] on label "Appointment Required" at bounding box center [255, 469] width 478 height 21
click at [0, 0] on input "Appointment Required" at bounding box center [0, 0] width 0 height 0
select select "US"
click at [23, 469] on label "Appointment Required" at bounding box center [255, 469] width 478 height 21
click at [0, 0] on input "Appointment Required" at bounding box center [0, 0] width 0 height 0
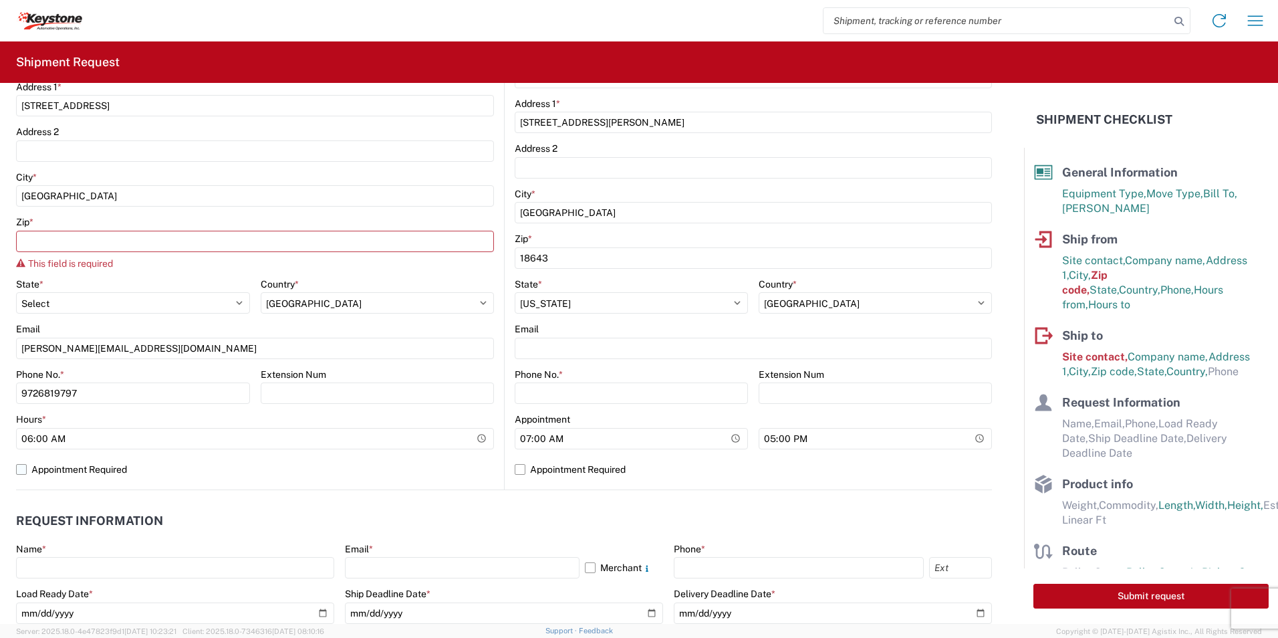
select select "[GEOGRAPHIC_DATA]"
select select "US"
click at [352, 465] on label "Appointment Required" at bounding box center [255, 469] width 478 height 21
click at [0, 0] on input "Appointment Required" at bounding box center [0, 0] width 0 height 0
select select "US"
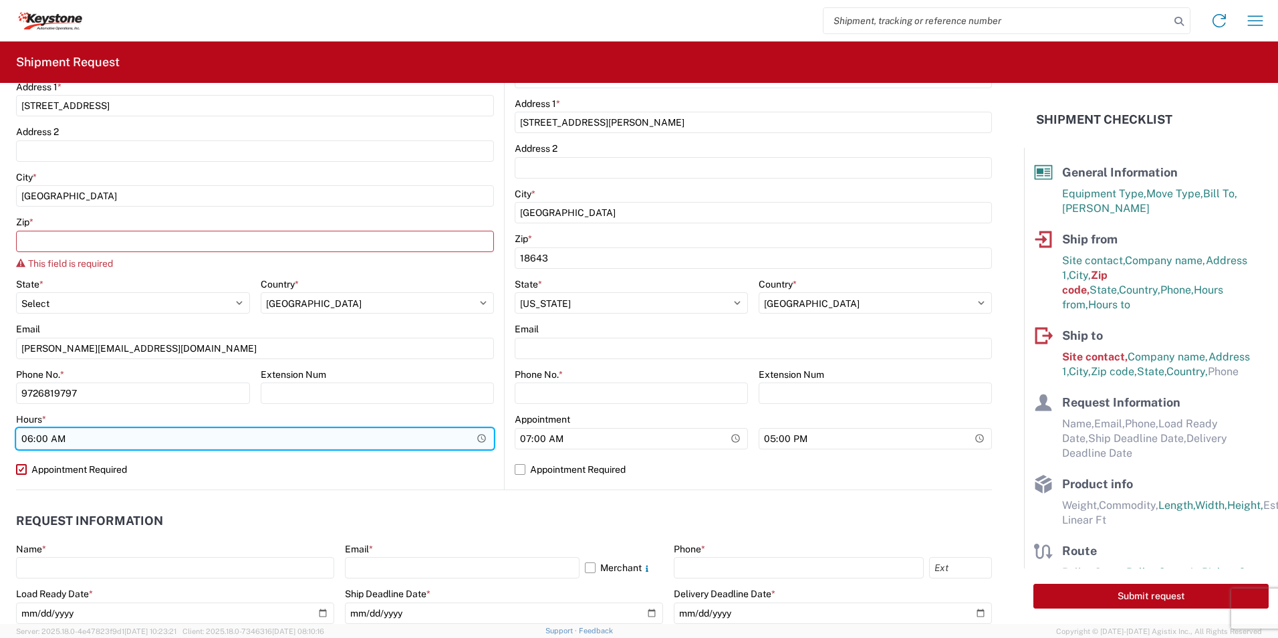
click at [383, 440] on input "06:00" at bounding box center [255, 438] width 478 height 21
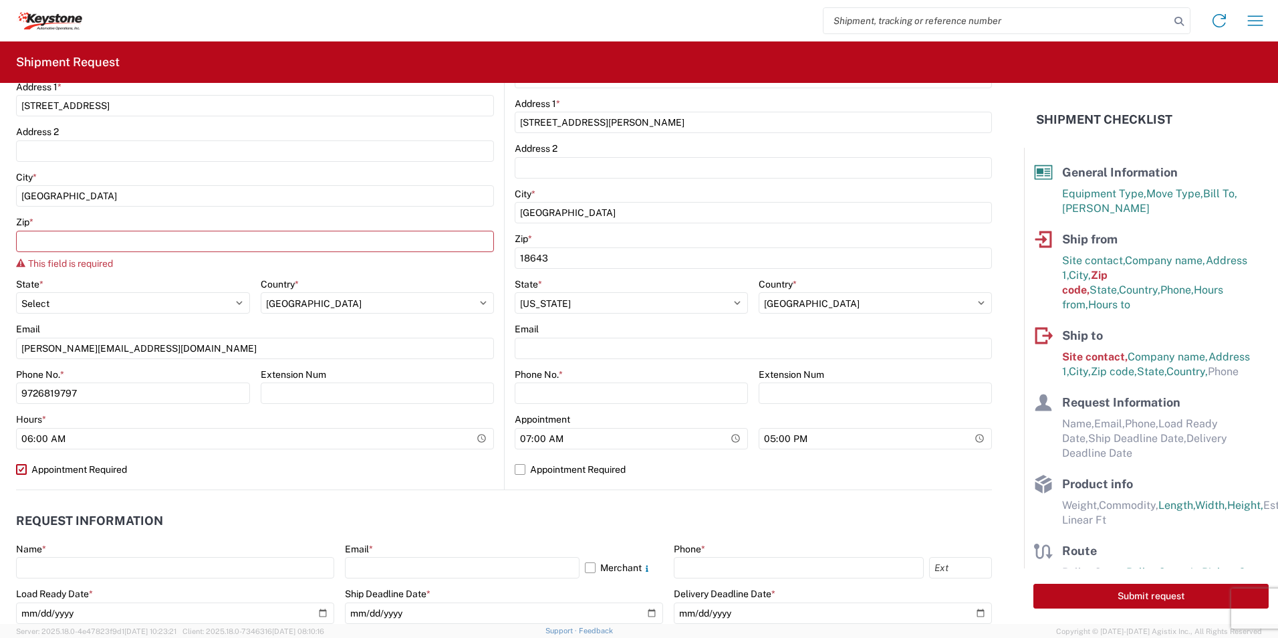
drag, startPoint x: 25, startPoint y: 470, endPoint x: 64, endPoint y: 471, distance: 39.5
click at [29, 470] on label "Appointment Required" at bounding box center [255, 469] width 478 height 21
click at [0, 0] on input "Appointment Required" at bounding box center [0, 0] width 0 height 0
select select "US"
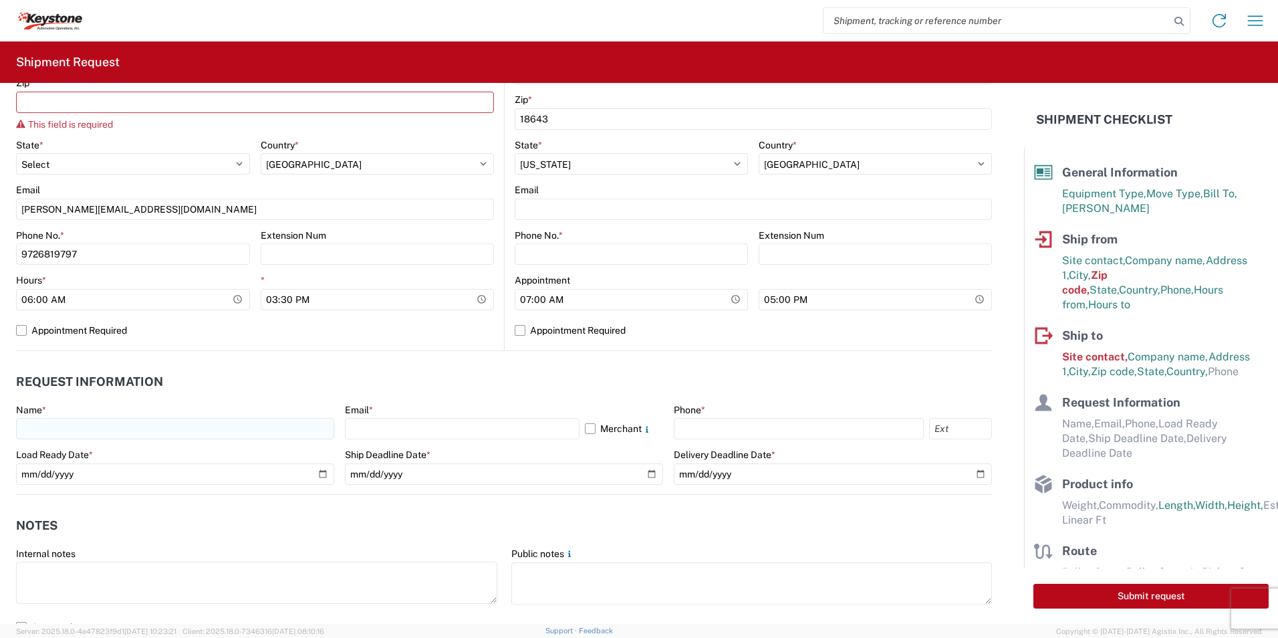
scroll to position [602, 0]
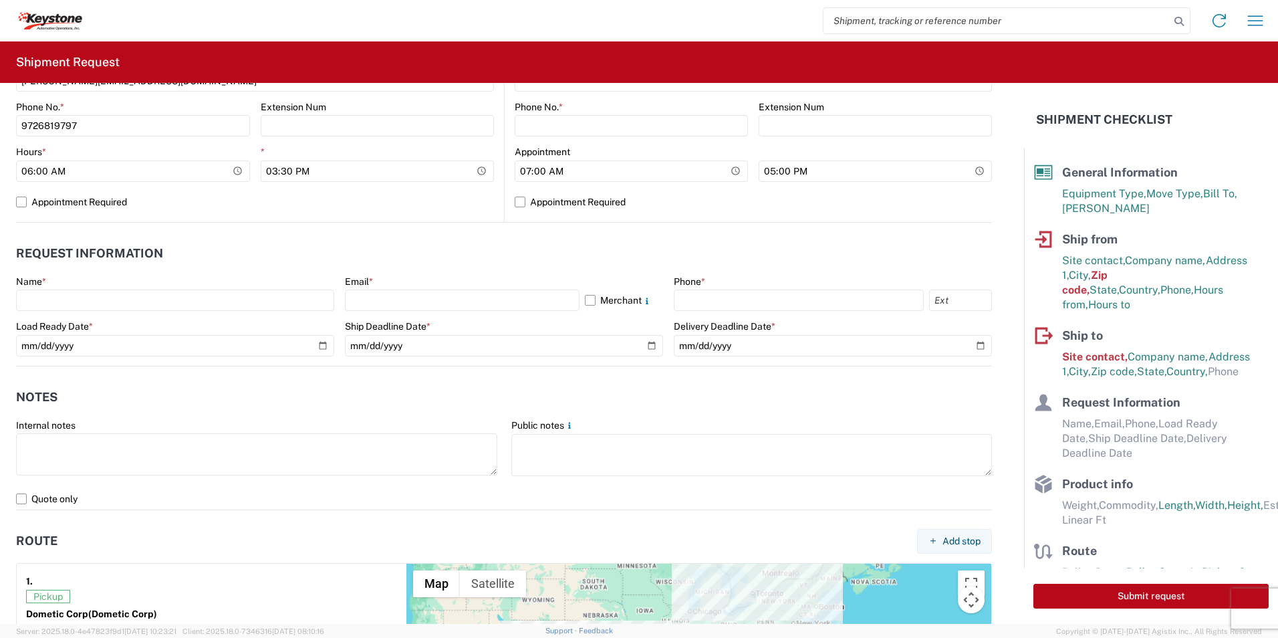
click at [126, 388] on header "Notes" at bounding box center [504, 397] width 976 height 30
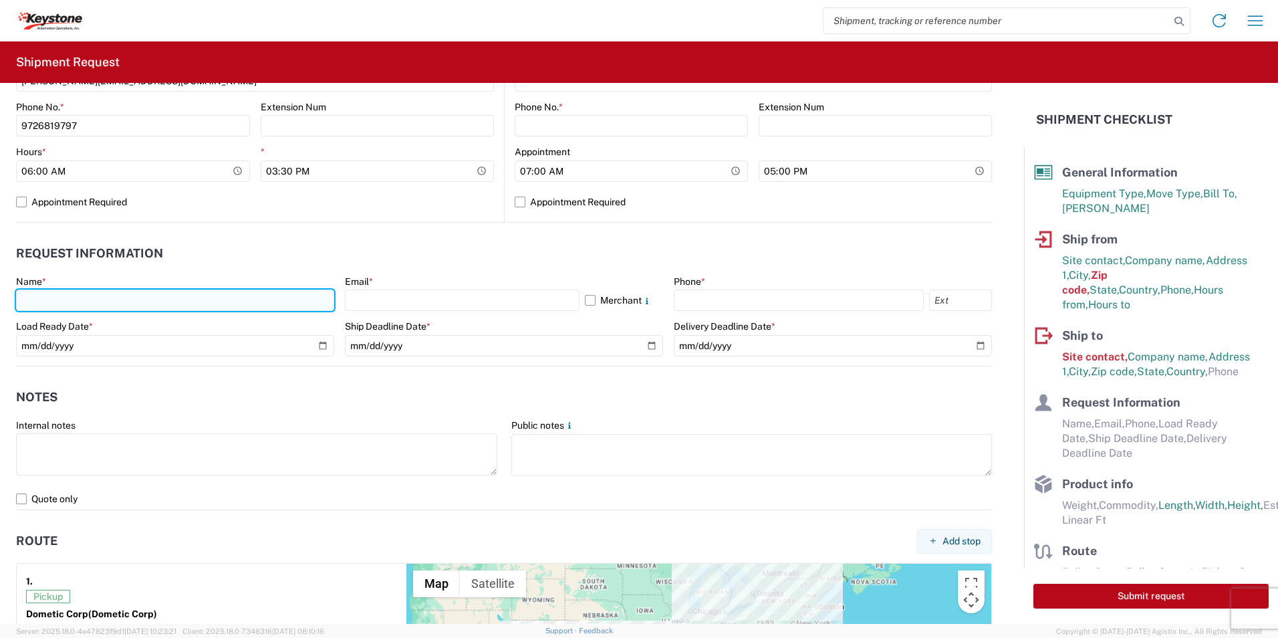
click at [60, 300] on input "text" at bounding box center [175, 299] width 318 height 21
type input "[PERSON_NAME]"
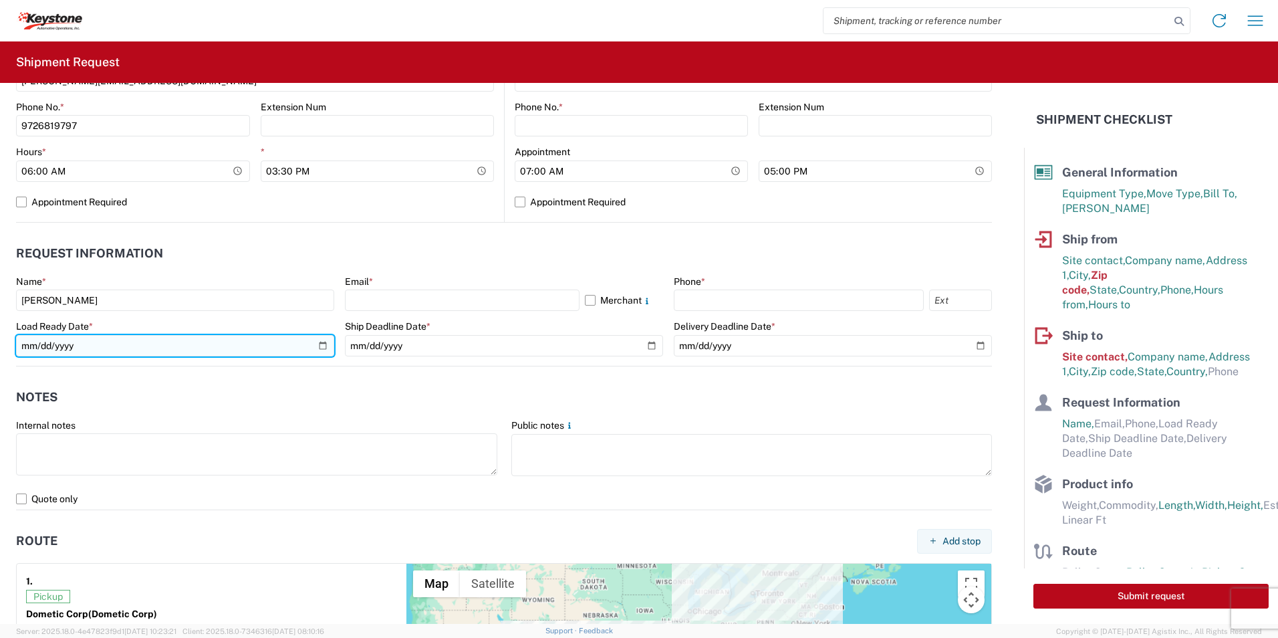
click at [75, 348] on input "date" at bounding box center [175, 345] width 318 height 21
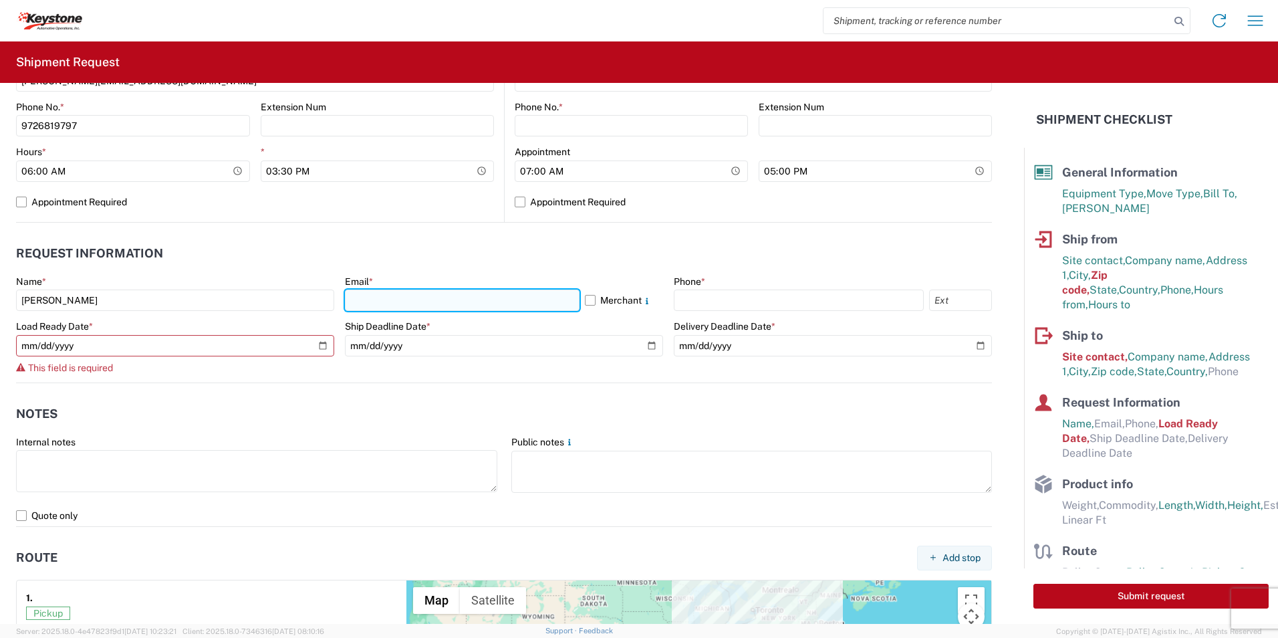
click at [382, 295] on input "text" at bounding box center [462, 299] width 235 height 21
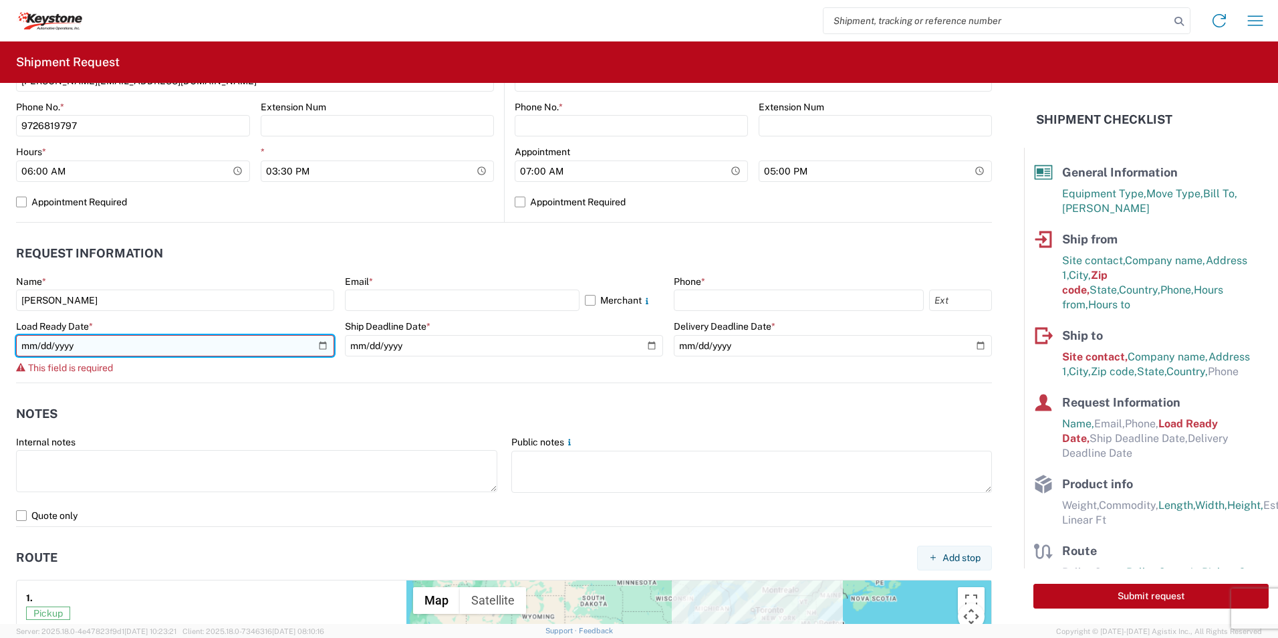
click at [323, 345] on div "Name * [PERSON_NAME] Email * Merchant Phone * Load Ready Date * This field is r…" at bounding box center [504, 328] width 976 height 107
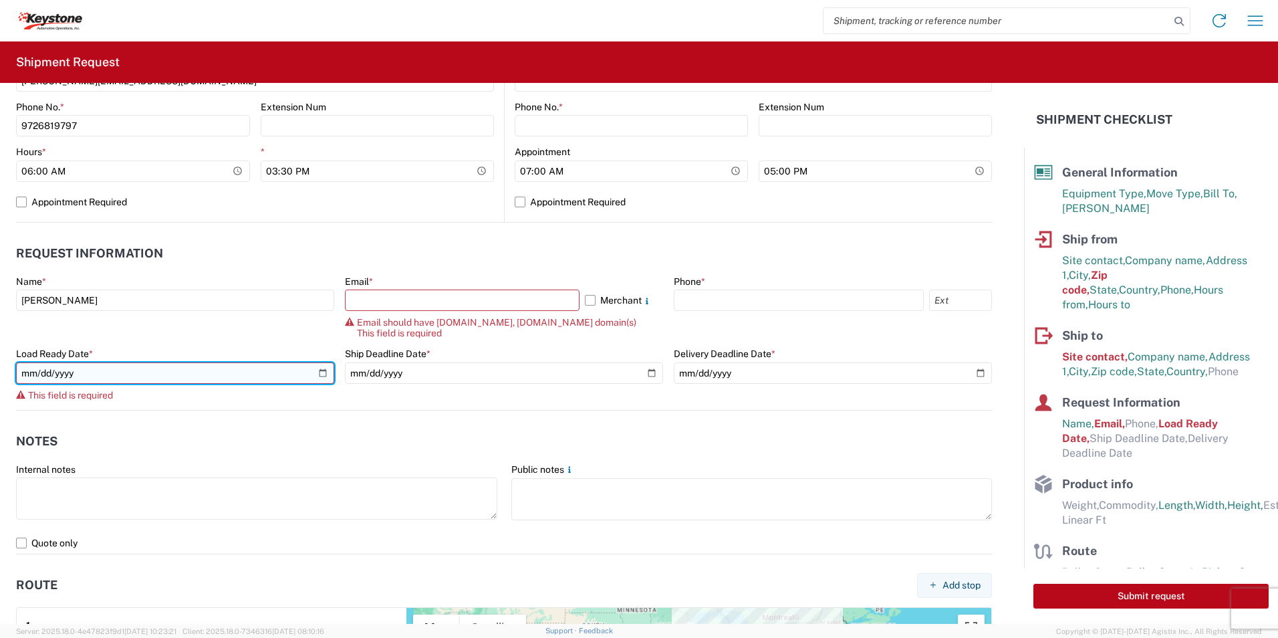
click at [322, 375] on input "date" at bounding box center [175, 372] width 318 height 21
type input "[DATE]"
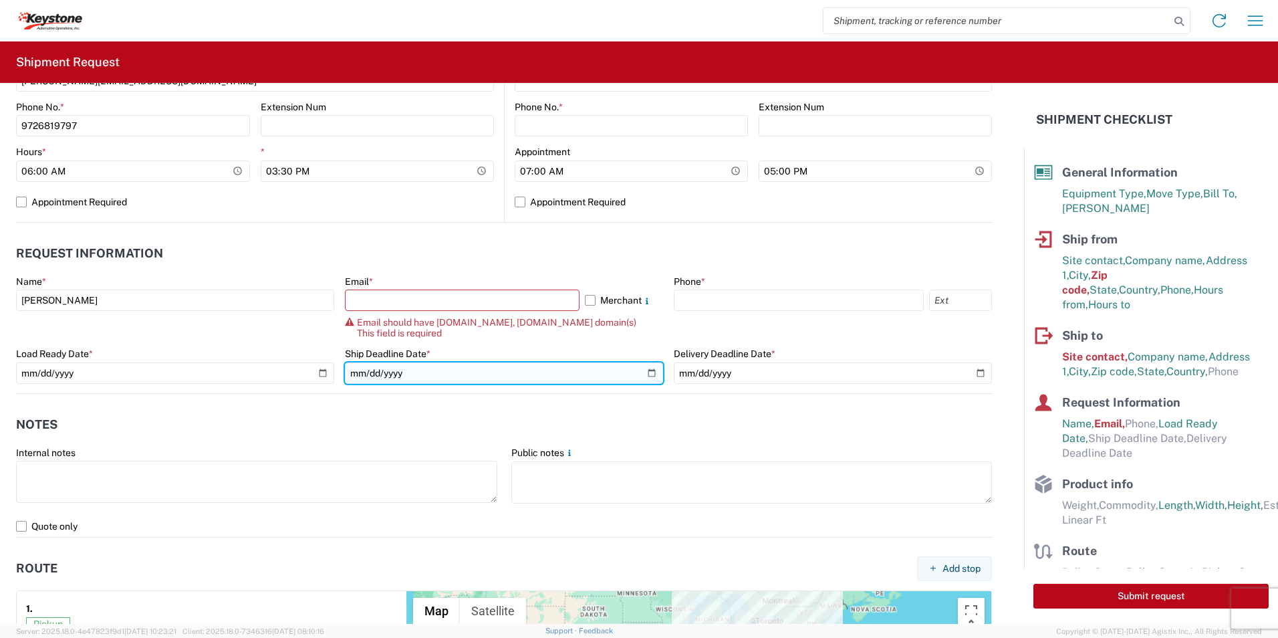
click at [449, 369] on input "date" at bounding box center [504, 372] width 318 height 21
click at [642, 370] on input "date" at bounding box center [504, 372] width 318 height 21
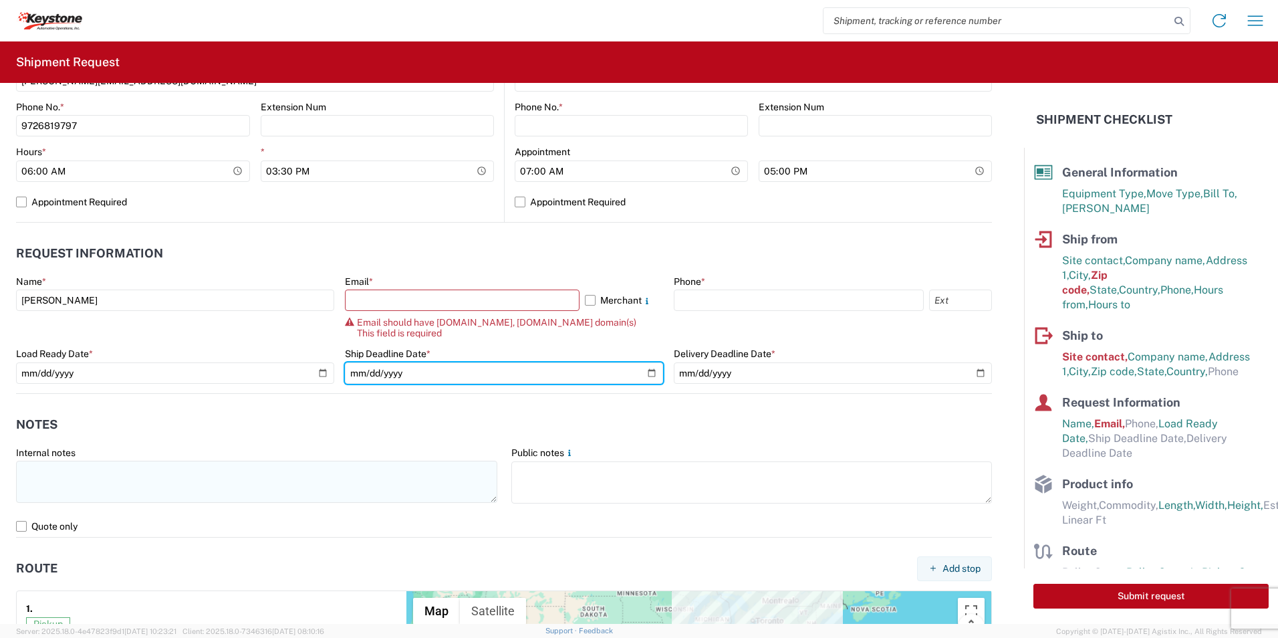
type input "[DATE]"
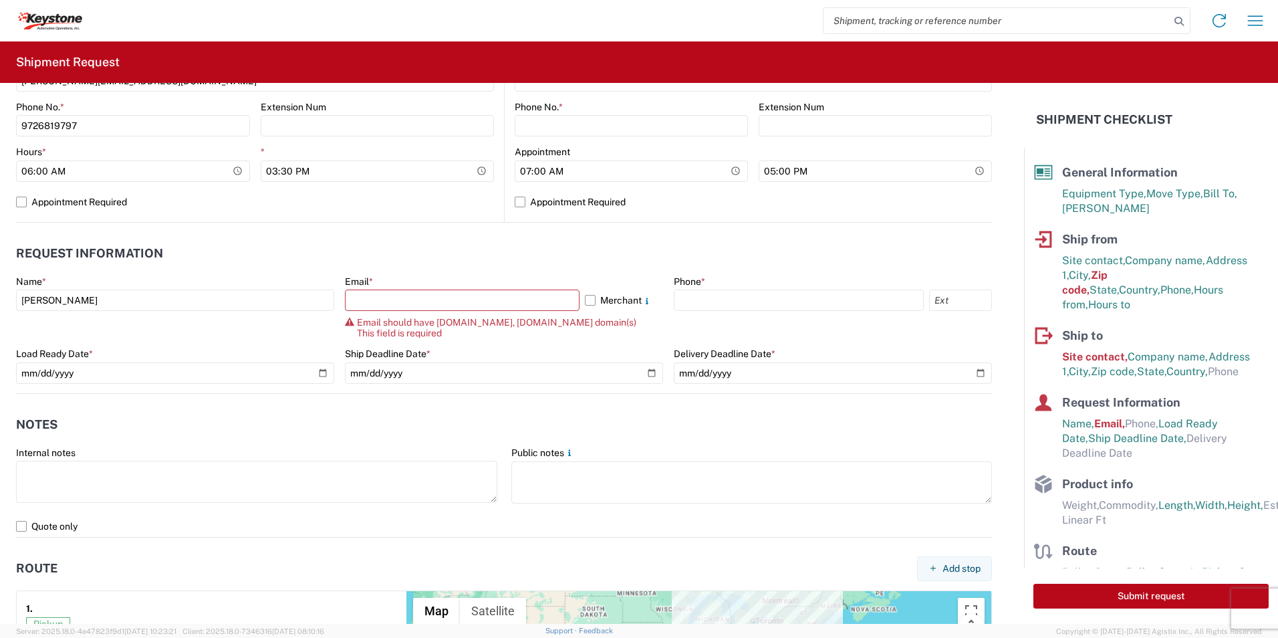
click at [812, 247] on header "Request Information" at bounding box center [504, 254] width 976 height 30
click at [968, 377] on input "date" at bounding box center [833, 372] width 318 height 21
type input "[DATE]"
click at [838, 247] on header "Request Information" at bounding box center [504, 254] width 976 height 30
click at [406, 309] on input "text" at bounding box center [462, 299] width 235 height 21
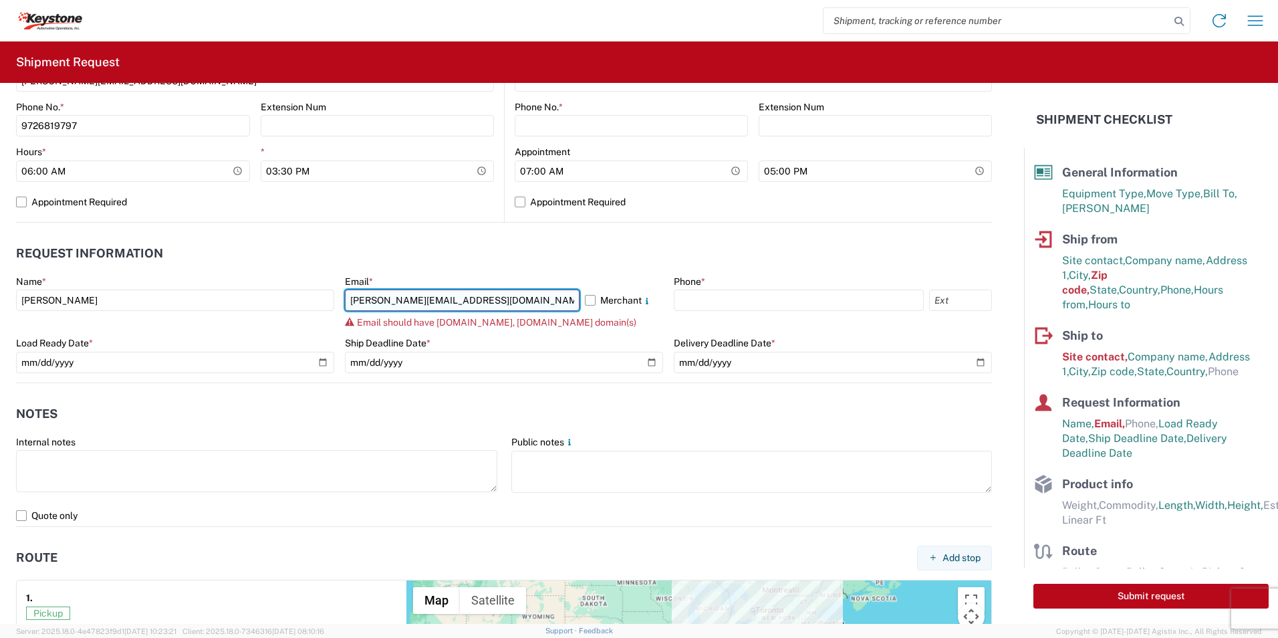
click at [498, 302] on input "[PERSON_NAME][EMAIL_ADDRESS][DOMAIN_NAME]" at bounding box center [462, 299] width 235 height 21
type input "[PERSON_NAME][EMAIL_ADDRESS][DOMAIN_NAME]"
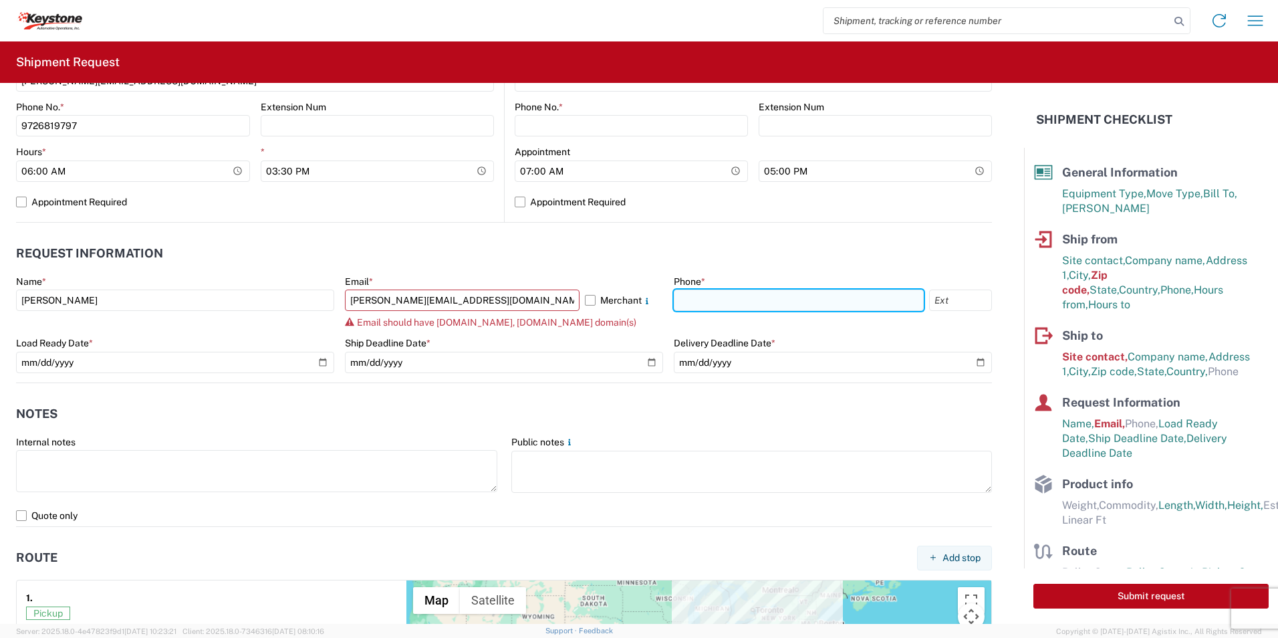
click at [805, 306] on input "text" at bounding box center [799, 299] width 250 height 21
type input "9726819797"
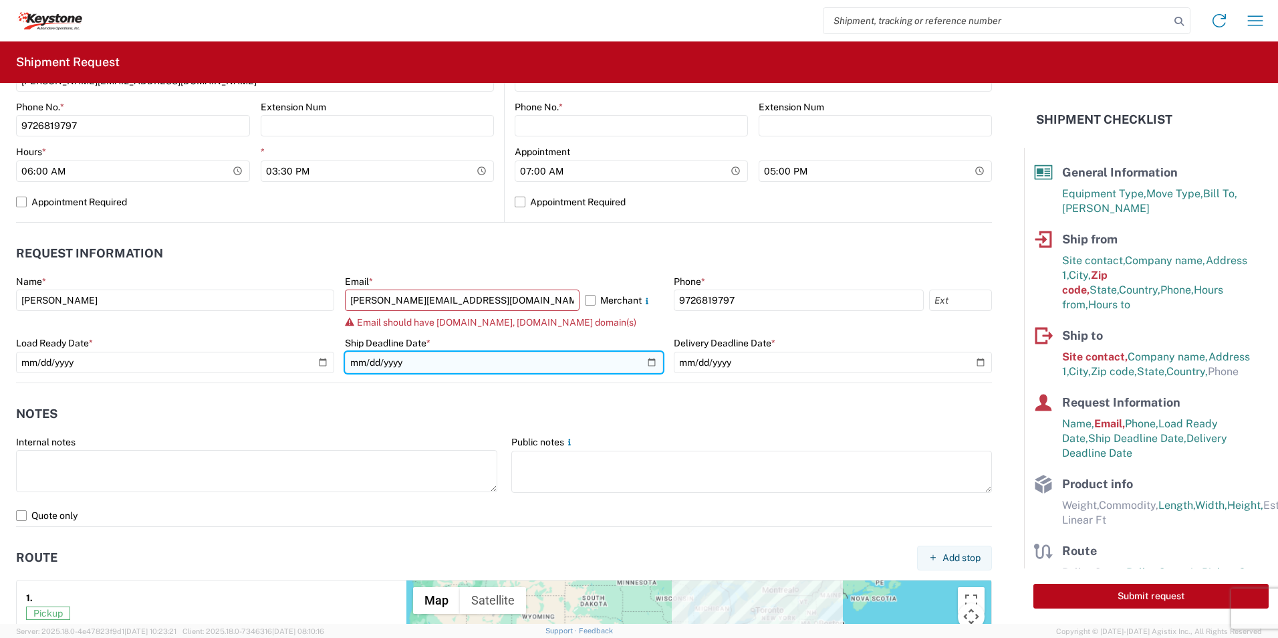
click at [461, 364] on input "[DATE]" at bounding box center [504, 362] width 318 height 21
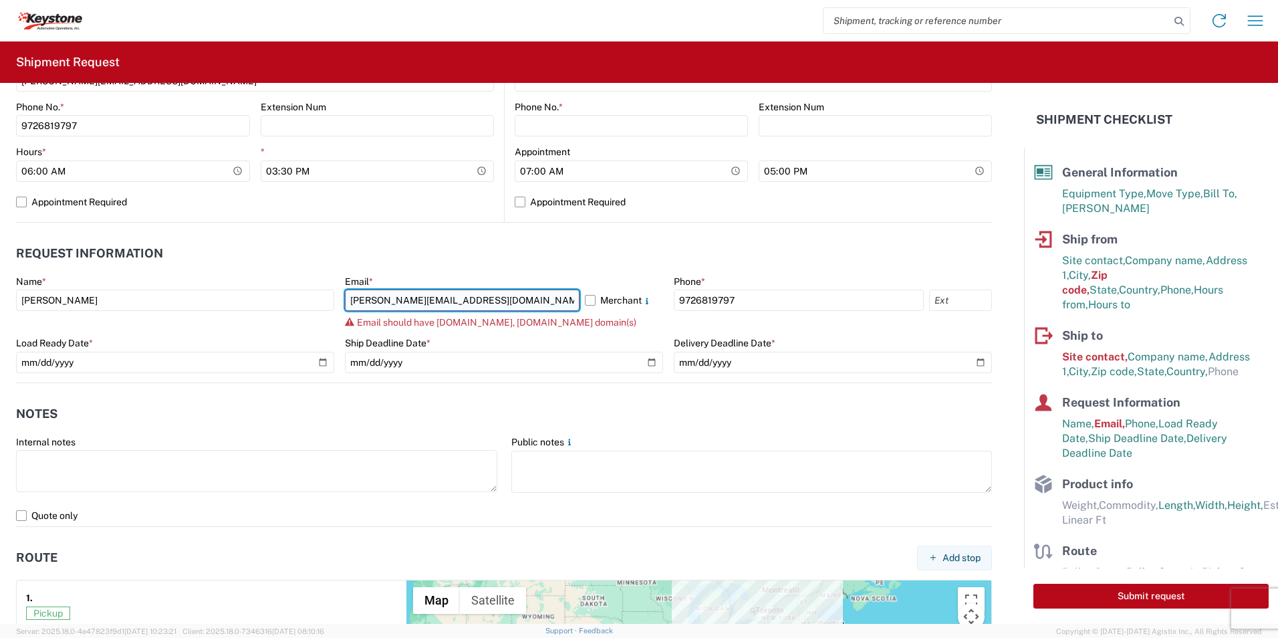
click at [492, 303] on input "[PERSON_NAME][EMAIL_ADDRESS][DOMAIN_NAME]" at bounding box center [462, 299] width 235 height 21
click at [548, 251] on header "Request Information" at bounding box center [504, 254] width 976 height 30
drag, startPoint x: 515, startPoint y: 305, endPoint x: -231, endPoint y: 263, distance: 747.2
click at [0, 263] on html "Home Shipment request Shipment tracking Shipment Request General Information Te…" at bounding box center [639, 319] width 1278 height 638
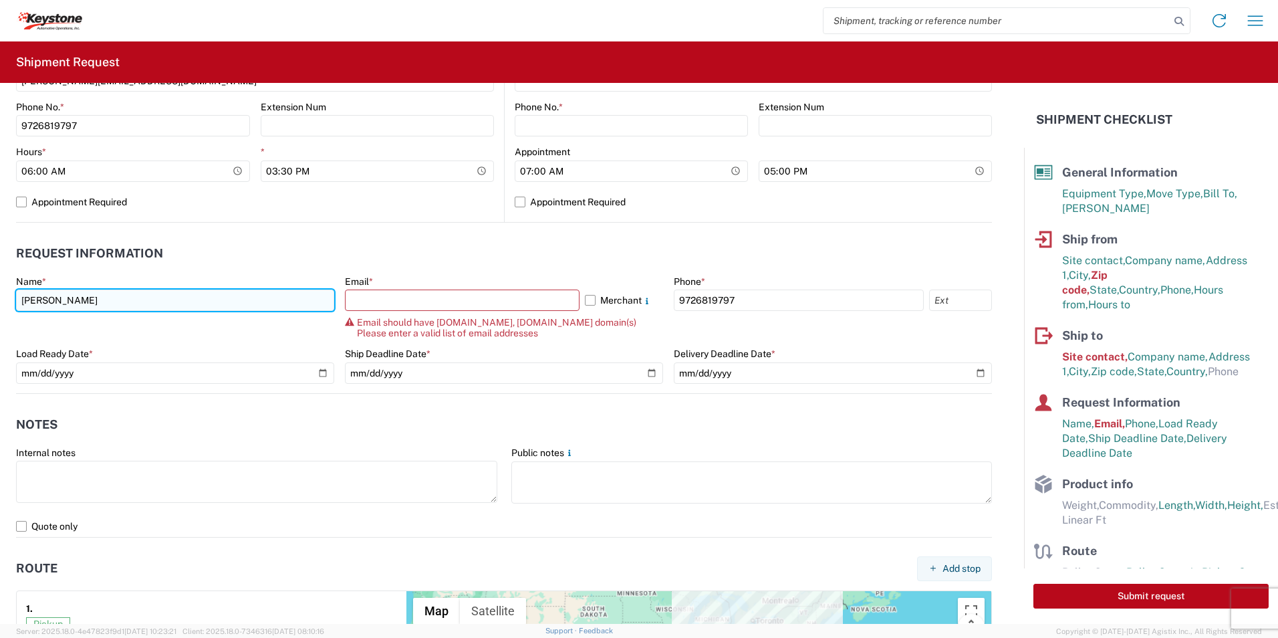
click at [144, 296] on input "[PERSON_NAME]" at bounding box center [175, 299] width 318 height 21
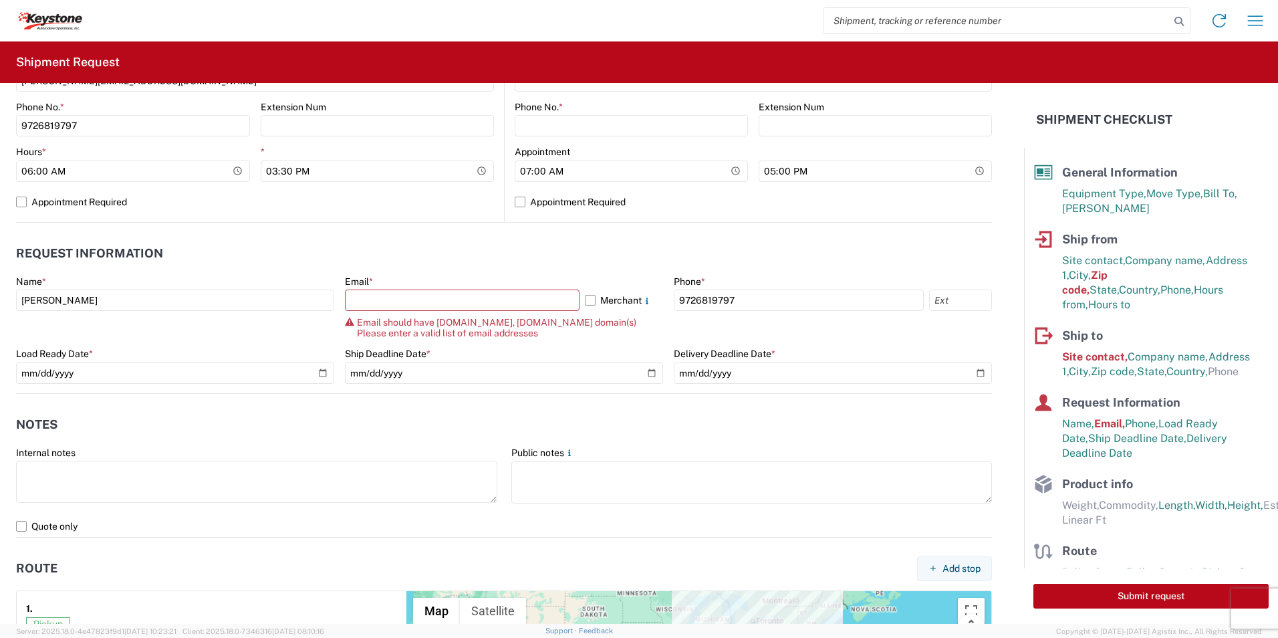
click at [289, 257] on header "Request Information" at bounding box center [504, 254] width 976 height 30
click at [437, 306] on input "text" at bounding box center [462, 299] width 235 height 21
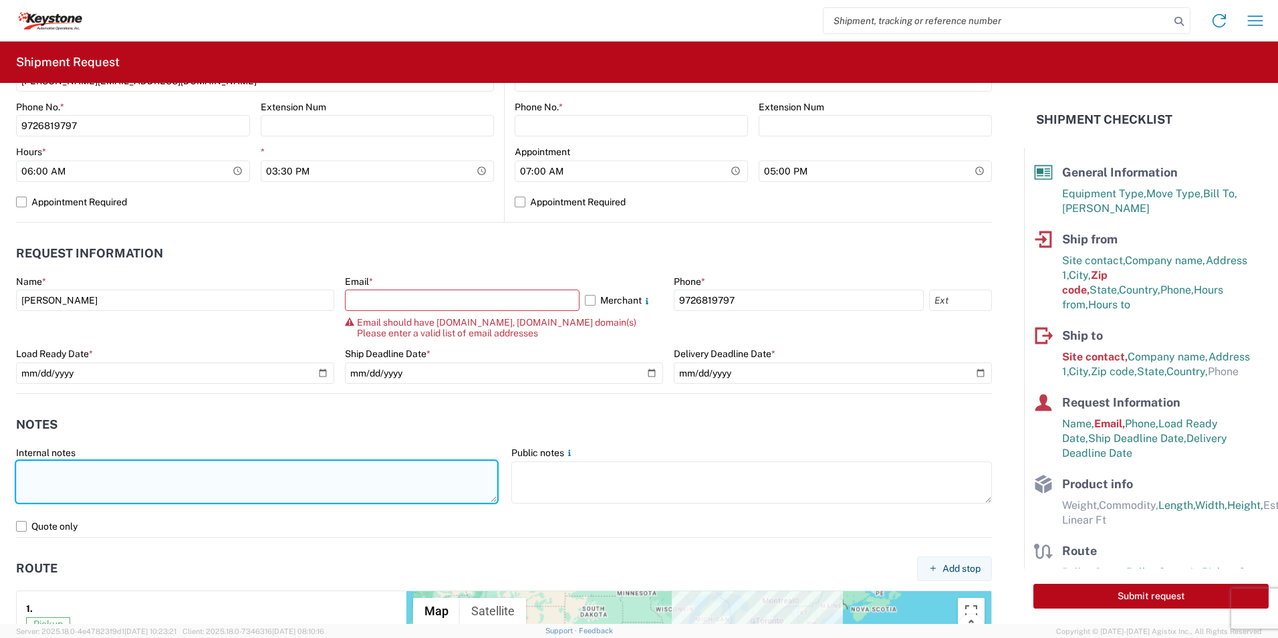
click at [154, 469] on textarea at bounding box center [256, 482] width 481 height 42
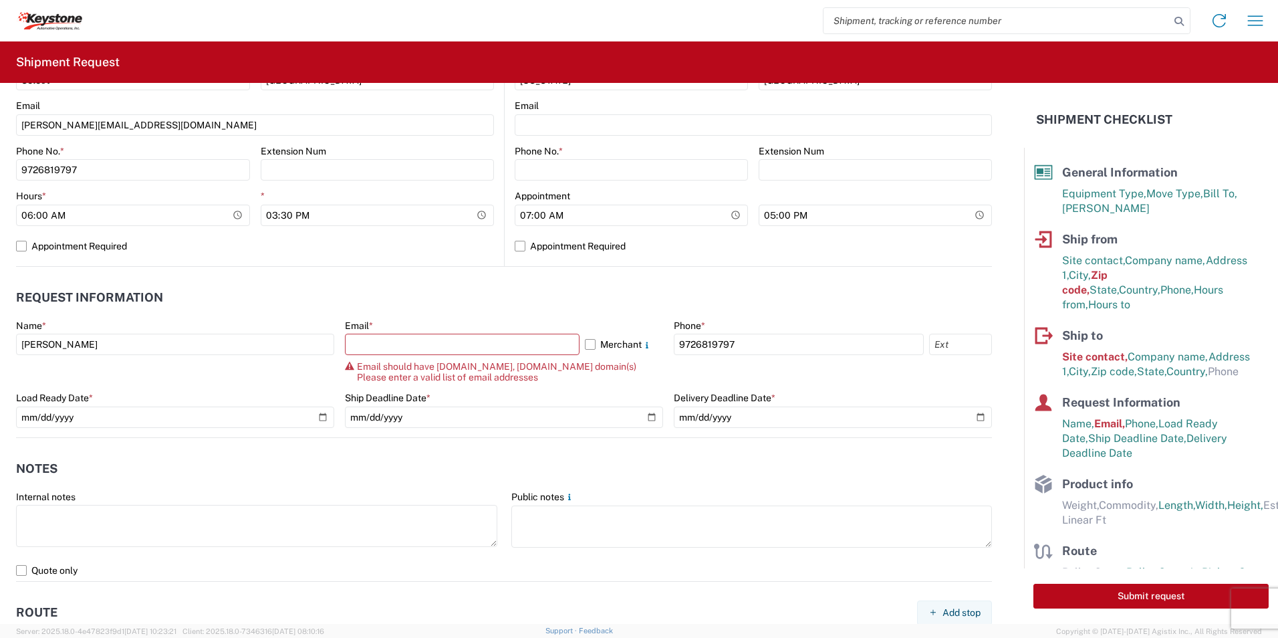
scroll to position [439, 0]
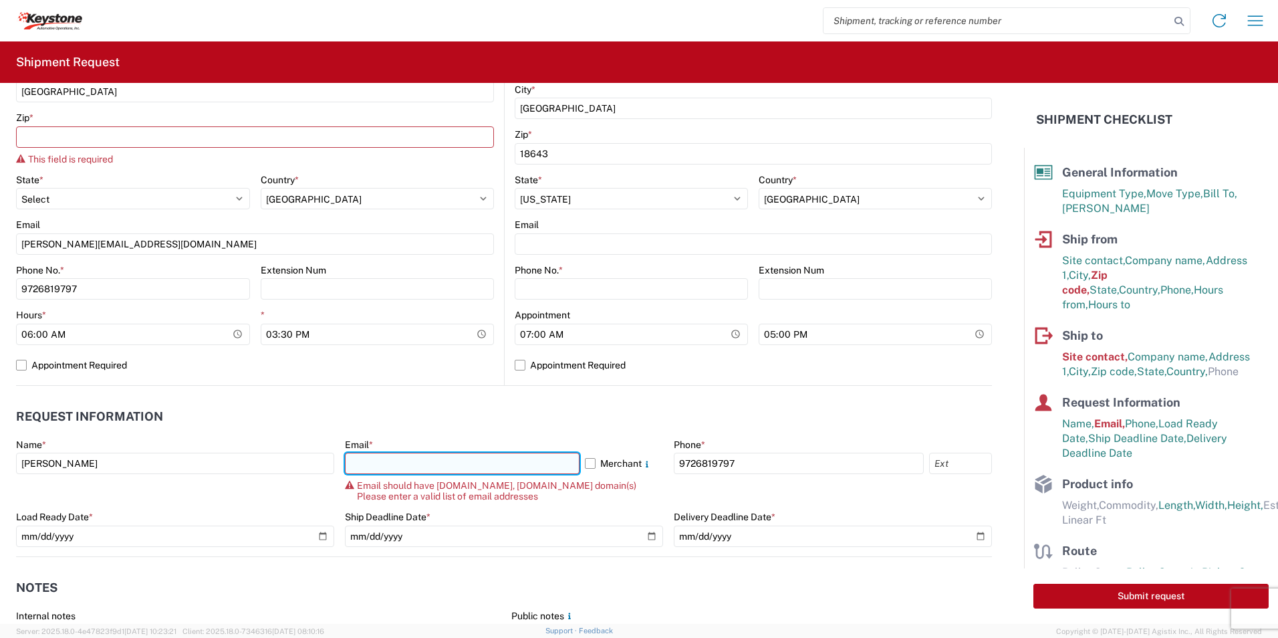
click at [398, 471] on input "text" at bounding box center [462, 463] width 235 height 21
paste input "KEYSTONEAPINVOICES@LKQCO"
click at [620, 422] on header "Request Information" at bounding box center [504, 417] width 976 height 30
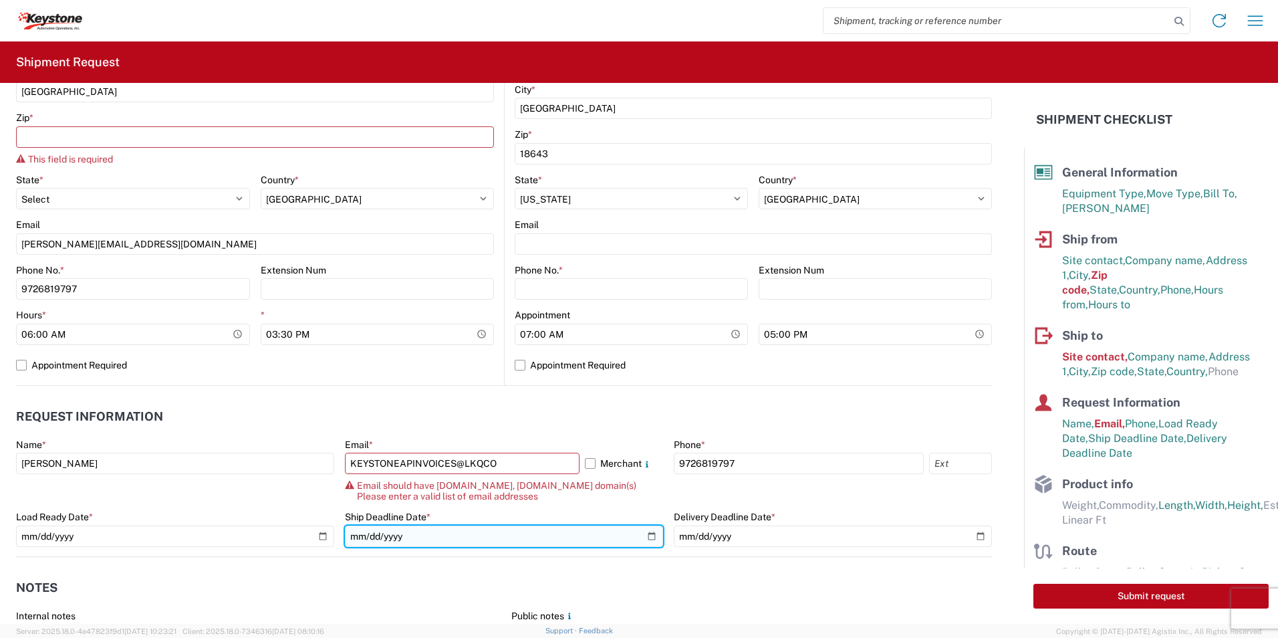
click at [531, 544] on input "[DATE]" at bounding box center [504, 535] width 318 height 21
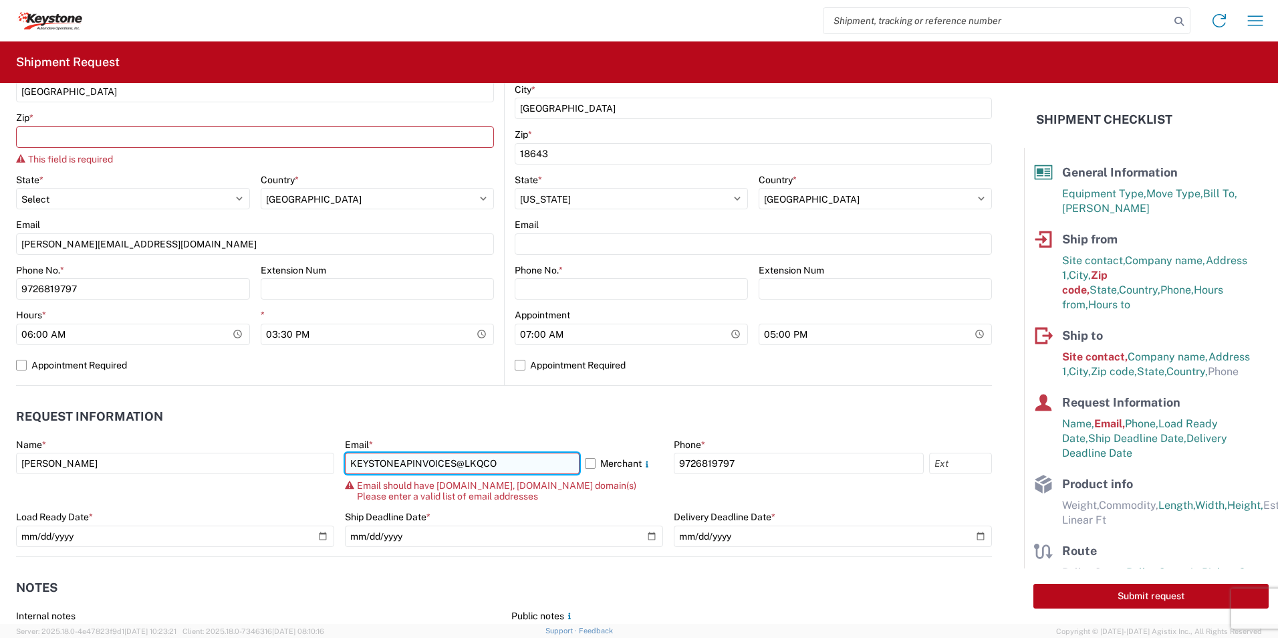
click at [416, 473] on input "KEYSTONEAPINVOICES@LKQCO" at bounding box center [462, 463] width 235 height 21
click at [519, 457] on input "KEYSTONEAPINVOICES@LKQCO" at bounding box center [462, 463] width 235 height 21
click at [771, 410] on header "Request Information" at bounding box center [504, 417] width 976 height 30
click at [501, 467] on input "KEYSTONEAPINVOICES@LKQCO" at bounding box center [462, 463] width 235 height 21
click at [494, 459] on input "KEYSTONEAPINVOICES@LKQCO" at bounding box center [462, 463] width 235 height 21
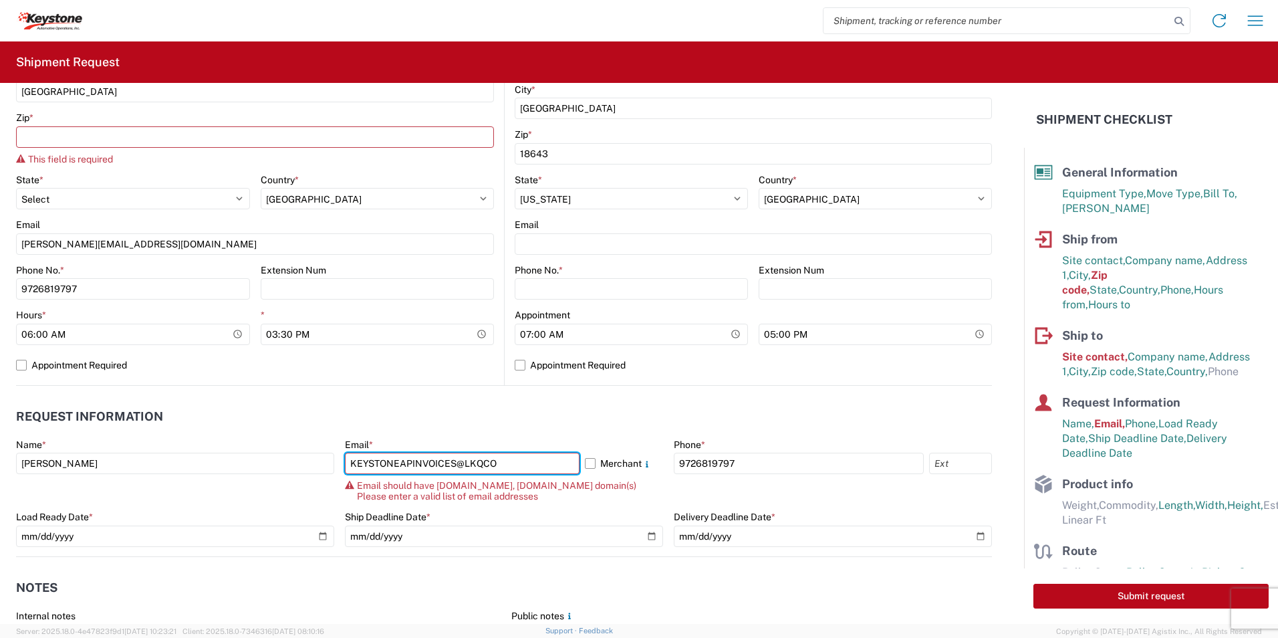
drag, startPoint x: 499, startPoint y: 461, endPoint x: 45, endPoint y: 432, distance: 454.8
click at [47, 432] on agx-form-section "Request Information Name * [PERSON_NAME] Email * KEYSTONEAPINVOICES@LKQCO Merch…" at bounding box center [504, 479] width 976 height 154
paste input "[EMAIL_ADDRESS][DOMAIN_NAME]"
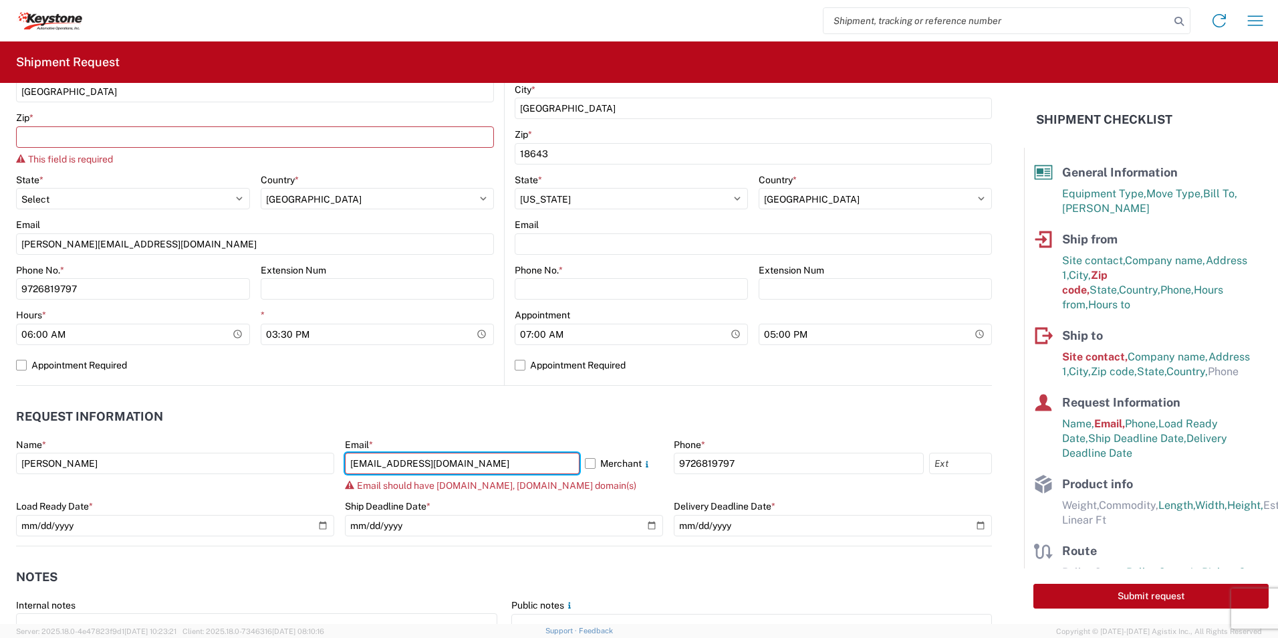
type input "[EMAIL_ADDRESS][DOMAIN_NAME]"
click at [608, 405] on header "Request Information" at bounding box center [504, 417] width 976 height 30
click at [529, 579] on header "Notes" at bounding box center [504, 577] width 976 height 30
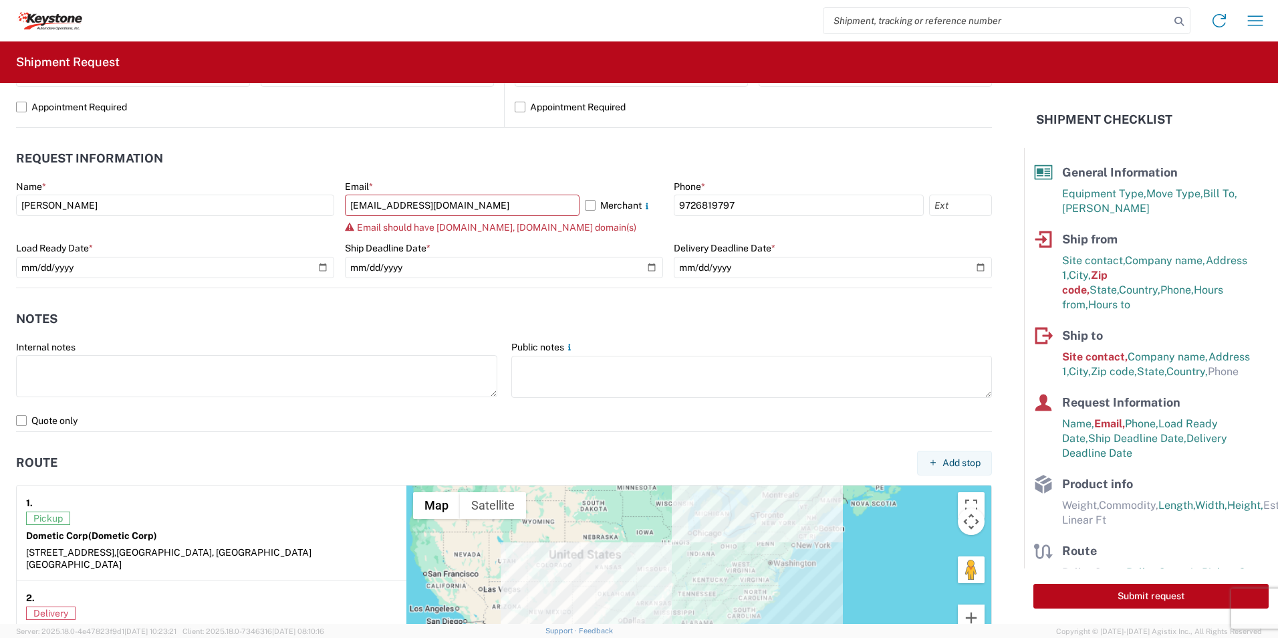
scroll to position [706, 0]
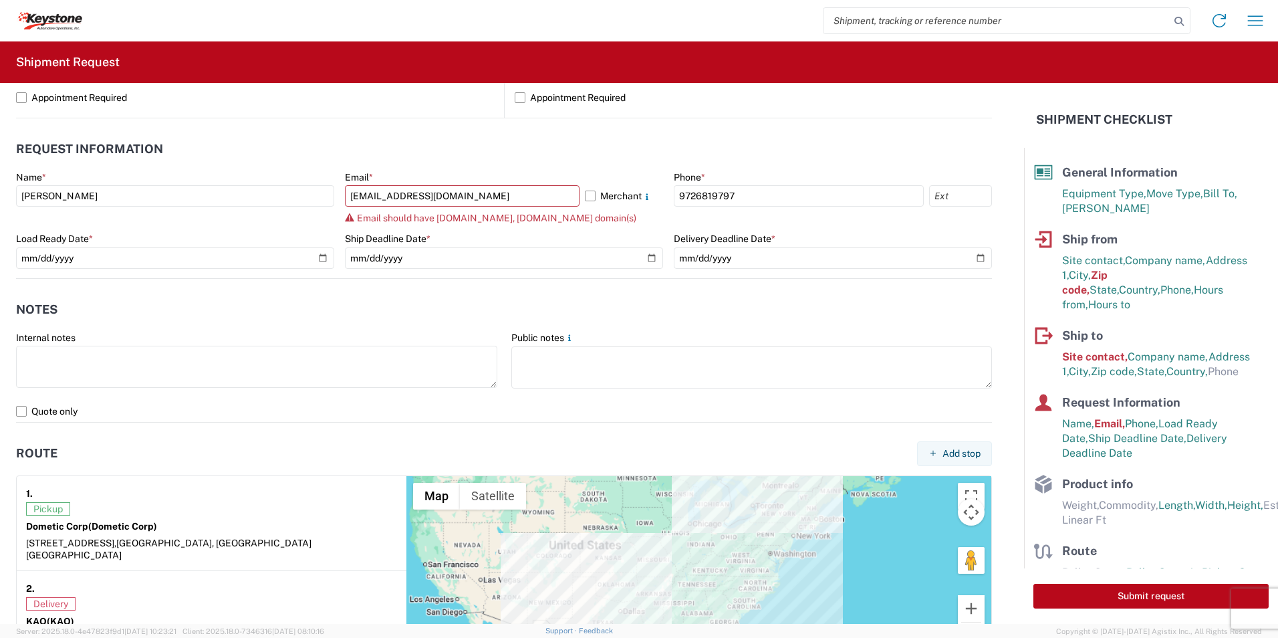
click at [538, 218] on span "Email should have [DOMAIN_NAME], [DOMAIN_NAME] domain(s)" at bounding box center [496, 218] width 279 height 11
click at [585, 198] on label "Merchant" at bounding box center [624, 195] width 78 height 21
click at [0, 0] on input "Merchant" at bounding box center [0, 0] width 0 height 0
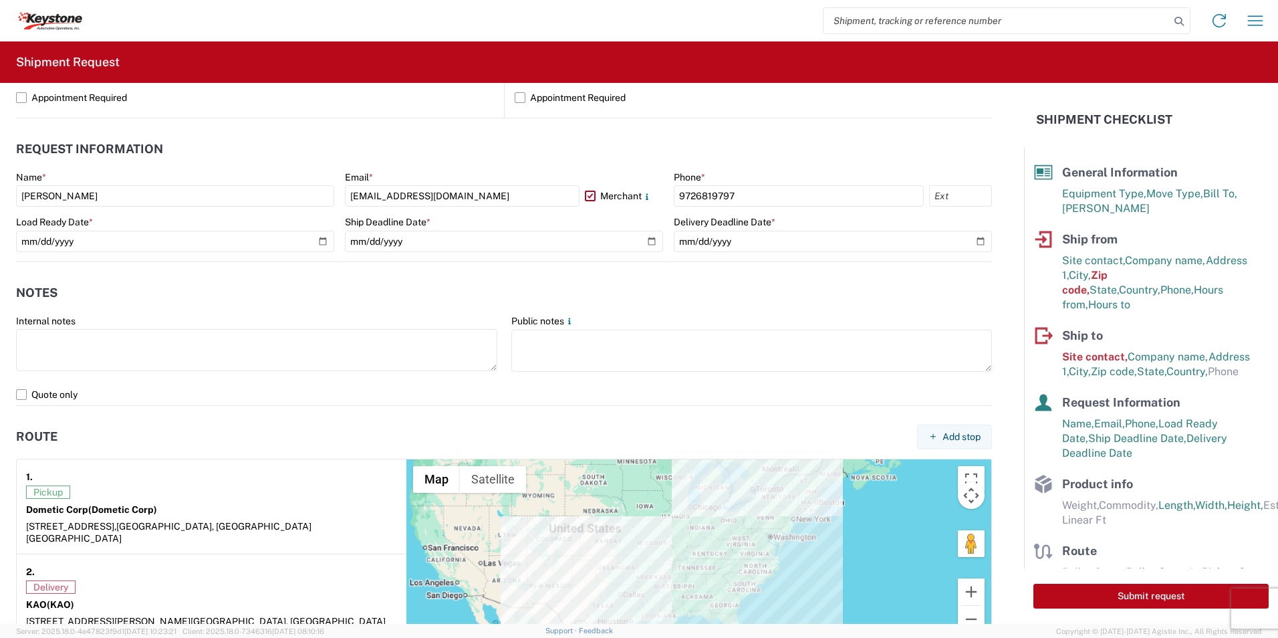
click at [589, 199] on label "Merchant" at bounding box center [624, 195] width 78 height 21
click at [0, 0] on input "Merchant" at bounding box center [0, 0] width 0 height 0
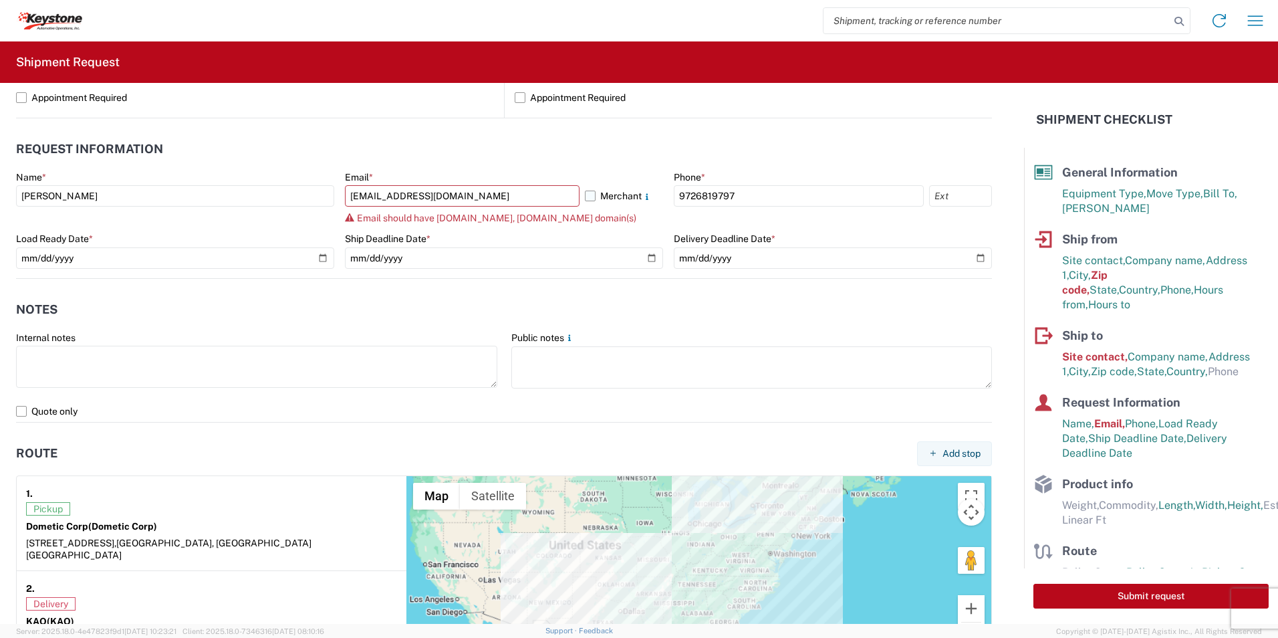
click at [589, 195] on label "Merchant" at bounding box center [624, 195] width 78 height 21
click at [0, 0] on input "Merchant" at bounding box center [0, 0] width 0 height 0
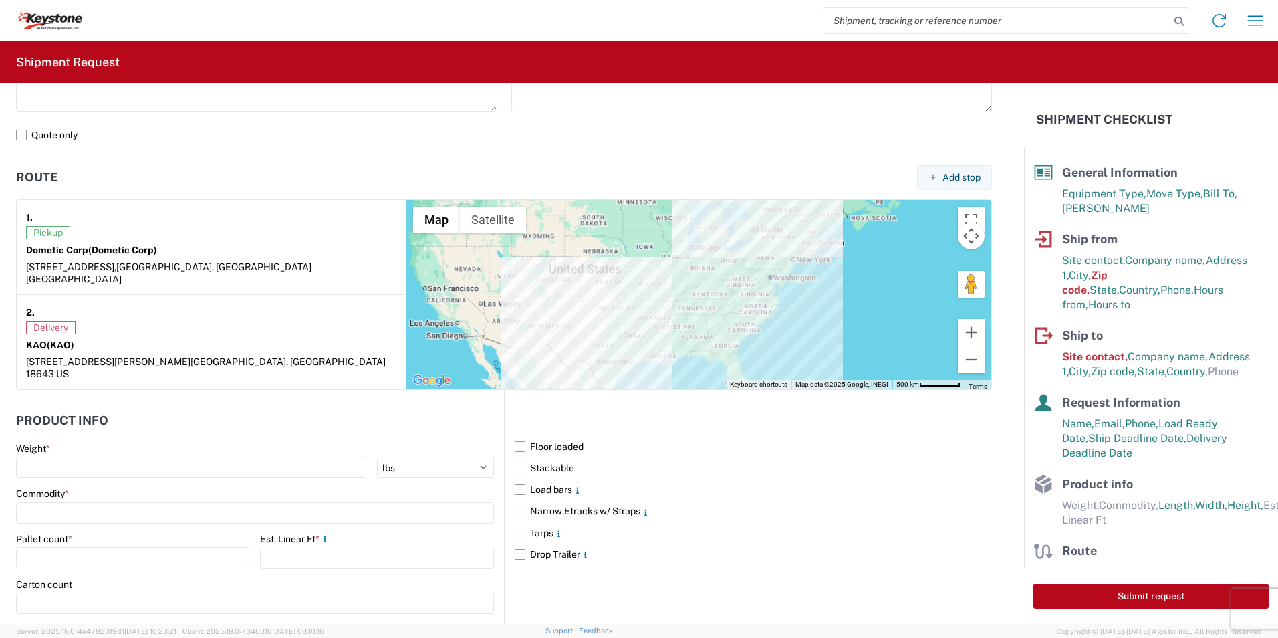
scroll to position [973, 0]
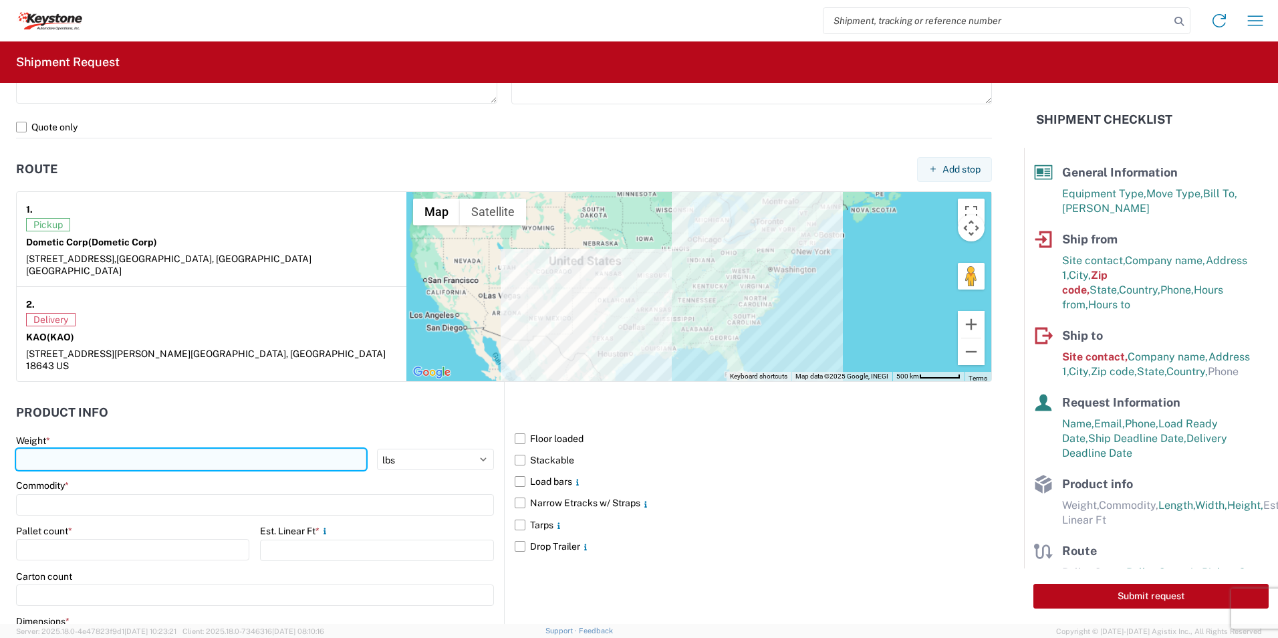
click at [94, 449] on input "number" at bounding box center [191, 459] width 350 height 21
type input "15000"
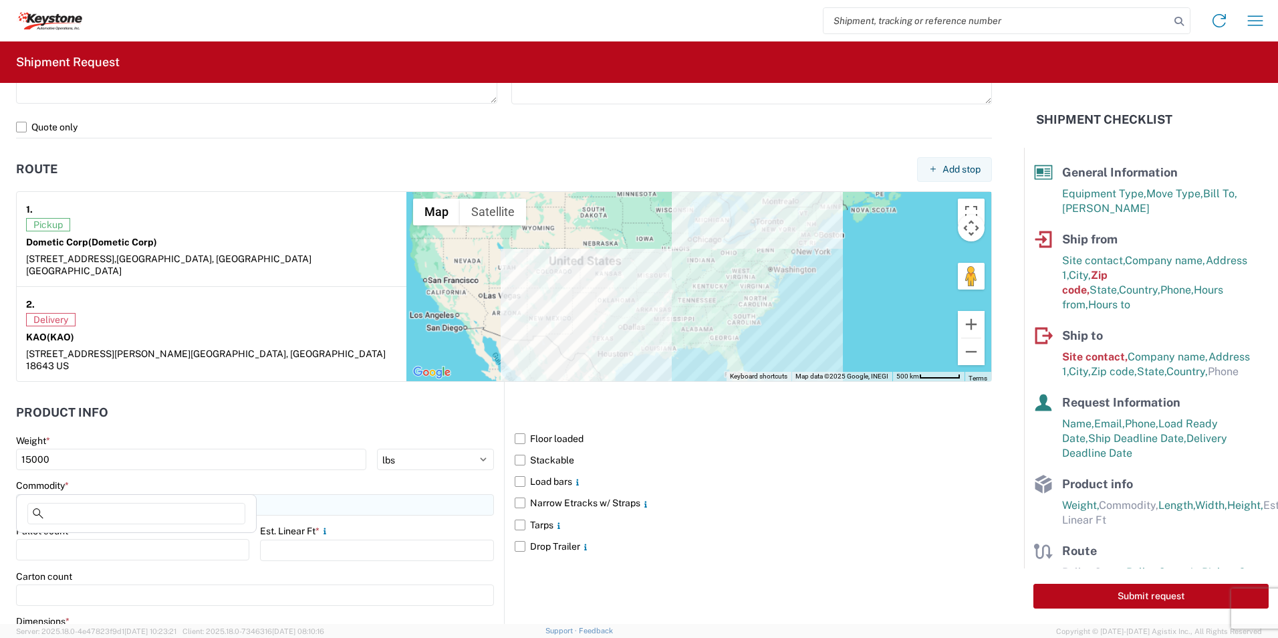
click at [142, 494] on input at bounding box center [255, 504] width 478 height 21
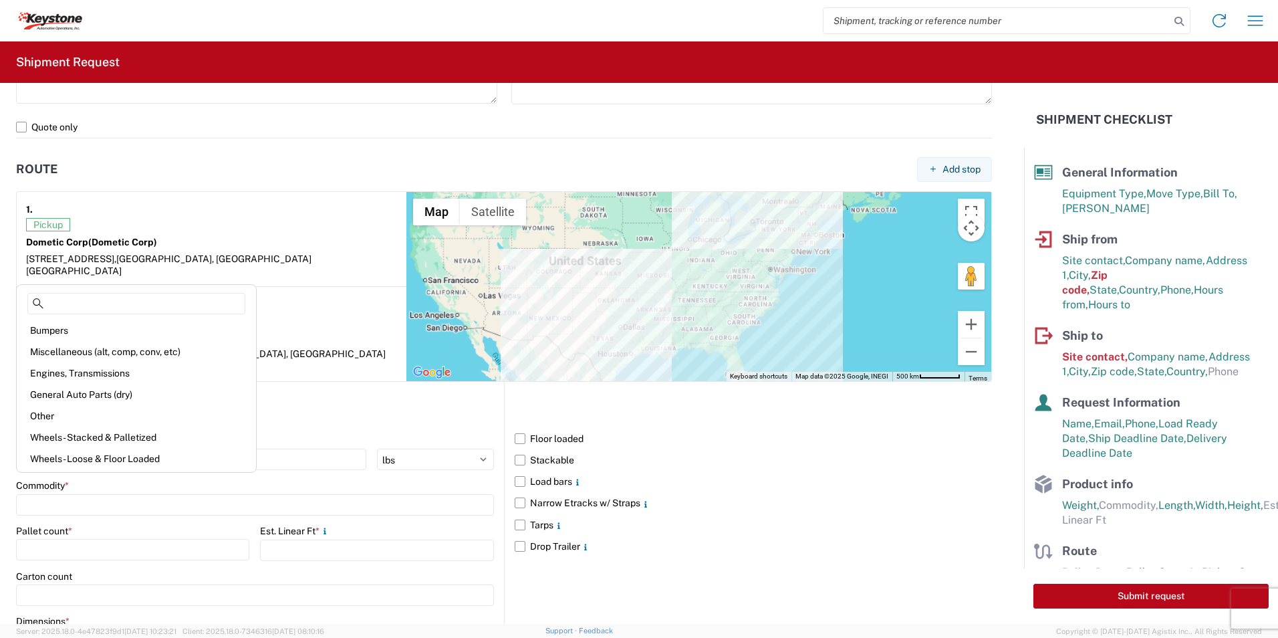
click at [372, 398] on header "Product Info" at bounding box center [260, 413] width 488 height 30
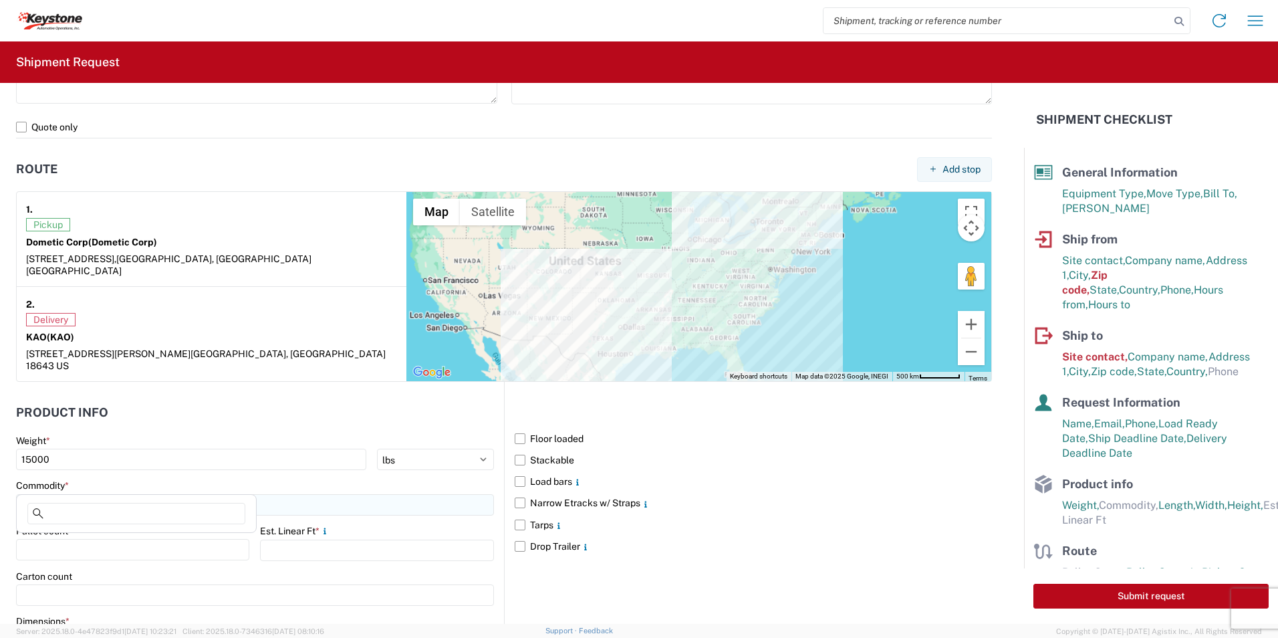
click at [64, 494] on input at bounding box center [255, 504] width 478 height 21
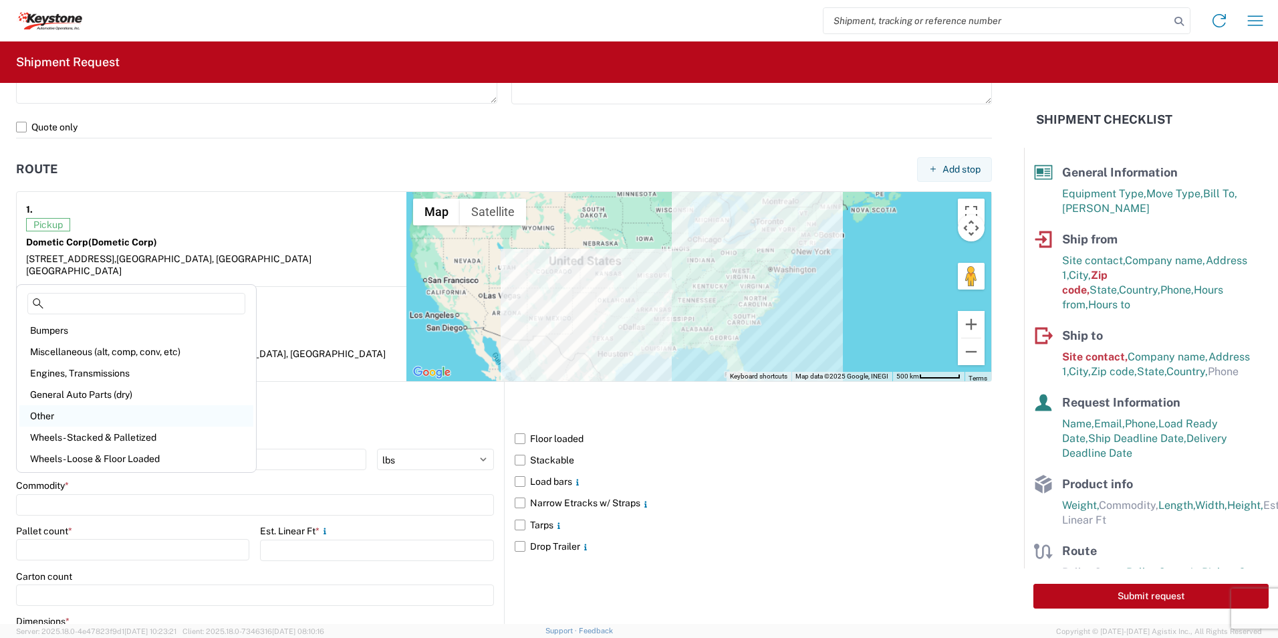
click at [61, 415] on div "Other" at bounding box center [136, 415] width 234 height 21
type input "Other"
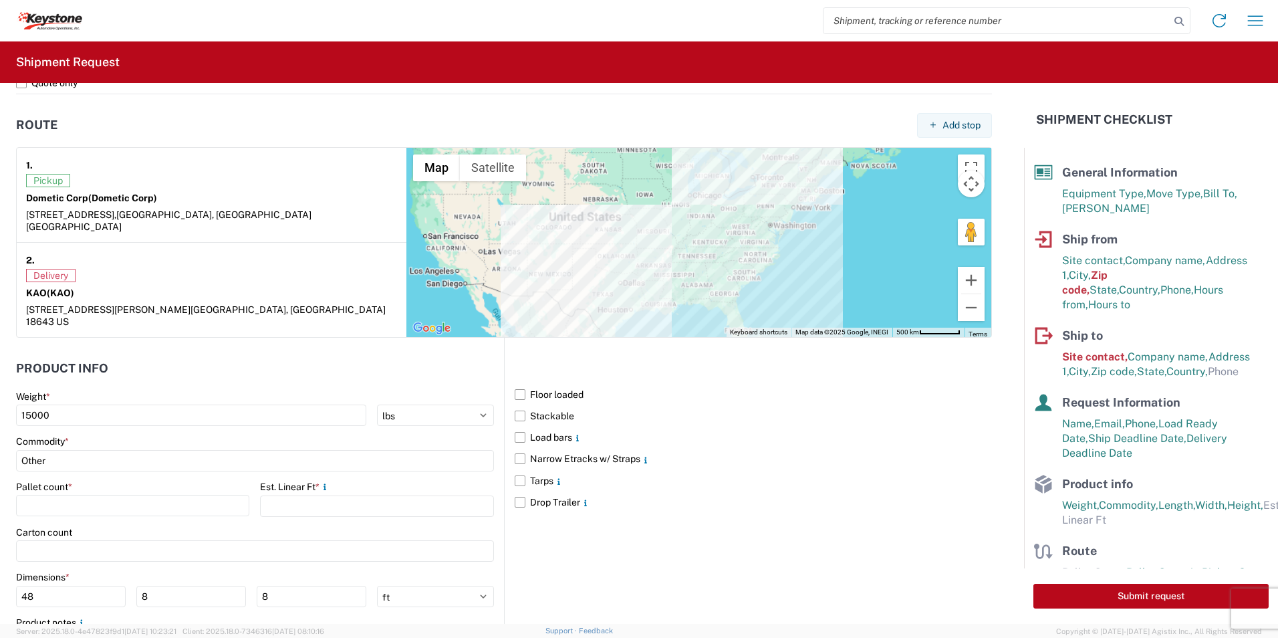
scroll to position [1080, 0]
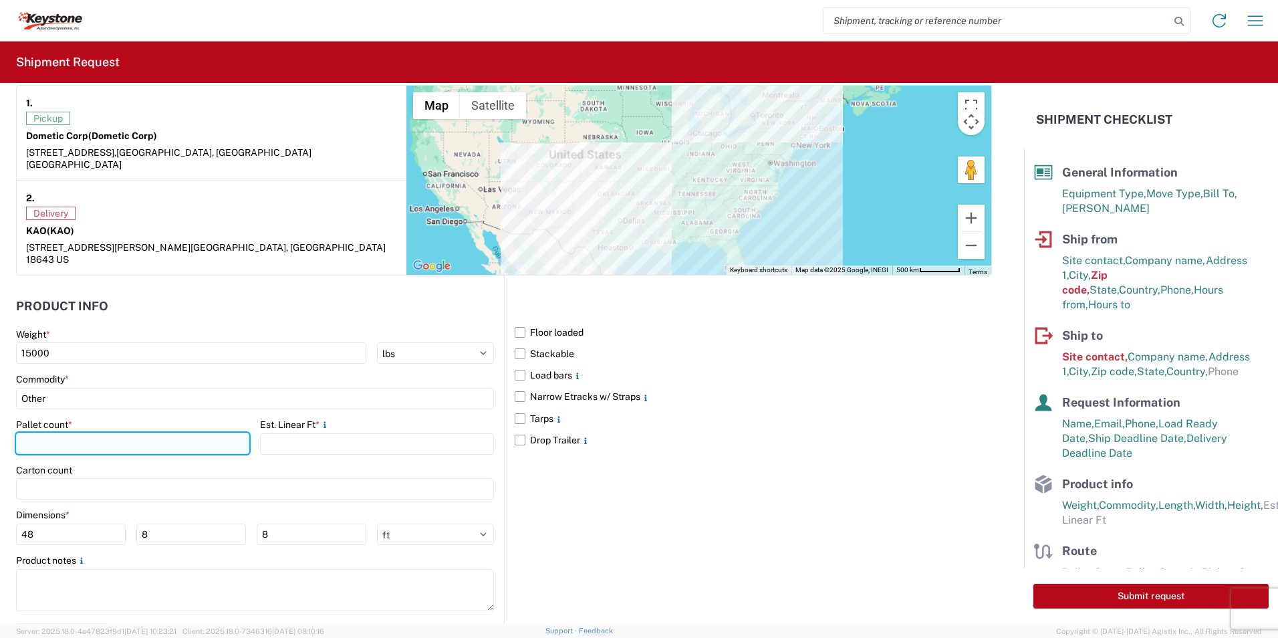
click at [46, 433] on input "number" at bounding box center [132, 443] width 233 height 21
type input "13"
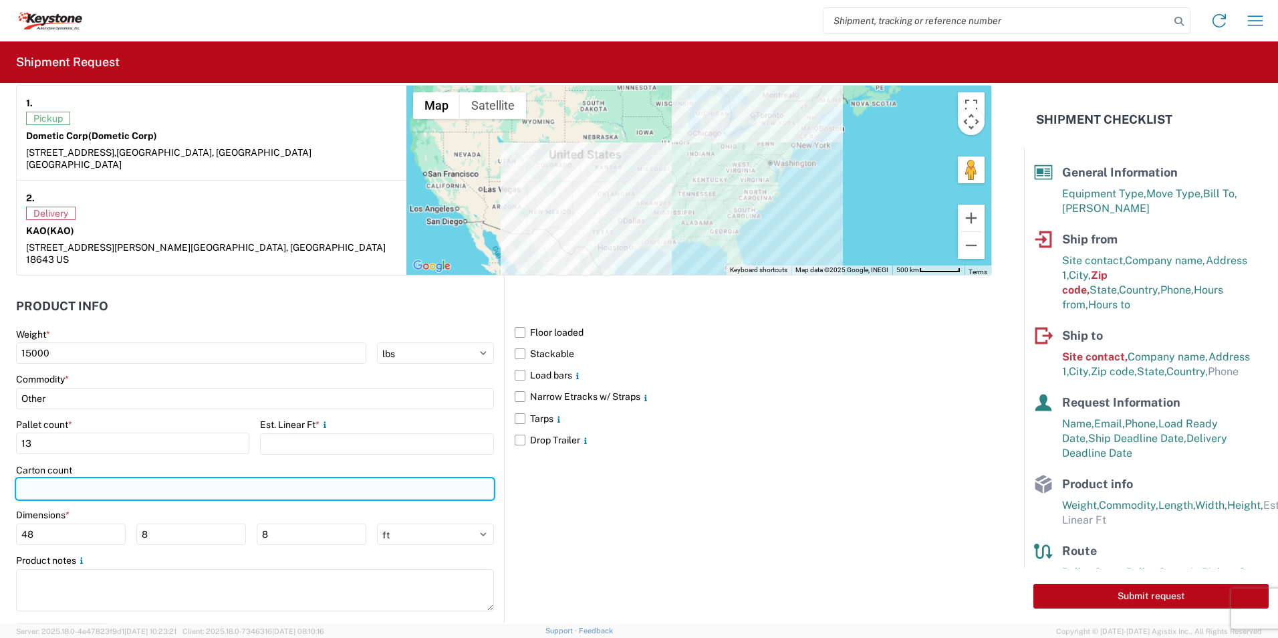
click at [64, 478] on input "number" at bounding box center [255, 488] width 478 height 21
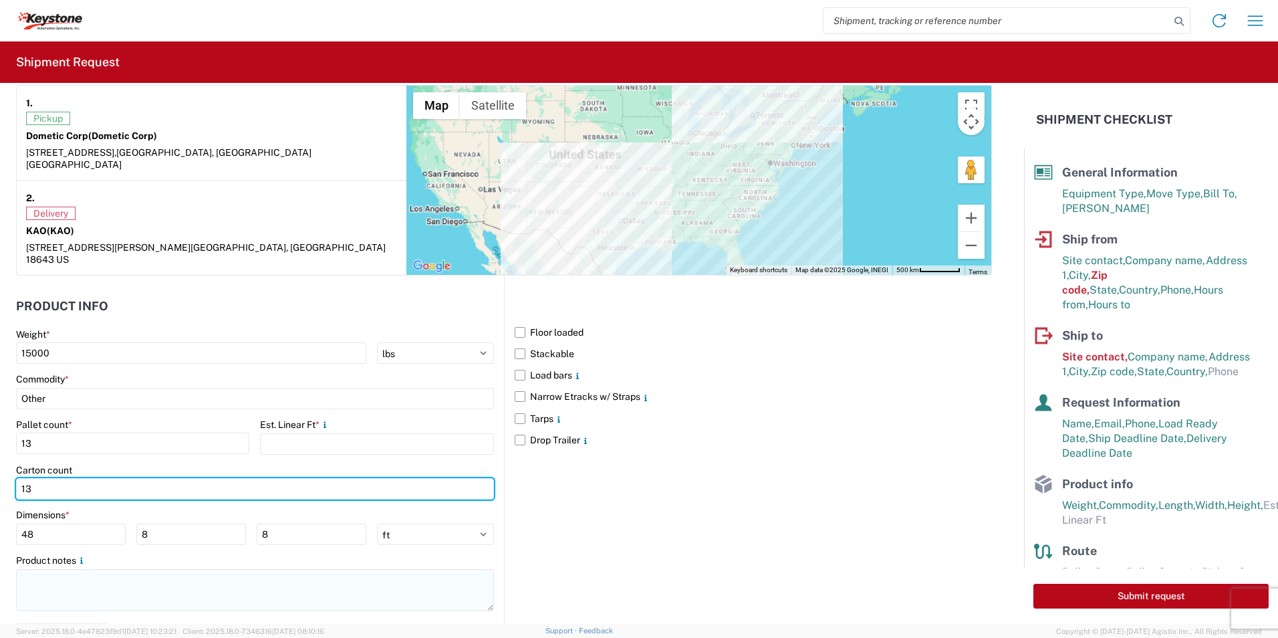
type input "13"
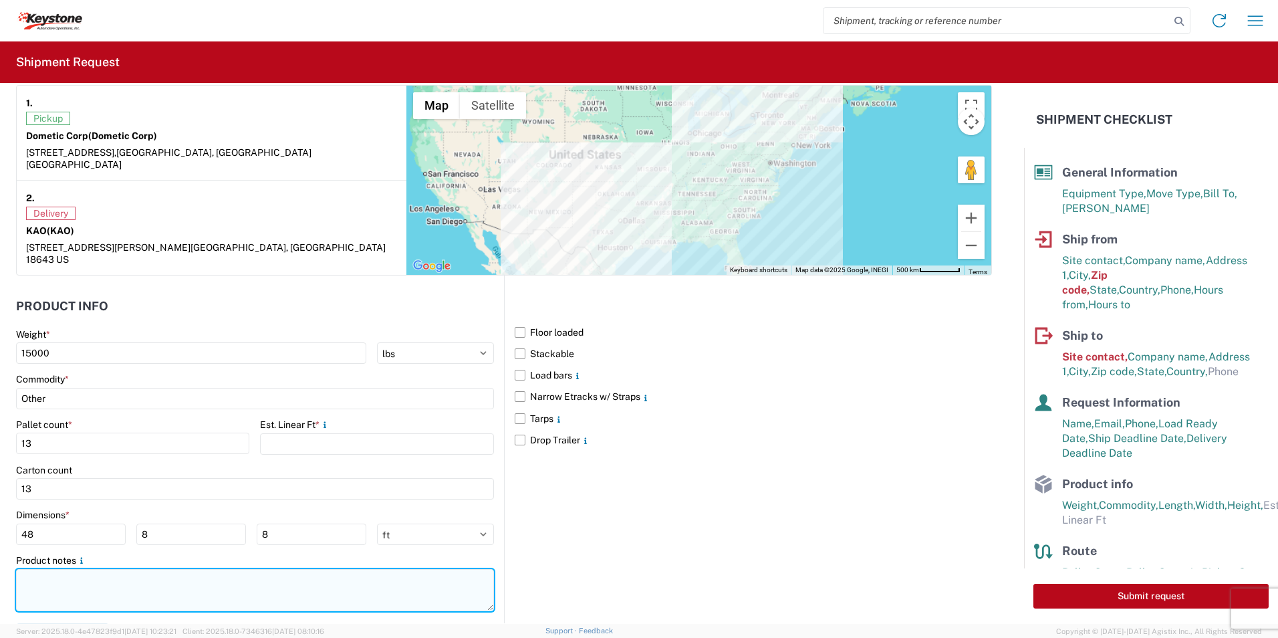
click at [51, 569] on textarea at bounding box center [255, 590] width 478 height 42
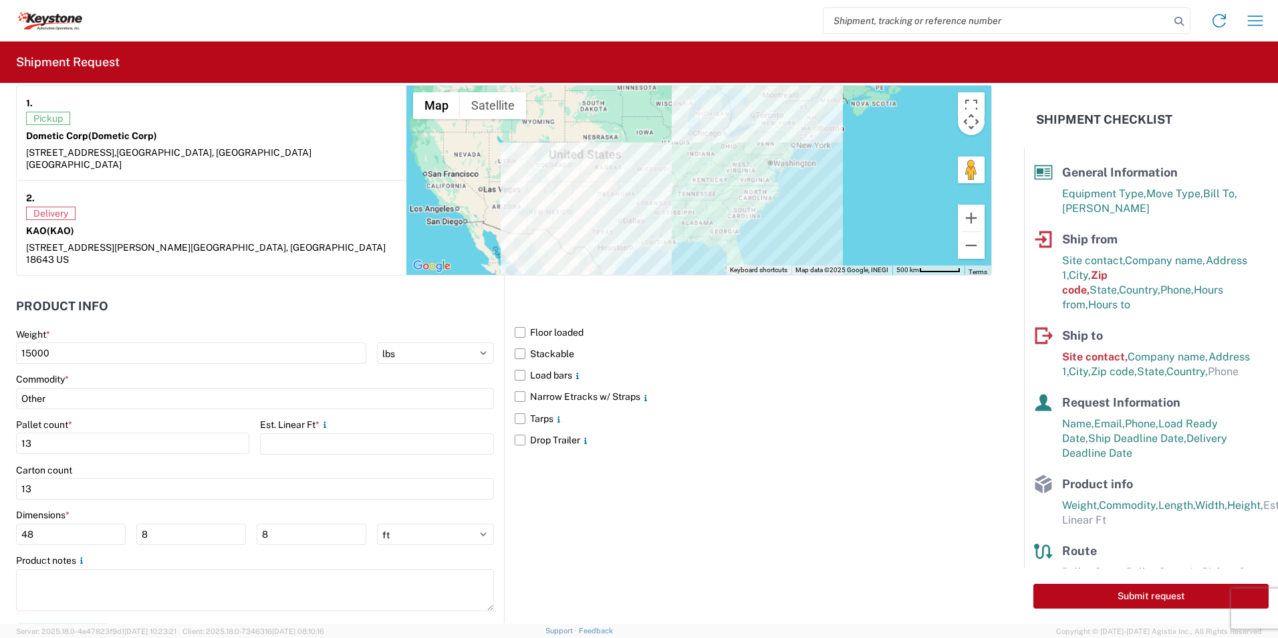
click at [701, 526] on div "Floor loaded Stackable Load bars Narrow Etracks w/ Straps Tarps Drop Trailer" at bounding box center [748, 449] width 488 height 348
click at [1024, 377] on div "General Information Template PO# Equipment Type * Select 53’ Dry Van Flatbed Dr…" at bounding box center [639, 353] width 1278 height 541
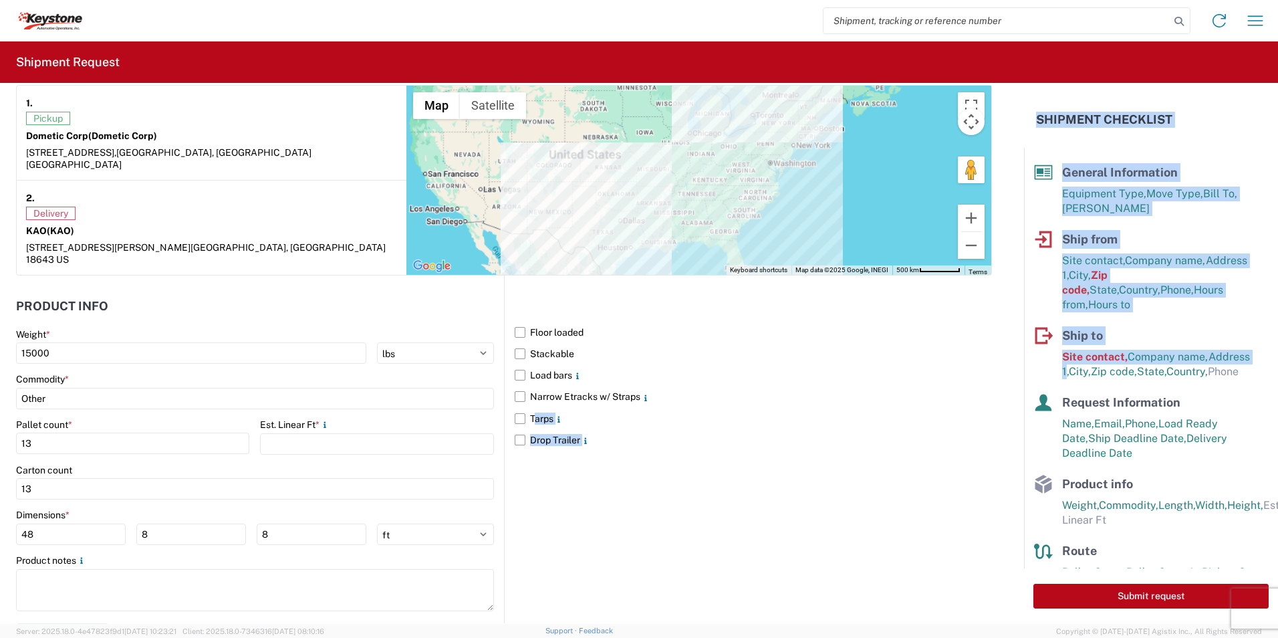
click at [750, 463] on div "Floor loaded Stackable Load bars Narrow Etracks w/ Straps Tarps Drop Trailer" at bounding box center [748, 449] width 488 height 348
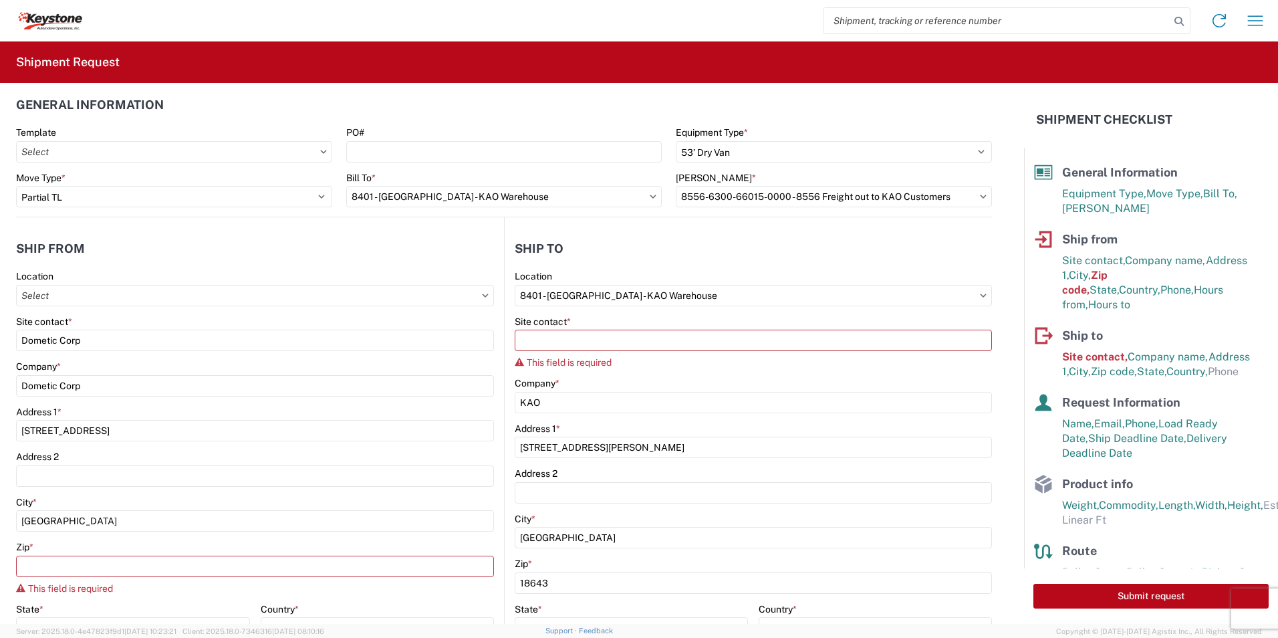
scroll to position [0, 0]
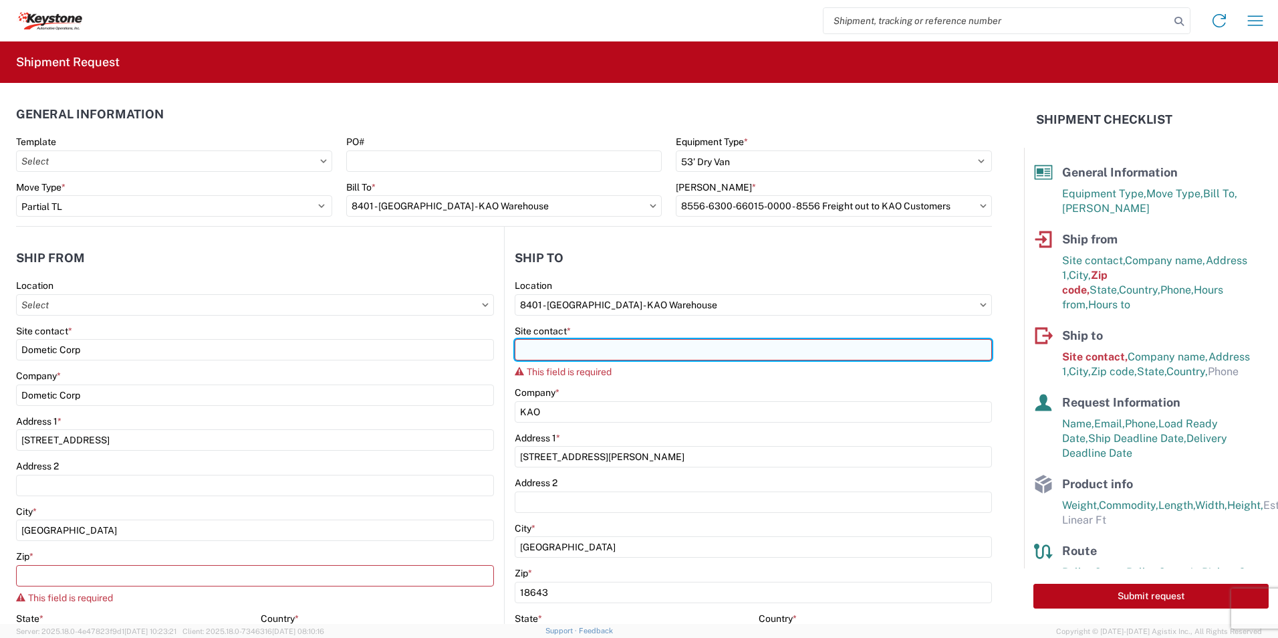
click at [527, 345] on input "Site contact *" at bounding box center [753, 349] width 477 height 21
click at [609, 352] on input "Site contact *" at bounding box center [753, 349] width 477 height 21
paste input "KEYSTONE AUTO OPERATIONS"
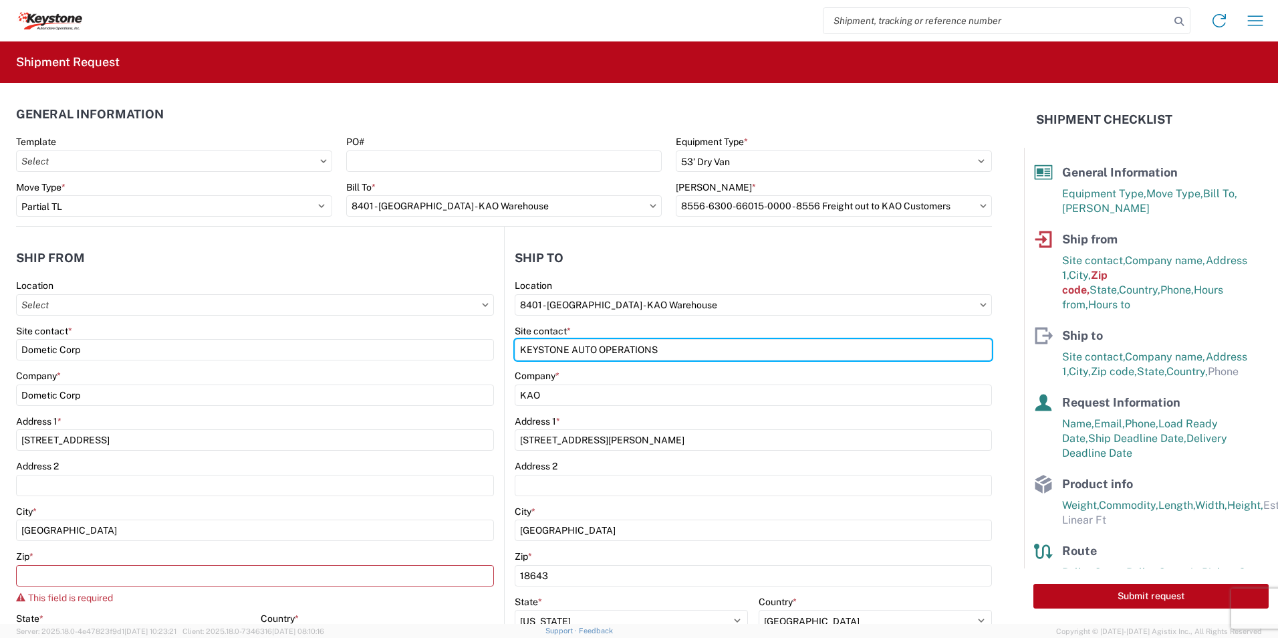
type input "KEYSTONE AUTO OPERATIONS"
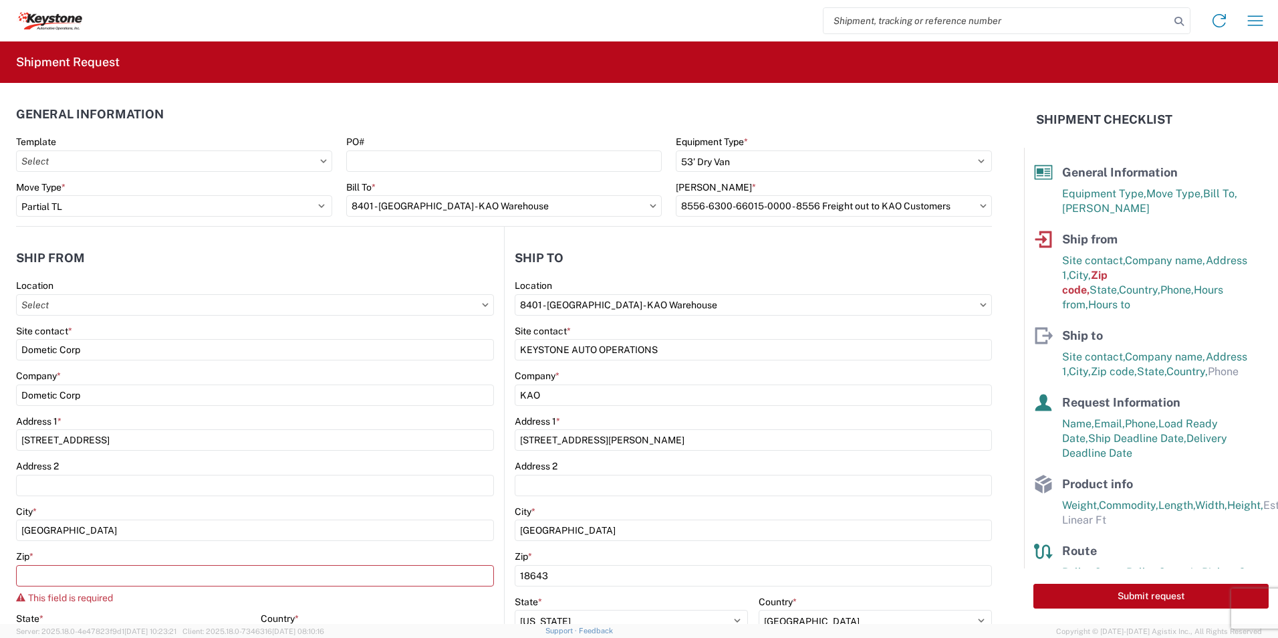
click at [774, 264] on header "Ship to" at bounding box center [748, 258] width 487 height 30
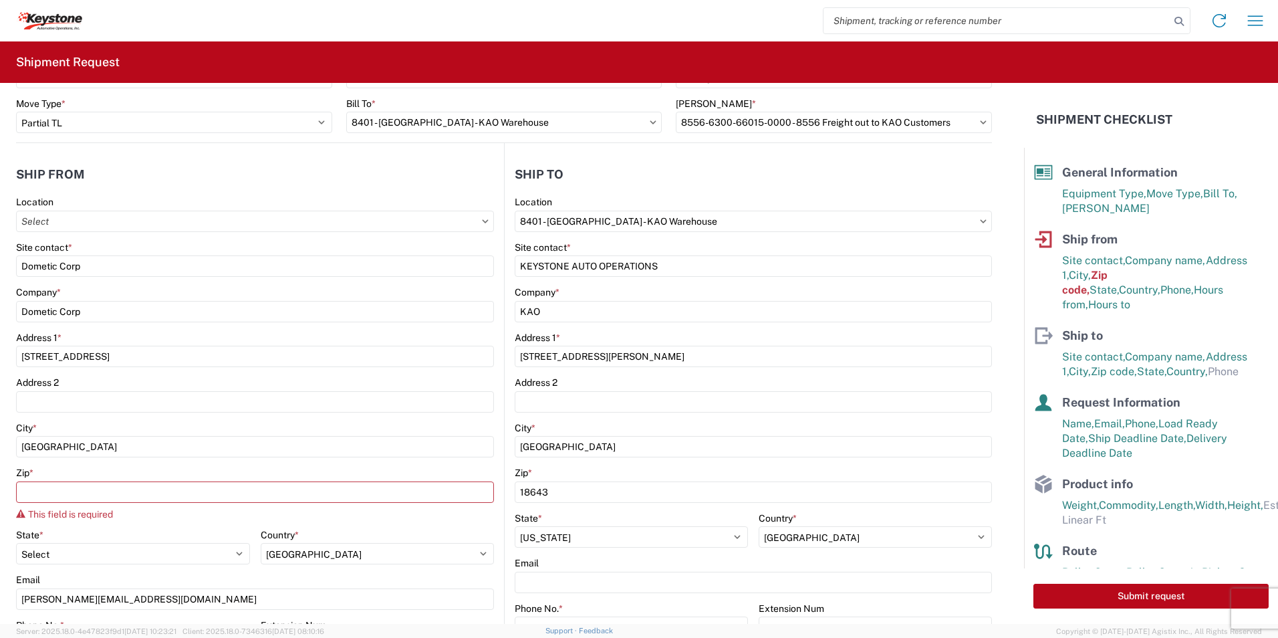
scroll to position [334, 0]
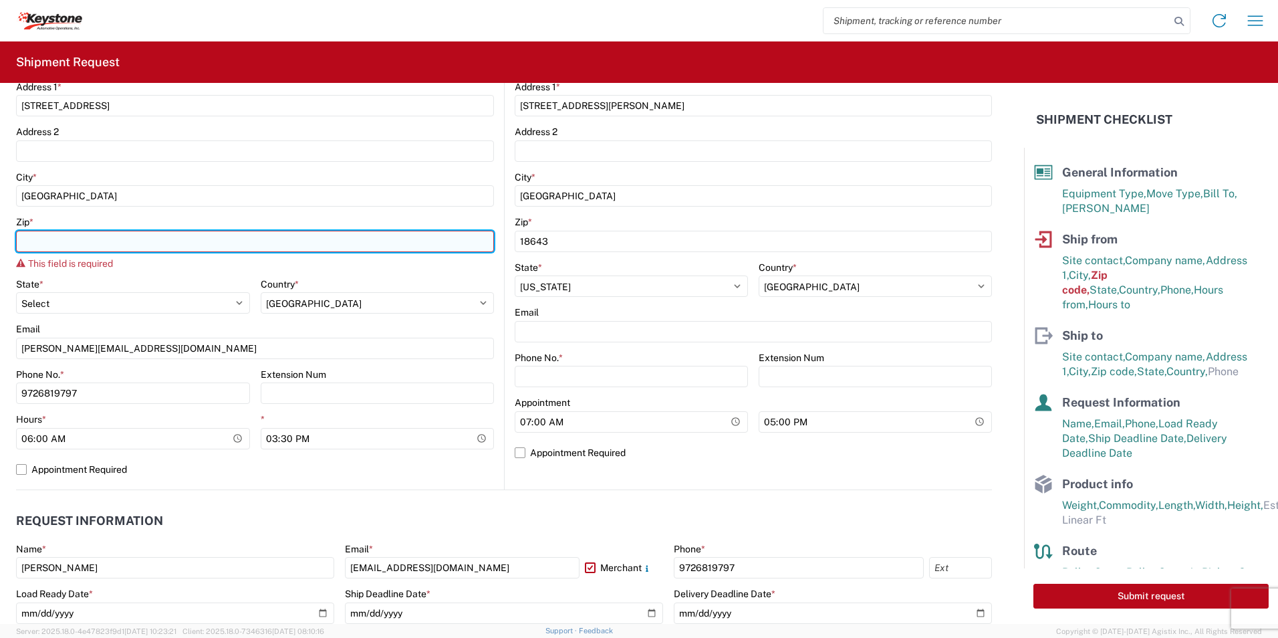
click at [62, 235] on input "Zip *" at bounding box center [255, 241] width 478 height 21
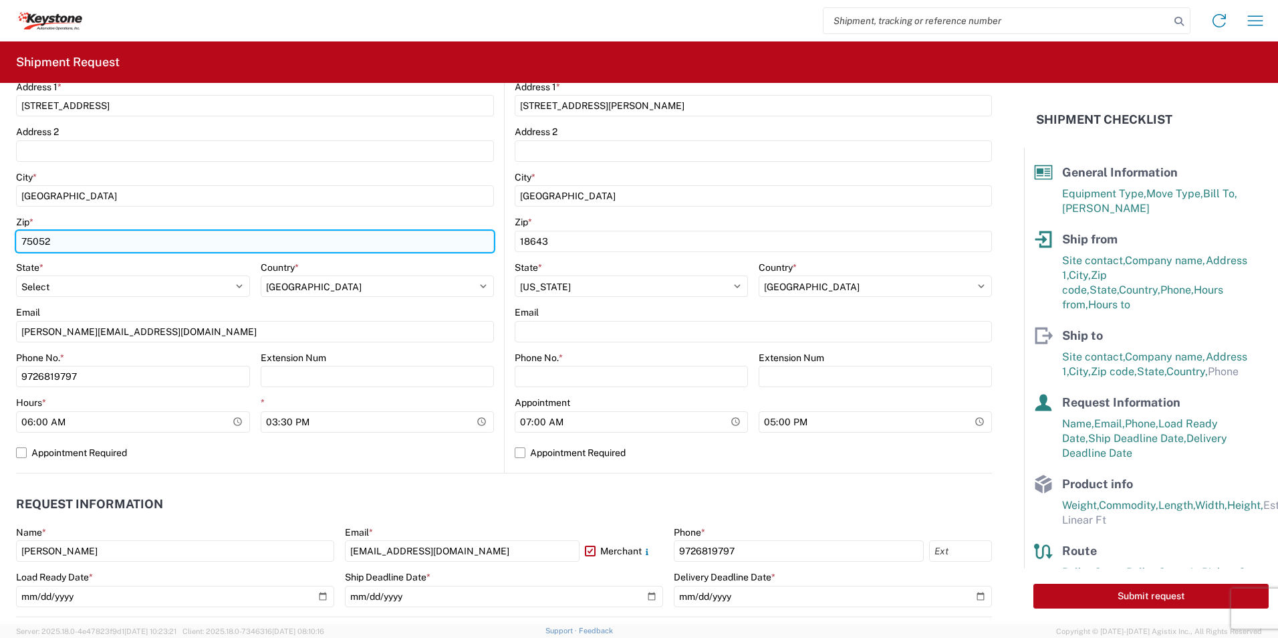
type input "75052"
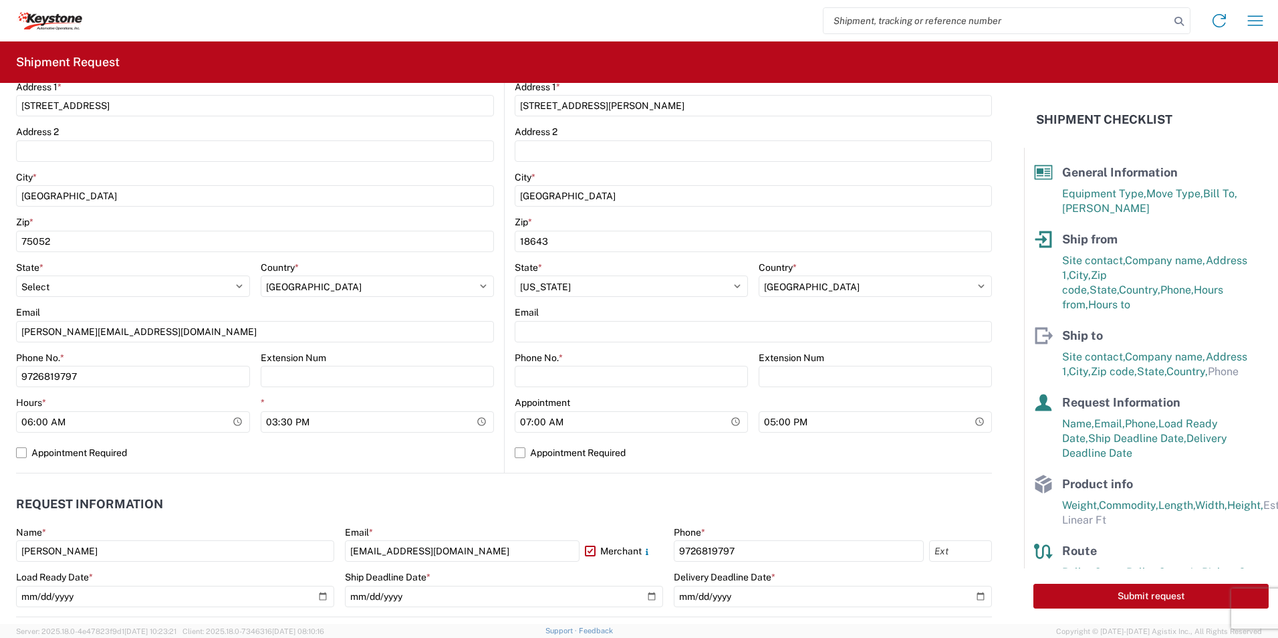
click at [572, 504] on header "Request Information" at bounding box center [504, 504] width 976 height 30
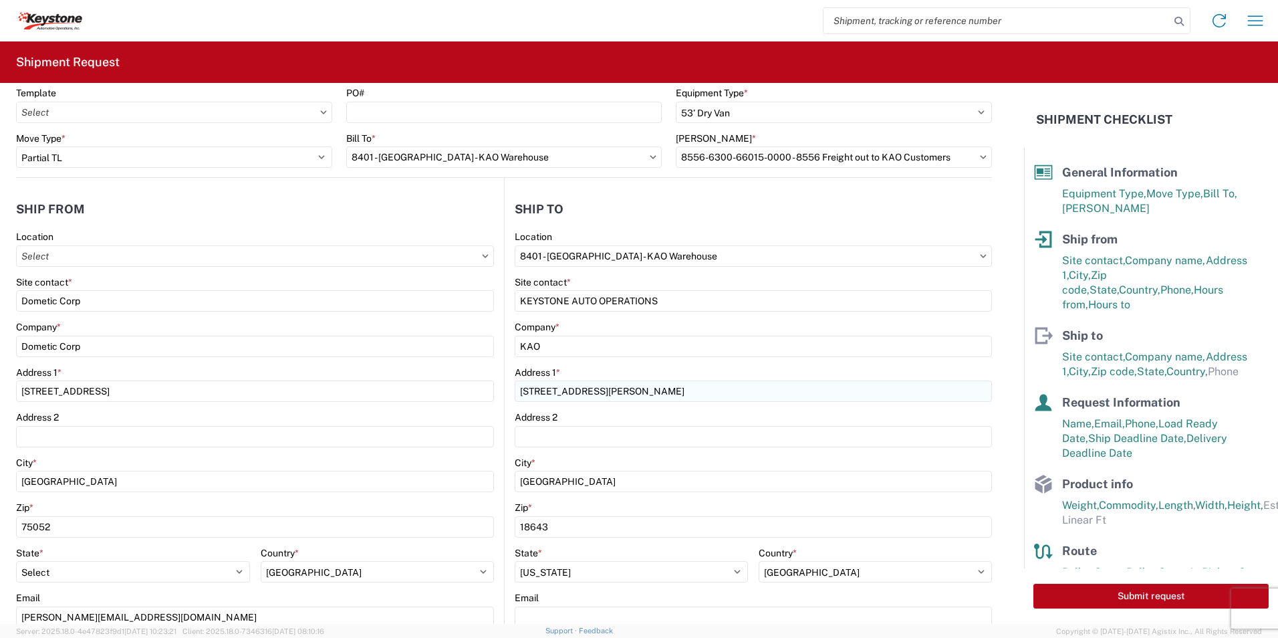
scroll to position [0, 0]
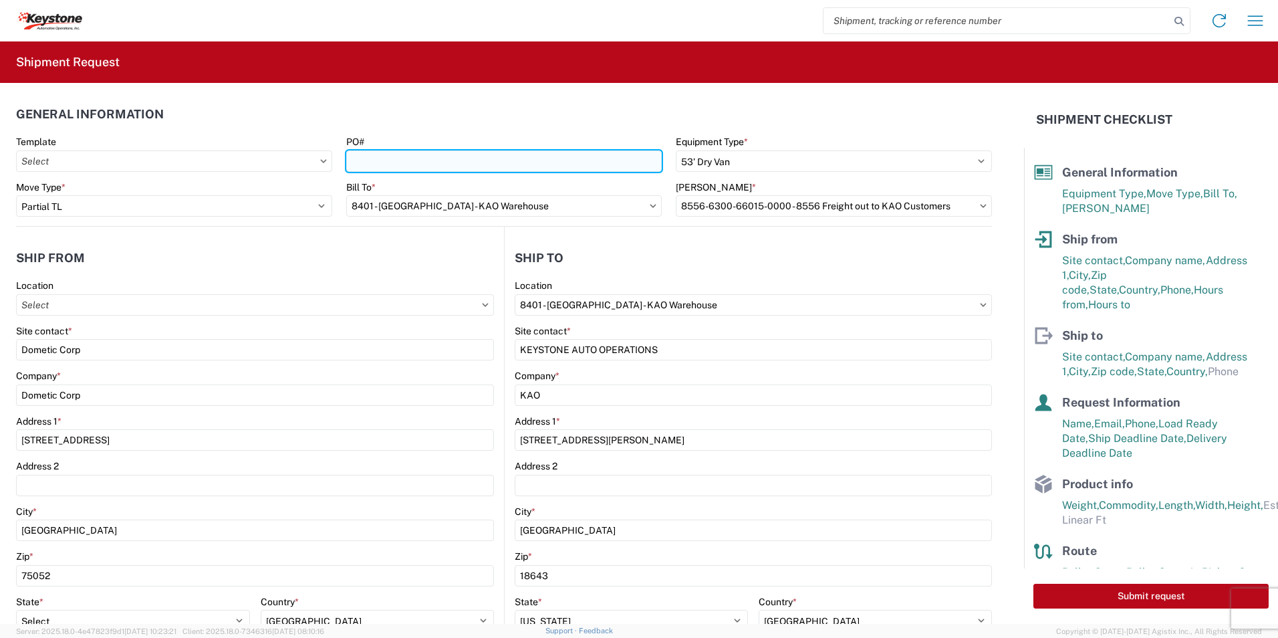
click at [372, 161] on input "PO#" at bounding box center [504, 160] width 316 height 21
click at [408, 165] on input "0459950" at bounding box center [504, 160] width 316 height 21
type input "0"
type input "0459950/0461643/0464376/0463273/0462759/0464376"
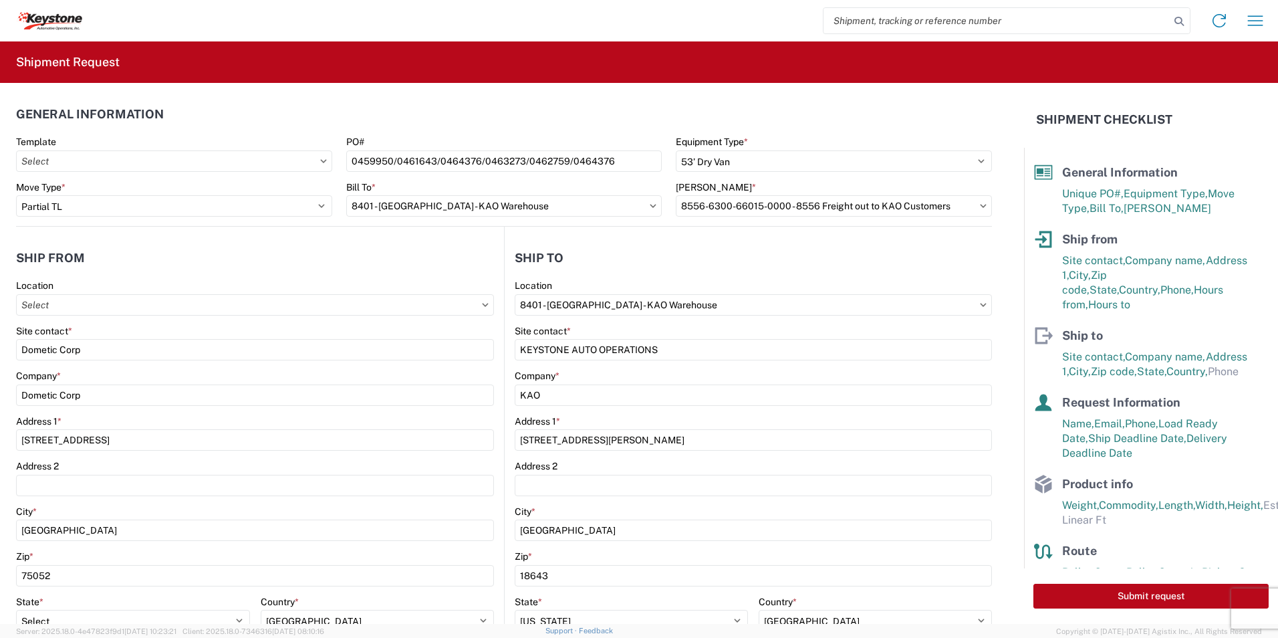
click at [523, 116] on header "General Information" at bounding box center [504, 114] width 976 height 30
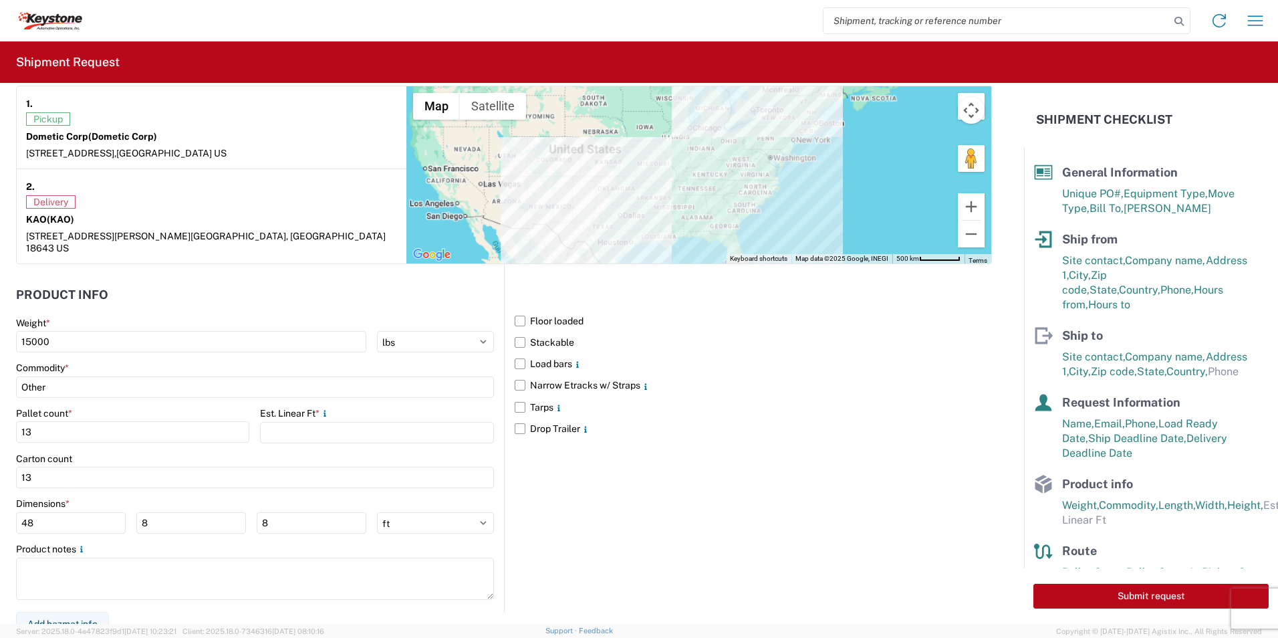
scroll to position [1063, 0]
drag, startPoint x: 83, startPoint y: 519, endPoint x: -142, endPoint y: 500, distance: 225.4
click at [0, 500] on html "Home Shipment request Shipment tracking Shipment Request General Information Te…" at bounding box center [639, 319] width 1278 height 638
type input "48"
drag, startPoint x: 164, startPoint y: 514, endPoint x: 120, endPoint y: 512, distance: 44.8
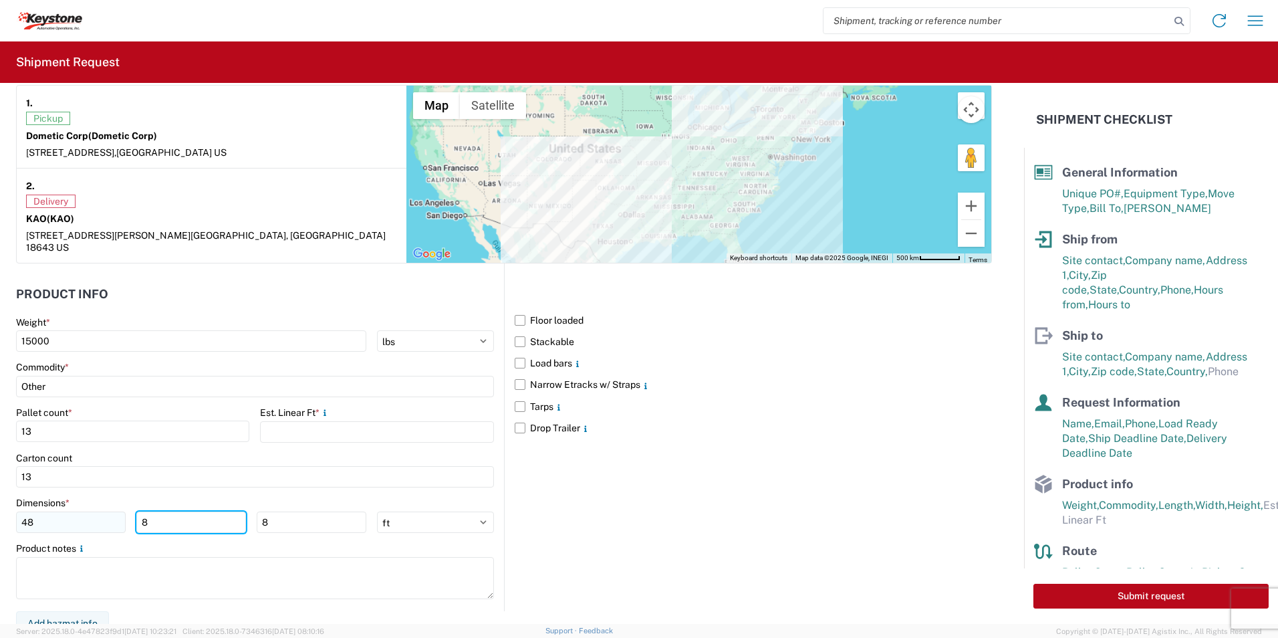
click at [120, 512] on div "48 8 8" at bounding box center [191, 521] width 350 height 21
type input "40"
drag, startPoint x: 297, startPoint y: 512, endPoint x: 174, endPoint y: 512, distance: 123.7
click at [174, 512] on div "48 40 8" at bounding box center [191, 521] width 350 height 21
type input "64"
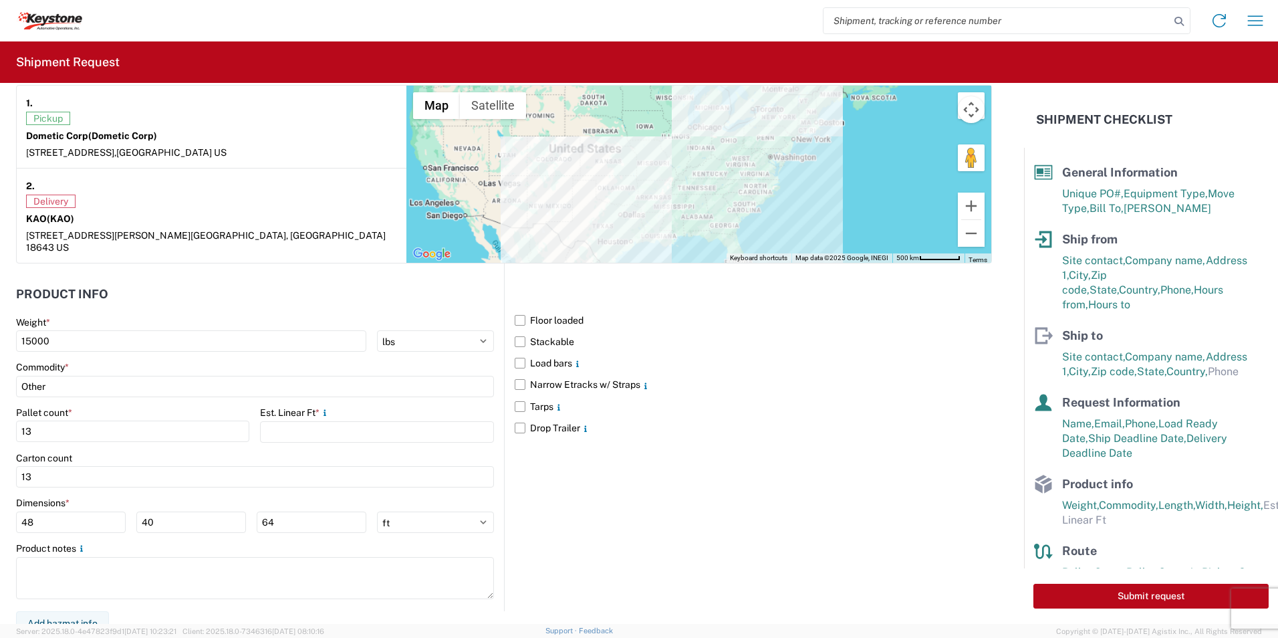
click at [723, 494] on div "Floor loaded Stackable Load bars Narrow Etracks w/ Straps Tarps Drop Trailer" at bounding box center [748, 437] width 488 height 348
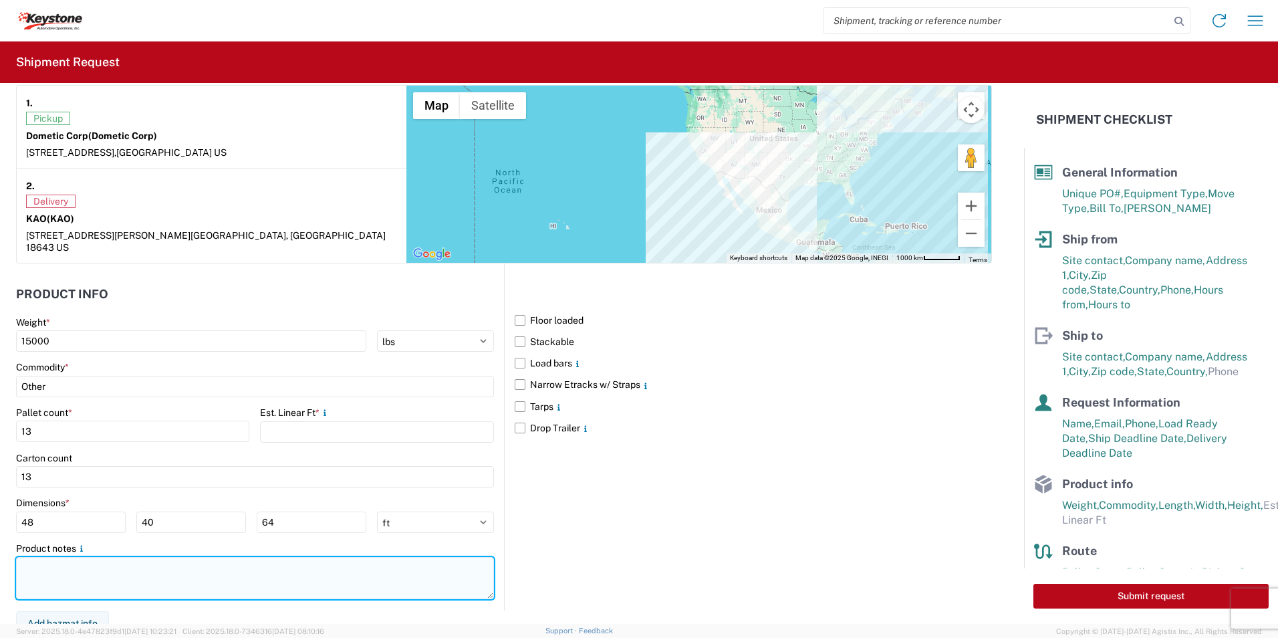
click at [84, 561] on textarea at bounding box center [255, 578] width 478 height 42
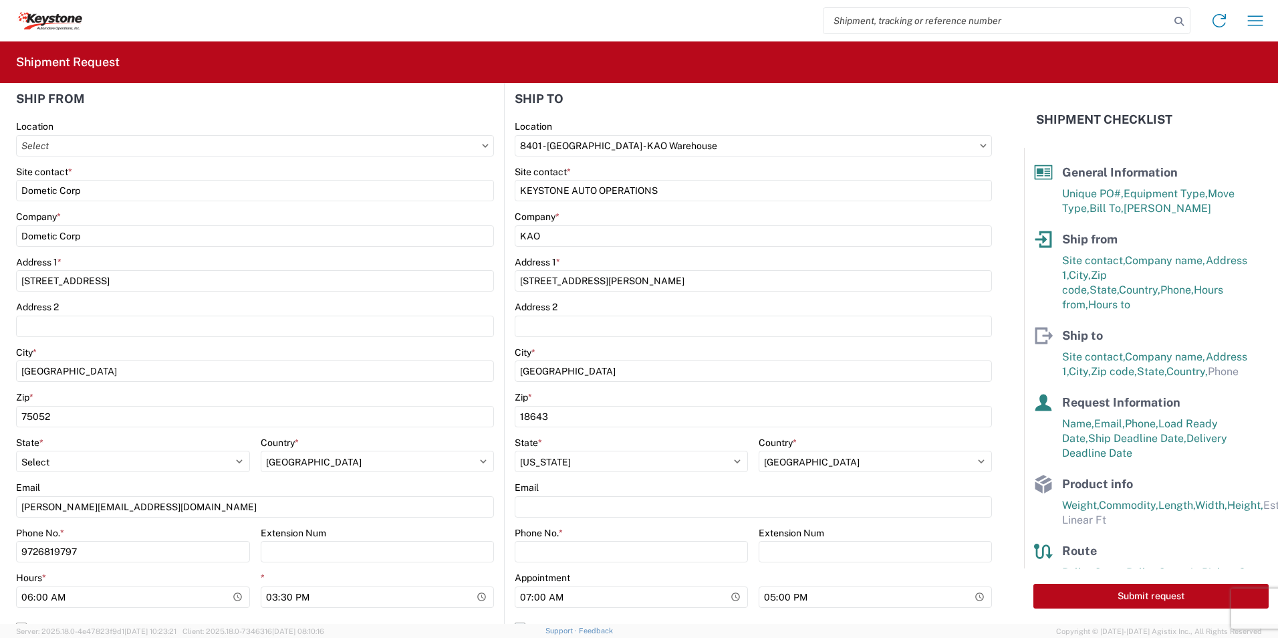
scroll to position [127, 0]
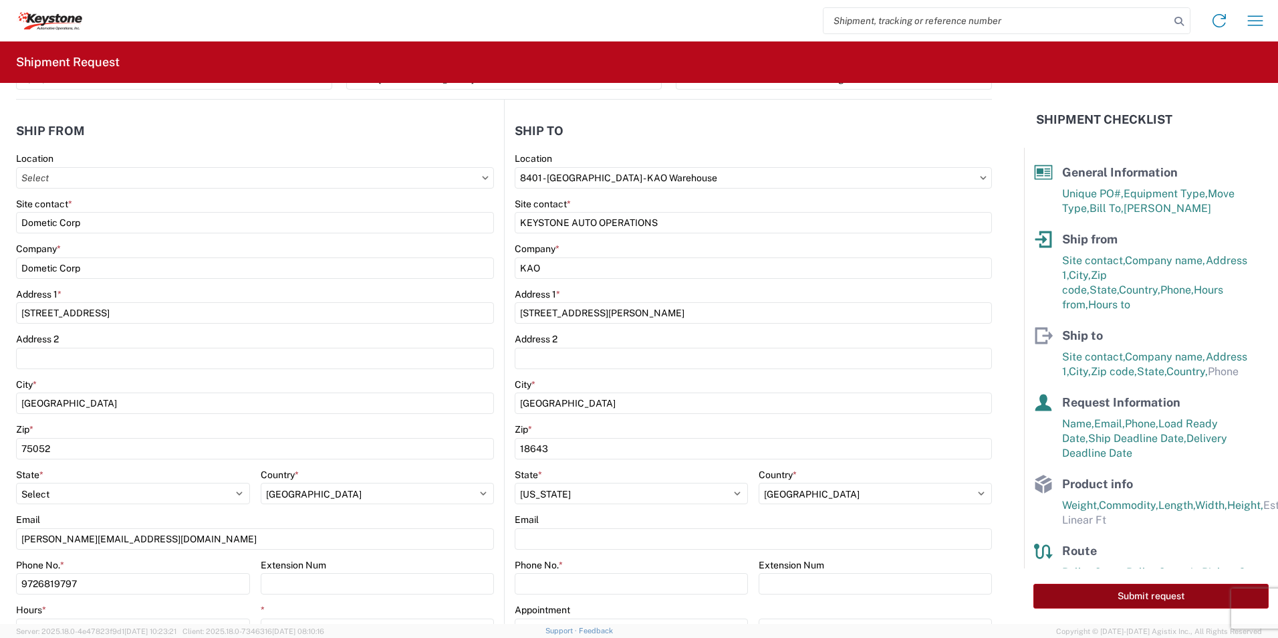
click at [1171, 595] on button "Submit request" at bounding box center [1151, 596] width 235 height 25
select select "US"
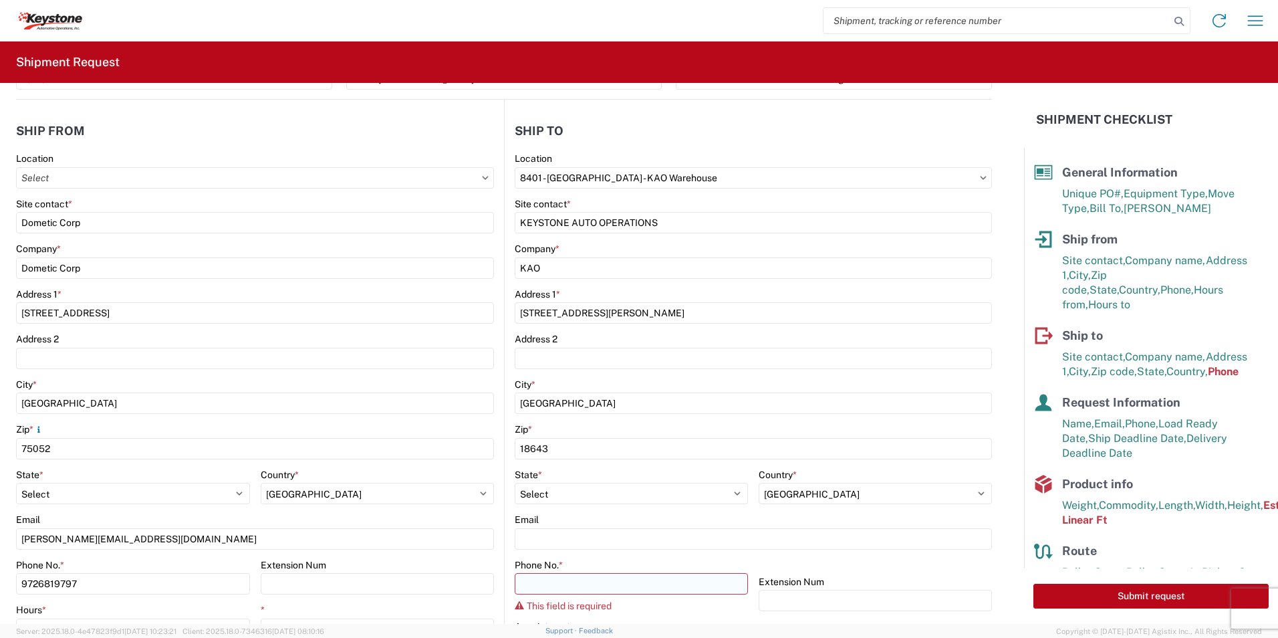
scroll to position [19, 0]
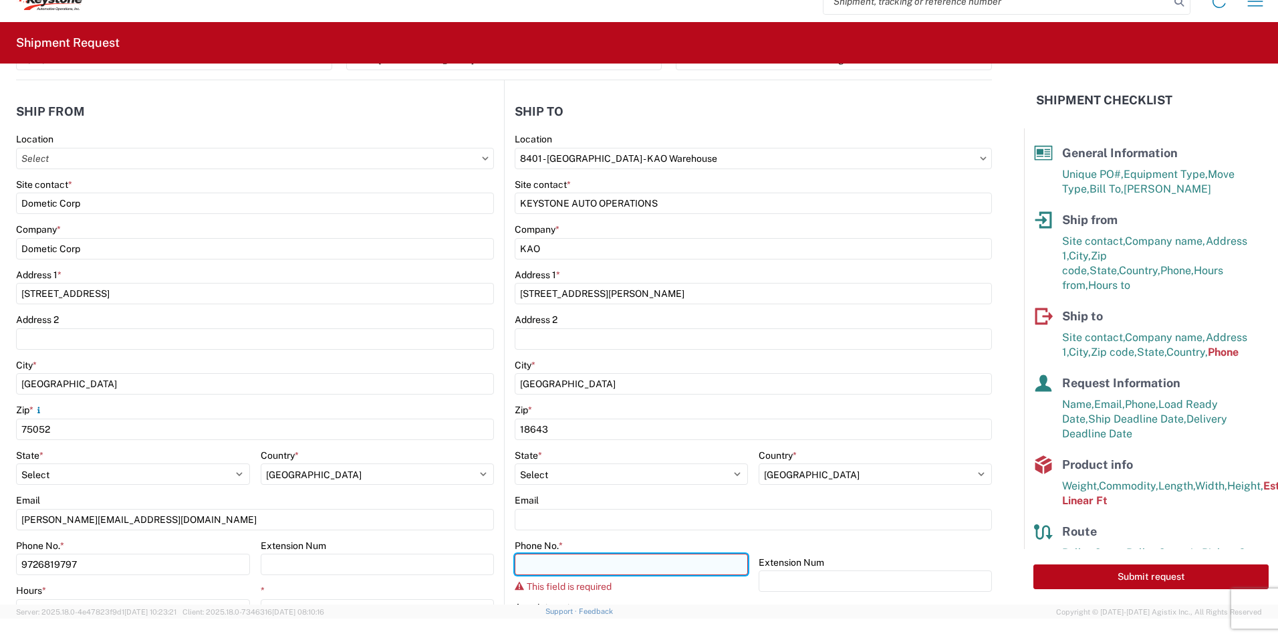
click at [568, 570] on input "Phone No. *" at bounding box center [631, 564] width 233 height 21
click at [560, 566] on input "Phone No. *" at bounding box center [631, 564] width 233 height 21
paste input "[PHONE_NUMBER]"
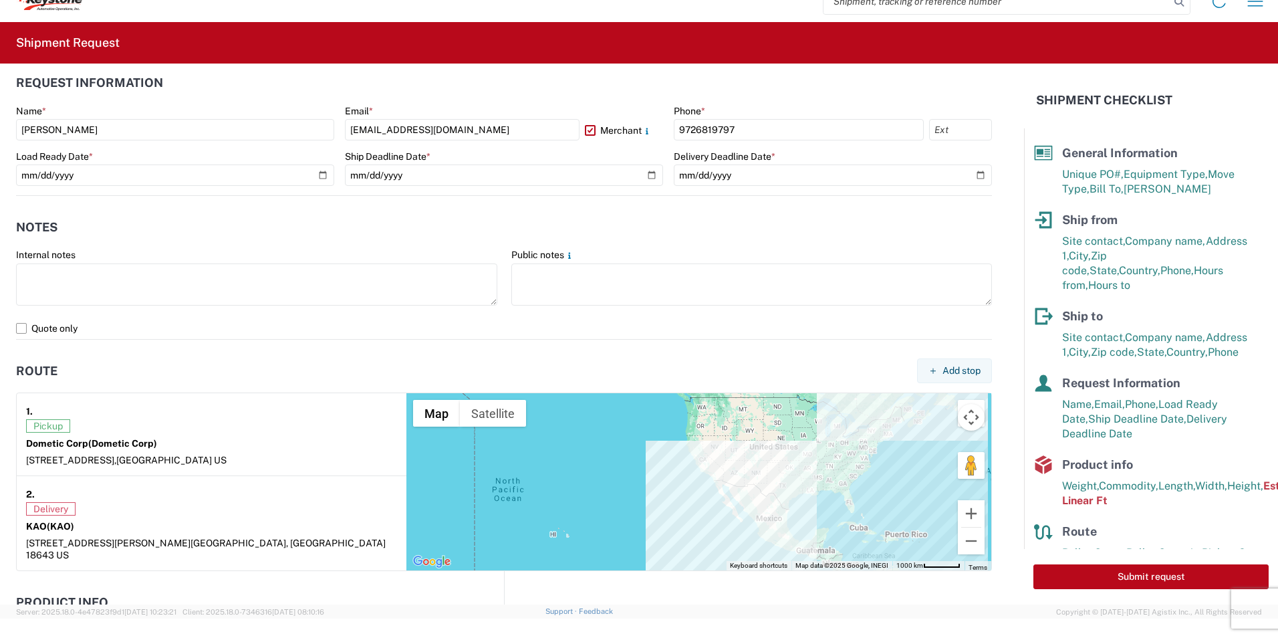
scroll to position [796, 0]
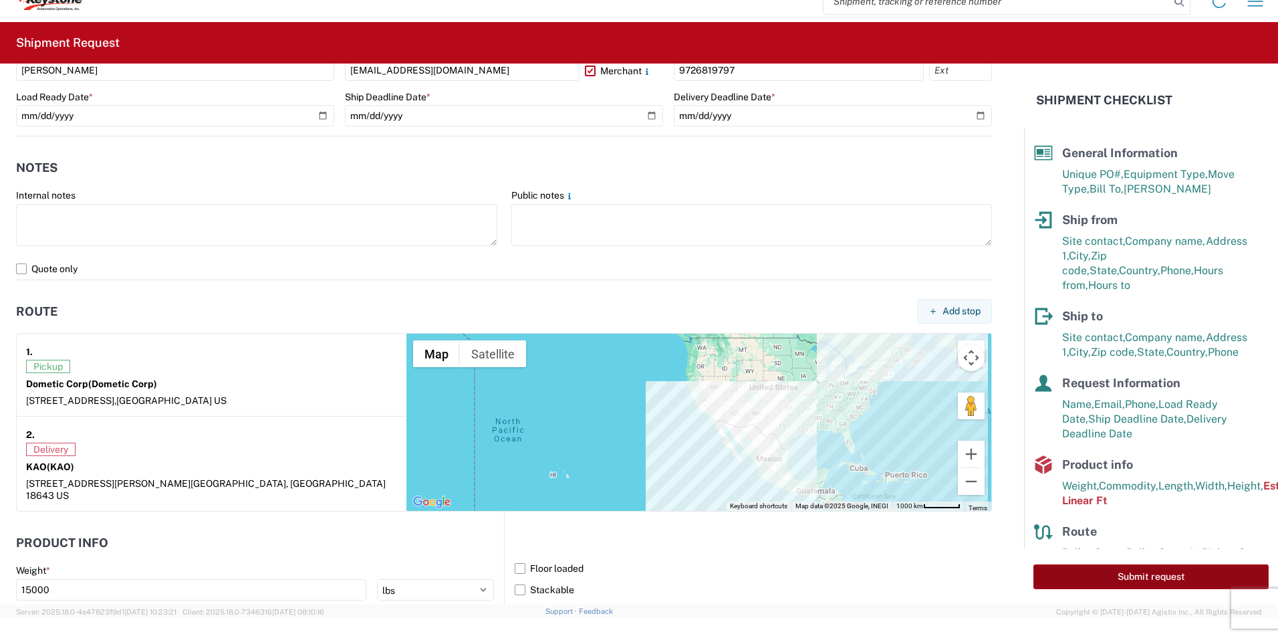
type input "[PHONE_NUMBER]"
click at [1177, 572] on button "Submit request" at bounding box center [1151, 576] width 235 height 25
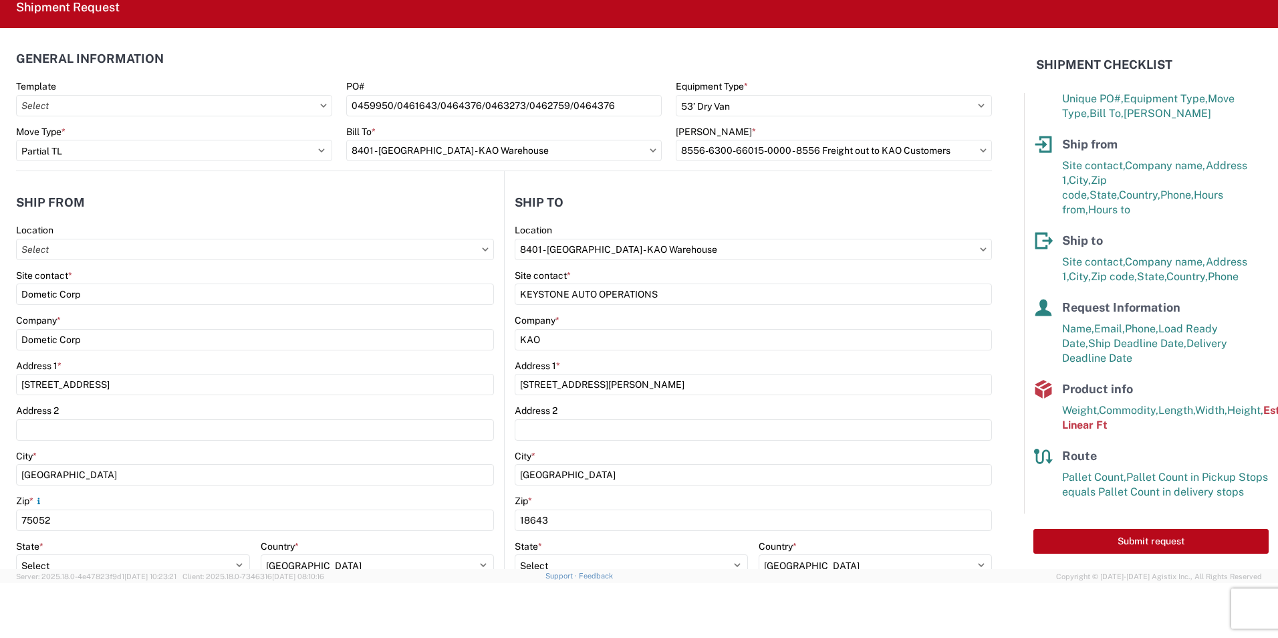
scroll to position [0, 0]
click at [721, 245] on input "8401 - [GEOGRAPHIC_DATA] - KAO Warehouse" at bounding box center [753, 249] width 477 height 21
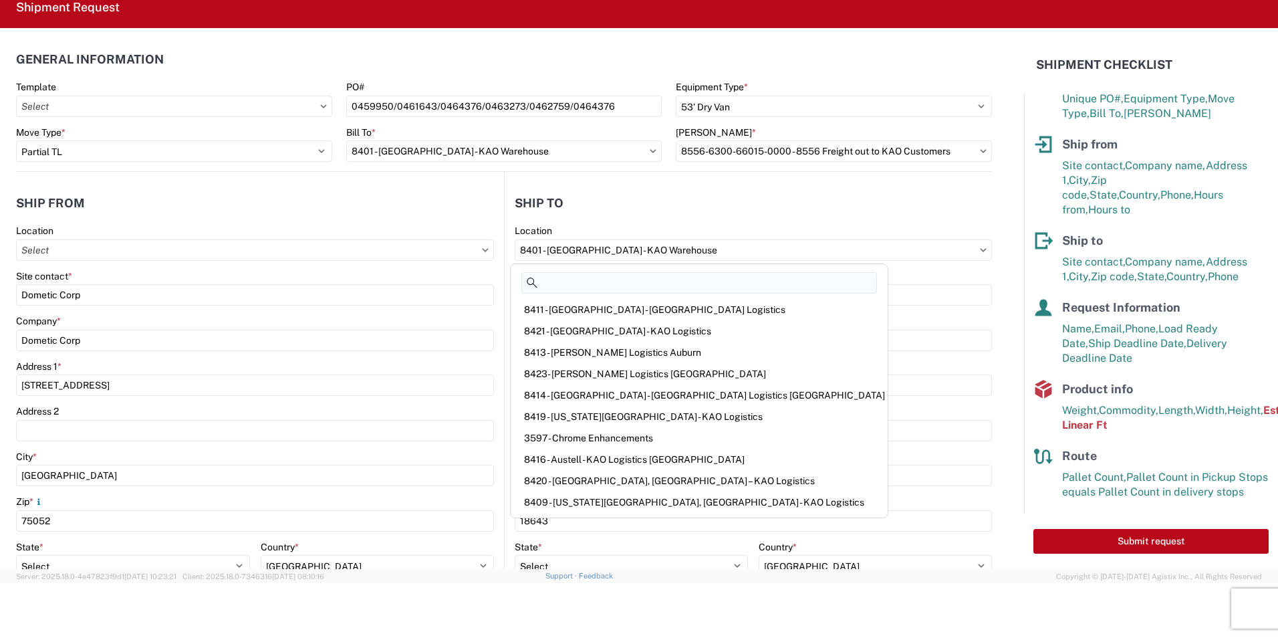
click at [640, 283] on input at bounding box center [699, 282] width 356 height 21
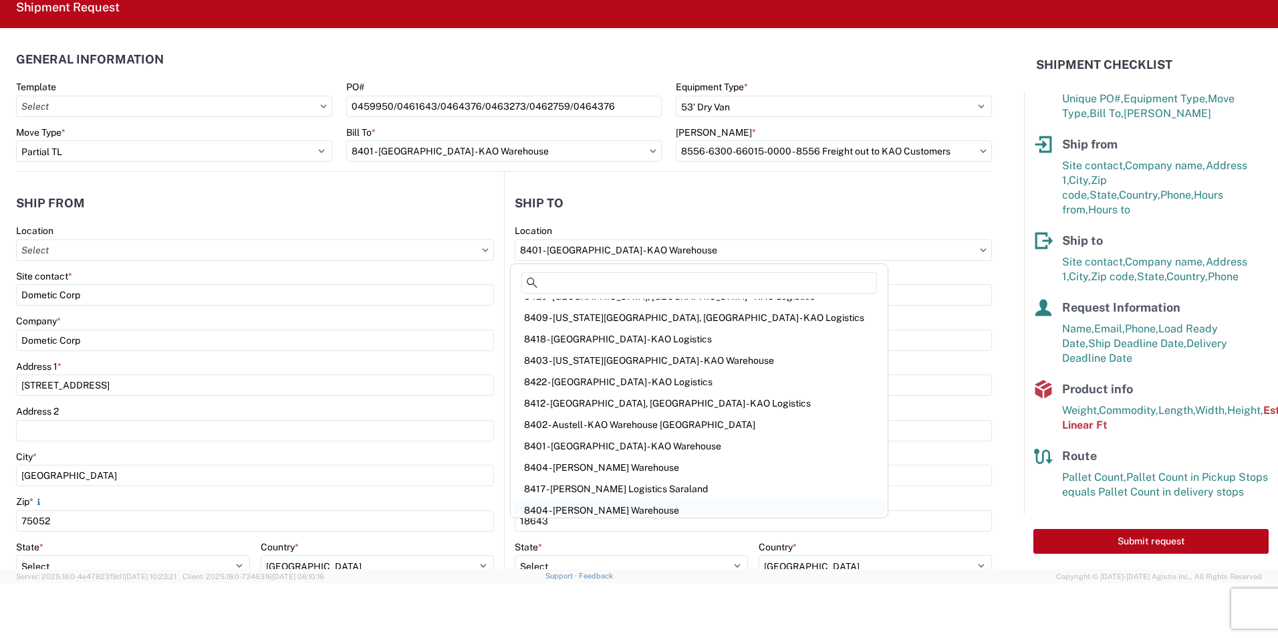
scroll to position [201, 0]
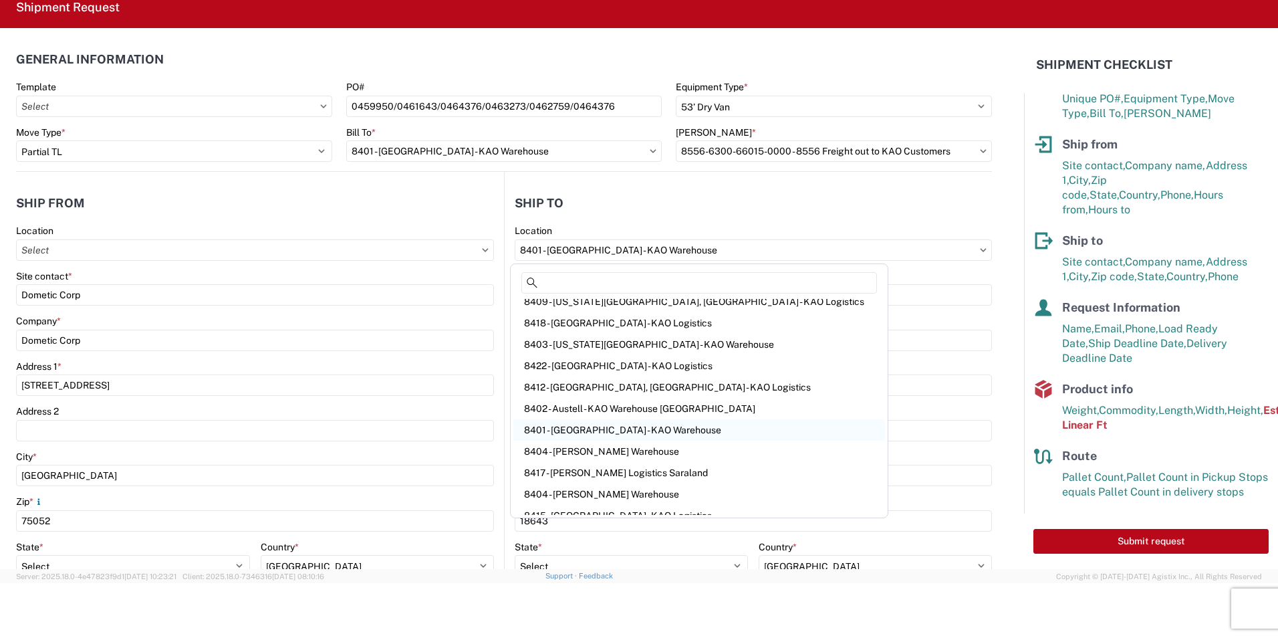
click at [566, 433] on div "8401 - [GEOGRAPHIC_DATA] - KAO Warehouse" at bounding box center [699, 429] width 372 height 21
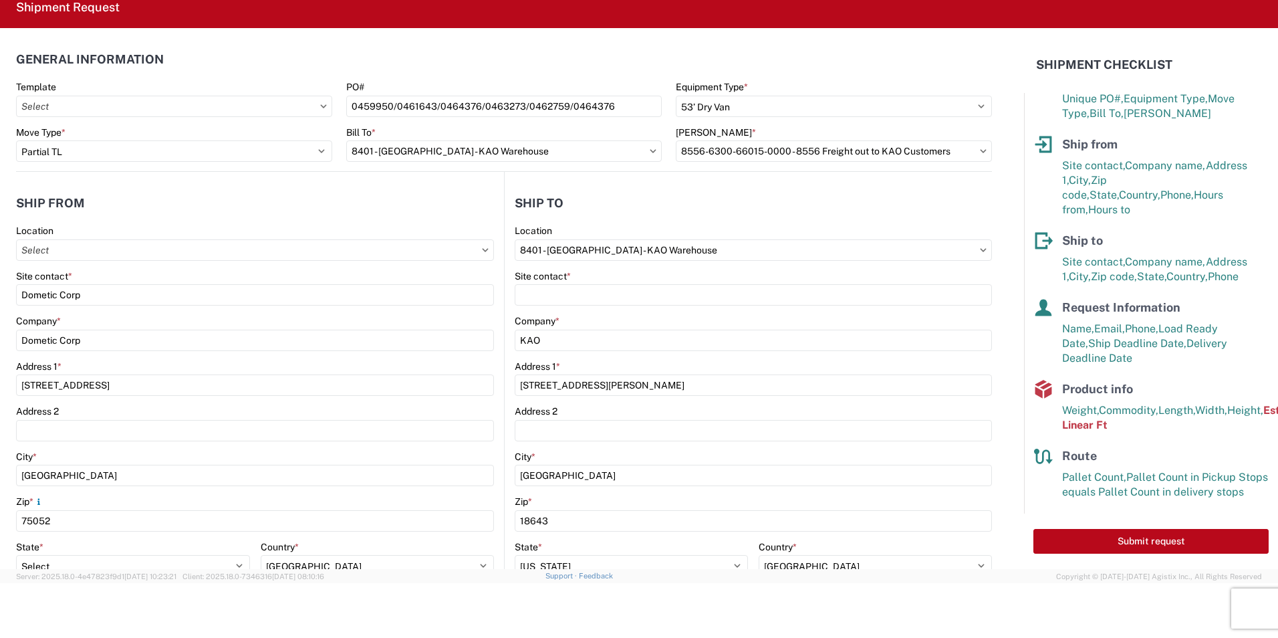
select select "PA"
select select "US"
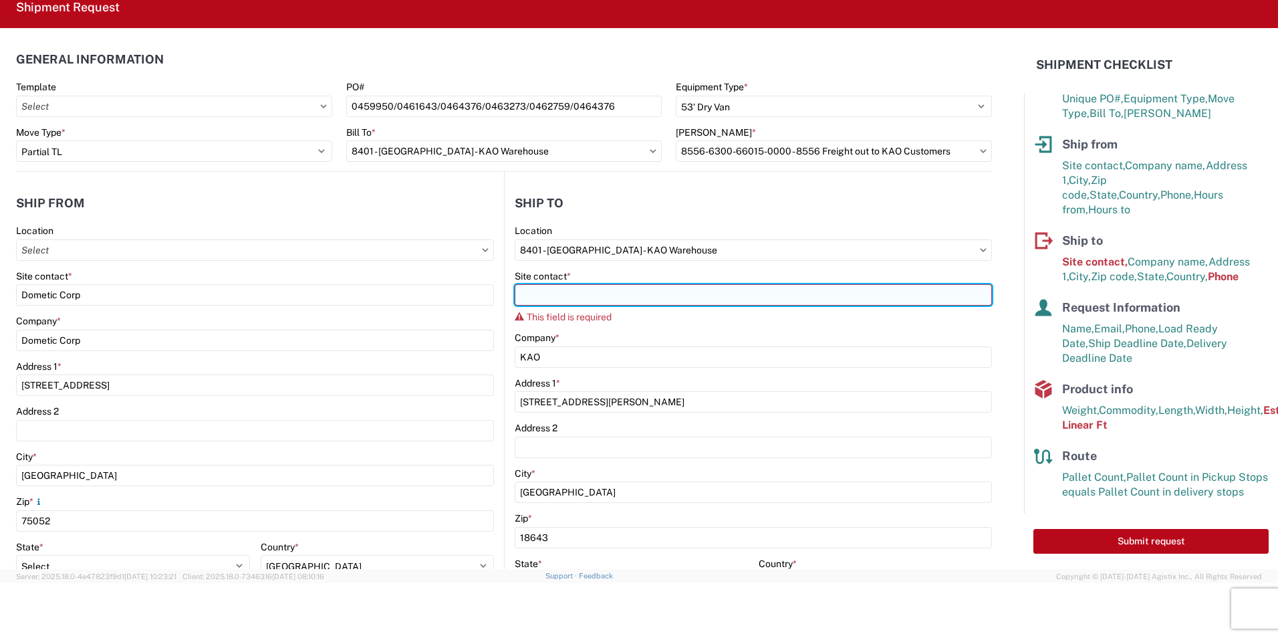
click at [548, 291] on input "Site contact *" at bounding box center [753, 294] width 477 height 21
click at [525, 289] on input "Site contact *" at bounding box center [753, 294] width 477 height 21
paste input "KEYSTONE AUTO OPERATIONS RV"
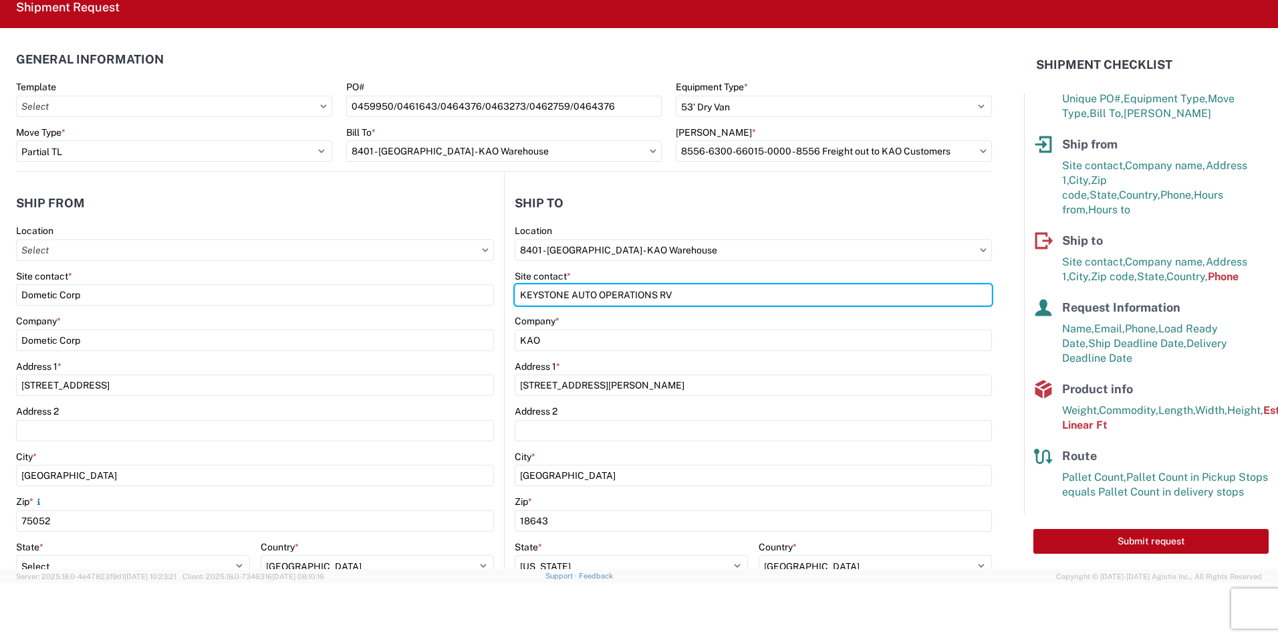
type input "KEYSTONE AUTO OPERATIONS RV"
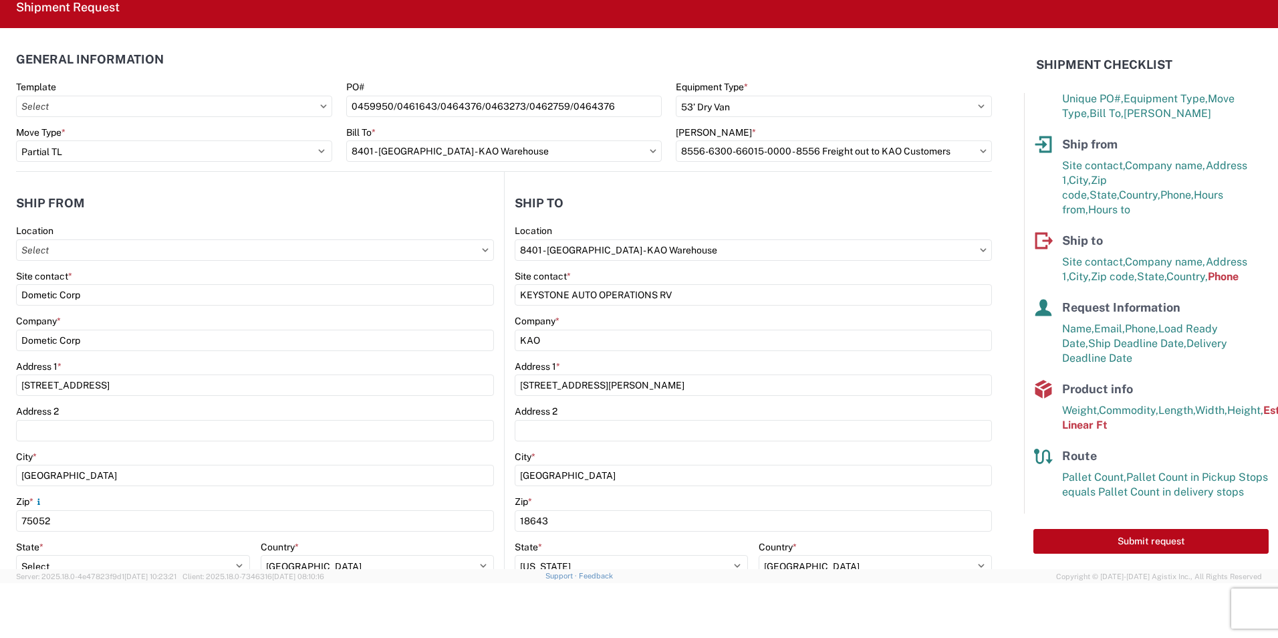
click at [763, 219] on agx-form-section "Ship [GEOGRAPHIC_DATA] 8401 Location 8401 - [GEOGRAPHIC_DATA] - [GEOGRAPHIC_DAT…" at bounding box center [748, 478] width 487 height 581
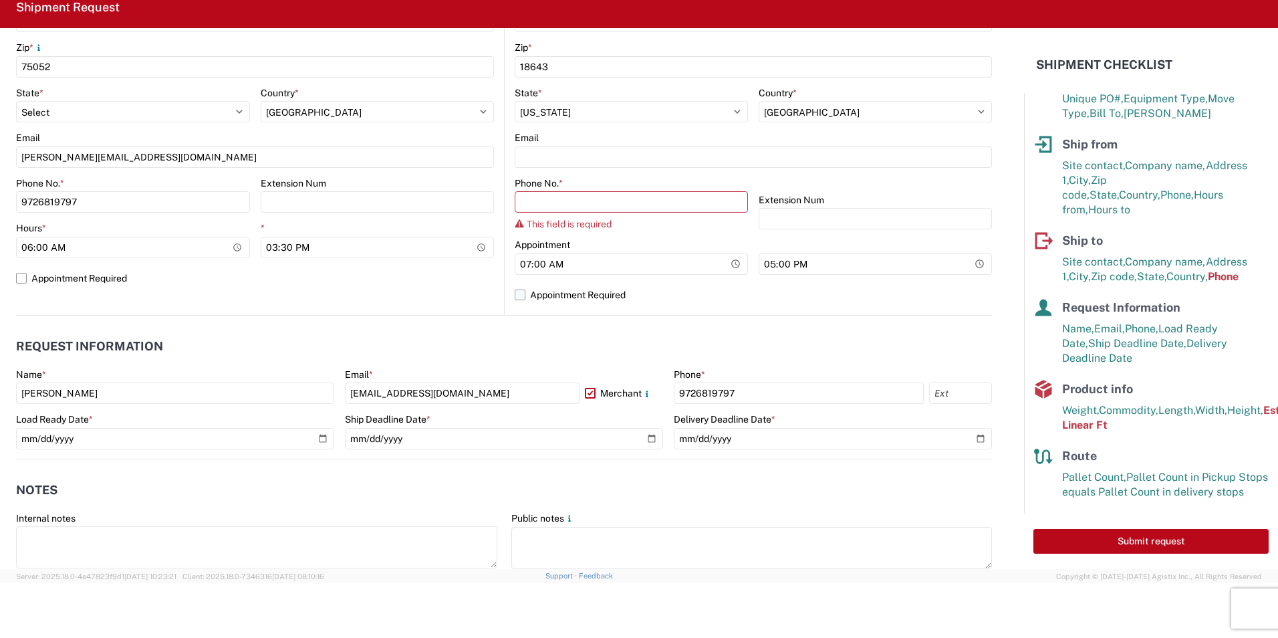
scroll to position [468, 0]
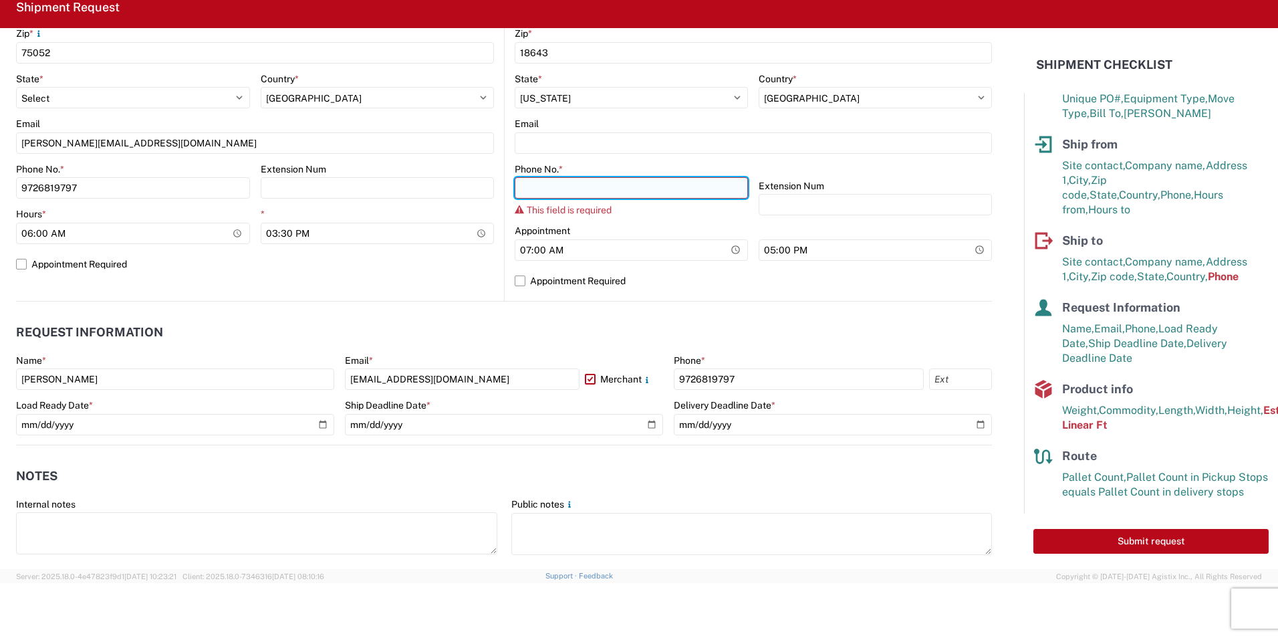
click at [546, 192] on input "Phone No. *" at bounding box center [631, 187] width 233 height 21
click at [536, 183] on input "Phone No. *" at bounding box center [631, 187] width 233 height 21
click at [524, 181] on input "Phone No. *" at bounding box center [631, 187] width 233 height 21
paste input "KEYSTONE AUTO OPERATIONS RV"
type input "KEYSTONE AUTO OPERATIONS RV"
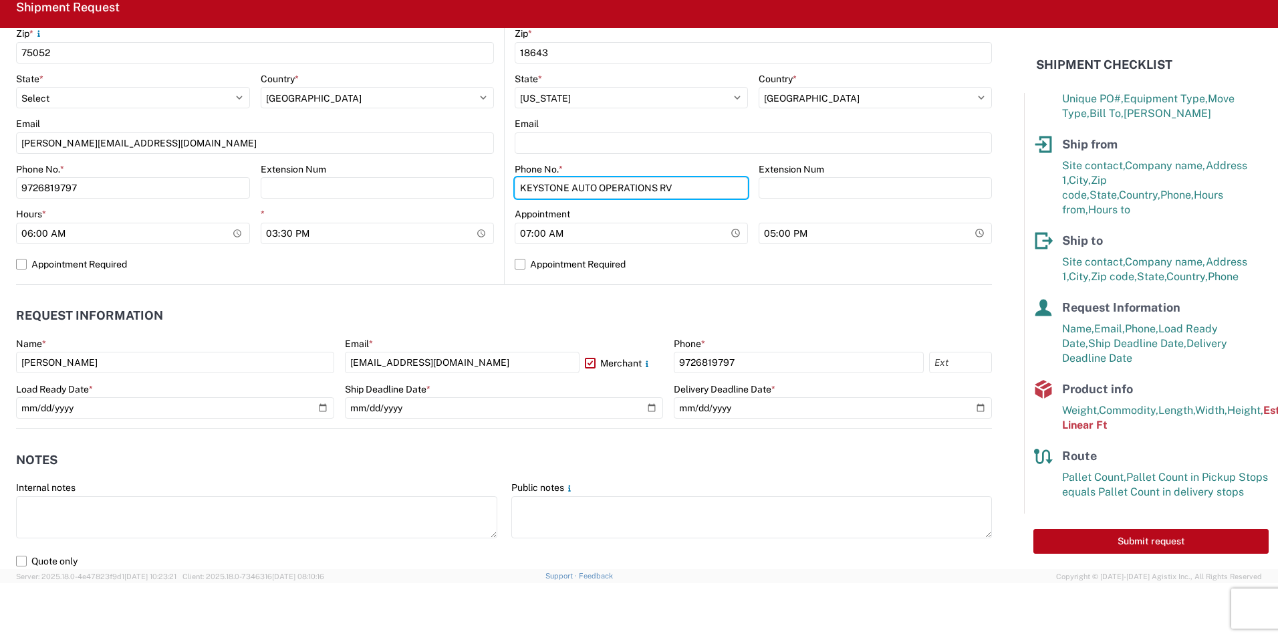
drag, startPoint x: 678, startPoint y: 183, endPoint x: 150, endPoint y: 157, distance: 528.1
click at [250, 191] on input "Phone No. *" at bounding box center [133, 187] width 234 height 21
paste input "[PHONE_NUMBER]"
type input "[PHONE_NUMBER]"
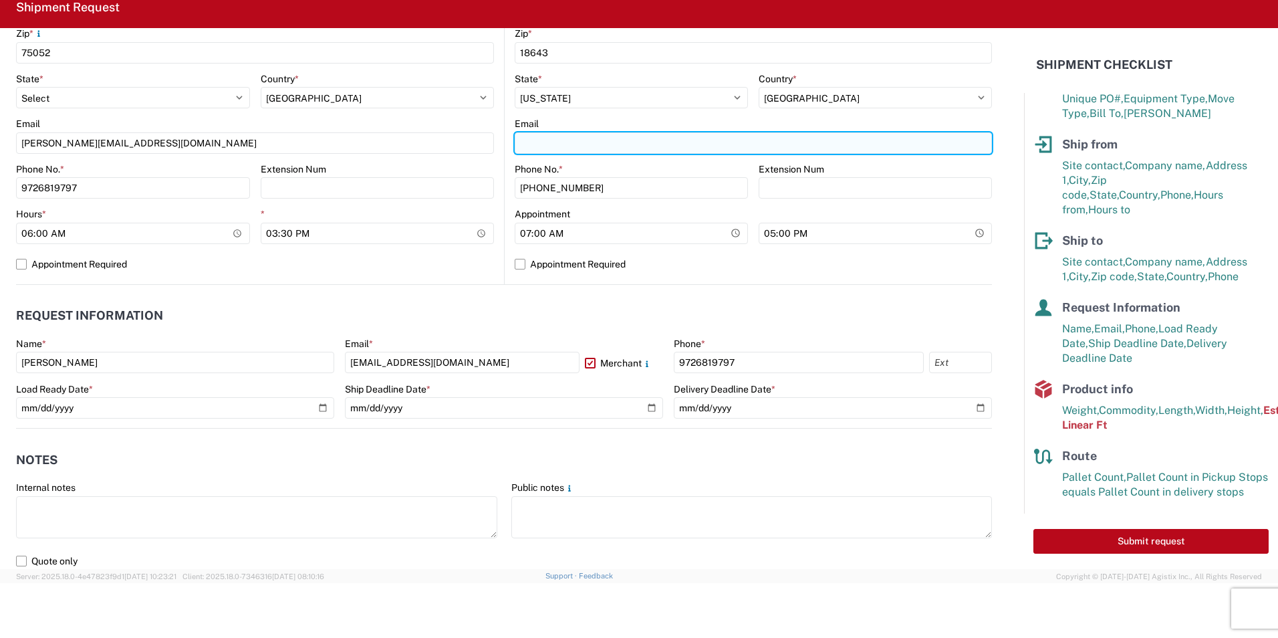
click at [650, 147] on input "Email" at bounding box center [753, 142] width 477 height 21
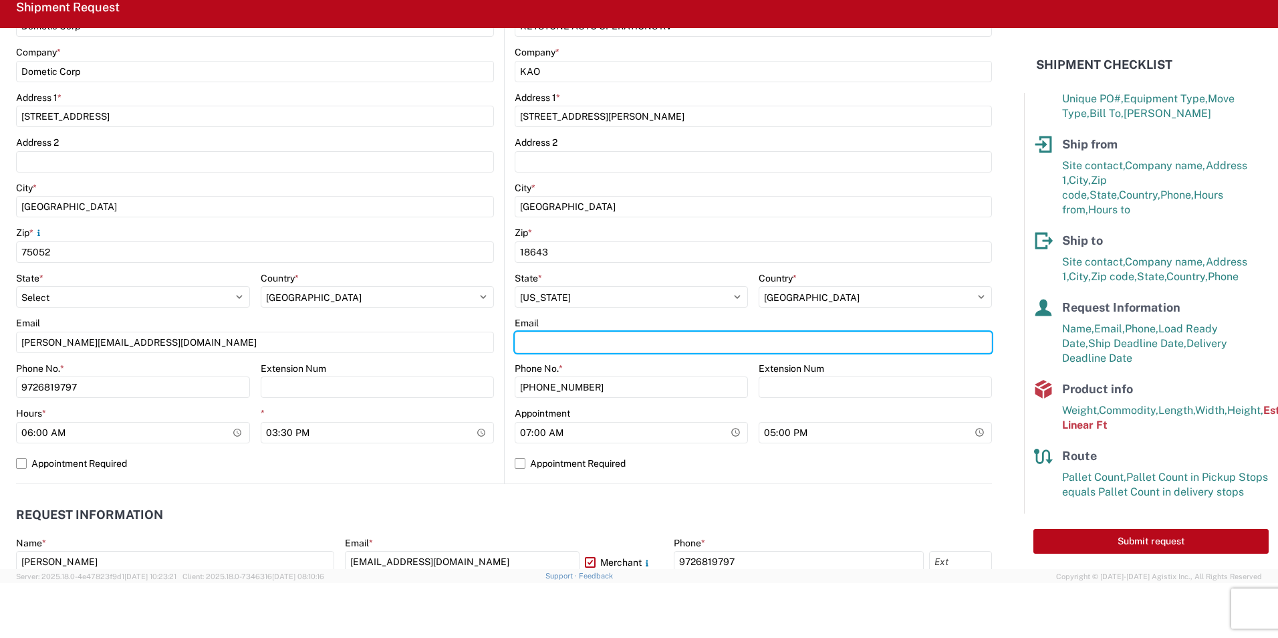
scroll to position [267, 0]
click at [548, 344] on input "Email" at bounding box center [753, 343] width 477 height 21
paste input "KEYSTONEAPINVOICES@LKQCOR"
click at [494, 341] on input "KEYSTONEAPINVOICES@LKQCOR" at bounding box center [255, 343] width 478 height 21
type input "[EMAIL_ADDRESS][DOMAIN_NAME]"
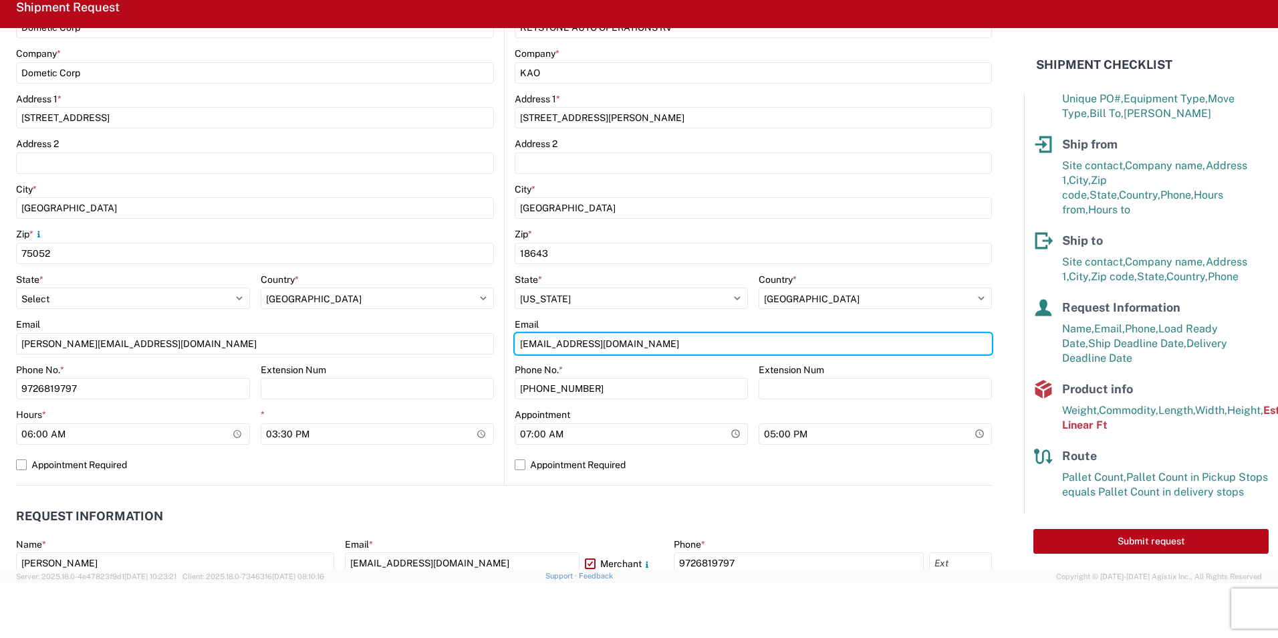
drag, startPoint x: 709, startPoint y: 342, endPoint x: 298, endPoint y: 286, distance: 415.0
click at [298, 286] on div "Ship from Location Site contact * Dometic Corp Company * Dometic Corp Address […" at bounding box center [504, 194] width 976 height 581
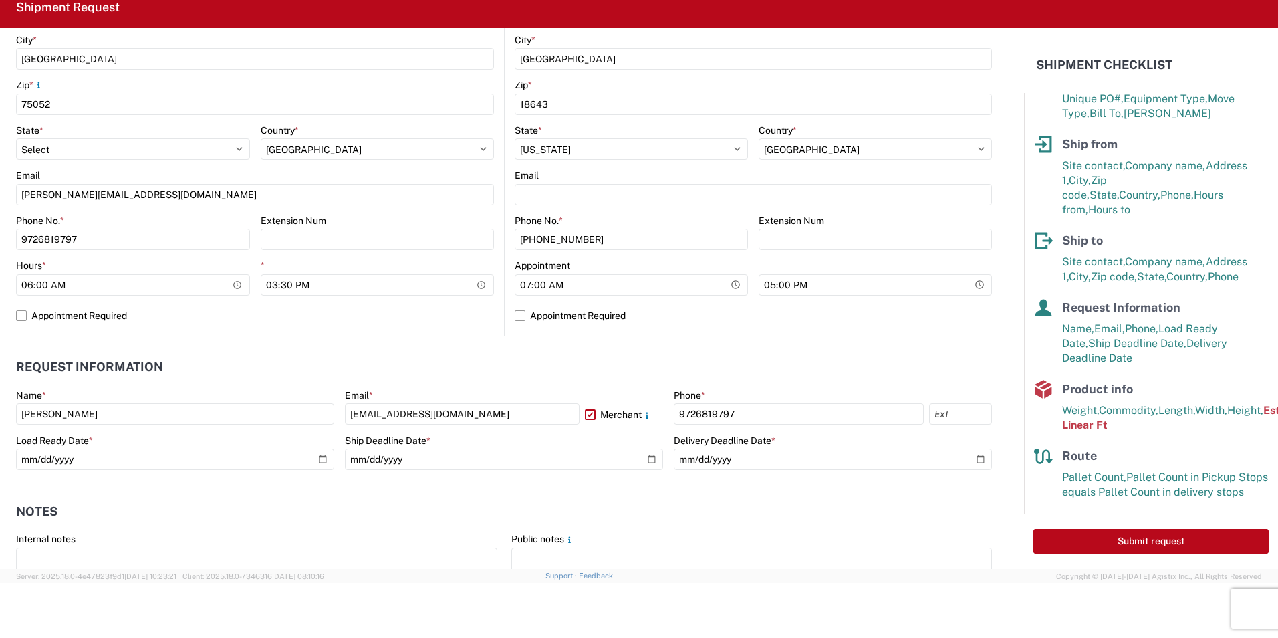
scroll to position [401, 0]
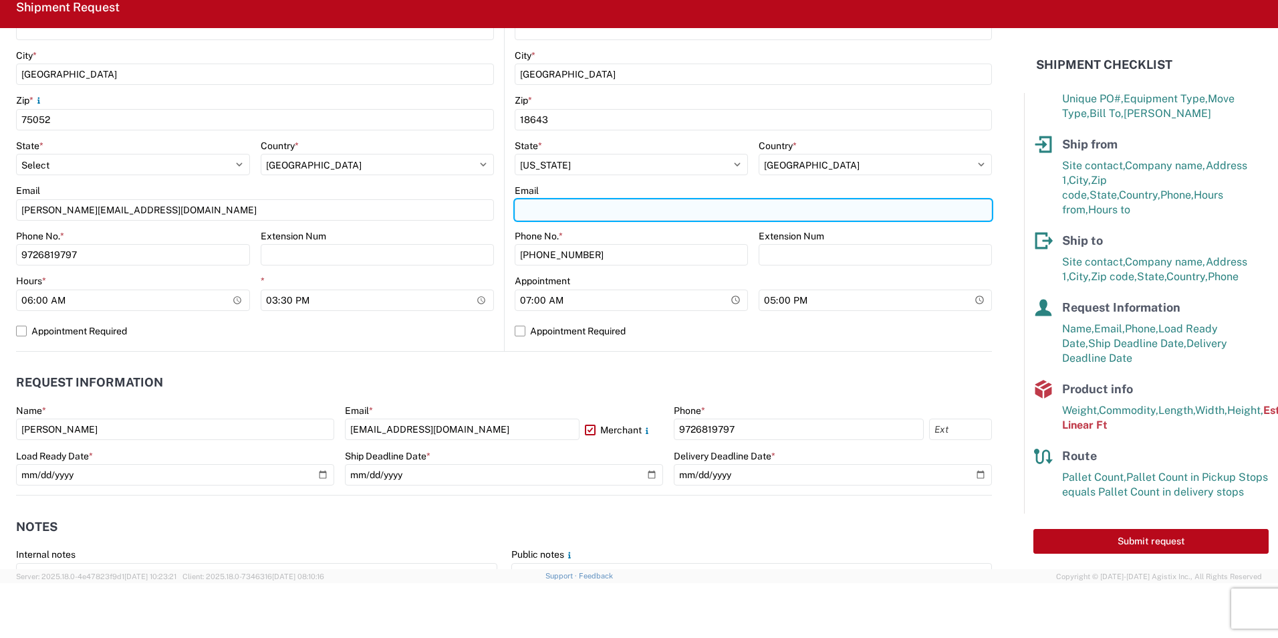
click at [494, 211] on input "Email" at bounding box center [255, 209] width 478 height 21
paste input "[EMAIL_ADDRESS][DOMAIN_NAME]"
click at [494, 213] on input "[EMAIL_ADDRESS][DOMAIN_NAME]" at bounding box center [255, 209] width 478 height 21
type input "[EMAIL_ADDRESS][DOMAIN_NAME]"
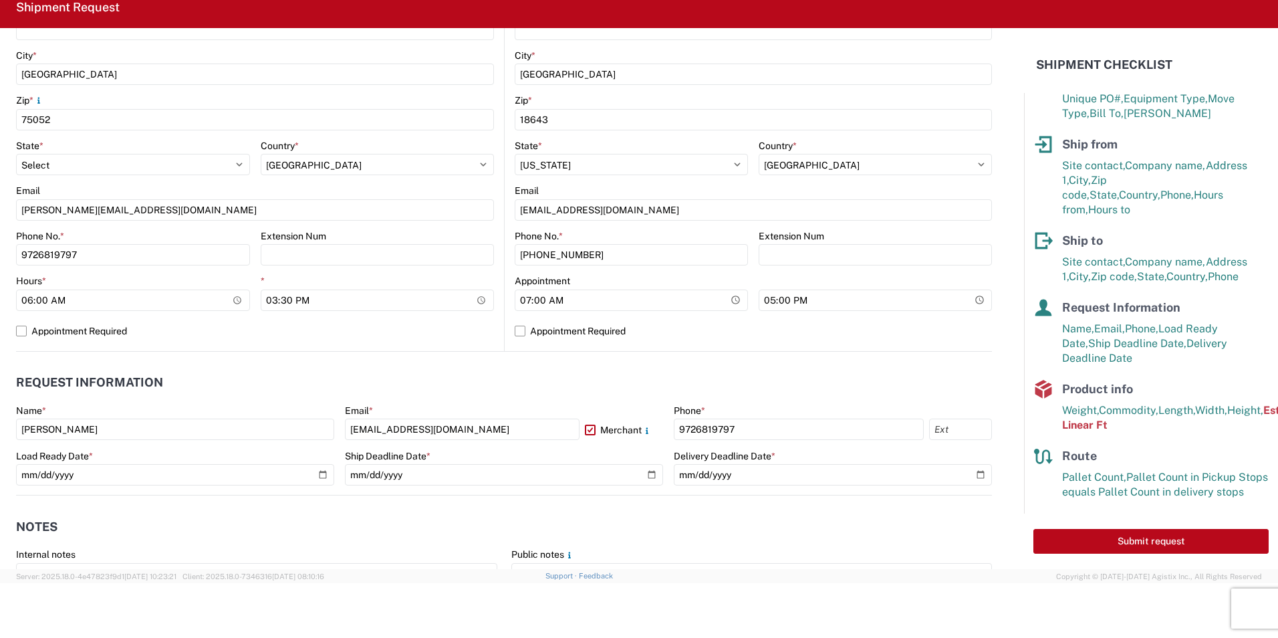
click at [830, 388] on header "Request Information" at bounding box center [504, 383] width 976 height 30
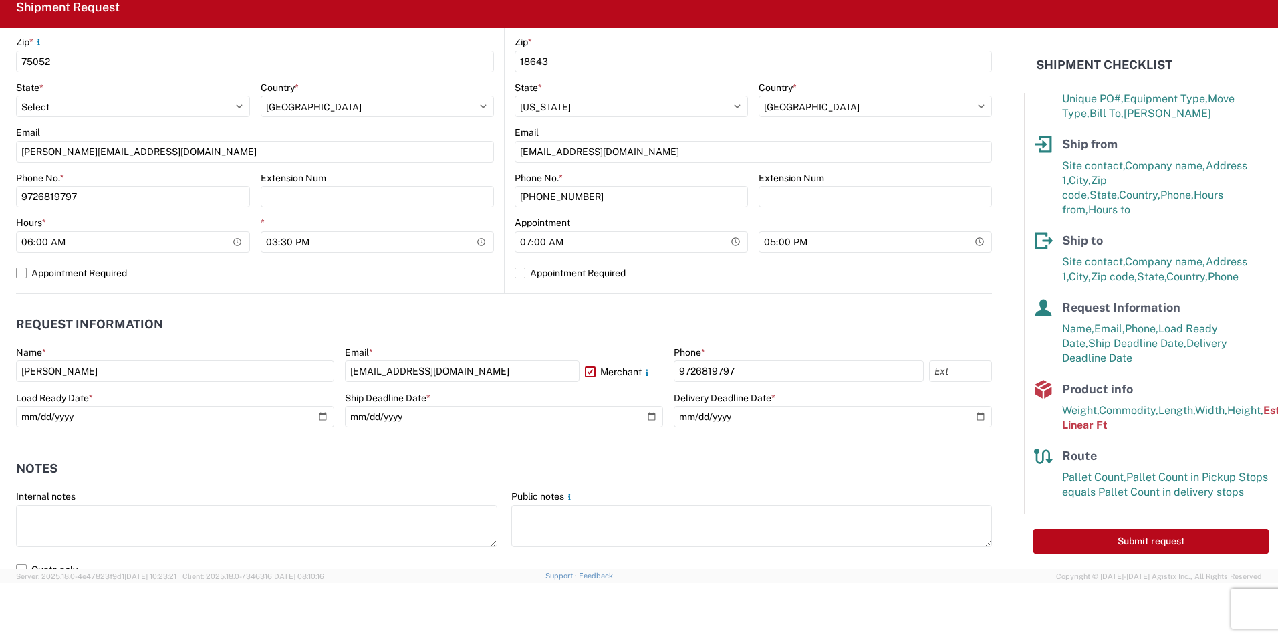
scroll to position [602, 0]
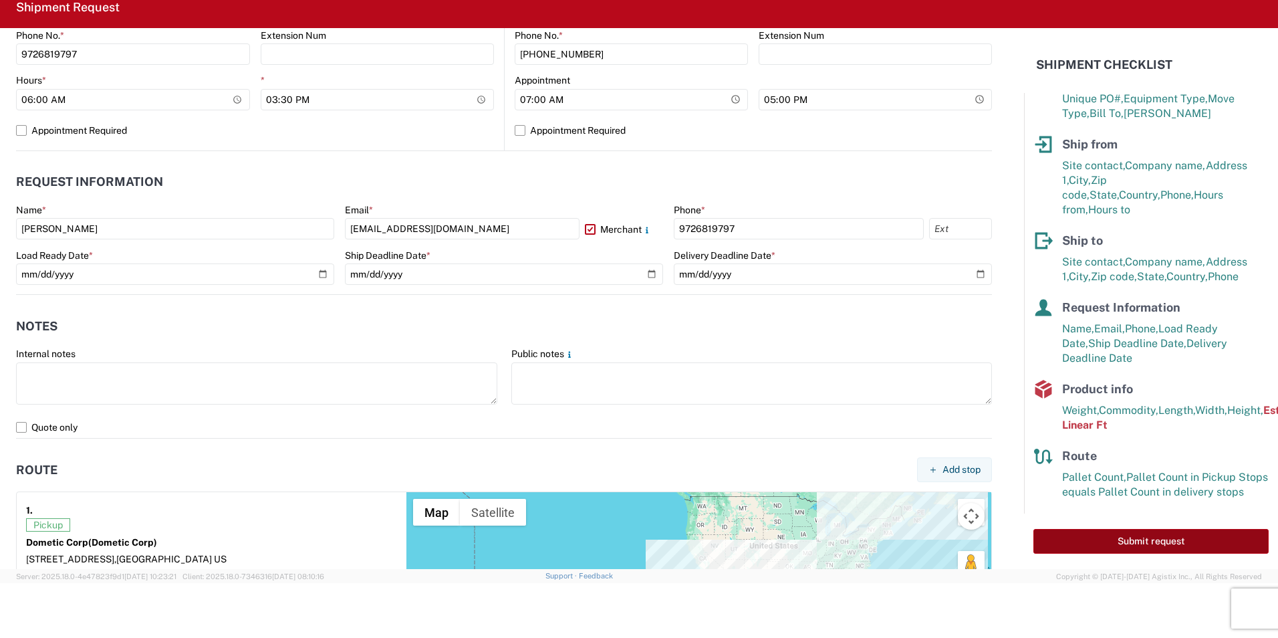
click at [1170, 541] on button "Submit request" at bounding box center [1151, 541] width 235 height 25
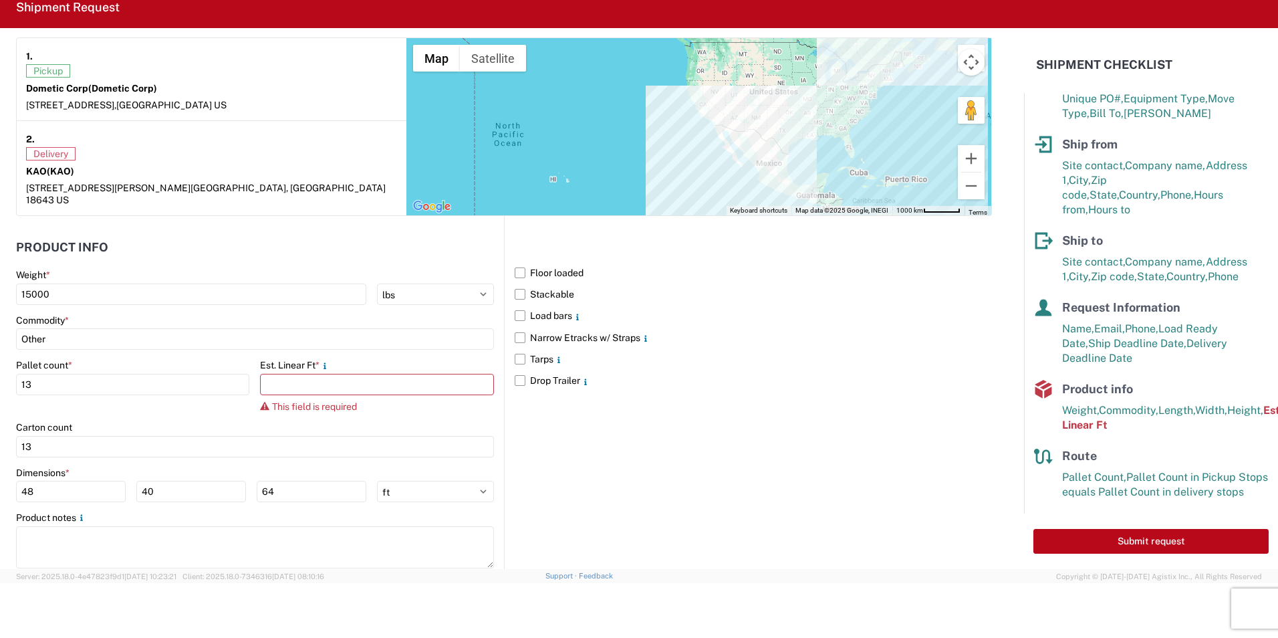
scroll to position [1070, 0]
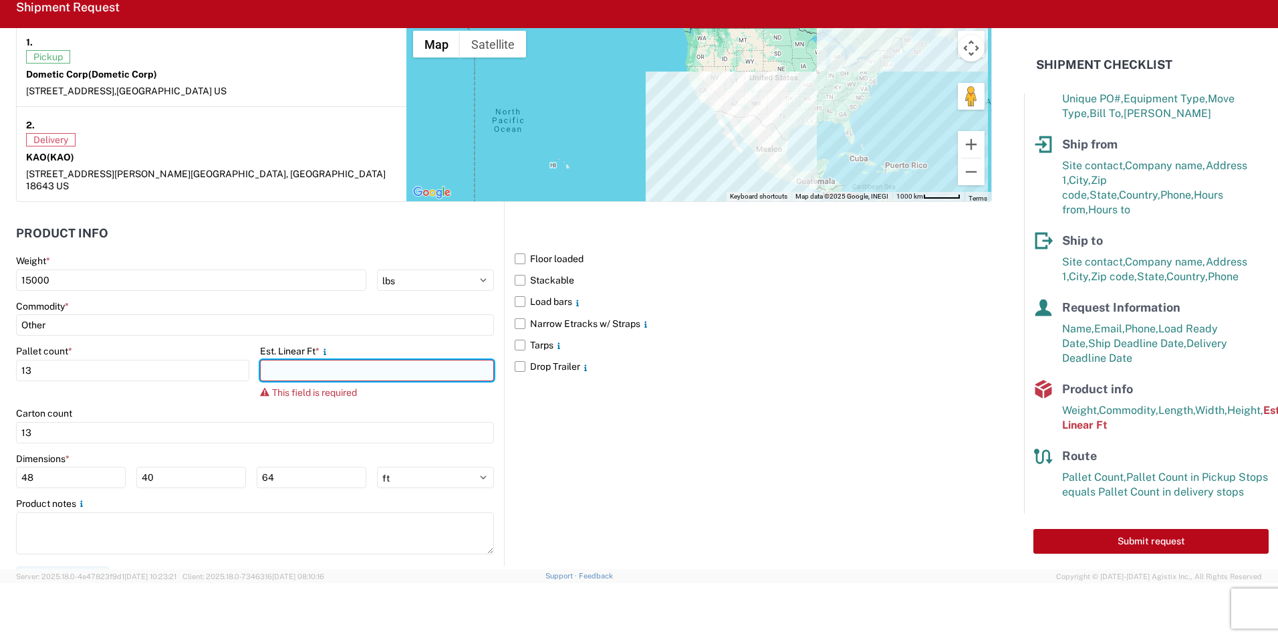
click at [306, 360] on input "number" at bounding box center [376, 370] width 233 height 21
click at [310, 360] on input "number" at bounding box center [376, 370] width 233 height 21
click at [389, 332] on main "Weight * 15000 kgs lbs Commodity * Other Pallet count * 13 Est. Linear Ft * Thi…" at bounding box center [260, 411] width 488 height 312
click at [406, 366] on input "number" at bounding box center [376, 370] width 233 height 21
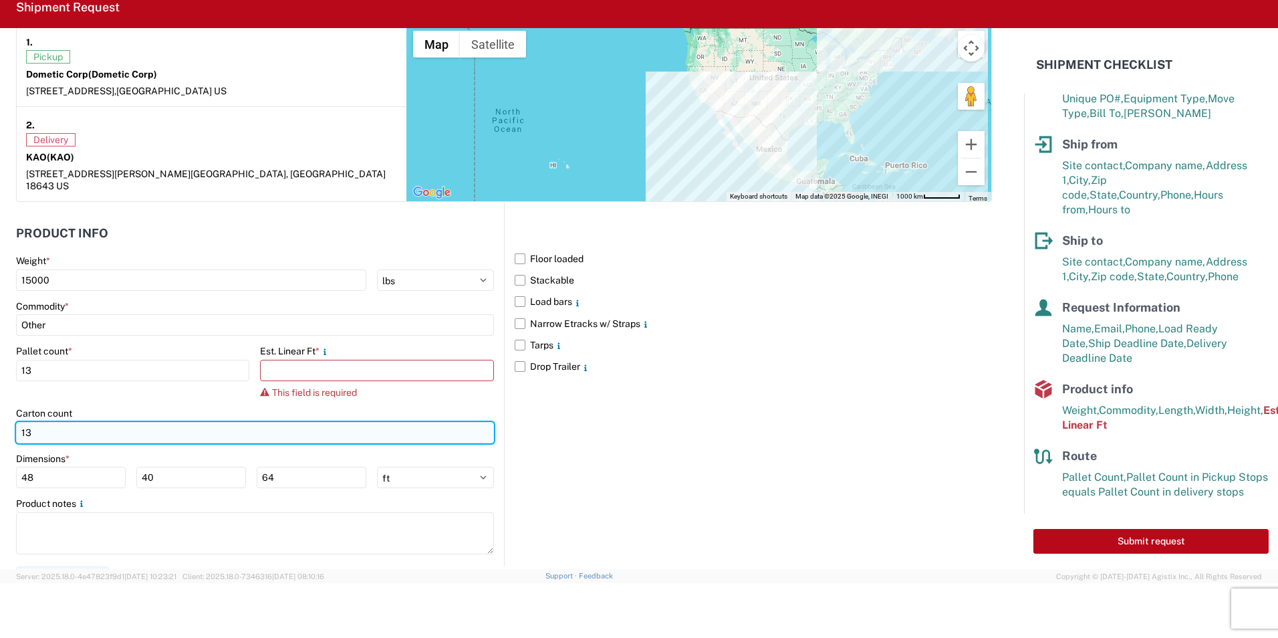
click at [417, 422] on input "13" at bounding box center [255, 432] width 478 height 21
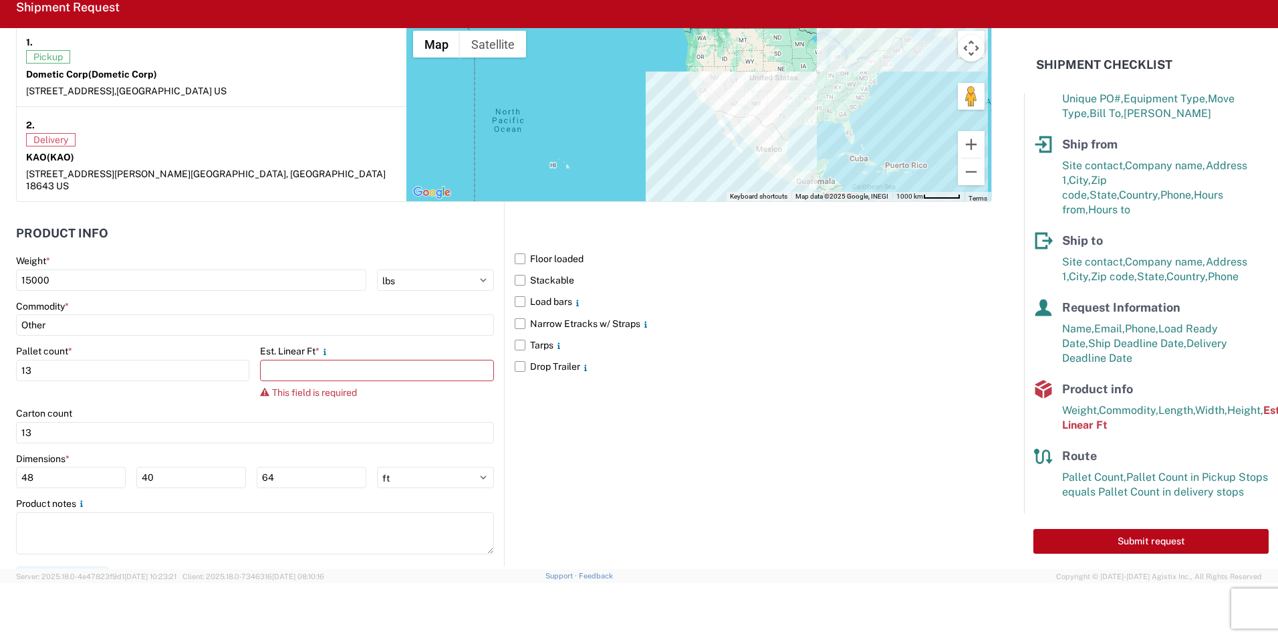
click at [398, 345] on div "Est. Linear Ft *" at bounding box center [376, 351] width 233 height 12
click at [290, 360] on input "number" at bounding box center [376, 370] width 233 height 21
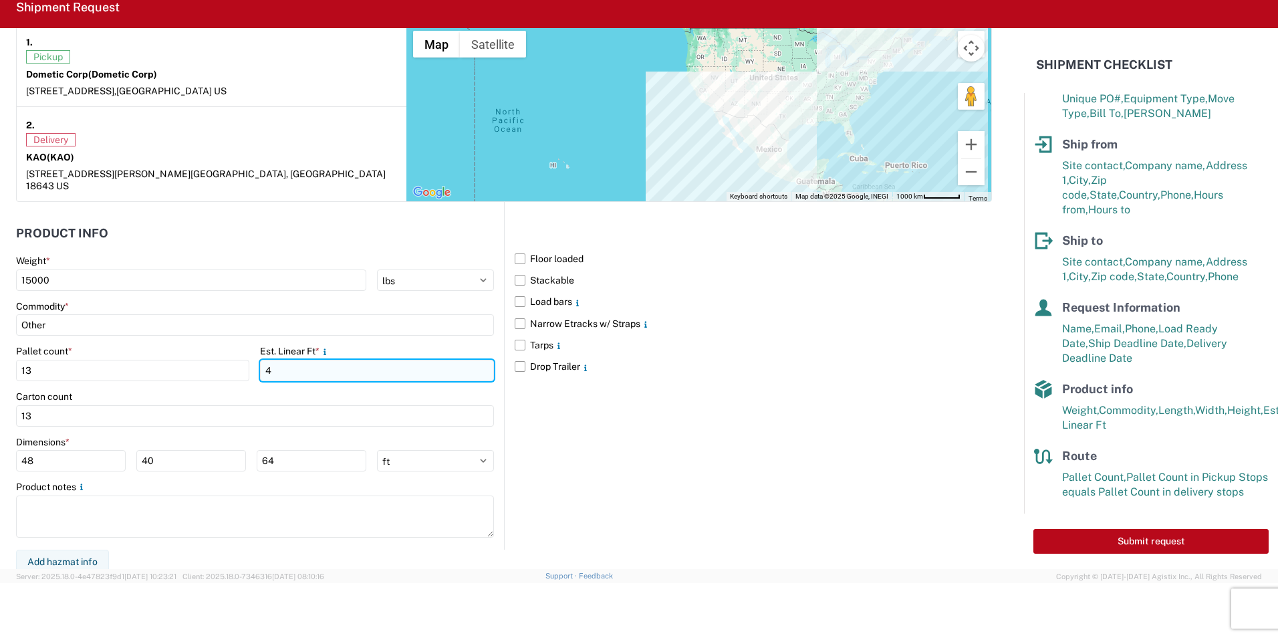
scroll to position [1063, 0]
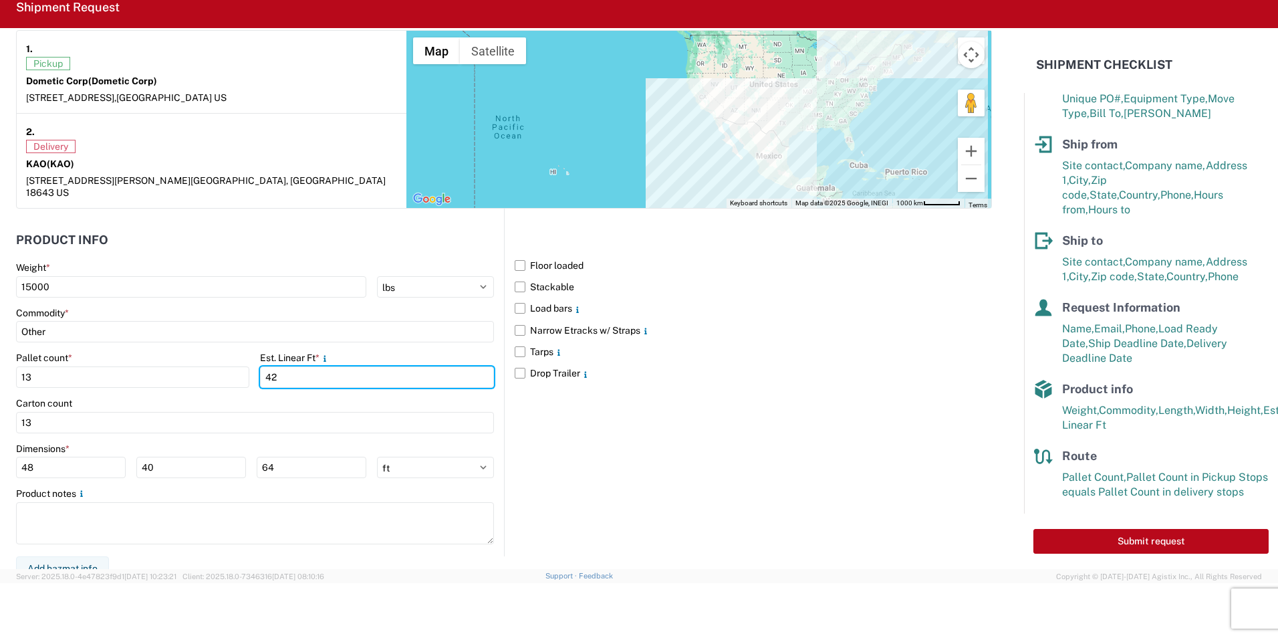
type input "42"
click at [379, 333] on main "Weight * 15000 kgs lbs Commodity * Other Pallet count * 13 Est. Linear Ft * 42 …" at bounding box center [260, 408] width 488 height 295
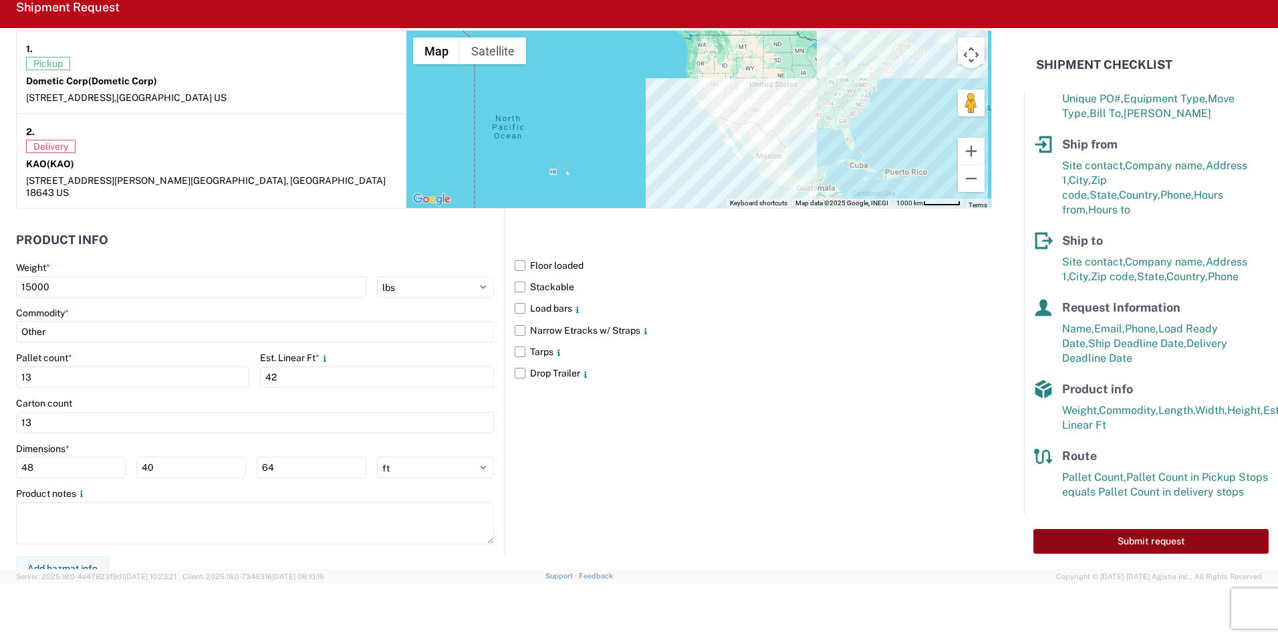
click at [1161, 537] on button "Submit request" at bounding box center [1151, 541] width 235 height 25
